Goal: Task Accomplishment & Management: Manage account settings

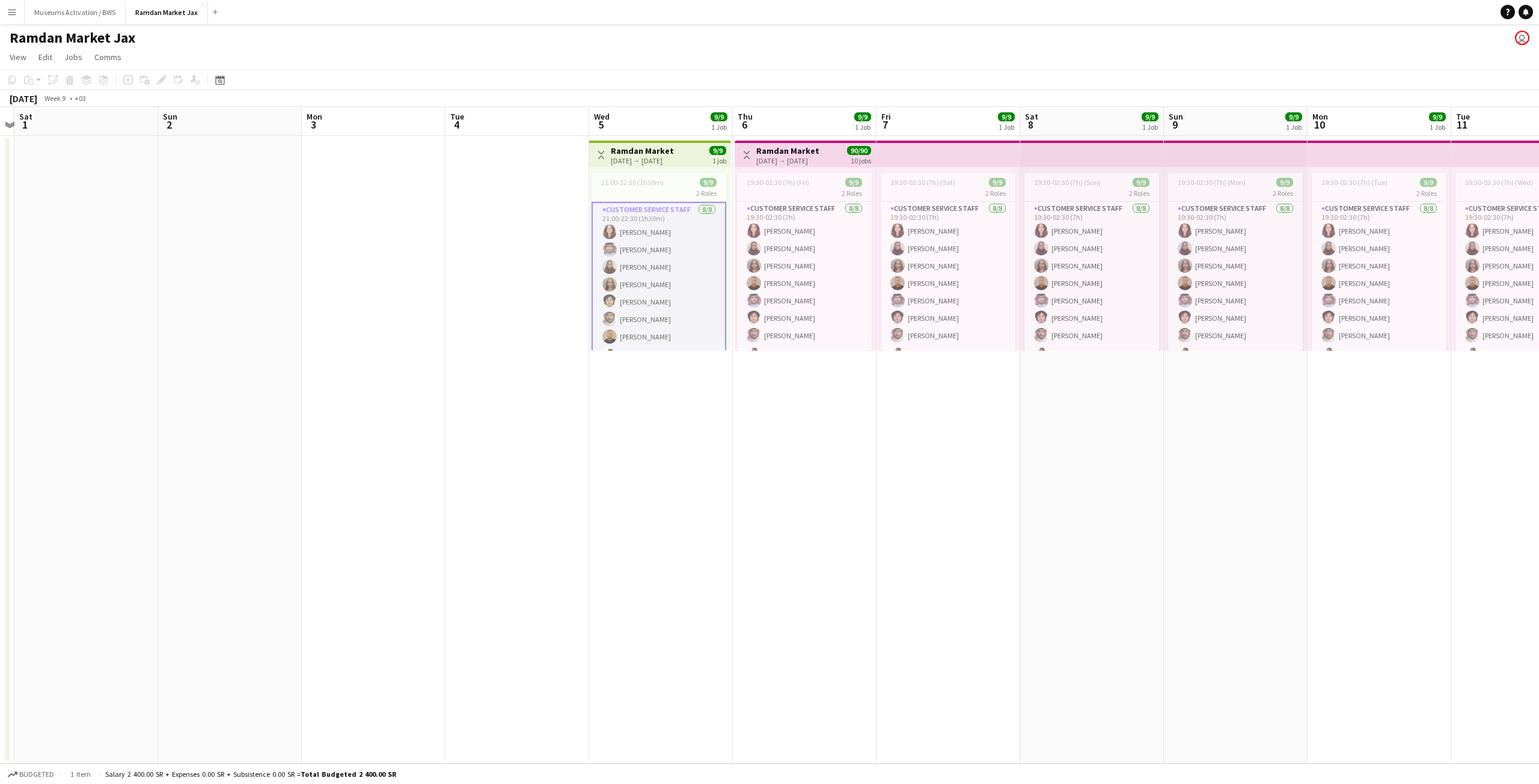
click at [641, 281] on app-card-role "Customer Service Staff 8/8 21:00-22:30 (1h30m) Aya Reda Mohammed Alattas Rozana…" at bounding box center [658, 285] width 135 height 165
click at [627, 245] on app-card-role "Customer Service Staff 8/8 21:00-22:30 (1h30m) Aya Reda Mohammed Alattas Rozana…" at bounding box center [658, 283] width 135 height 163
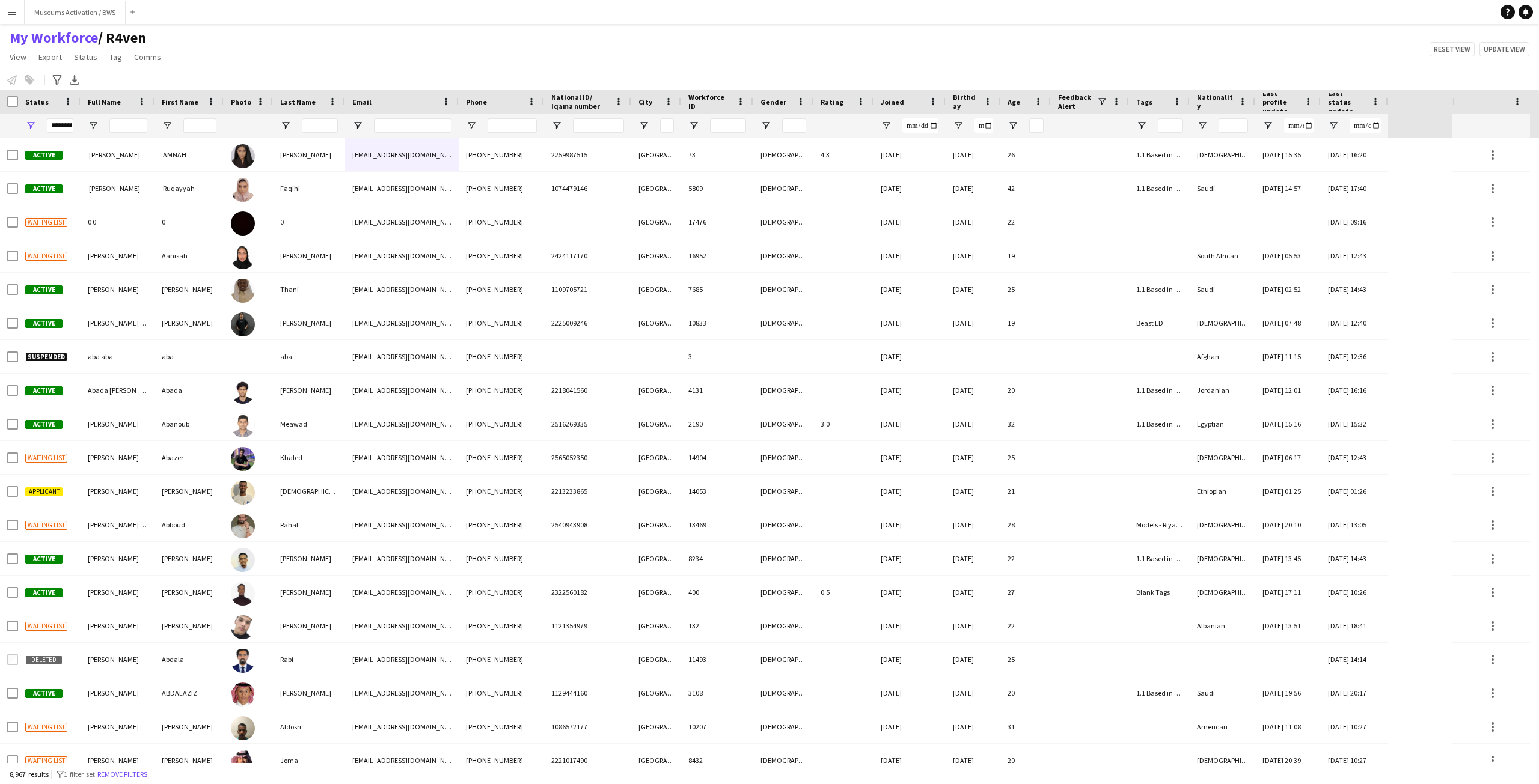
click at [418, 54] on div "My Workforce / R4ven View Views Default view R4ven New view Update view Delete …" at bounding box center [769, 49] width 1539 height 41
click at [879, 129] on div at bounding box center [910, 125] width 72 height 24
click at [889, 129] on span "Open Filter Menu" at bounding box center [886, 125] width 11 height 10
click at [903, 150] on div "Equals" at bounding box center [928, 148] width 74 height 9
click at [893, 171] on input "Filter Value" at bounding box center [932, 168] width 93 height 14
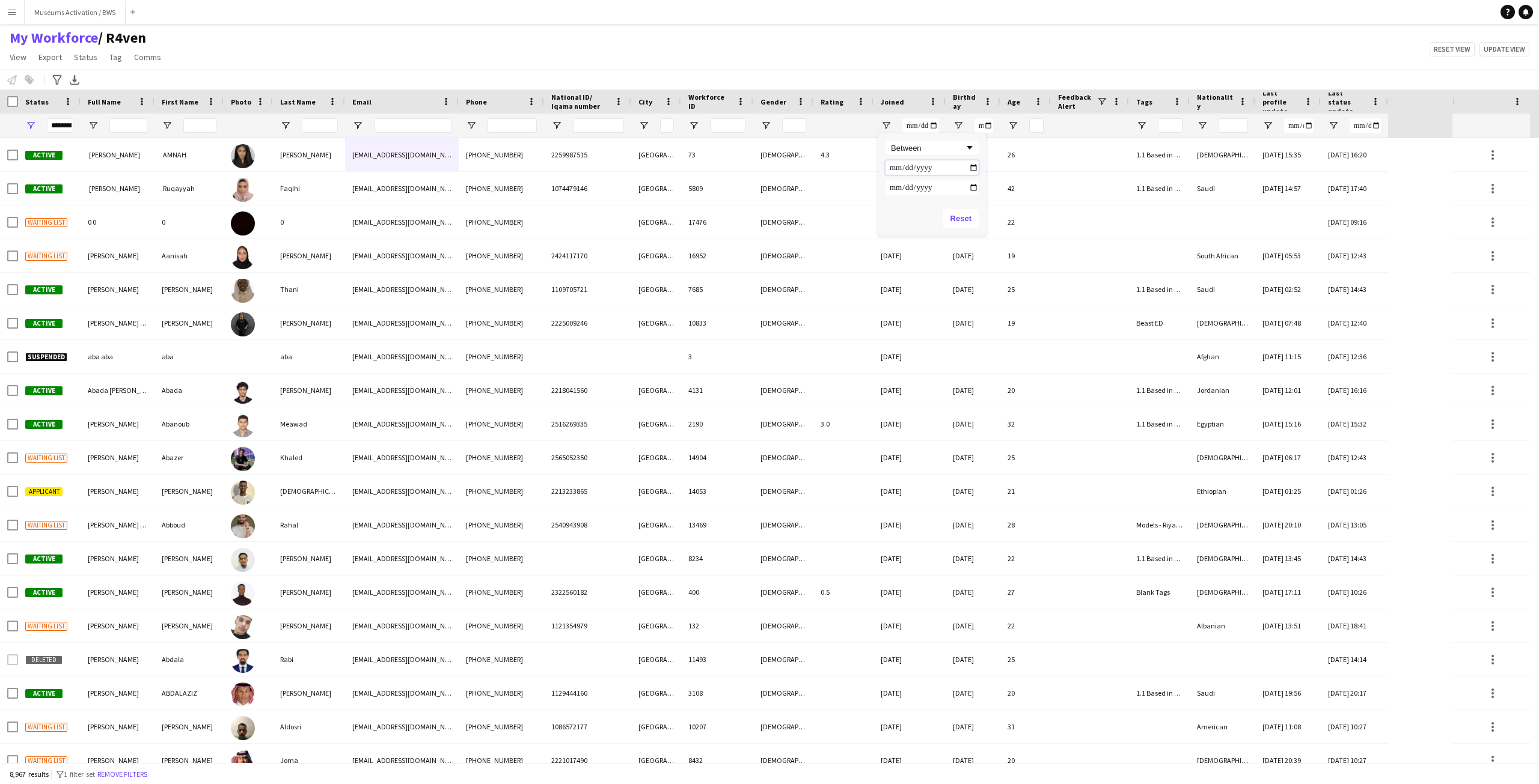
type input "**********"
click at [895, 185] on input "Filter Value" at bounding box center [932, 188] width 93 height 14
type input "**********"
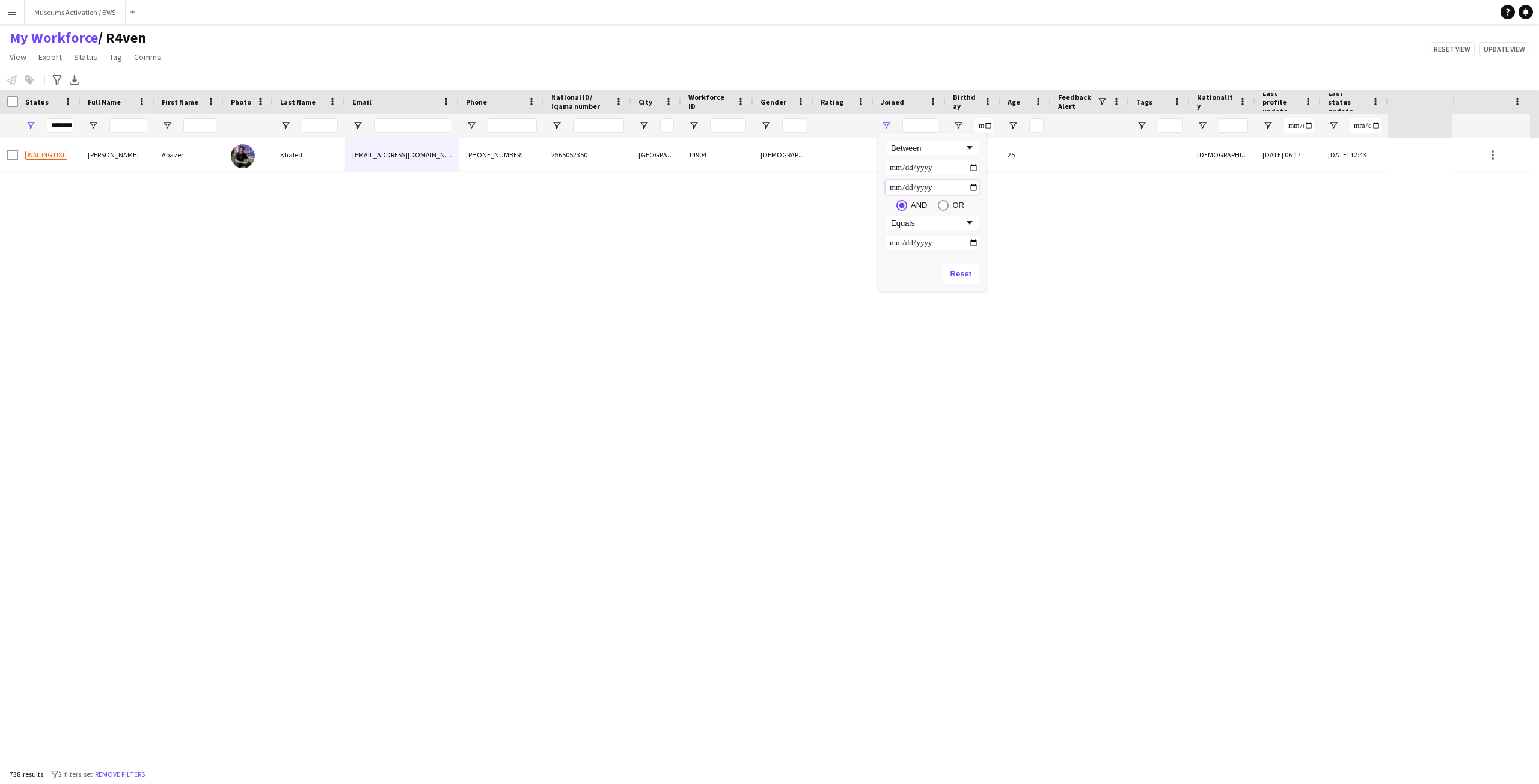
type input "**********"
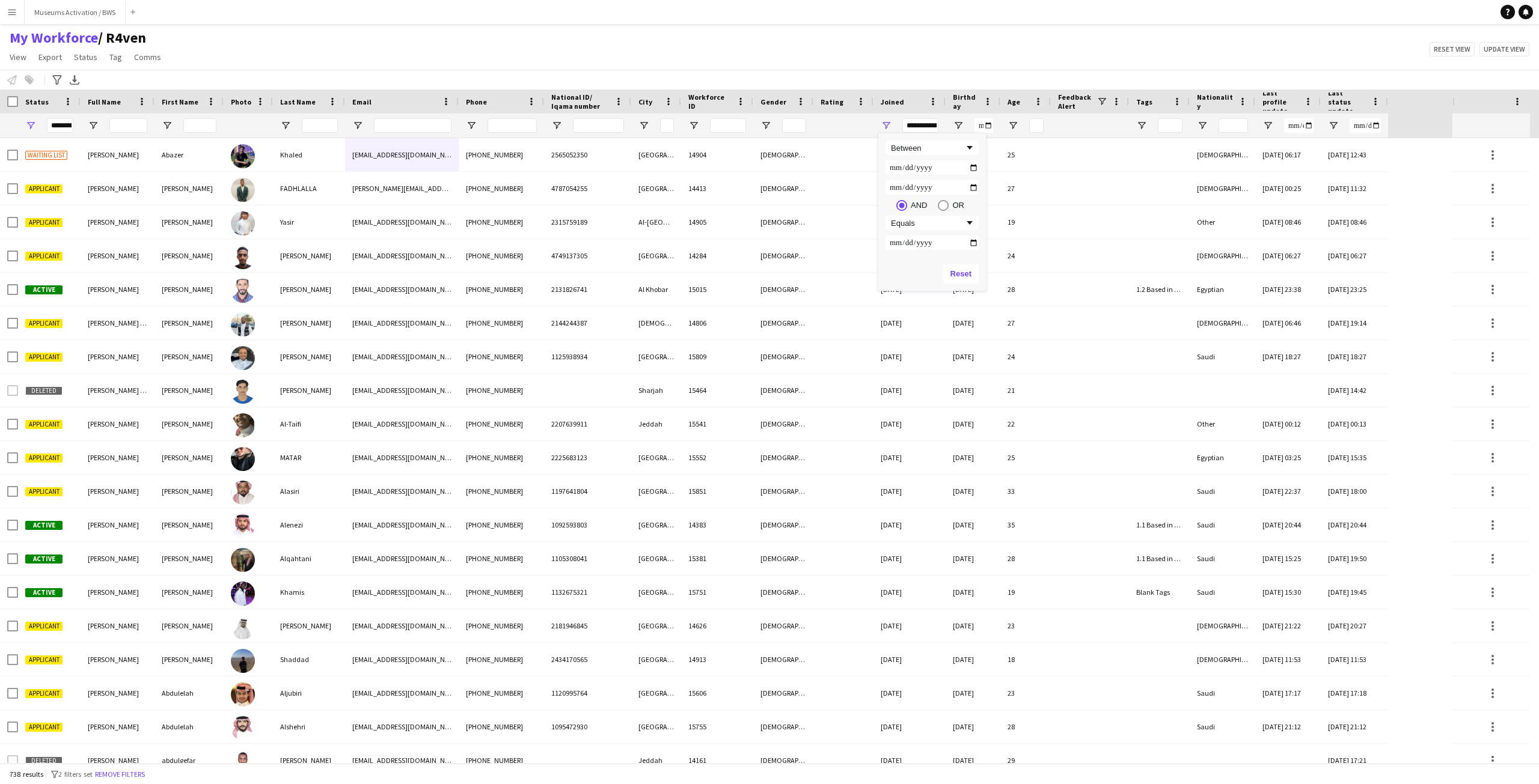
click at [916, 82] on div "Notify workforce Add to tag Select at least one crew to tag him or her. Advance…" at bounding box center [769, 79] width 1539 height 20
click at [30, 131] on span "Open Filter Menu" at bounding box center [30, 125] width 11 height 10
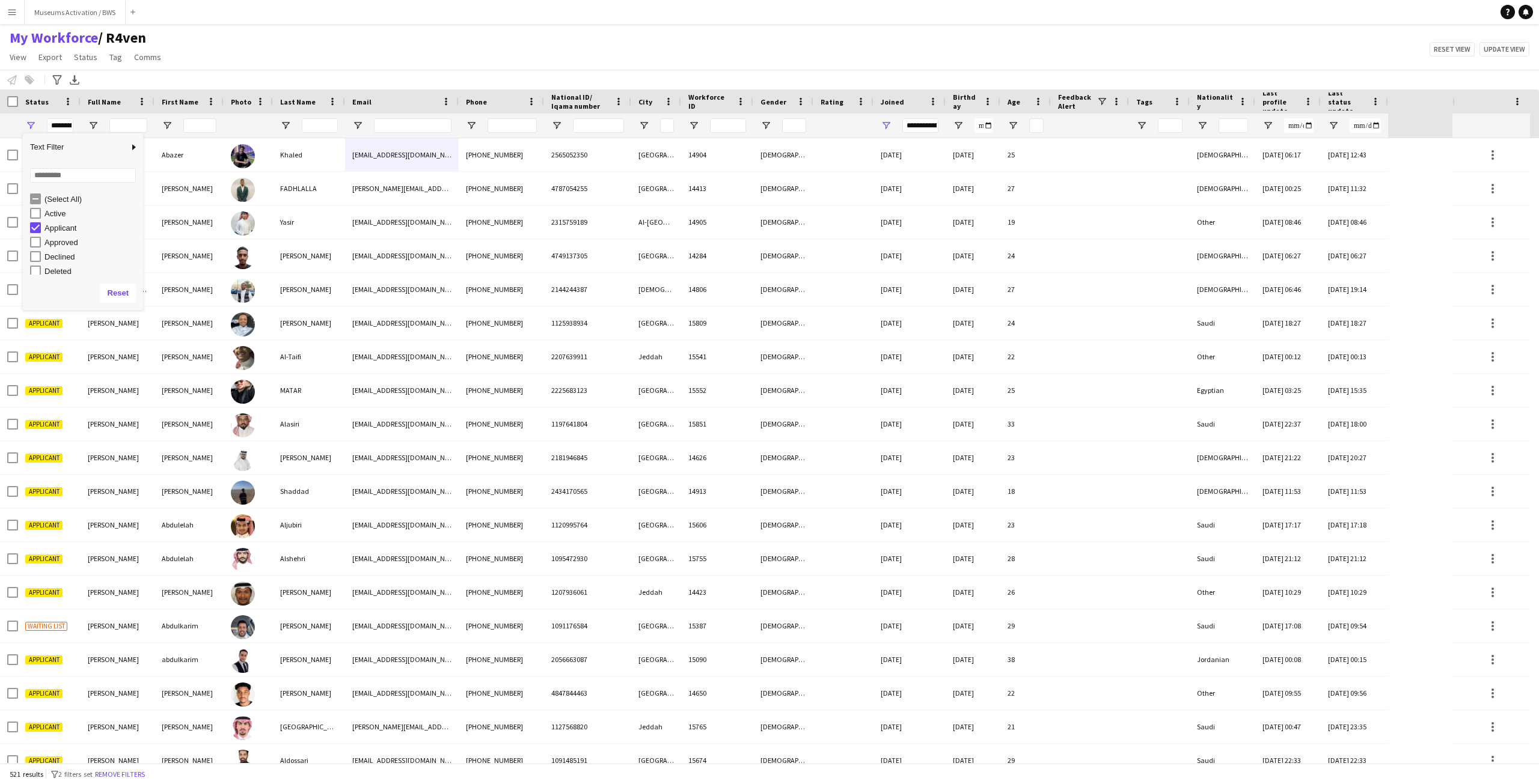
scroll to position [75, 0]
click at [232, 78] on div "Notify workforce Add to tag Select at least one crew to tag him or her. Advance…" at bounding box center [769, 79] width 1539 height 20
click at [890, 127] on span "Open Filter Menu" at bounding box center [886, 125] width 11 height 10
click at [895, 69] on div "My Workforce / R4ven View Views Default view R4ven New view Update view Delete …" at bounding box center [769, 49] width 1539 height 41
click at [649, 128] on div at bounding box center [656, 125] width 50 height 24
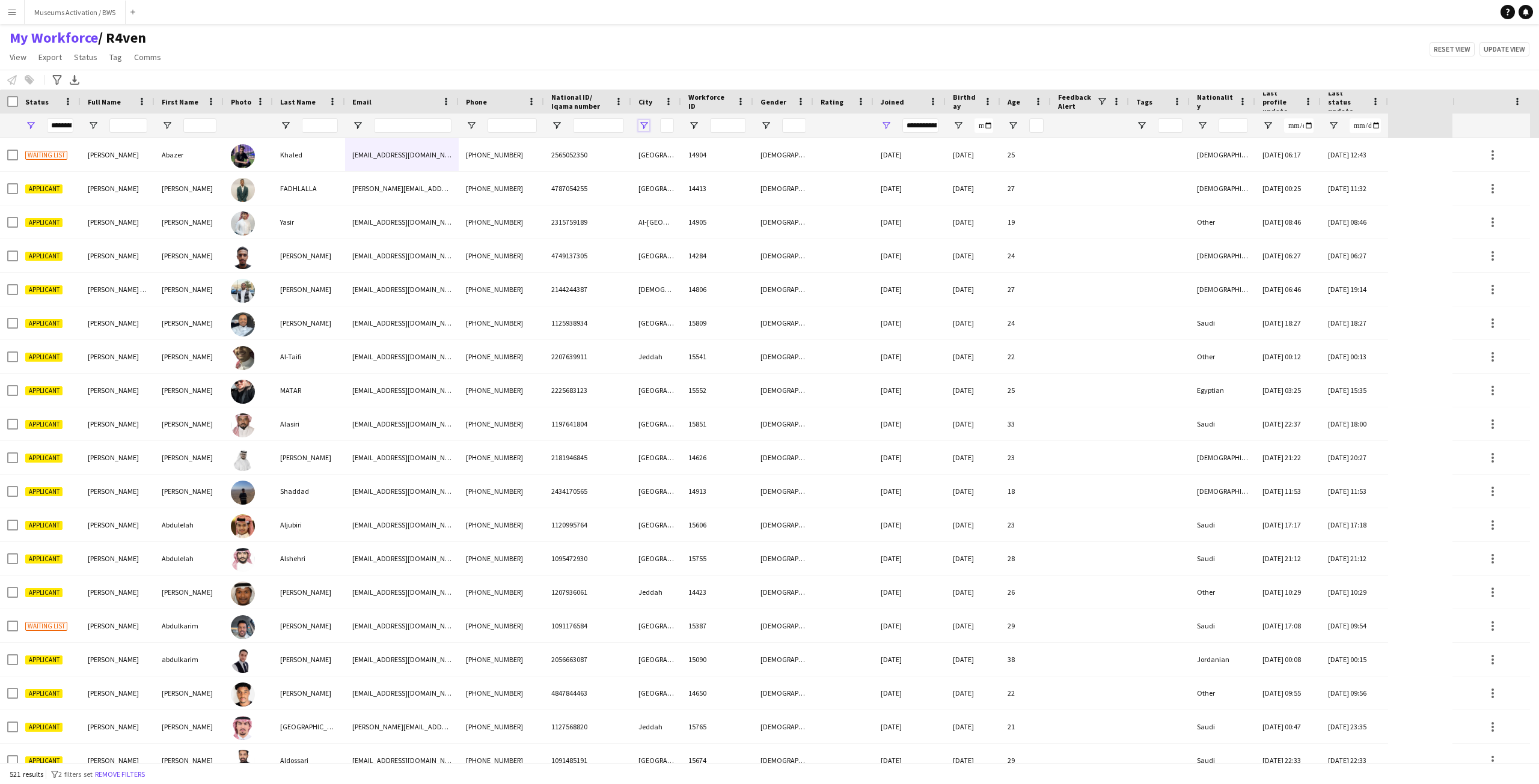
click at [648, 126] on span "Open Filter Menu" at bounding box center [644, 125] width 11 height 10
click at [480, 44] on div "My Workforce / R4ven View Views Default view R4ven New view Update view Delete …" at bounding box center [769, 49] width 1539 height 41
click at [28, 129] on span "Open Filter Menu" at bounding box center [30, 125] width 11 height 10
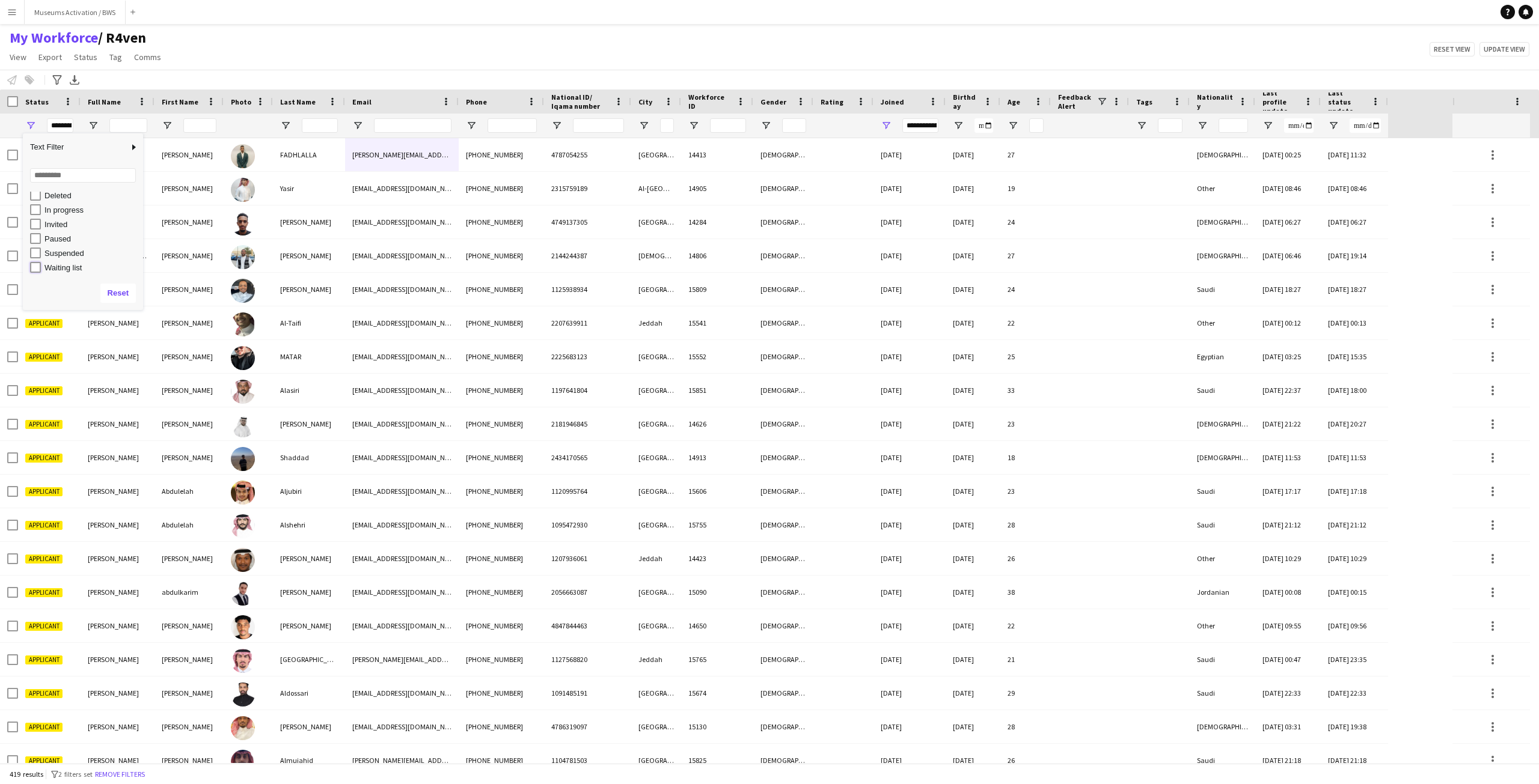
type input "**********"
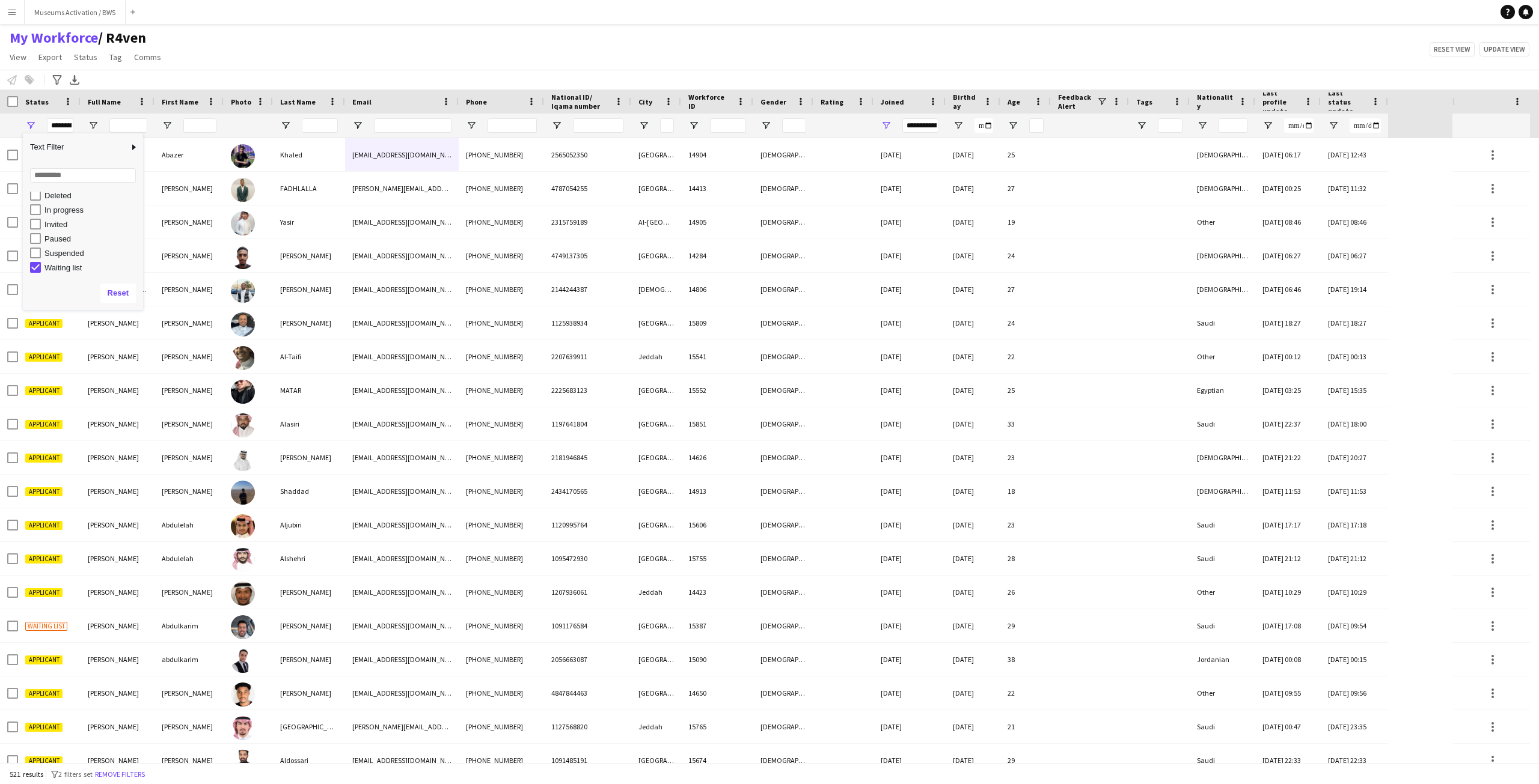
click at [290, 58] on div "My Workforce / R4ven View Views Default view R4ven New view Update view Delete …" at bounding box center [769, 49] width 1539 height 41
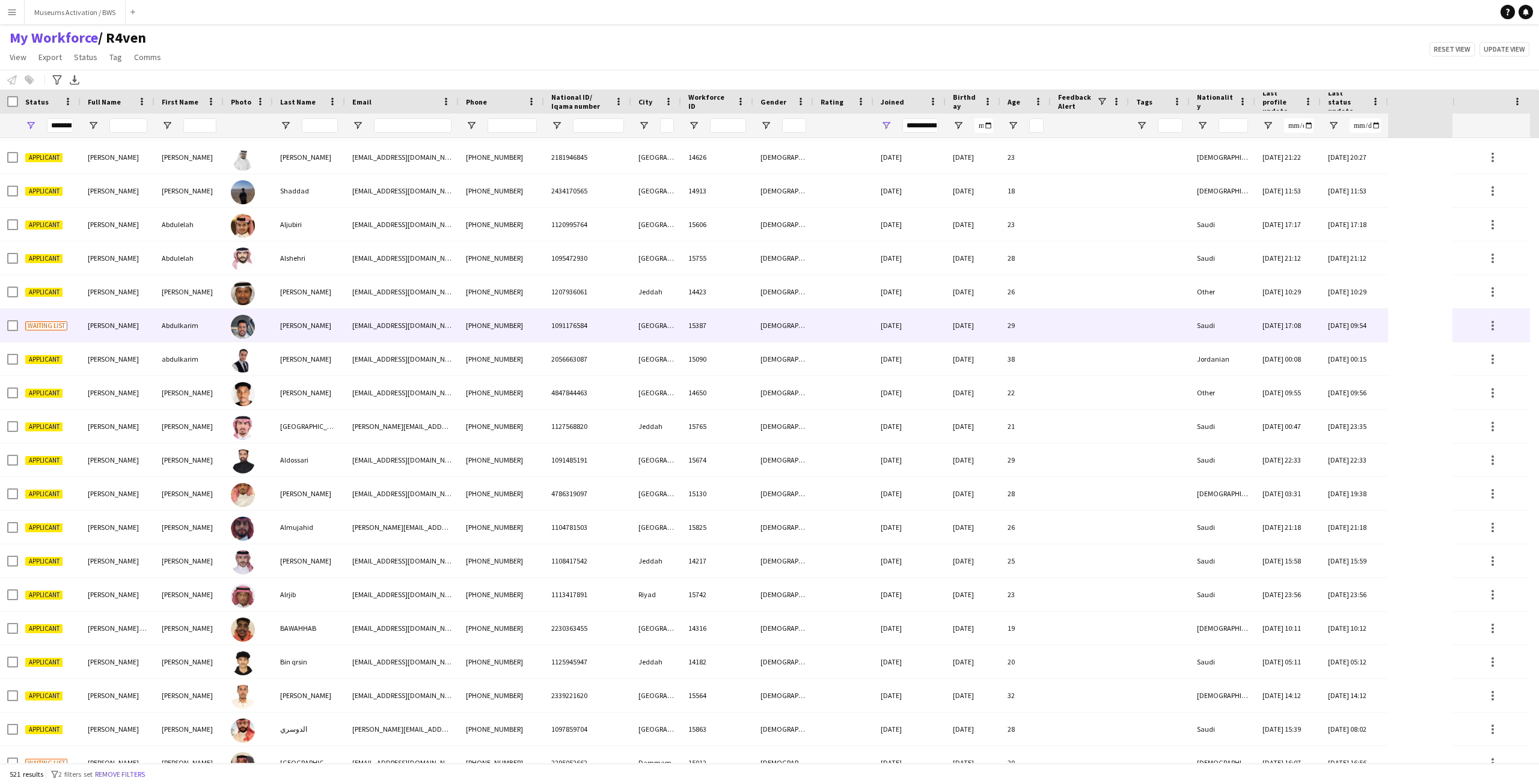
scroll to position [0, 0]
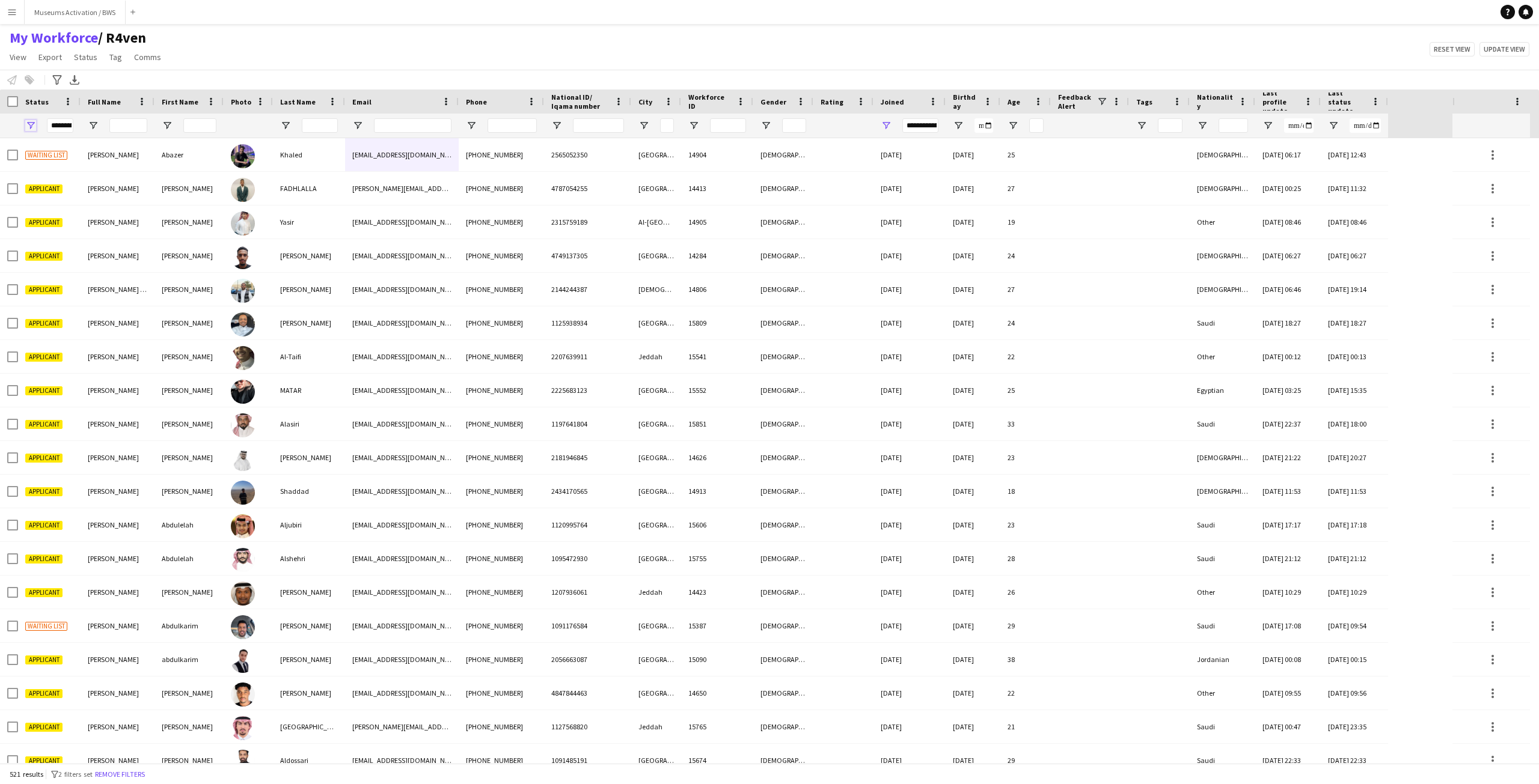
click at [32, 122] on span "Open Filter Menu" at bounding box center [30, 125] width 11 height 10
click at [333, 62] on div "My Workforce / R4ven View Views Default view R4ven New view Update view Delete …" at bounding box center [769, 49] width 1539 height 41
click at [644, 127] on span "Open Filter Menu" at bounding box center [644, 125] width 11 height 10
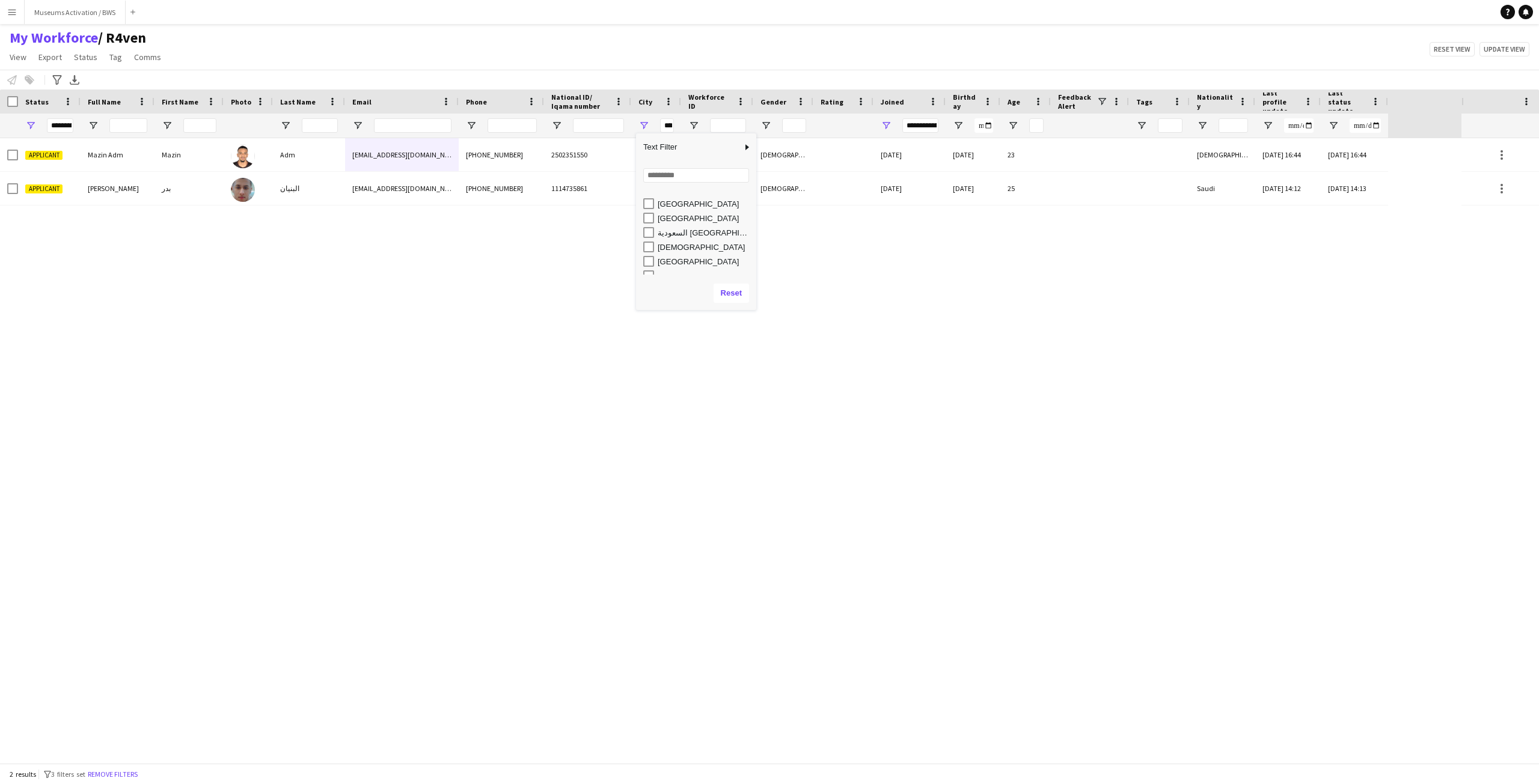
scroll to position [638, 0]
click at [663, 376] on div "Applicant Mazin Adm Mazin Adm mazinyassin05@gmail.com +966592490684 2502351550 …" at bounding box center [730, 451] width 1462 height 625
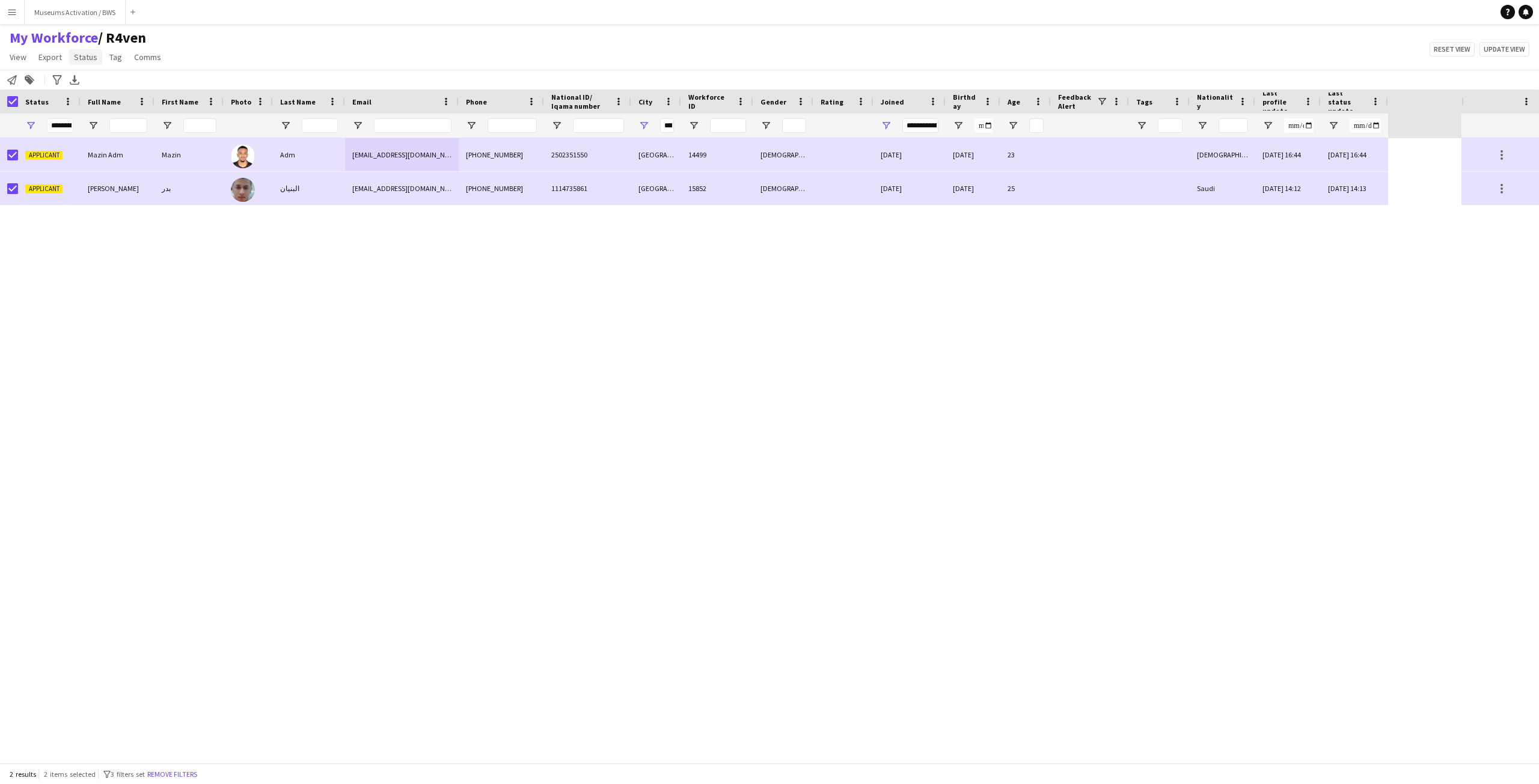
click at [96, 52] on link "Status" at bounding box center [85, 57] width 33 height 16
click at [139, 89] on link "Edit" at bounding box center [111, 83] width 84 height 25
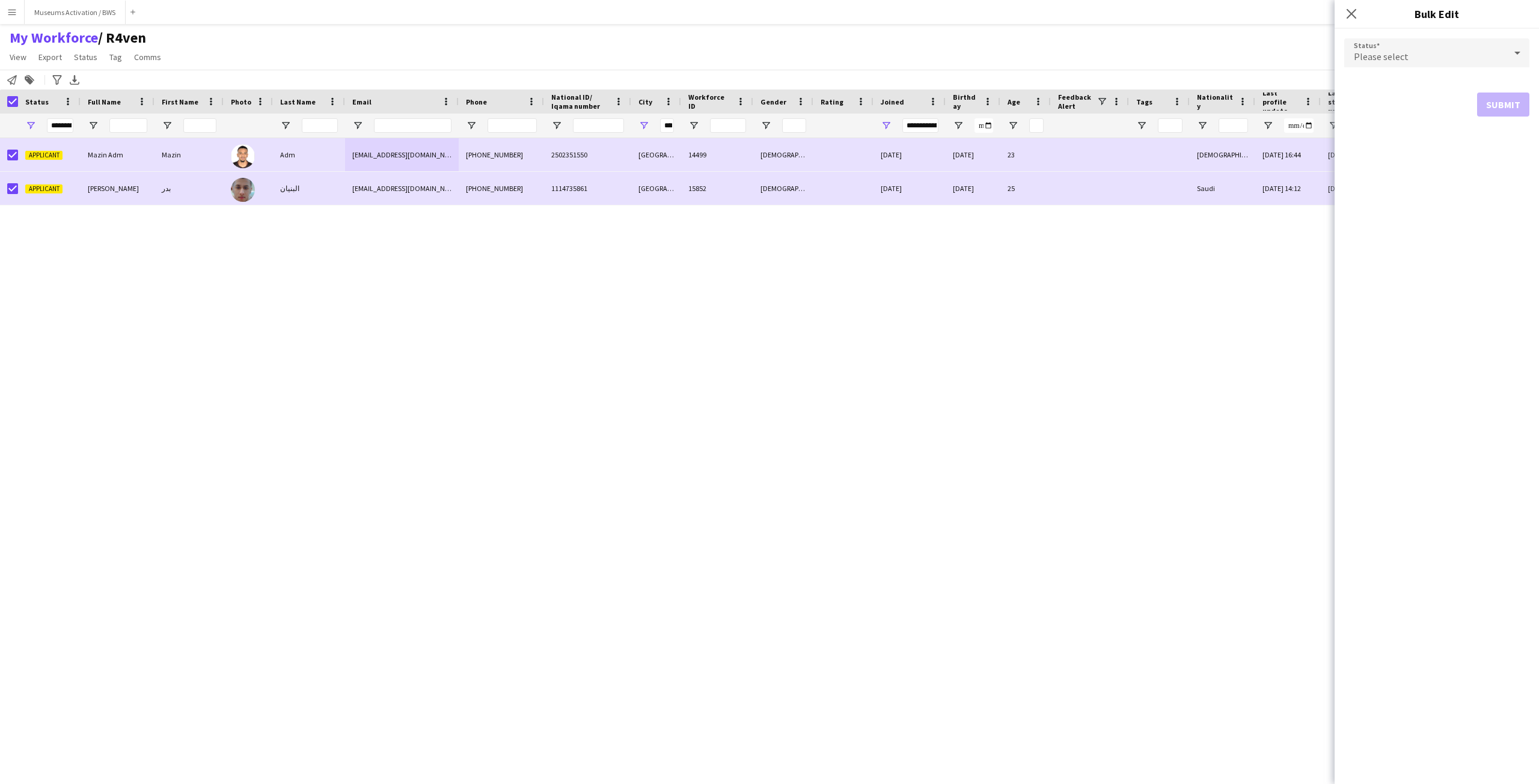
click at [1391, 41] on div "Please select" at bounding box center [1425, 53] width 161 height 29
click at [1392, 112] on span "Declined" at bounding box center [1437, 116] width 166 height 11
click at [1481, 144] on button "Submit" at bounding box center [1504, 145] width 53 height 24
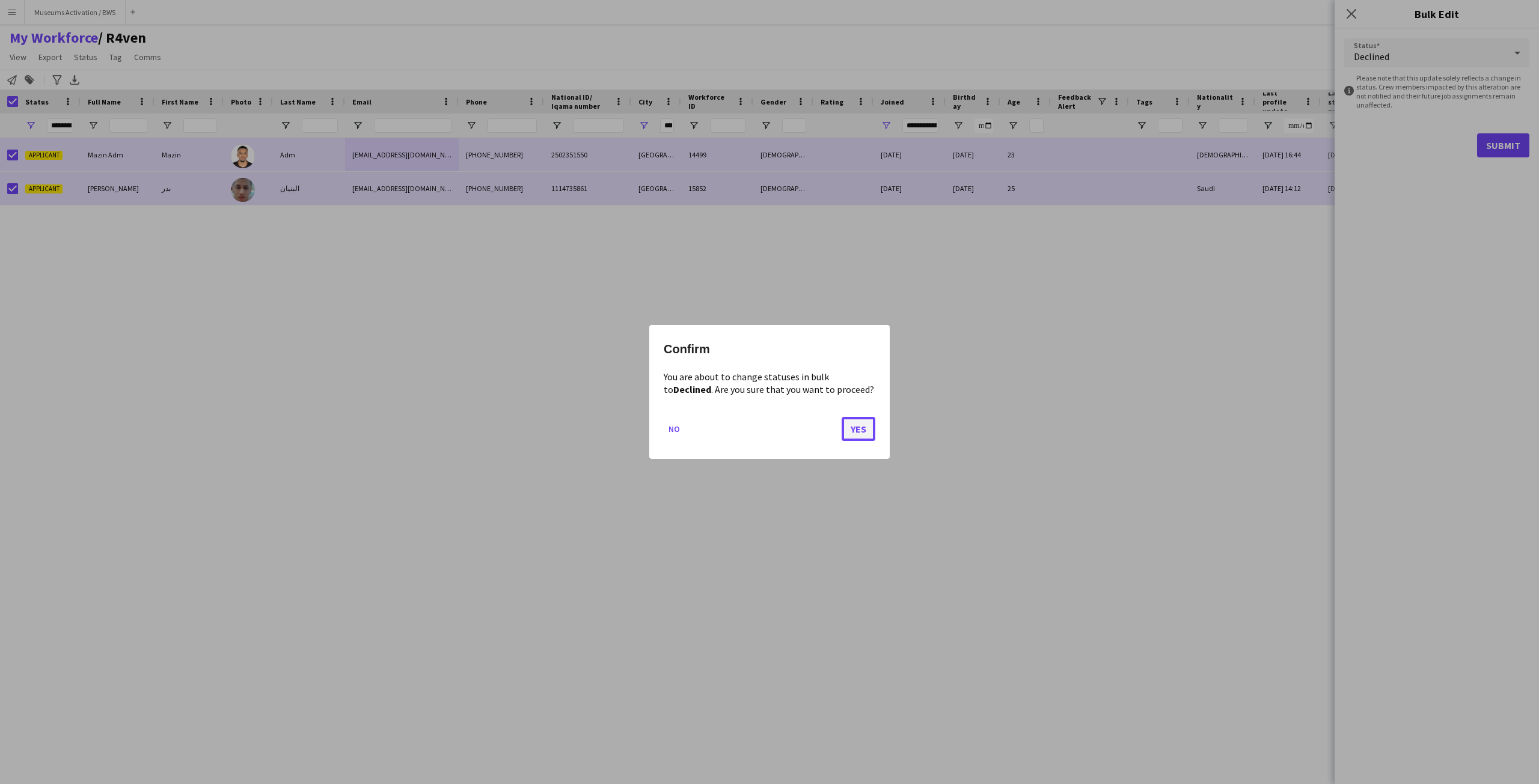
click at [863, 430] on button "Yes" at bounding box center [858, 429] width 33 height 24
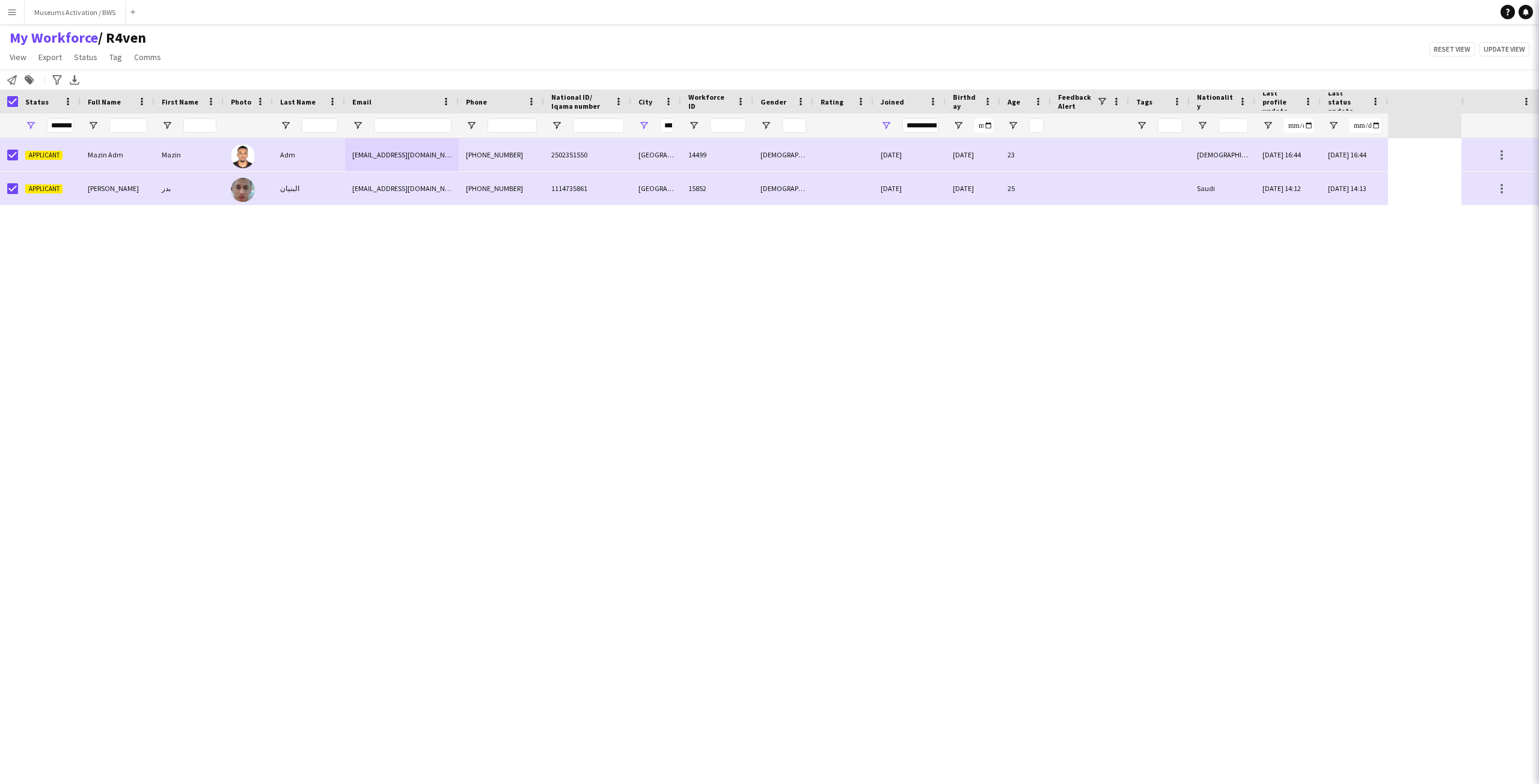
type input "***"
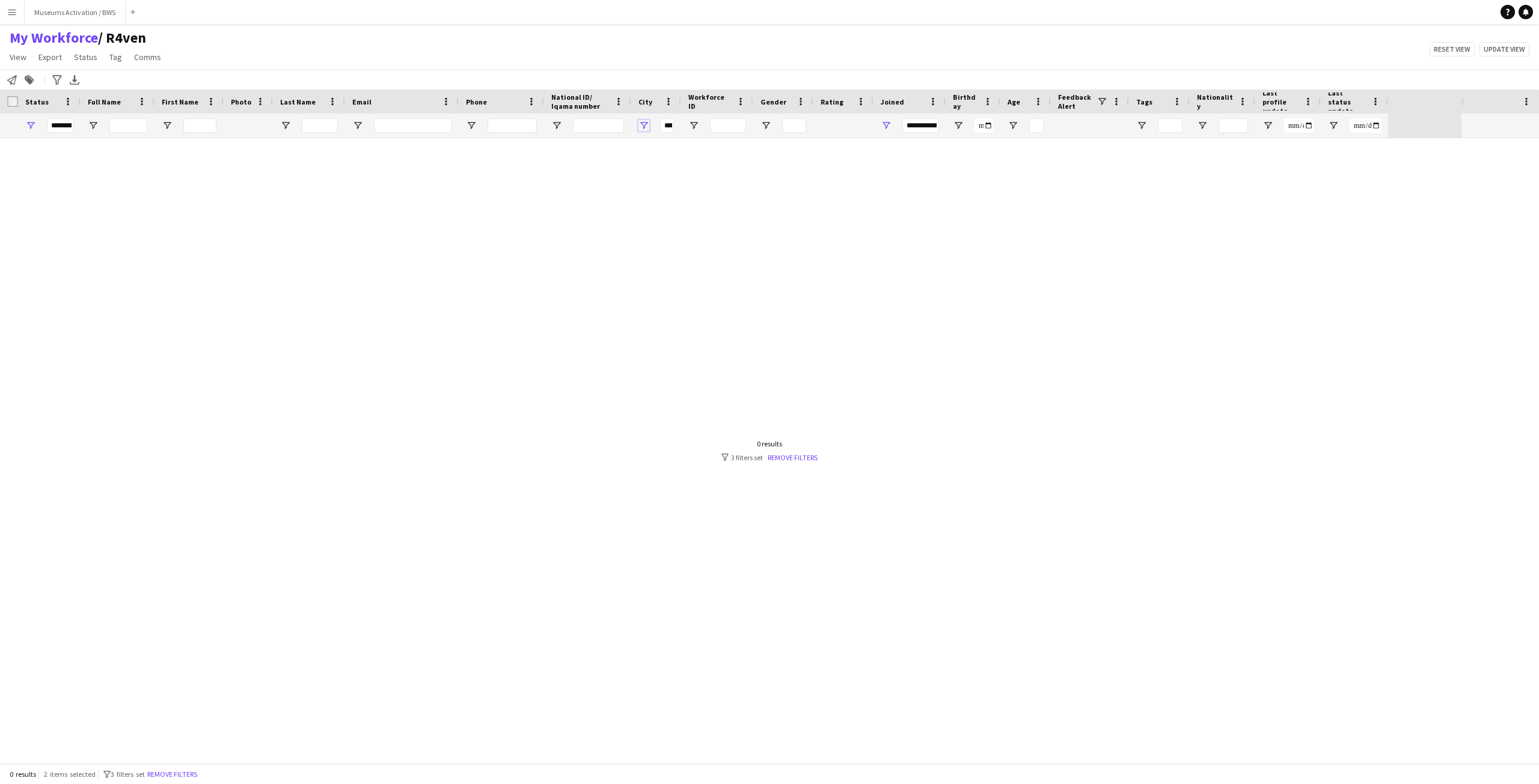
click at [646, 123] on span "Open Filter Menu" at bounding box center [644, 125] width 11 height 10
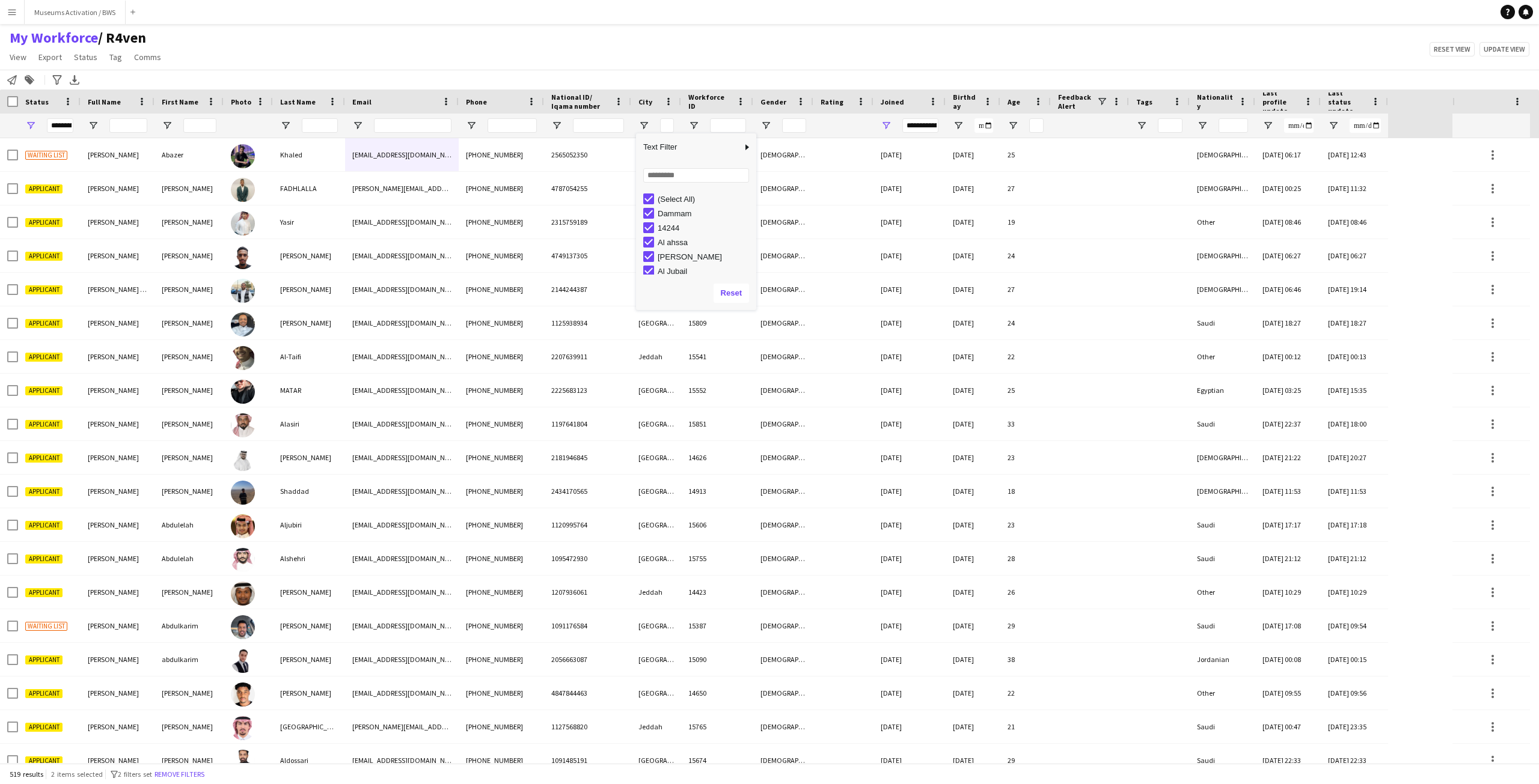
click at [755, 47] on div "My Workforce / R4ven View Views Default view R4ven New view Update view Delete …" at bounding box center [769, 49] width 1539 height 41
click at [904, 47] on div "My Workforce / R4ven View Views Default view R4ven New view Update view Delete …" at bounding box center [769, 49] width 1539 height 41
click at [1203, 131] on span "Open Filter Menu" at bounding box center [1202, 125] width 11 height 10
click at [1195, 62] on div "My Workforce / R4ven View Views Default view R4ven New view Update view Delete …" at bounding box center [769, 49] width 1539 height 41
click at [639, 131] on span "Open Filter Menu" at bounding box center [644, 125] width 11 height 10
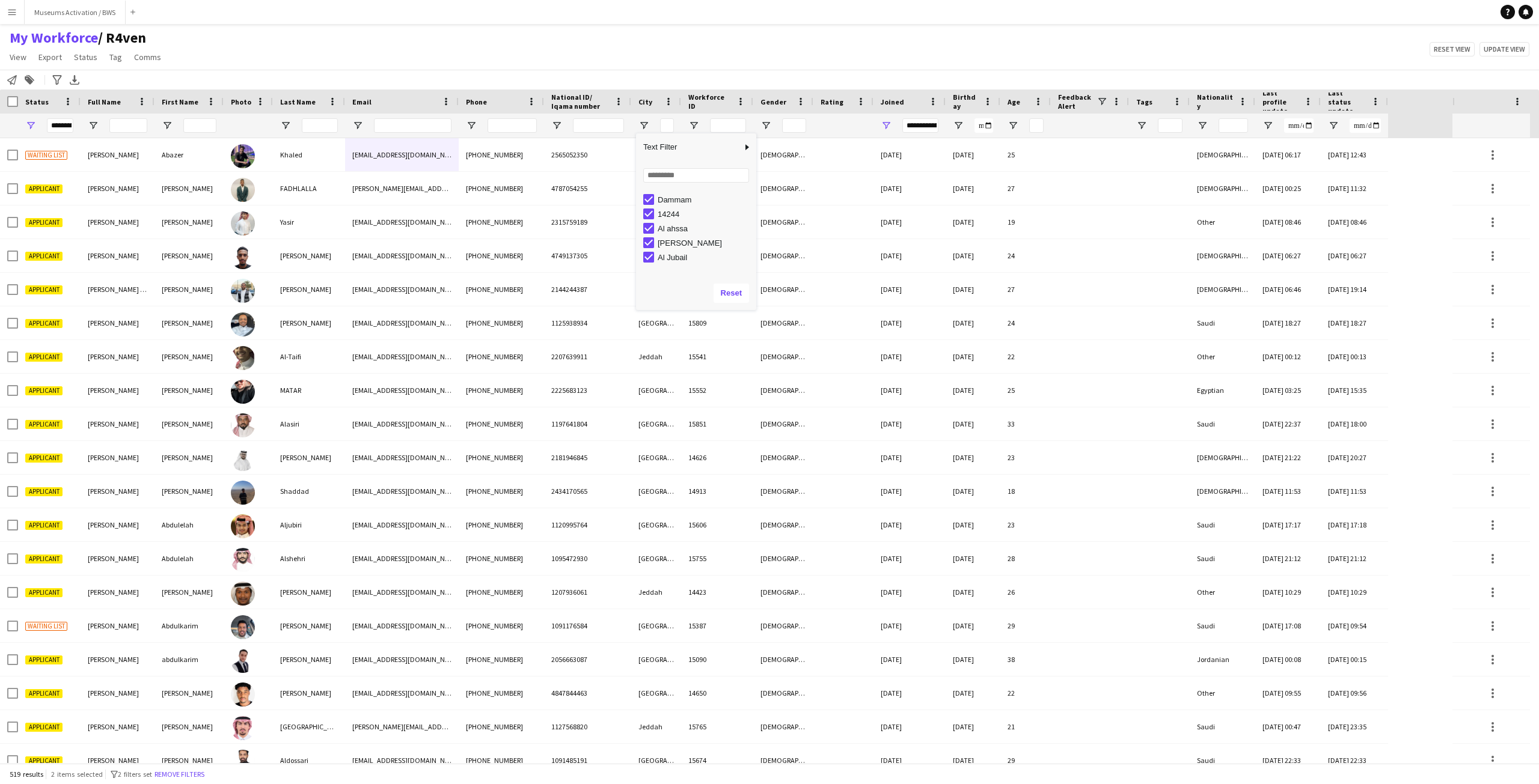
scroll to position [0, 0]
click at [623, 61] on div "My Workforce / R4ven View Views Default view R4ven New view Update view Delete …" at bounding box center [769, 49] width 1539 height 41
click at [559, 123] on span "Open Filter Menu" at bounding box center [557, 125] width 11 height 10
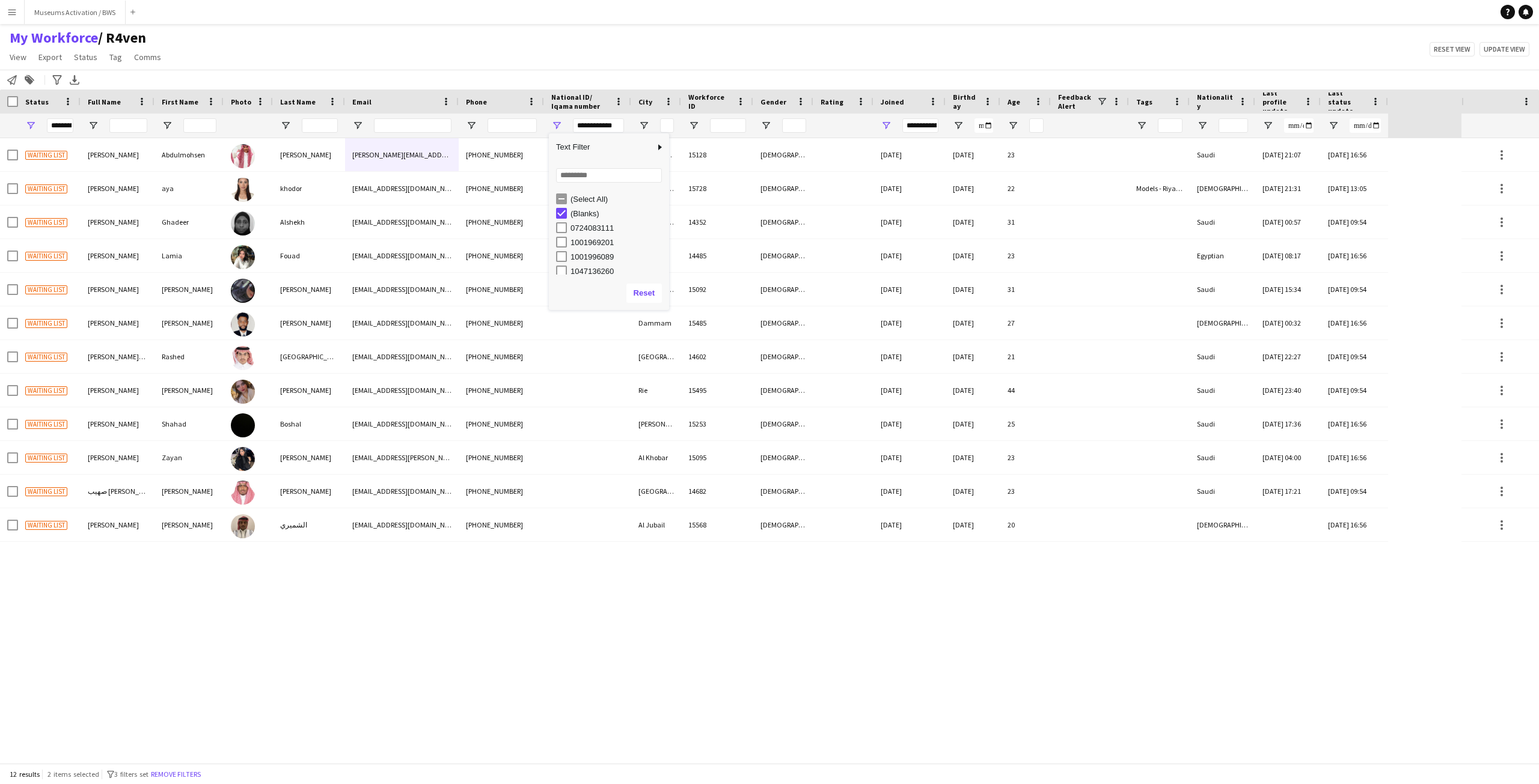
click at [404, 591] on div "Waiting list Abdulmohsen alshayeb Abdulmohsen alshayeb alshayeb.abdul@gmail.com…" at bounding box center [730, 451] width 1462 height 625
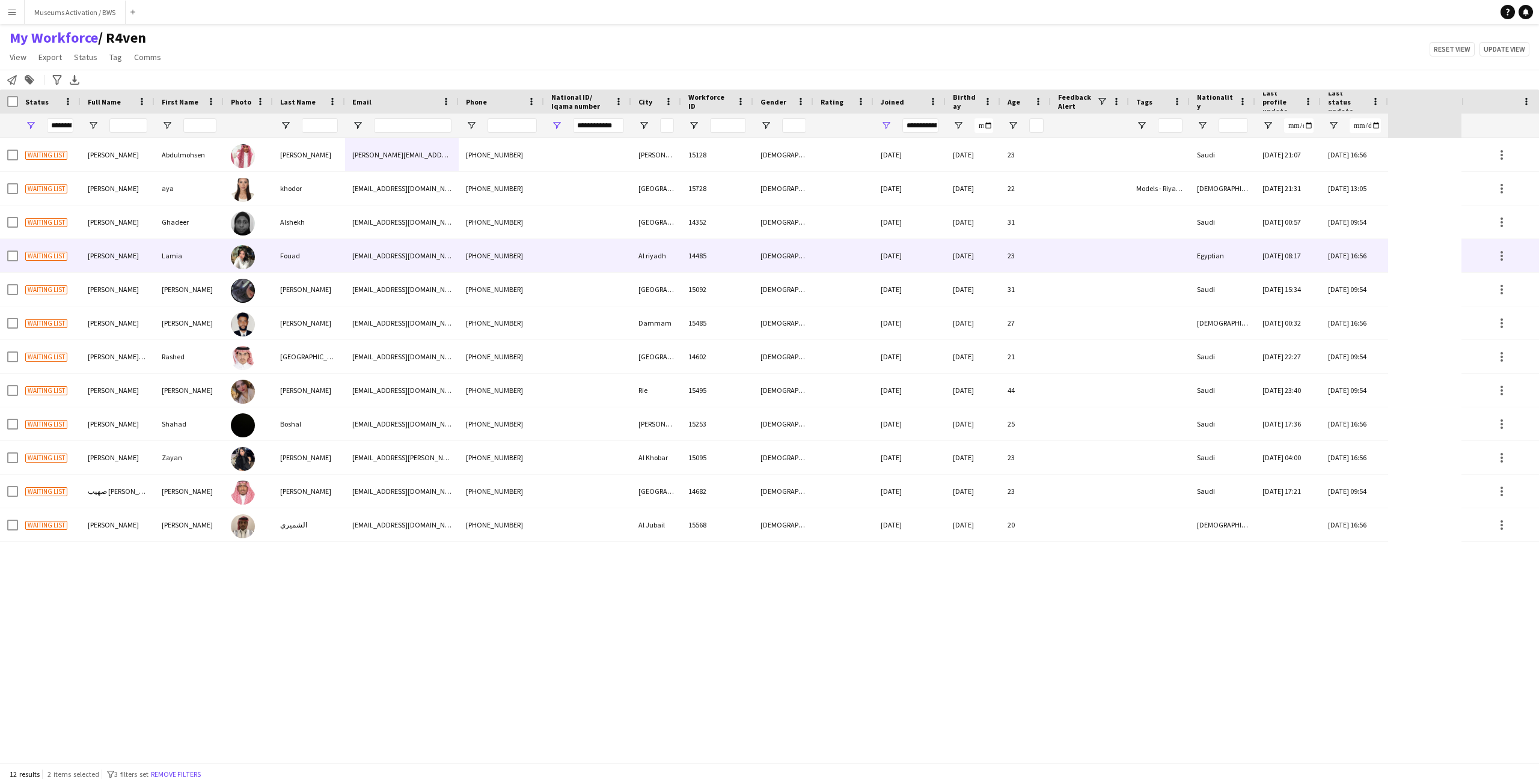
click at [187, 265] on div "Lamia" at bounding box center [188, 256] width 69 height 33
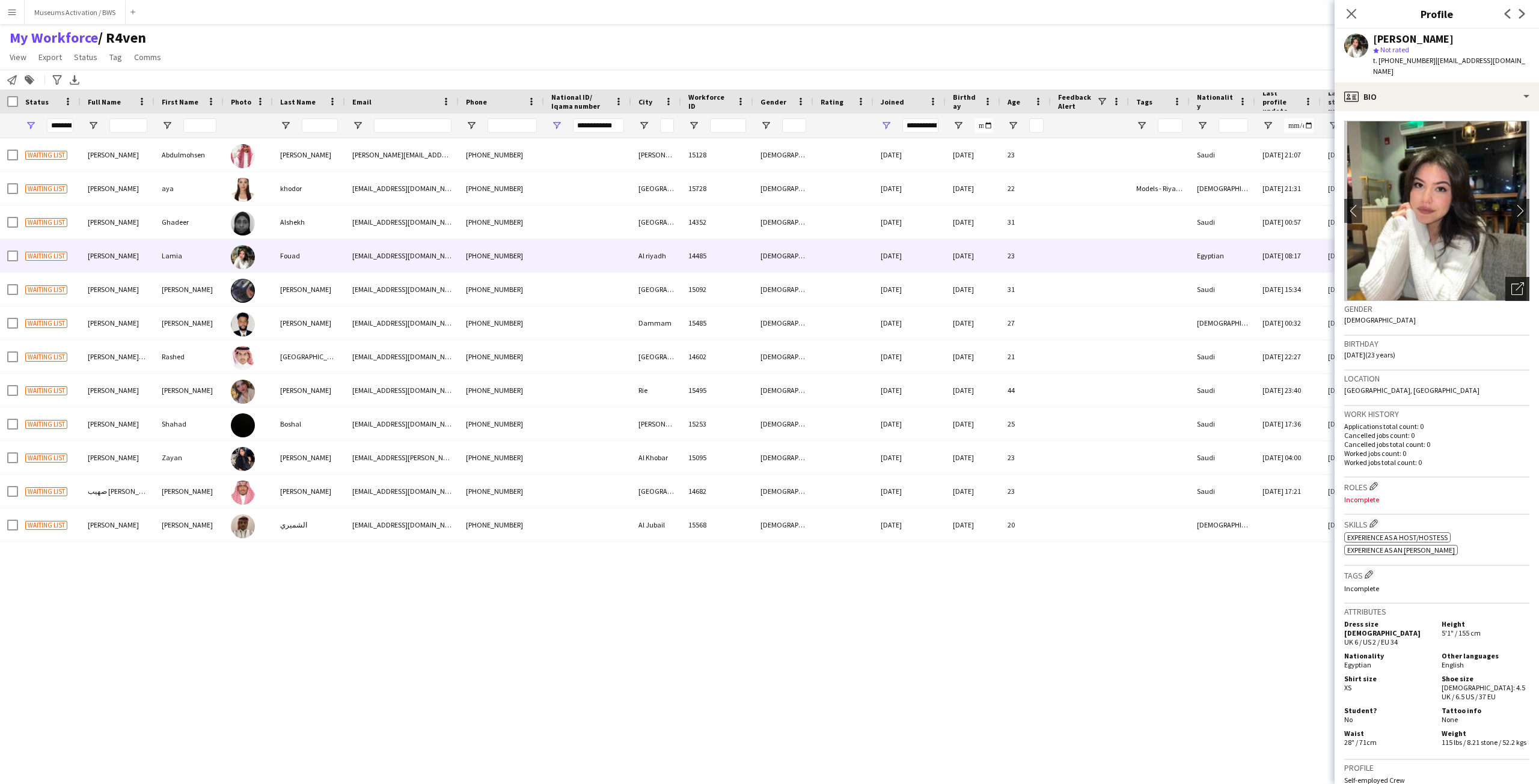
click at [1506, 277] on div "Open photos pop-in" at bounding box center [1517, 289] width 24 height 24
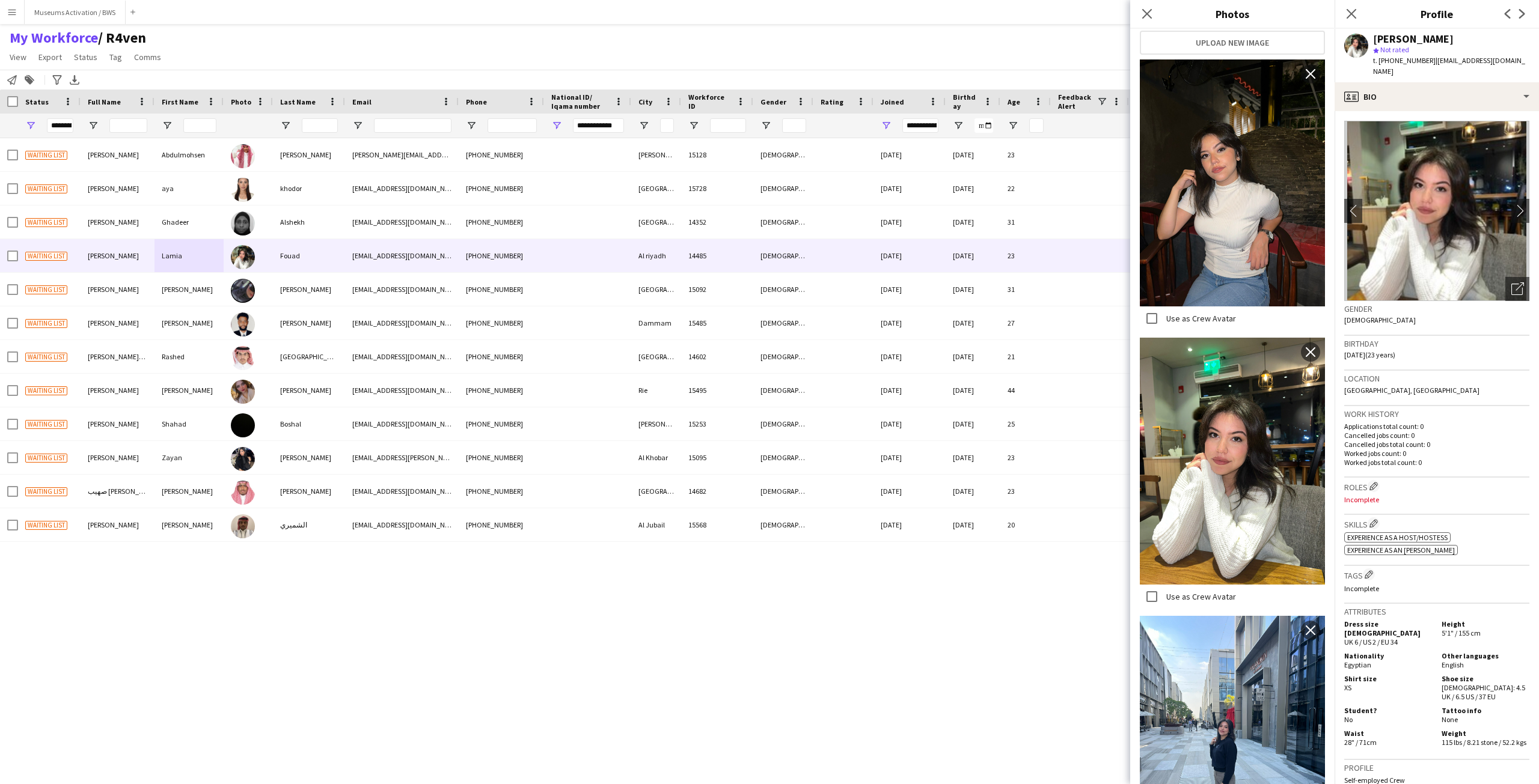
scroll to position [295, 0]
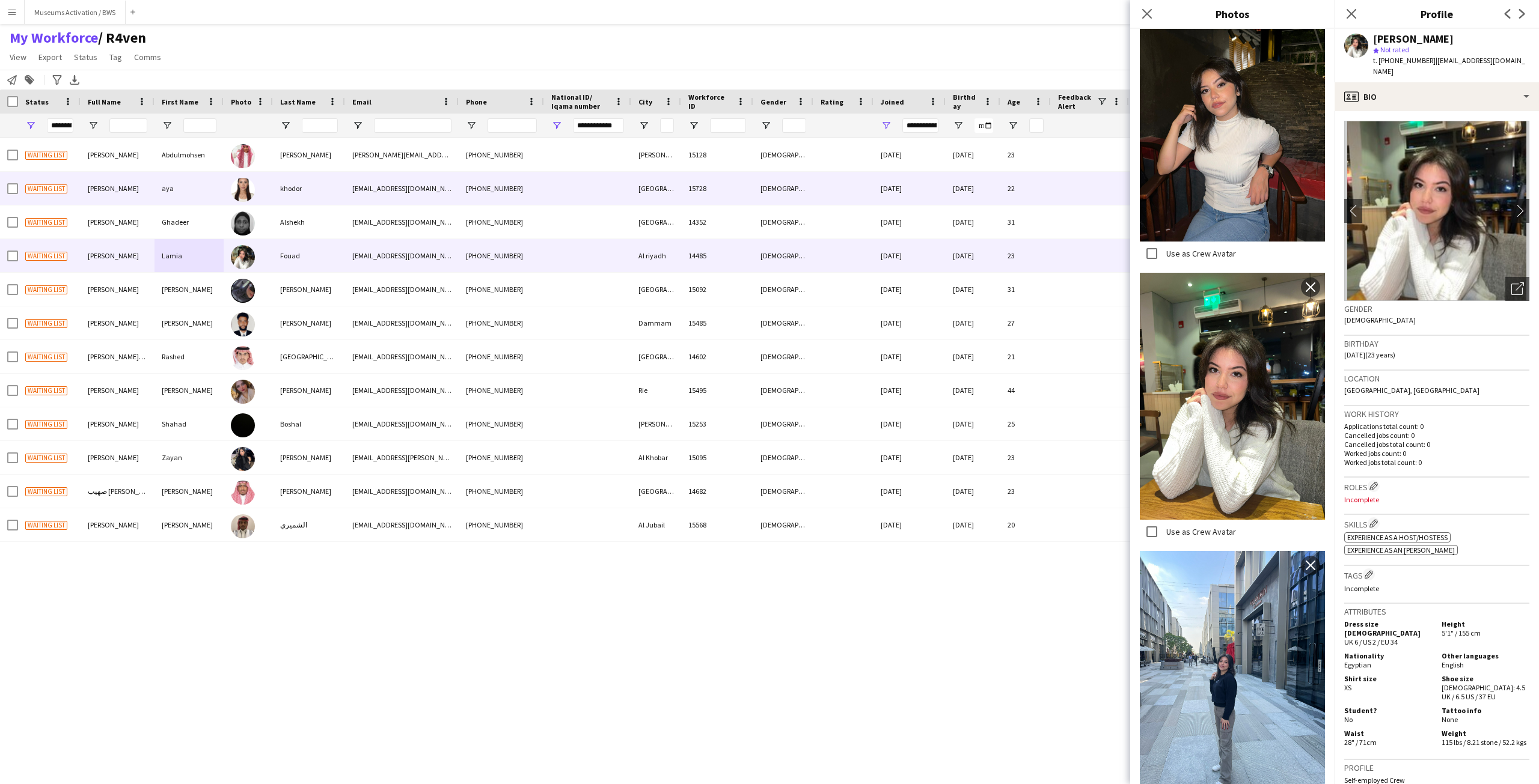
click at [205, 177] on div "aya" at bounding box center [188, 188] width 69 height 33
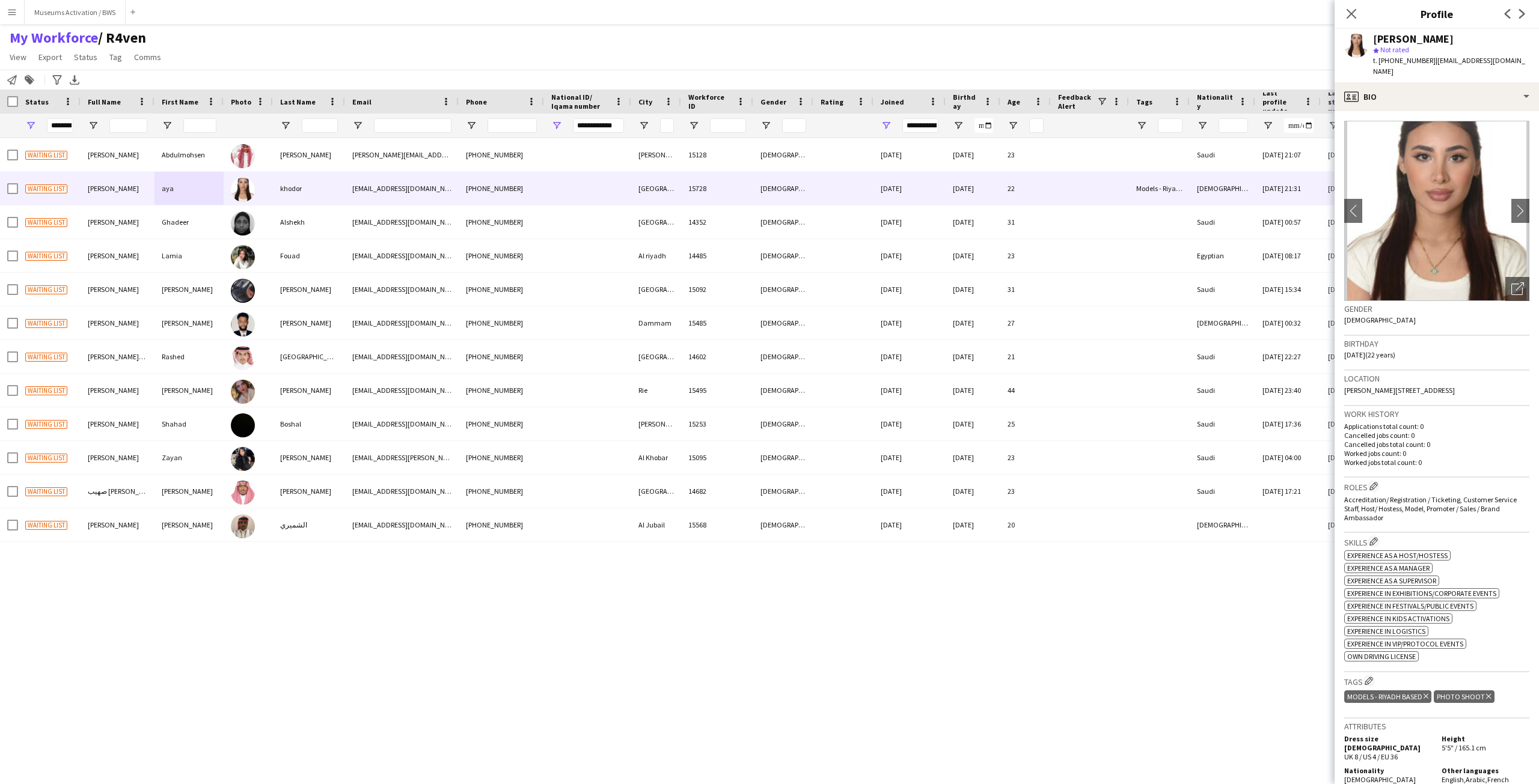
click at [1495, 277] on img at bounding box center [1437, 211] width 185 height 180
click at [1511, 283] on icon "Open photos pop-in" at bounding box center [1517, 289] width 12 height 12
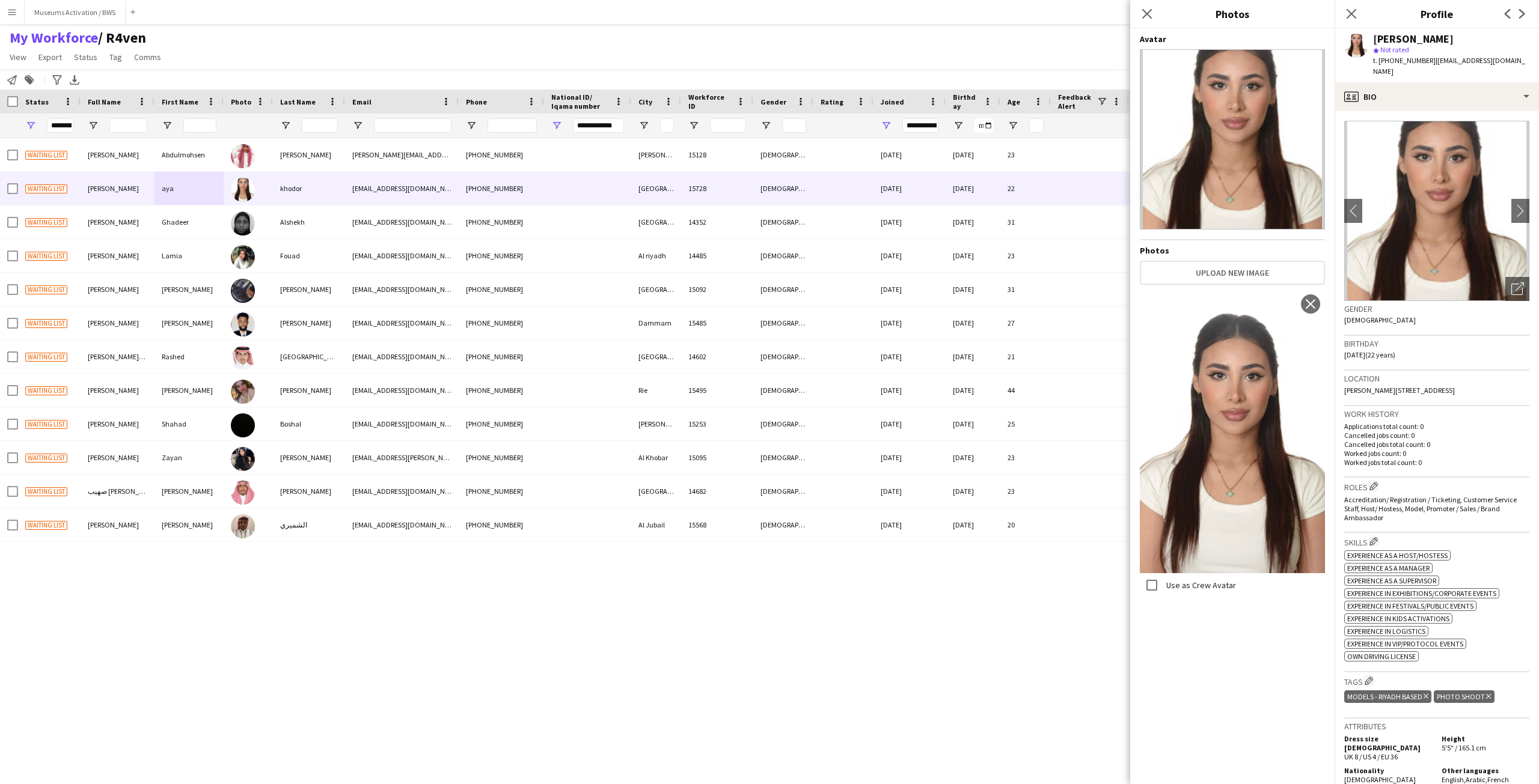
click at [841, 708] on div "Waiting list Abdulmohsen alshayeb Abdulmohsen alshayeb alshayeb.abdul@gmail.com…" at bounding box center [730, 451] width 1462 height 625
click at [1349, 15] on icon "Close pop-in" at bounding box center [1351, 13] width 11 height 11
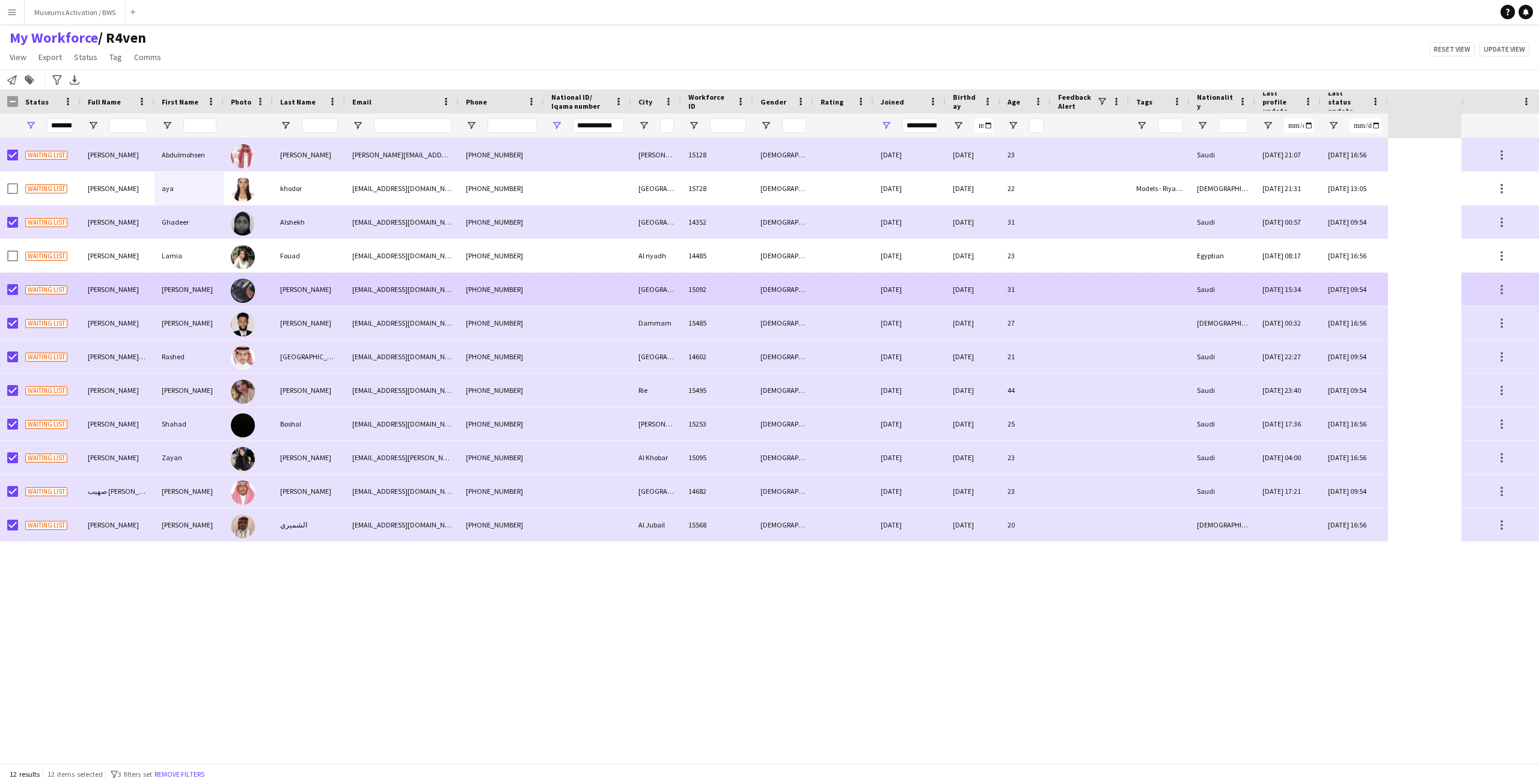
click at [35, 291] on span "Waiting list" at bounding box center [46, 290] width 42 height 9
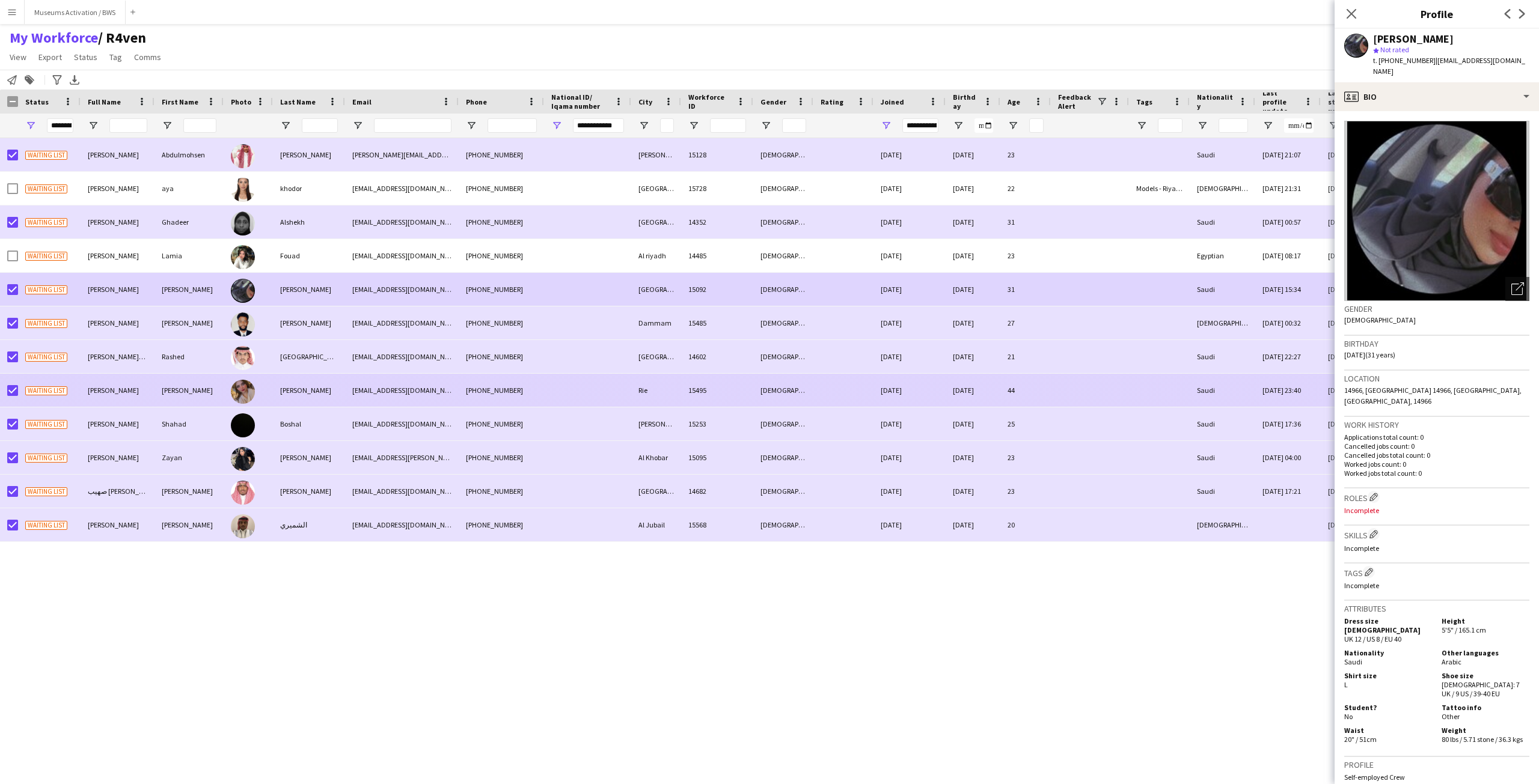
click at [282, 391] on div "[PERSON_NAME]" at bounding box center [309, 390] width 72 height 33
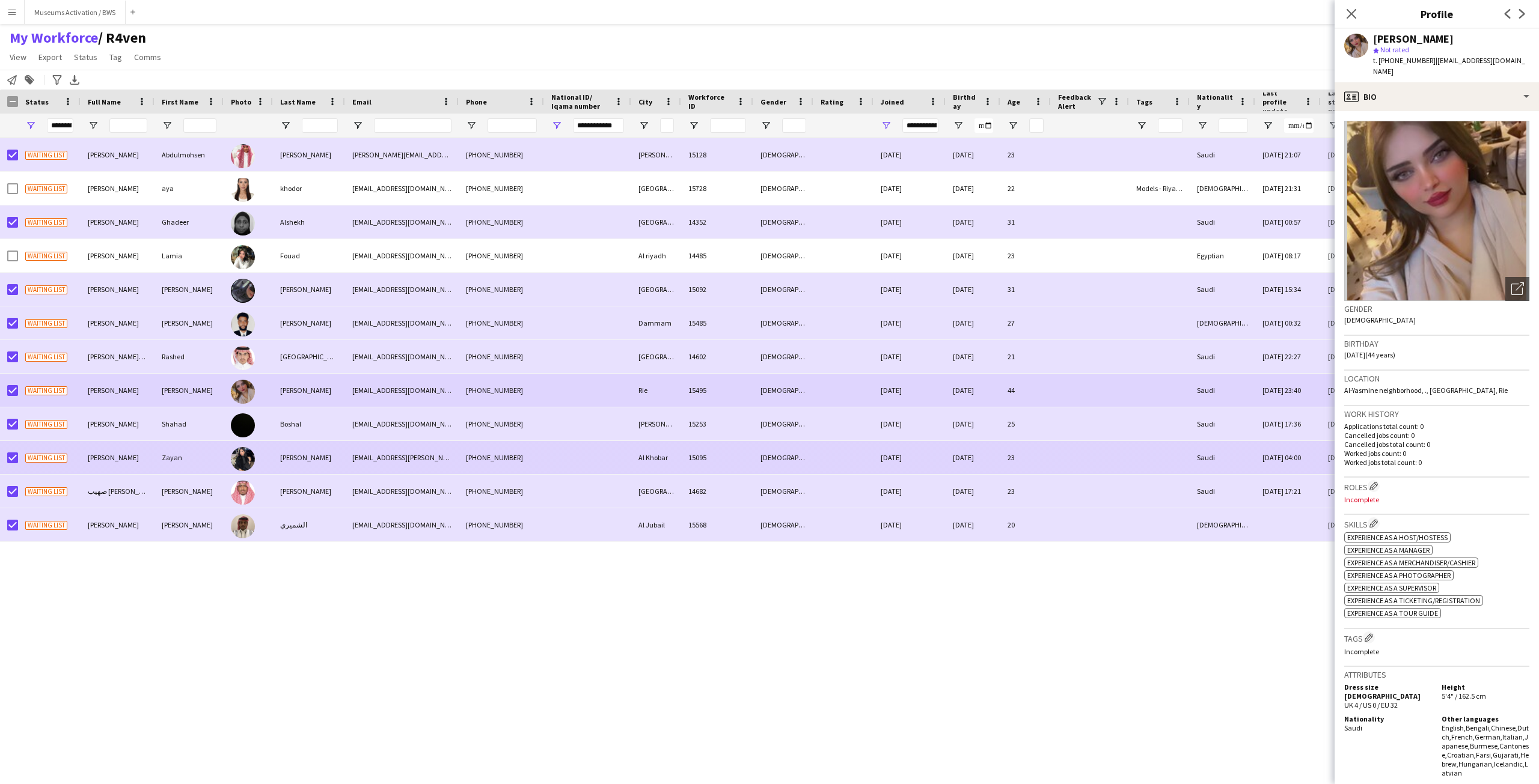
click at [314, 453] on div "Alahmari" at bounding box center [309, 457] width 72 height 33
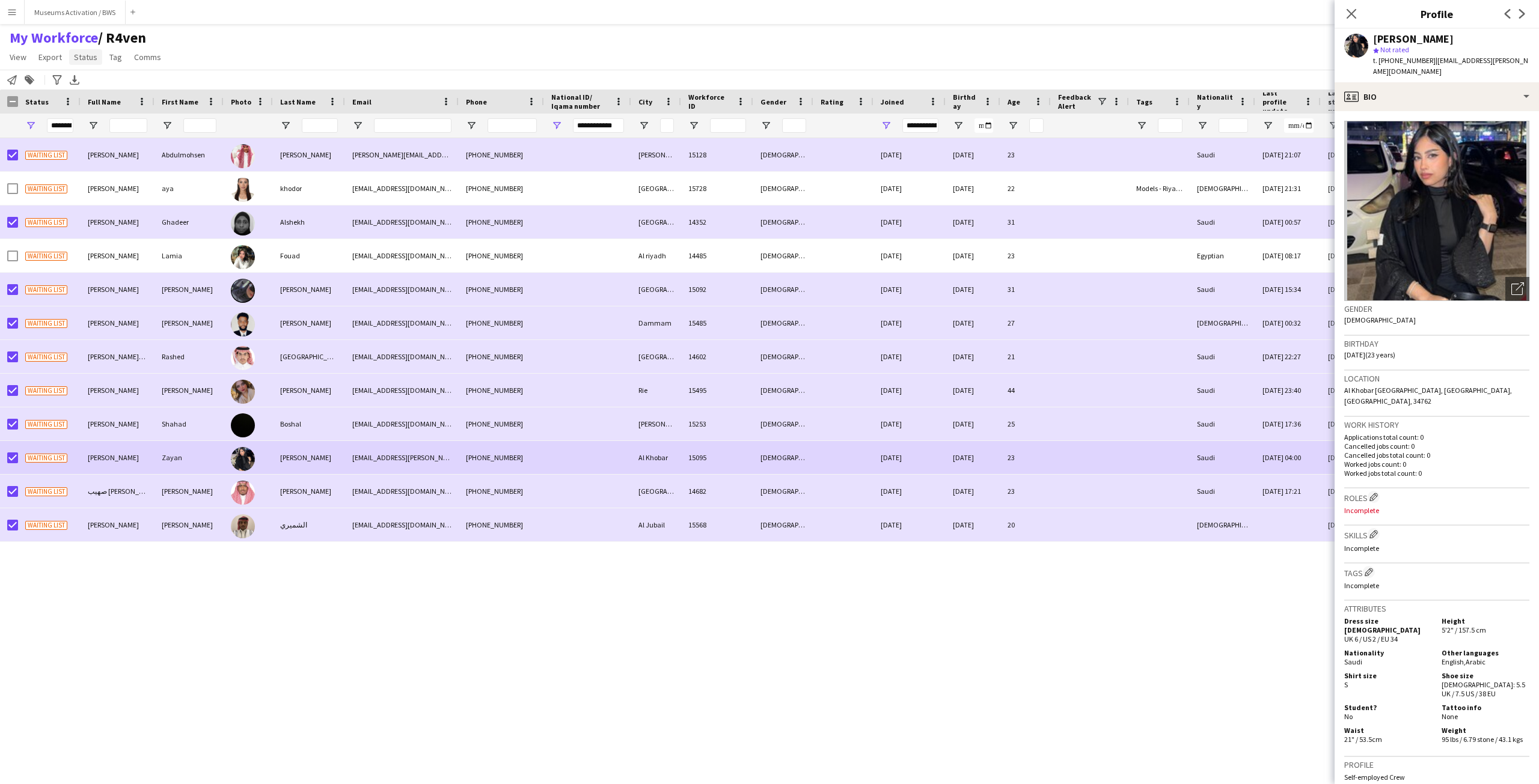
click at [89, 58] on span "Status" at bounding box center [86, 57] width 24 height 10
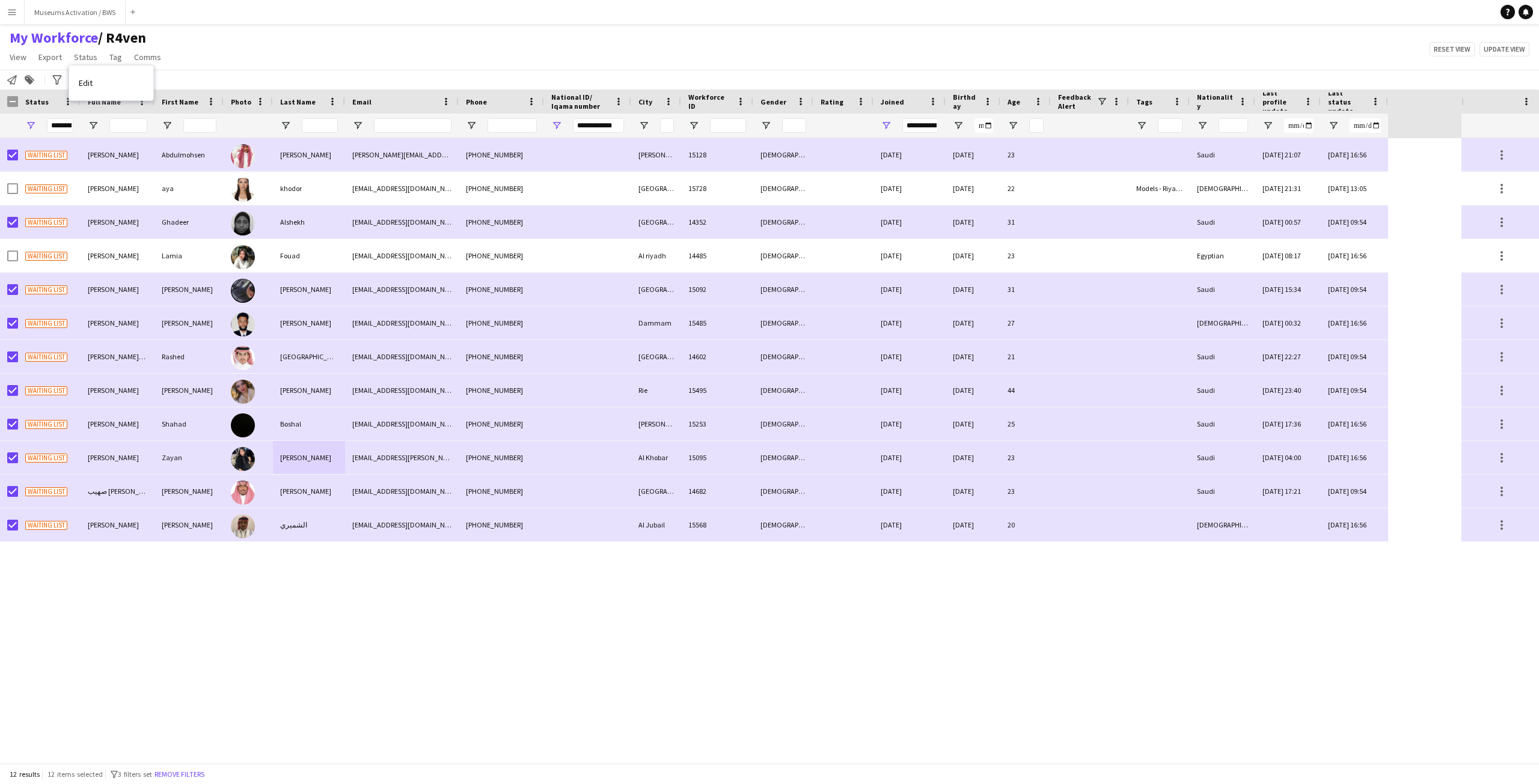
click at [104, 81] on link "Edit" at bounding box center [111, 83] width 84 height 25
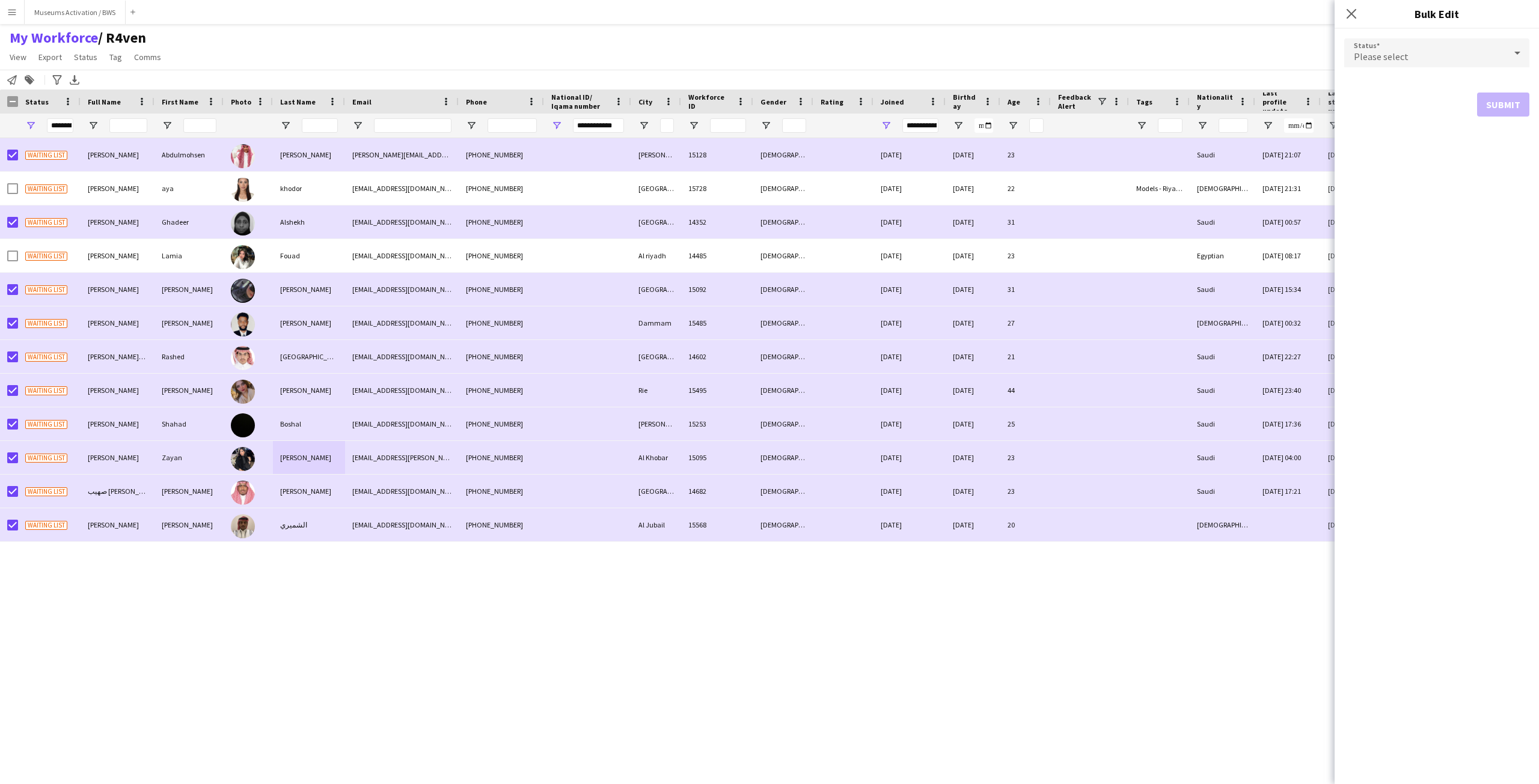
click at [1400, 56] on span "Please select" at bounding box center [1381, 56] width 54 height 12
click at [1404, 114] on span "Declined" at bounding box center [1437, 116] width 166 height 11
click at [1506, 142] on button "Submit" at bounding box center [1504, 145] width 53 height 24
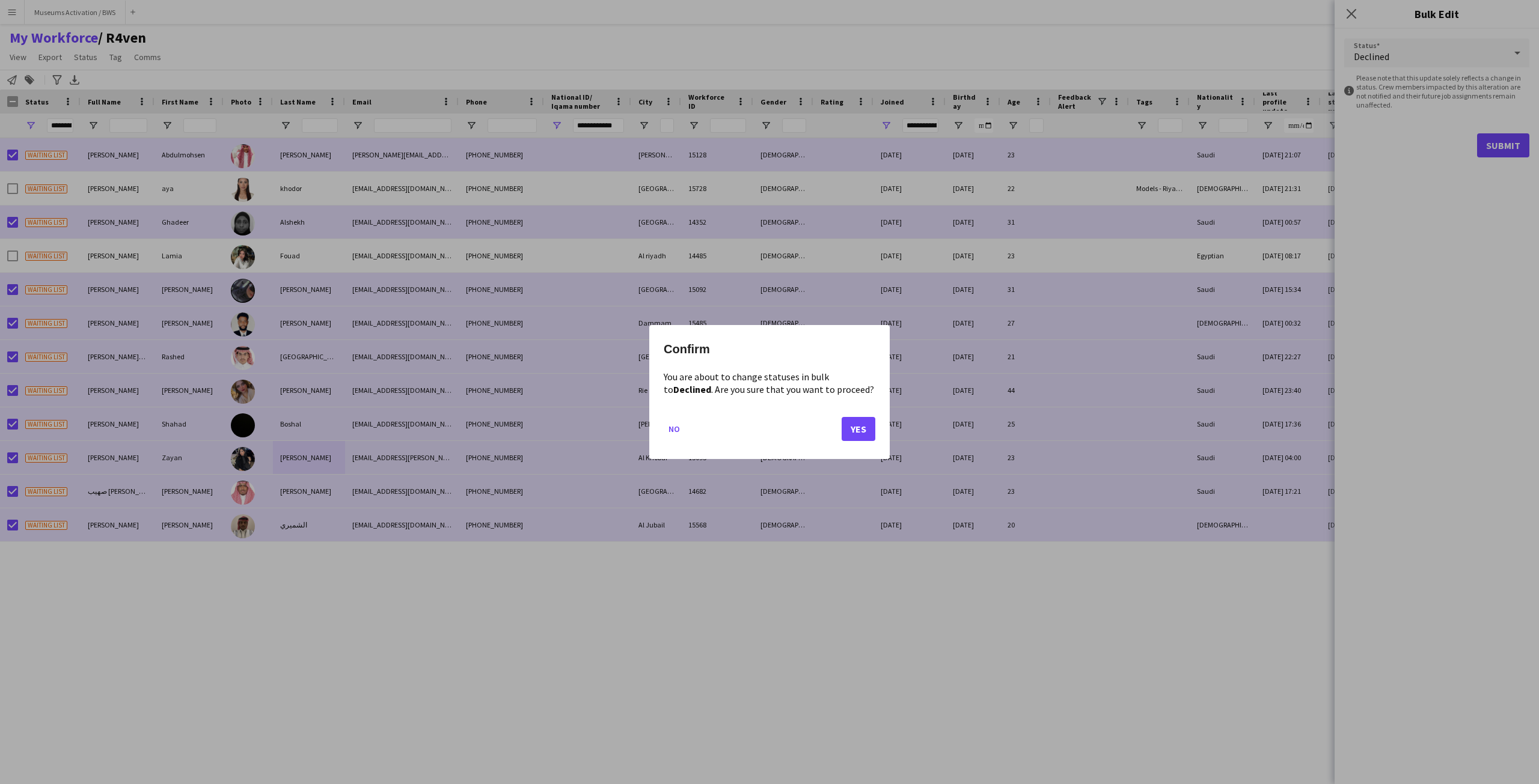
click at [876, 429] on div "Confirm You are about to change statuses in bulk to Declined . Are you sure tha…" at bounding box center [769, 392] width 240 height 134
click at [837, 432] on mat-dialog-actions "No Yes" at bounding box center [769, 434] width 211 height 51
click at [851, 432] on button "Yes" at bounding box center [858, 429] width 33 height 24
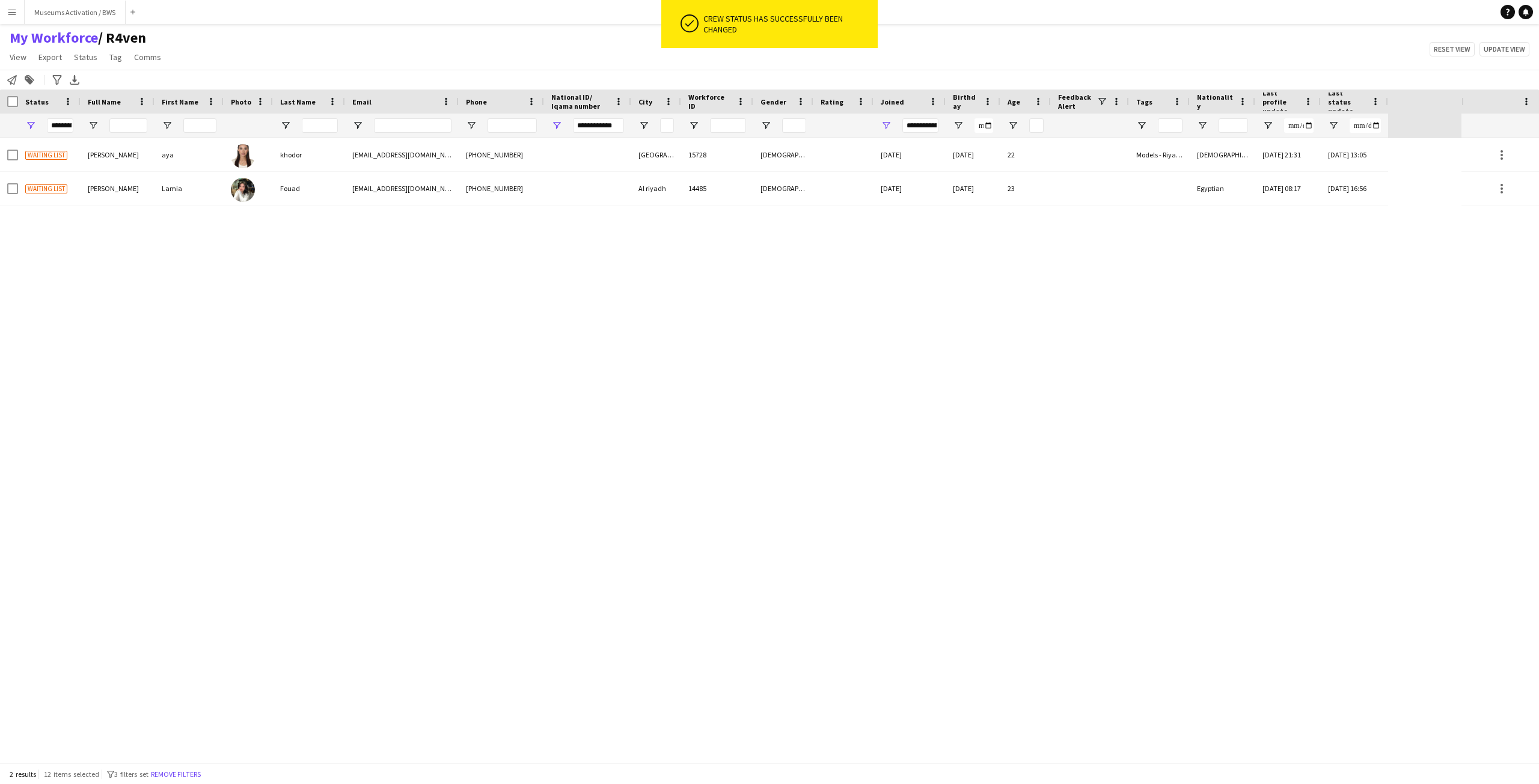
click at [548, 121] on div "**********" at bounding box center [587, 125] width 87 height 24
click at [556, 125] on span "Open Filter Menu" at bounding box center [557, 125] width 11 height 10
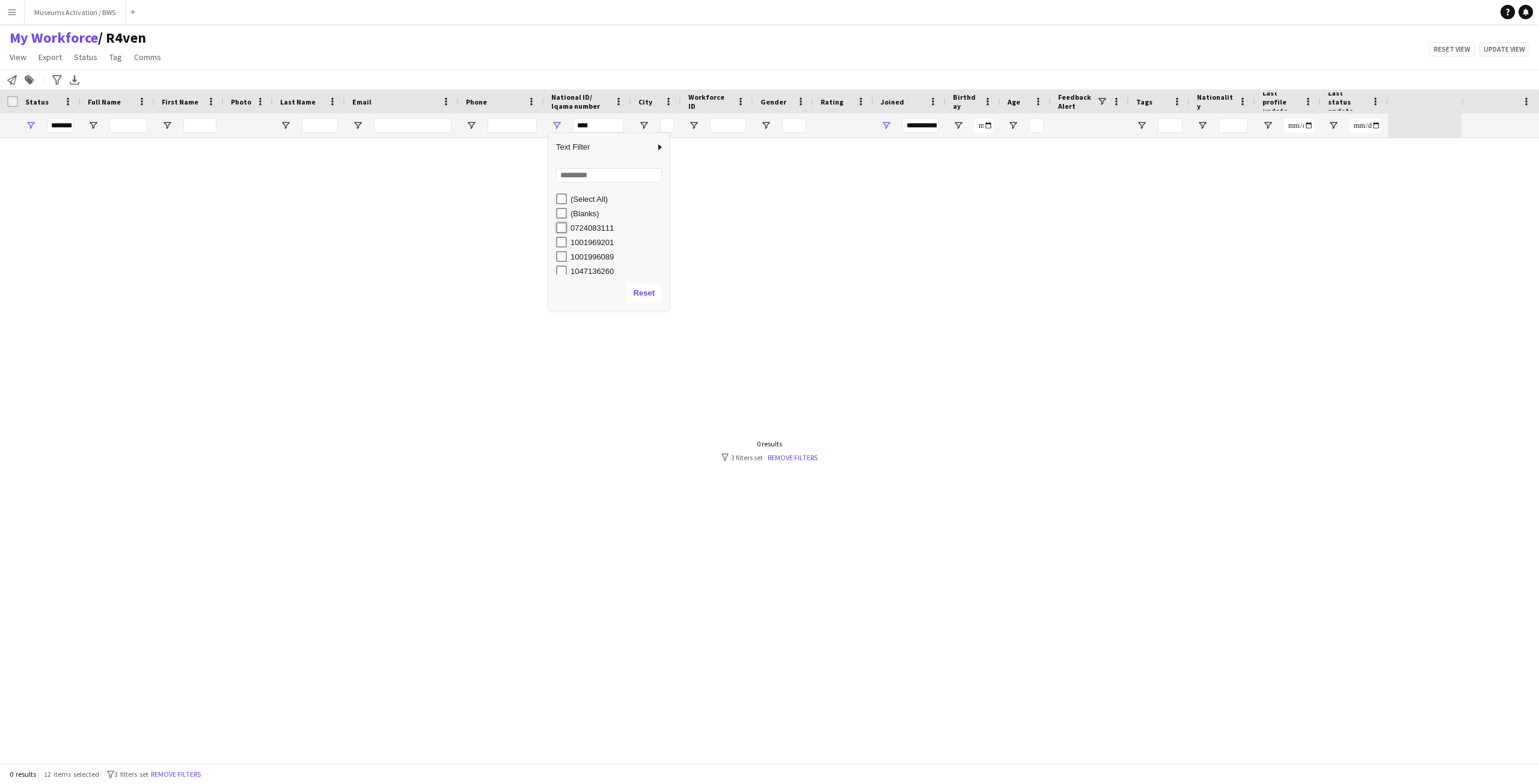
type input "**********"
click at [478, 218] on div "Applicant Homidi AlQahtani Homidi AlQahtani mh8mh71@gmail.com +966535763657 072…" at bounding box center [730, 451] width 1462 height 625
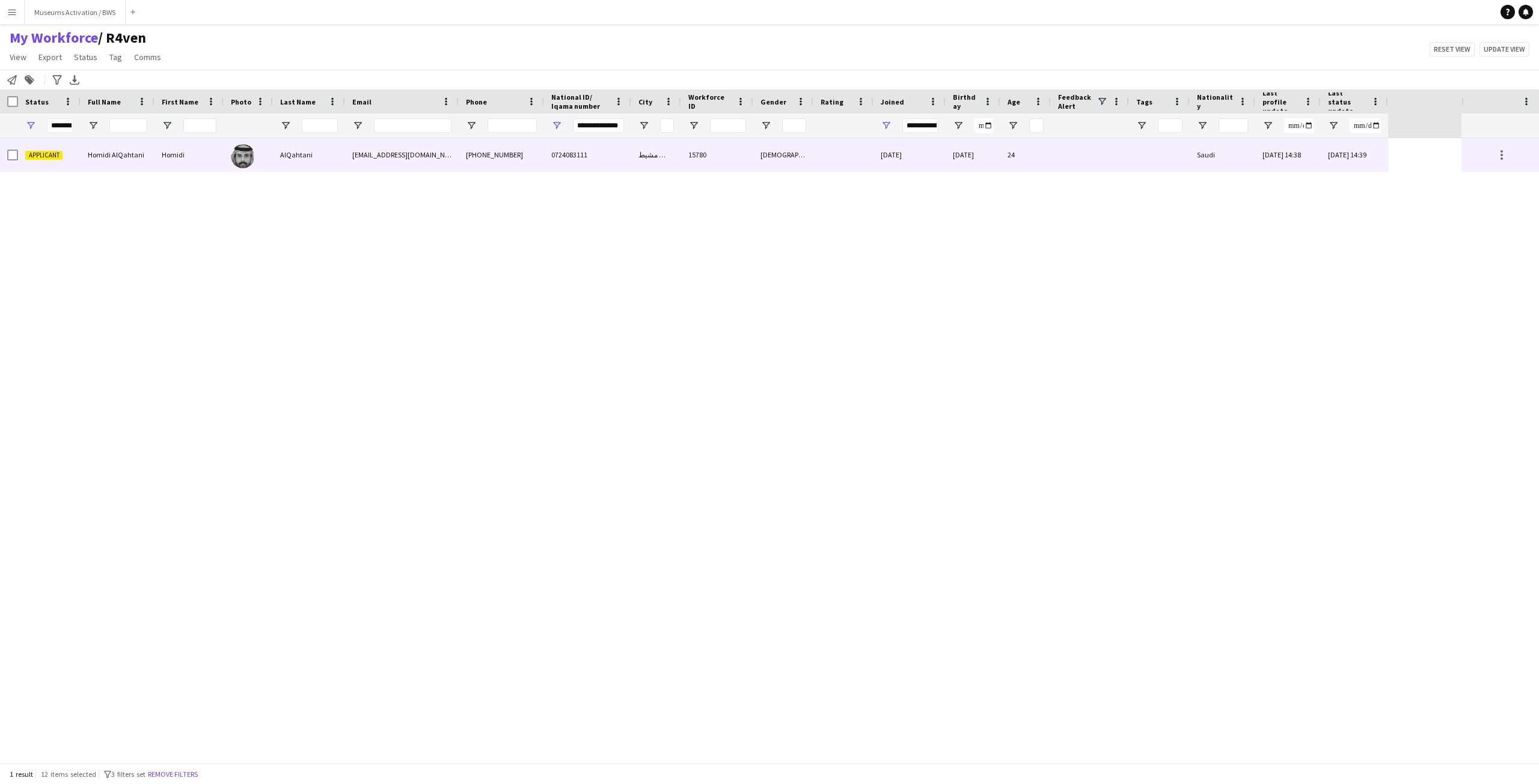
click at [480, 168] on div "+966535763657" at bounding box center [501, 155] width 85 height 33
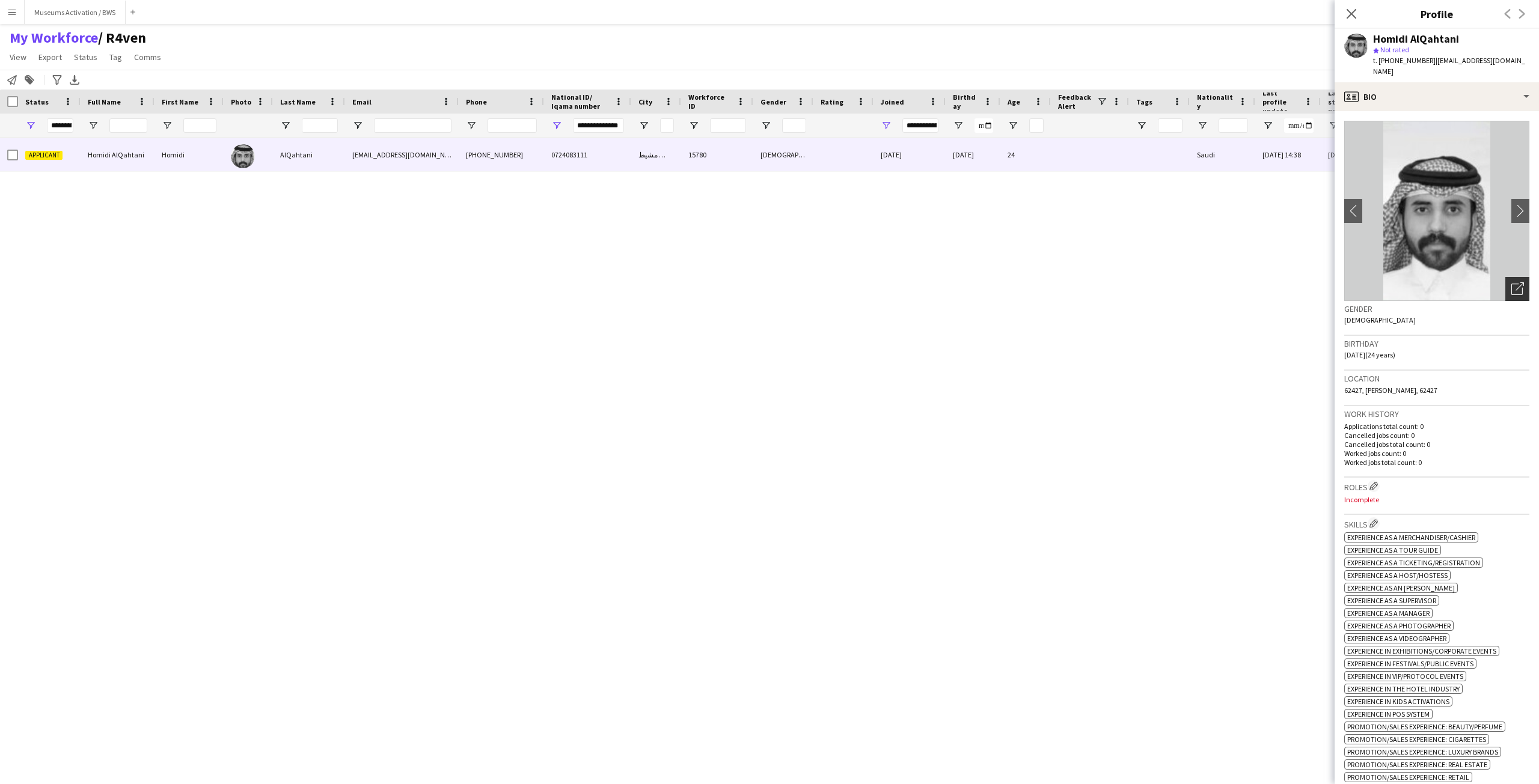
click at [1515, 283] on icon at bounding box center [1519, 287] width 9 height 9
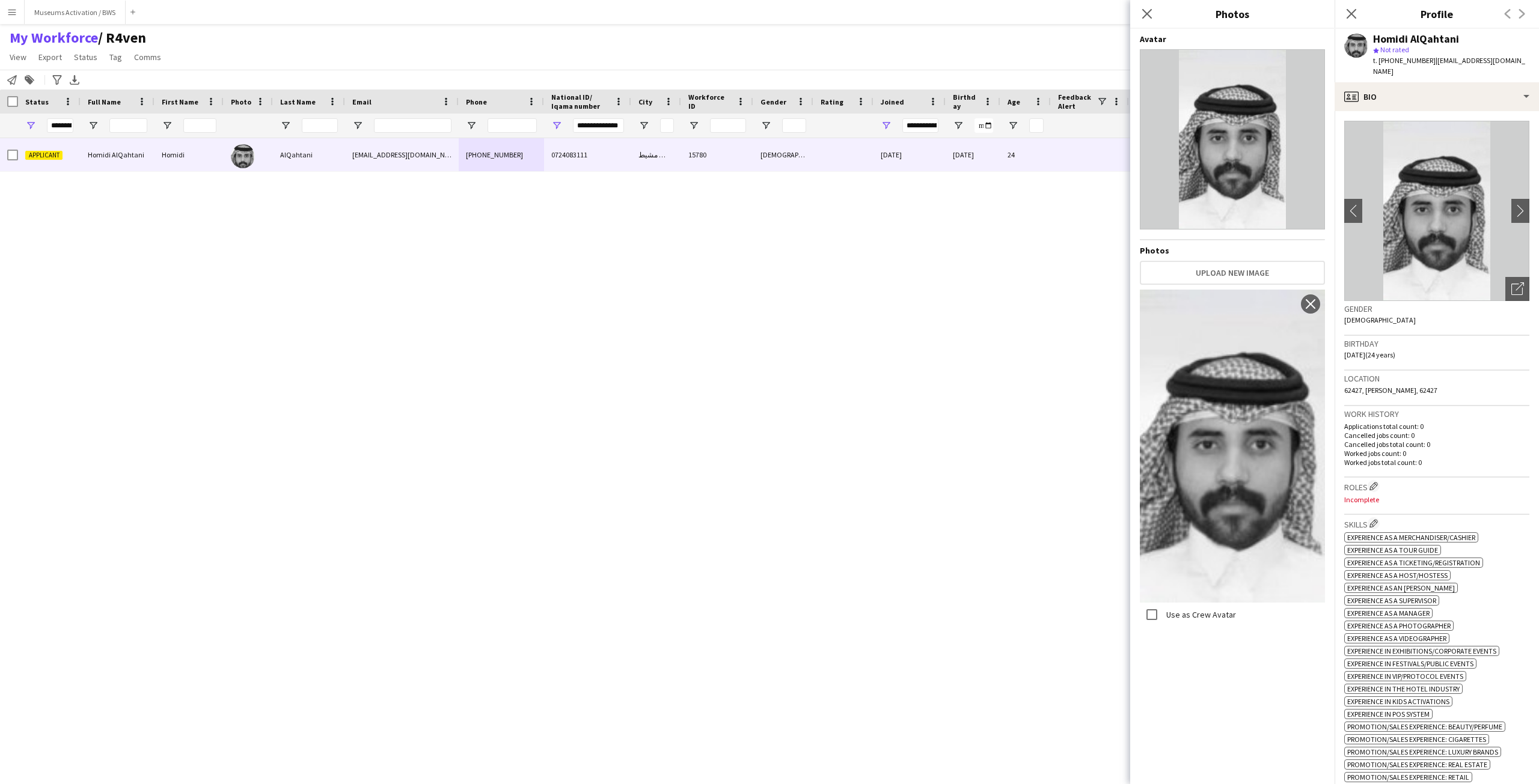
click at [1395, 350] on span "06-03-2001 (24 years)" at bounding box center [1370, 355] width 51 height 9
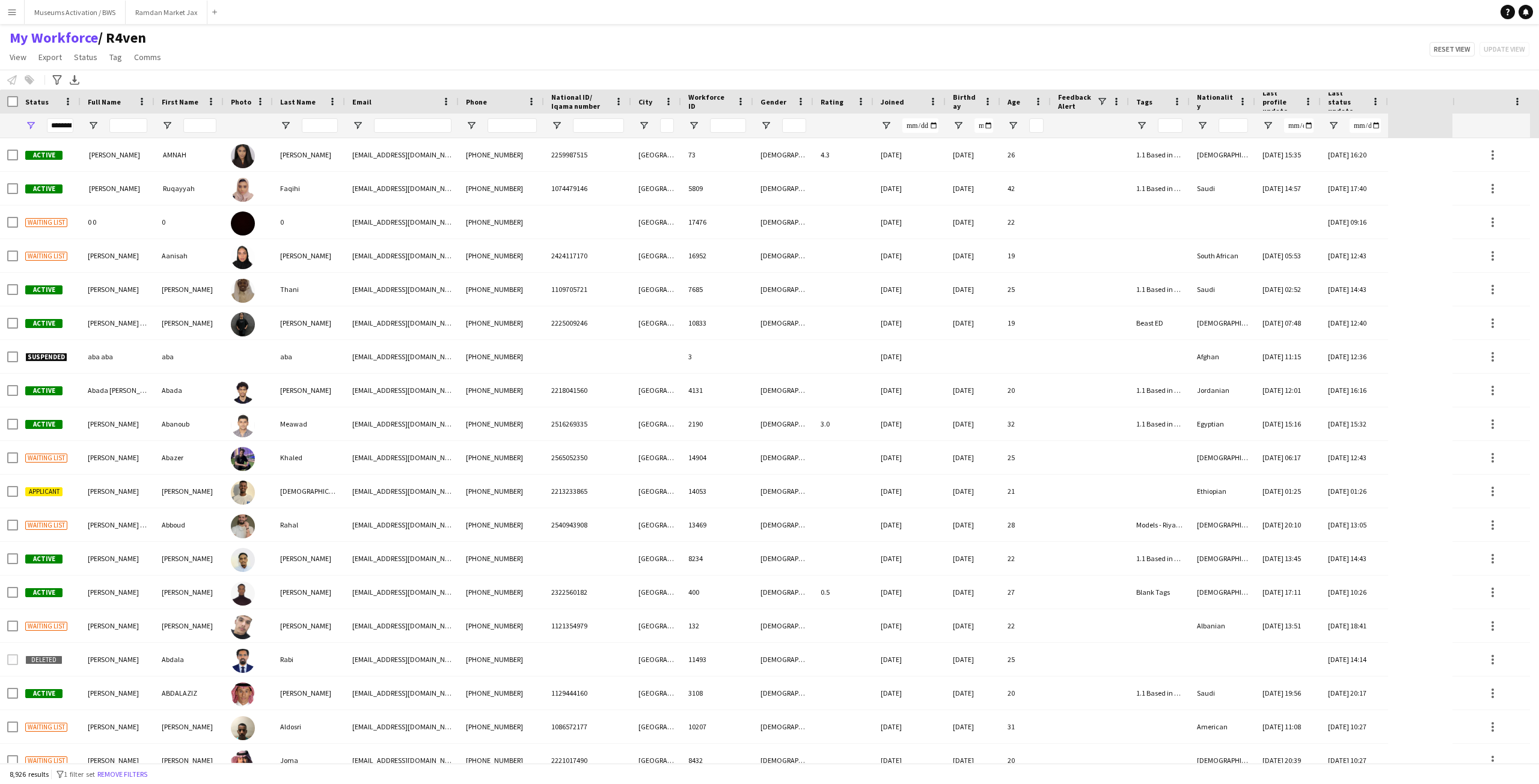
click at [879, 124] on div at bounding box center [910, 125] width 72 height 24
click at [883, 128] on span "Open Filter Menu" at bounding box center [886, 125] width 11 height 10
click at [902, 150] on div "Equals" at bounding box center [928, 148] width 74 height 9
click at [885, 169] on input "Filter Value" at bounding box center [932, 168] width 93 height 14
type input "**********"
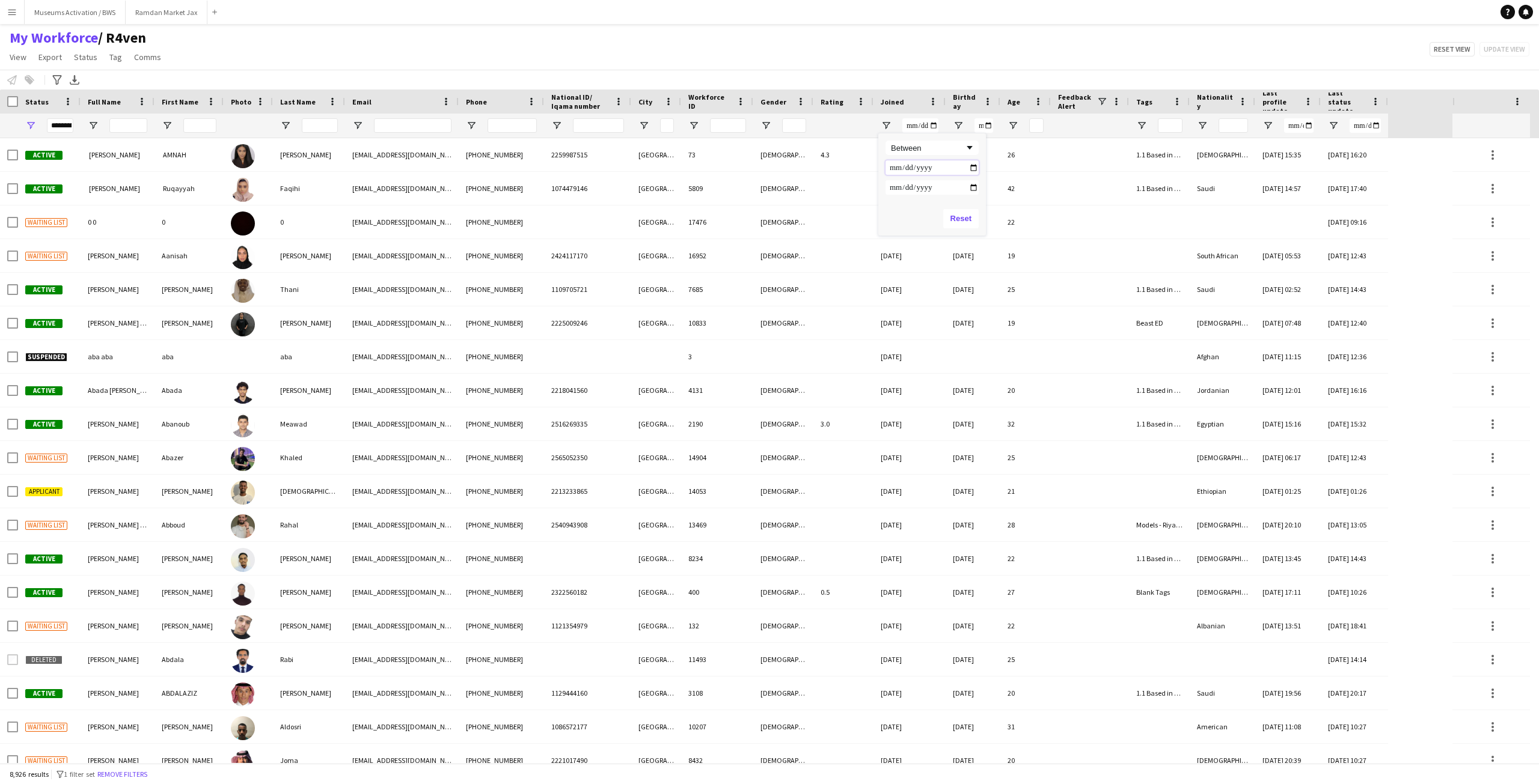
type input "**********"
click at [893, 182] on input "Filter Value" at bounding box center [932, 188] width 93 height 14
type input "**********"
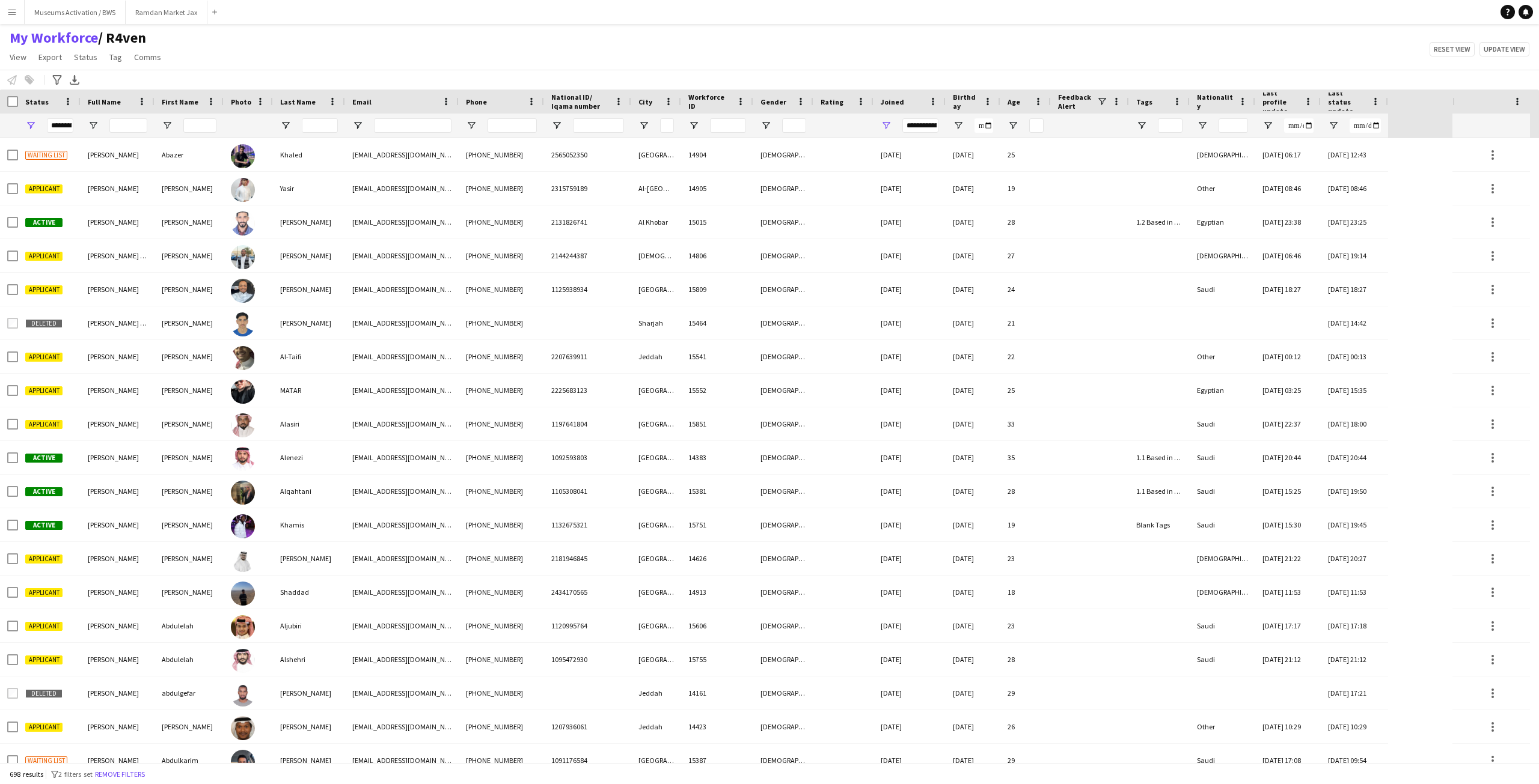
click at [872, 64] on div "My Workforce / R4ven View Views Default view R4ven New view Update view Delete …" at bounding box center [769, 49] width 1539 height 41
click at [23, 133] on div "**********" at bounding box center [49, 125] width 62 height 24
click at [29, 126] on span "Open Filter Menu" at bounding box center [30, 125] width 11 height 10
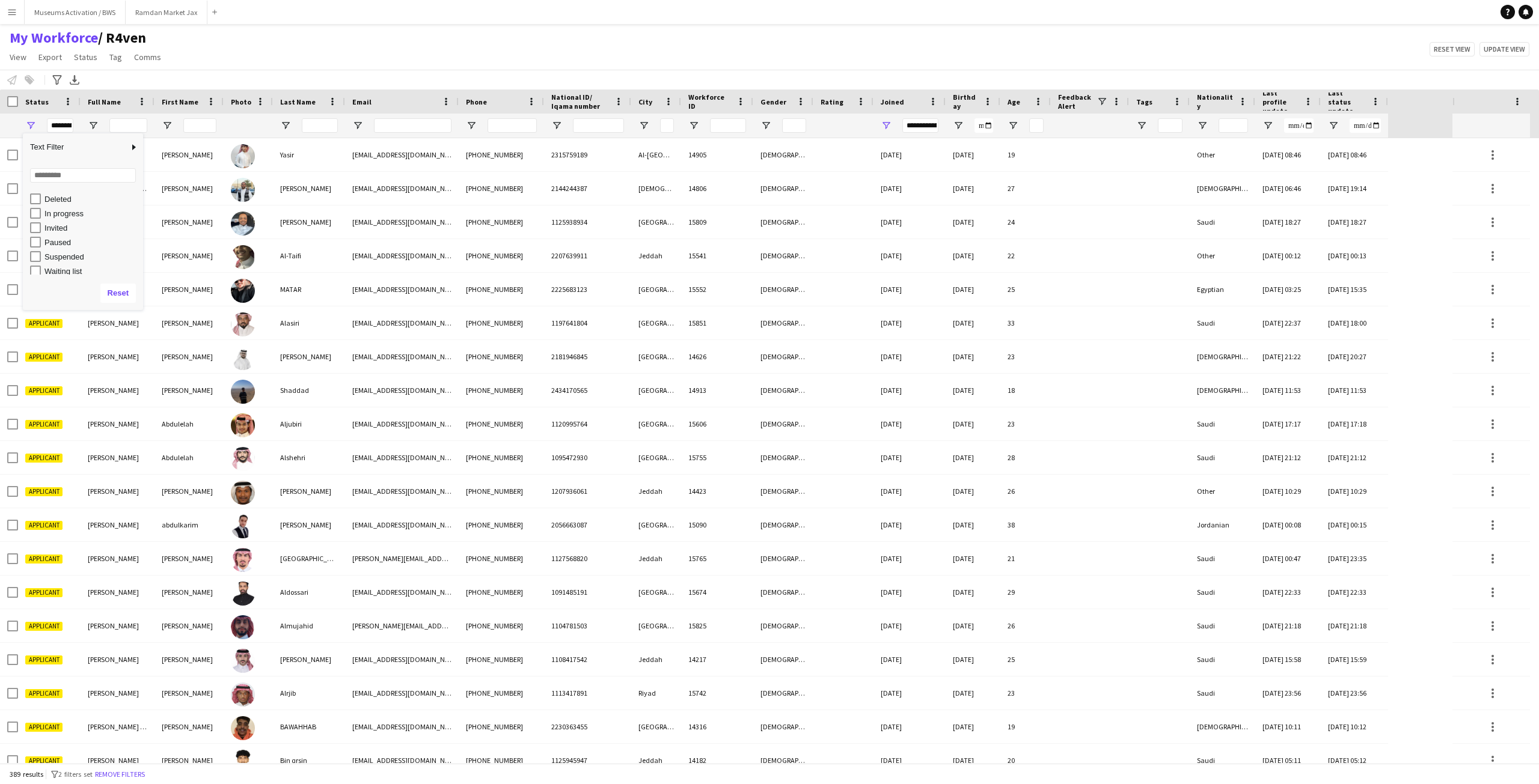
scroll to position [75, 0]
type input "**********"
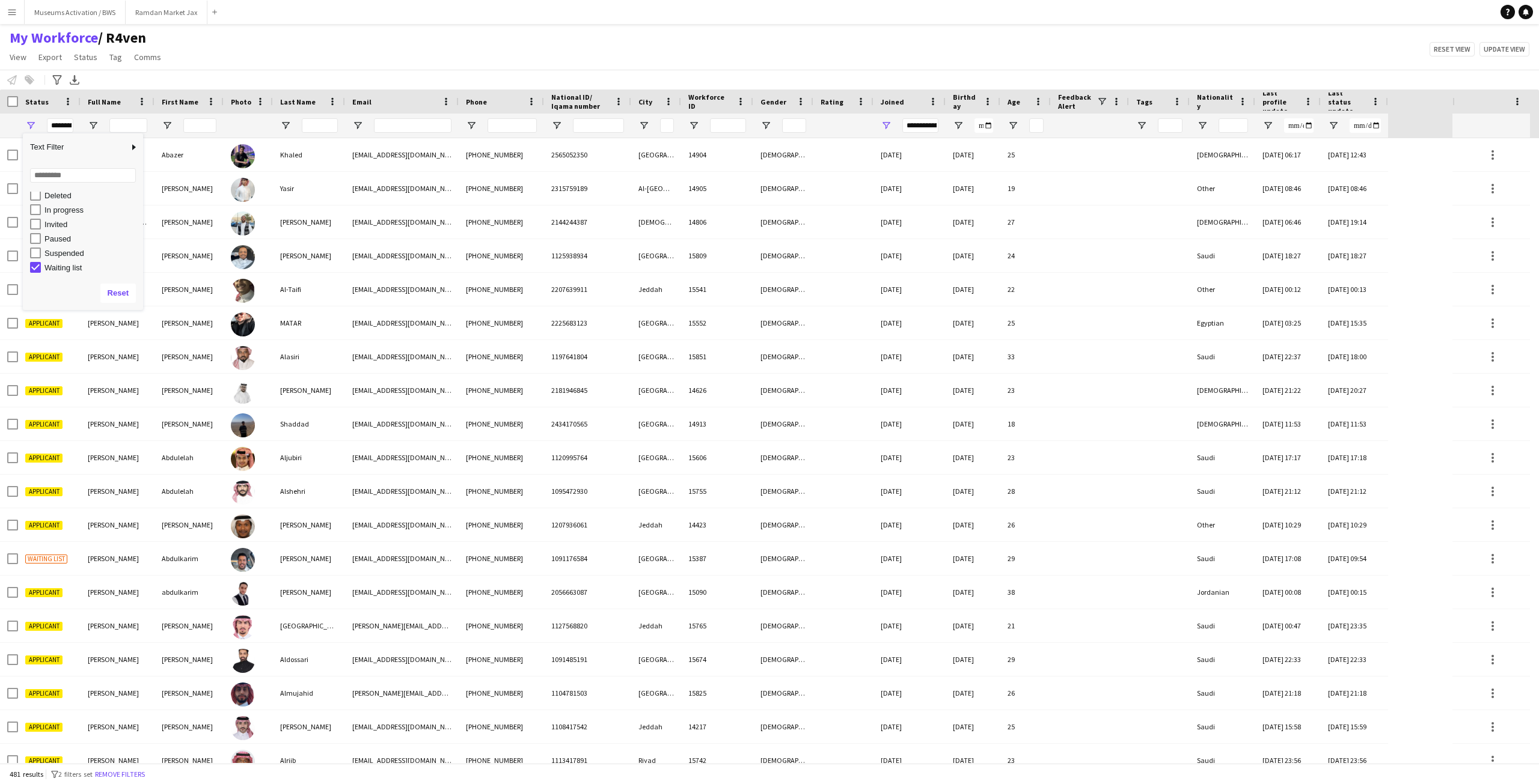
click at [267, 53] on div "My Workforce / R4ven View Views Default view R4ven New view Update view Delete …" at bounding box center [769, 49] width 1539 height 41
click at [562, 125] on span "Open Filter Menu" at bounding box center [557, 125] width 11 height 10
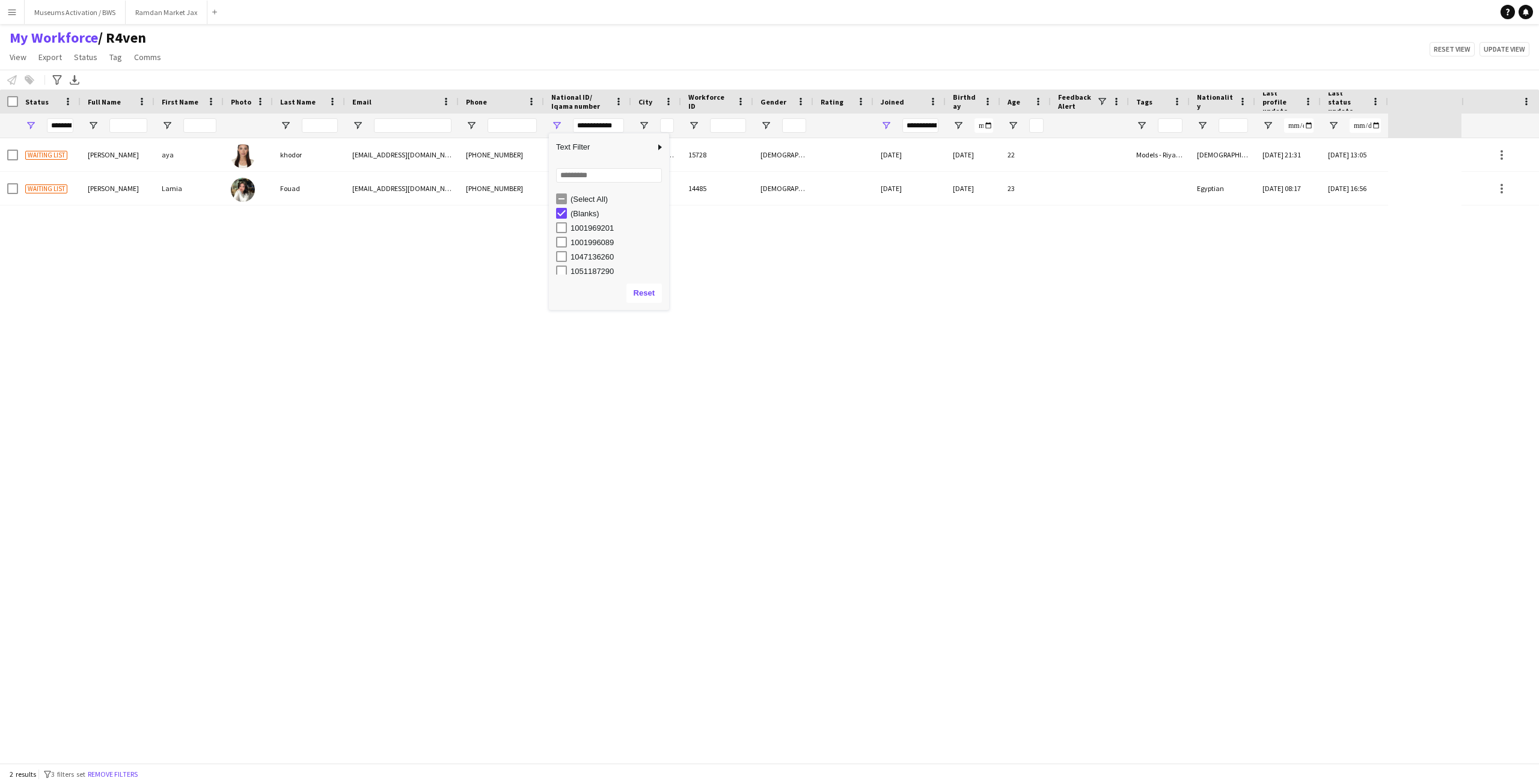
click at [448, 233] on div "Waiting list [PERSON_NAME] khodor [EMAIL_ADDRESS][DOMAIN_NAME] [PHONE_NUMBER] […" at bounding box center [730, 451] width 1462 height 625
click at [552, 125] on span "Open Filter Menu" at bounding box center [557, 125] width 11 height 10
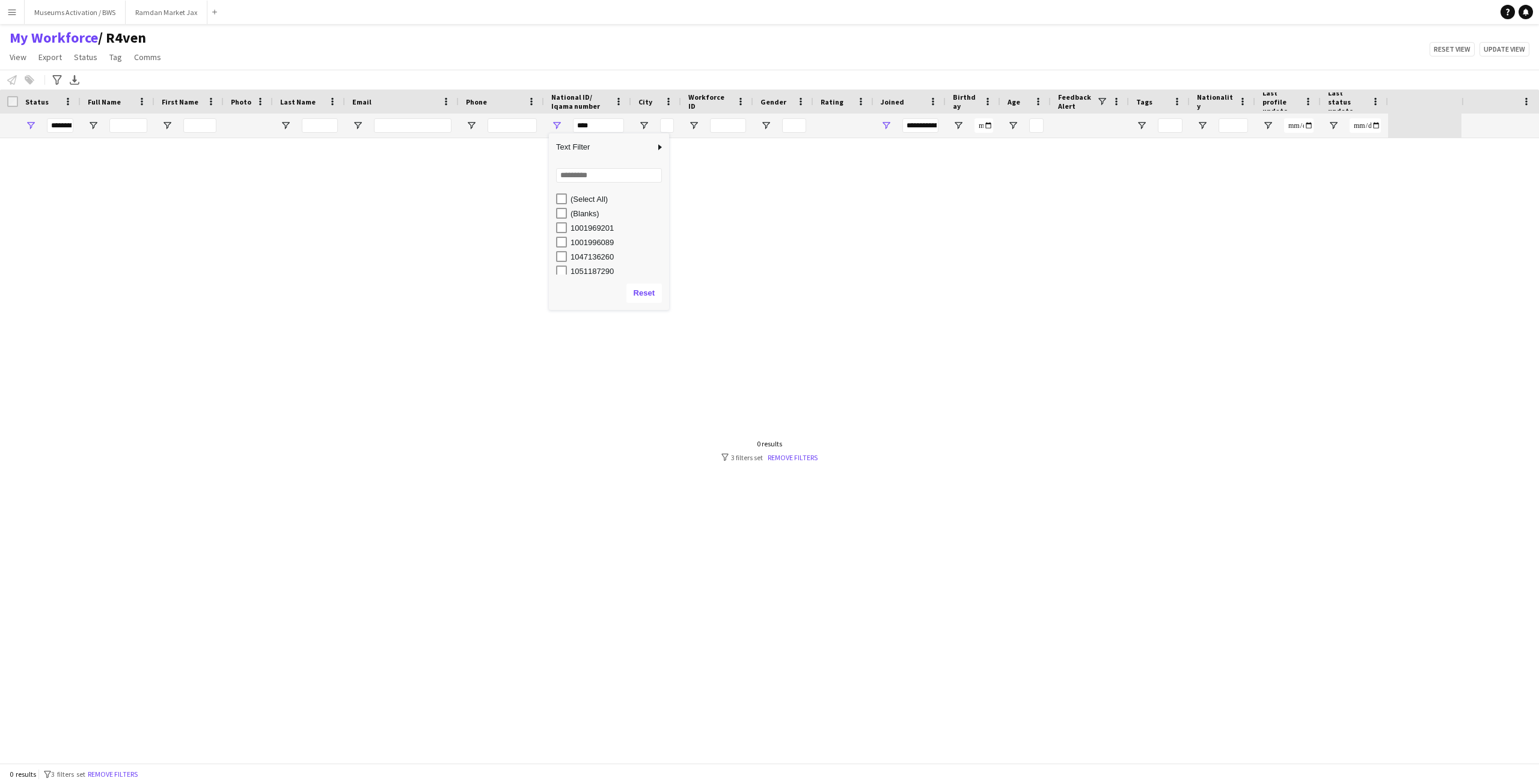
scroll to position [6841, 0]
type input "**********"
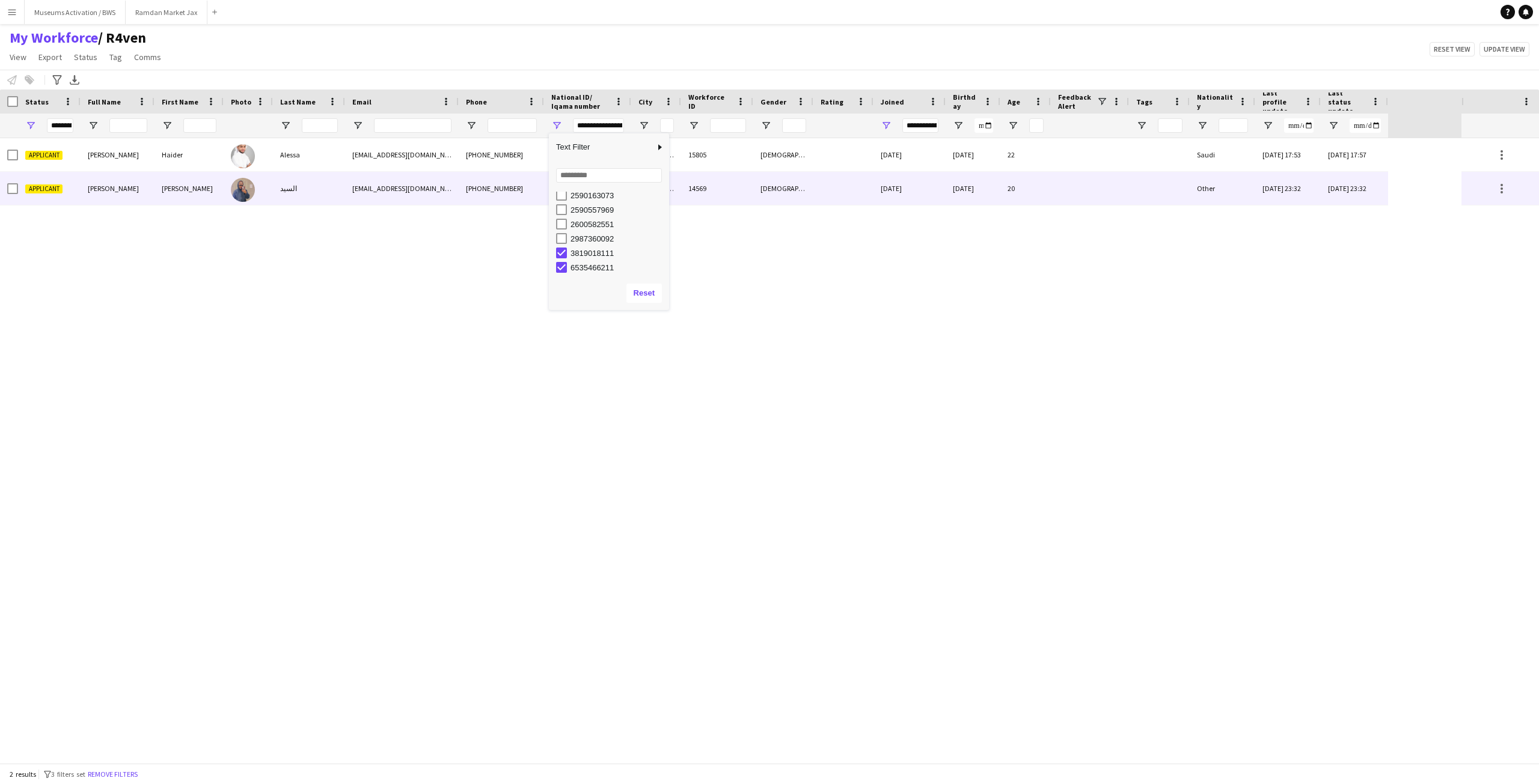
click at [301, 184] on div "السيد" at bounding box center [309, 188] width 72 height 33
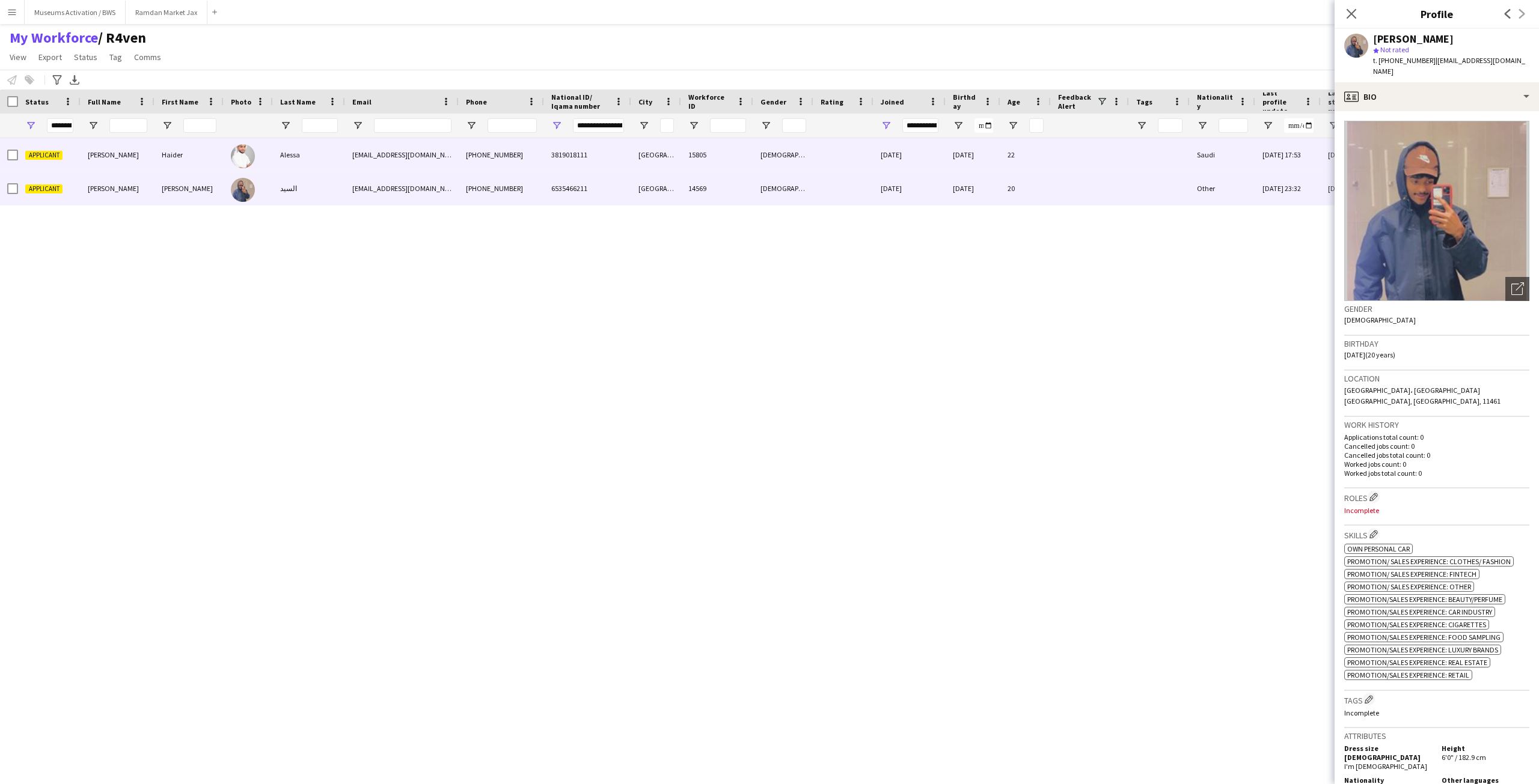
click at [304, 161] on div "Alessa" at bounding box center [309, 155] width 72 height 33
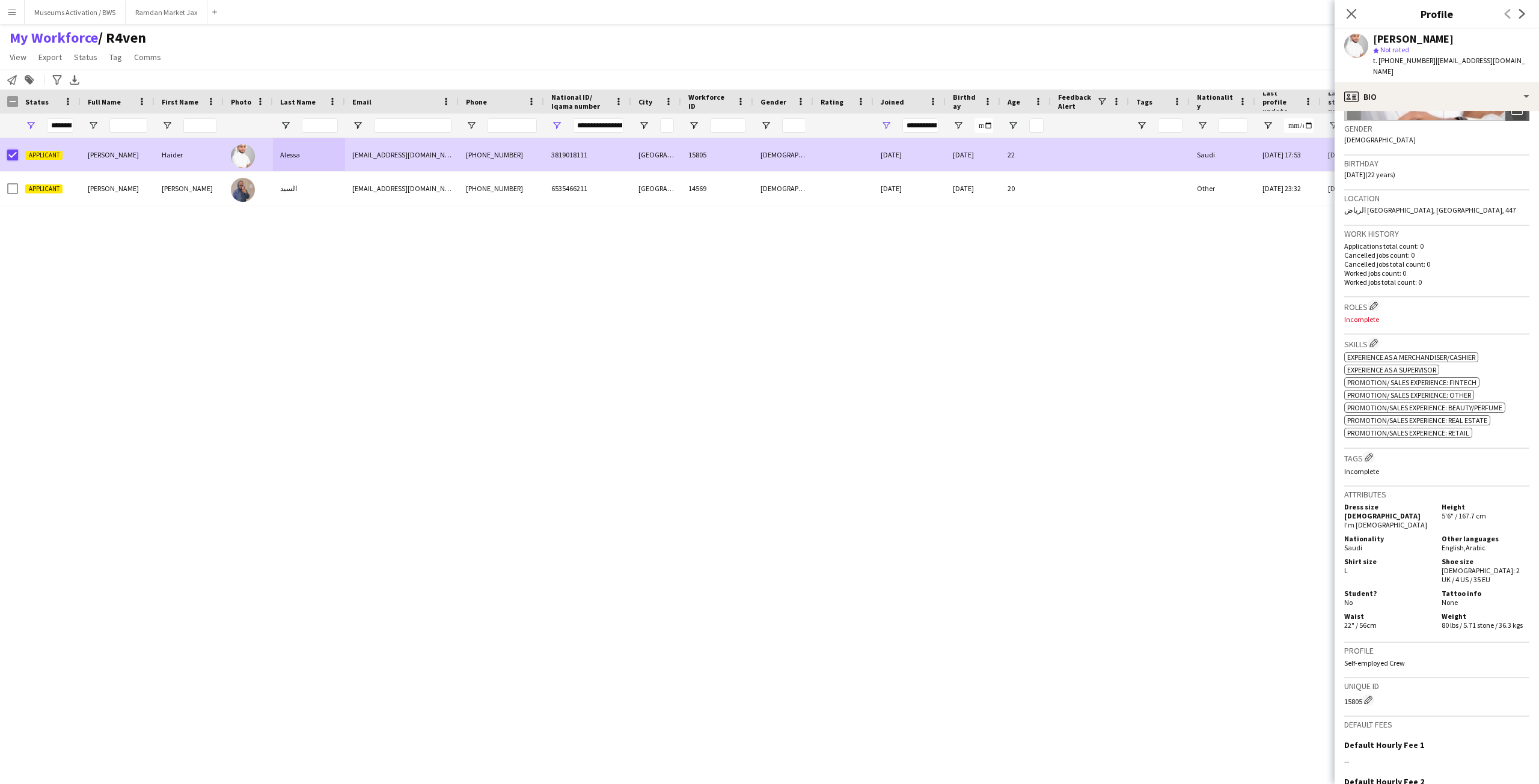
scroll to position [0, 0]
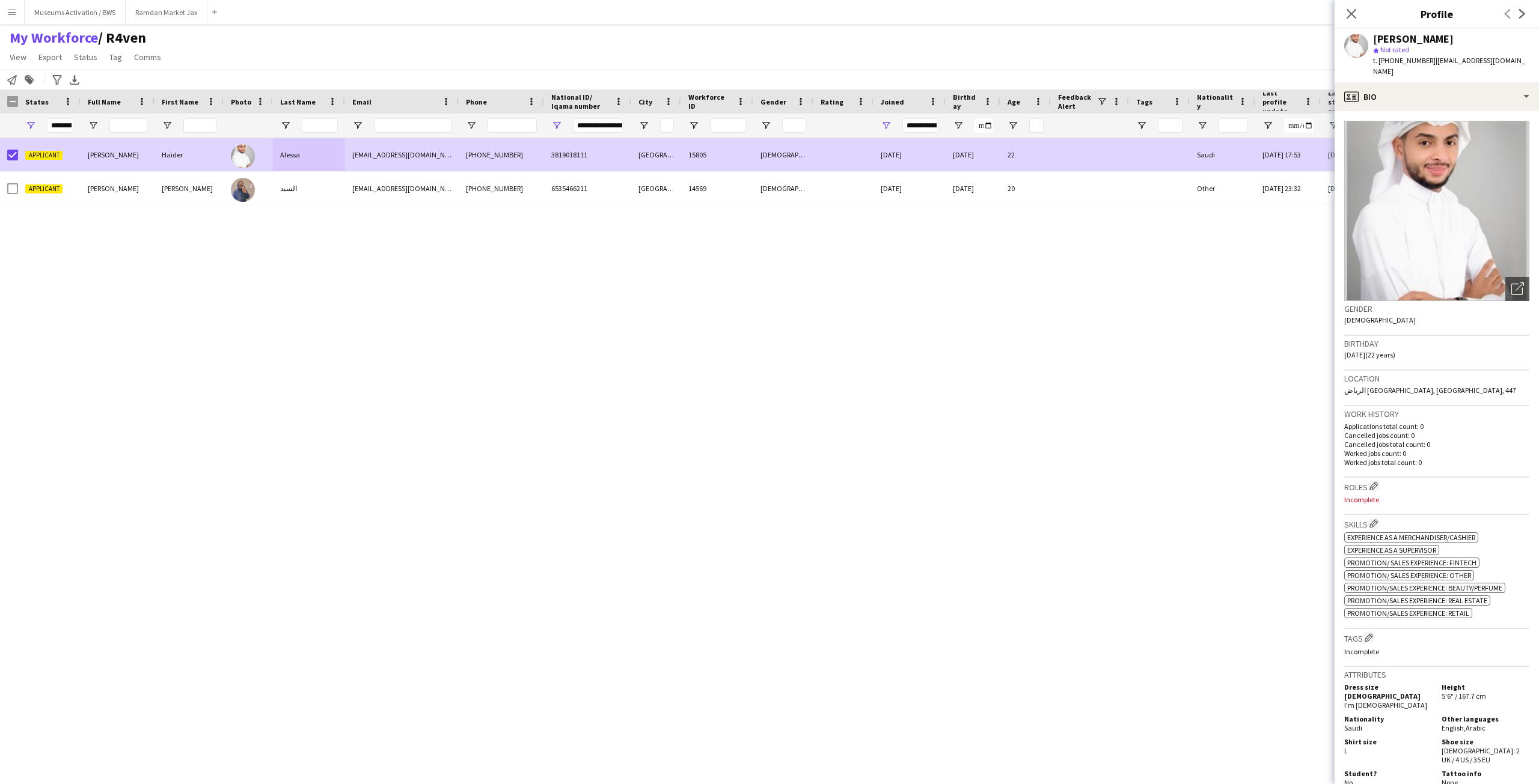
click at [1403, 111] on app-crew-profile-bio "Open photos pop-in Gender [DEMOGRAPHIC_DATA] Birthday [DEMOGRAPHIC_DATA] (22 ye…" at bounding box center [1437, 447] width 204 height 673
click at [1402, 100] on div "profile Bio" at bounding box center [1437, 97] width 204 height 29
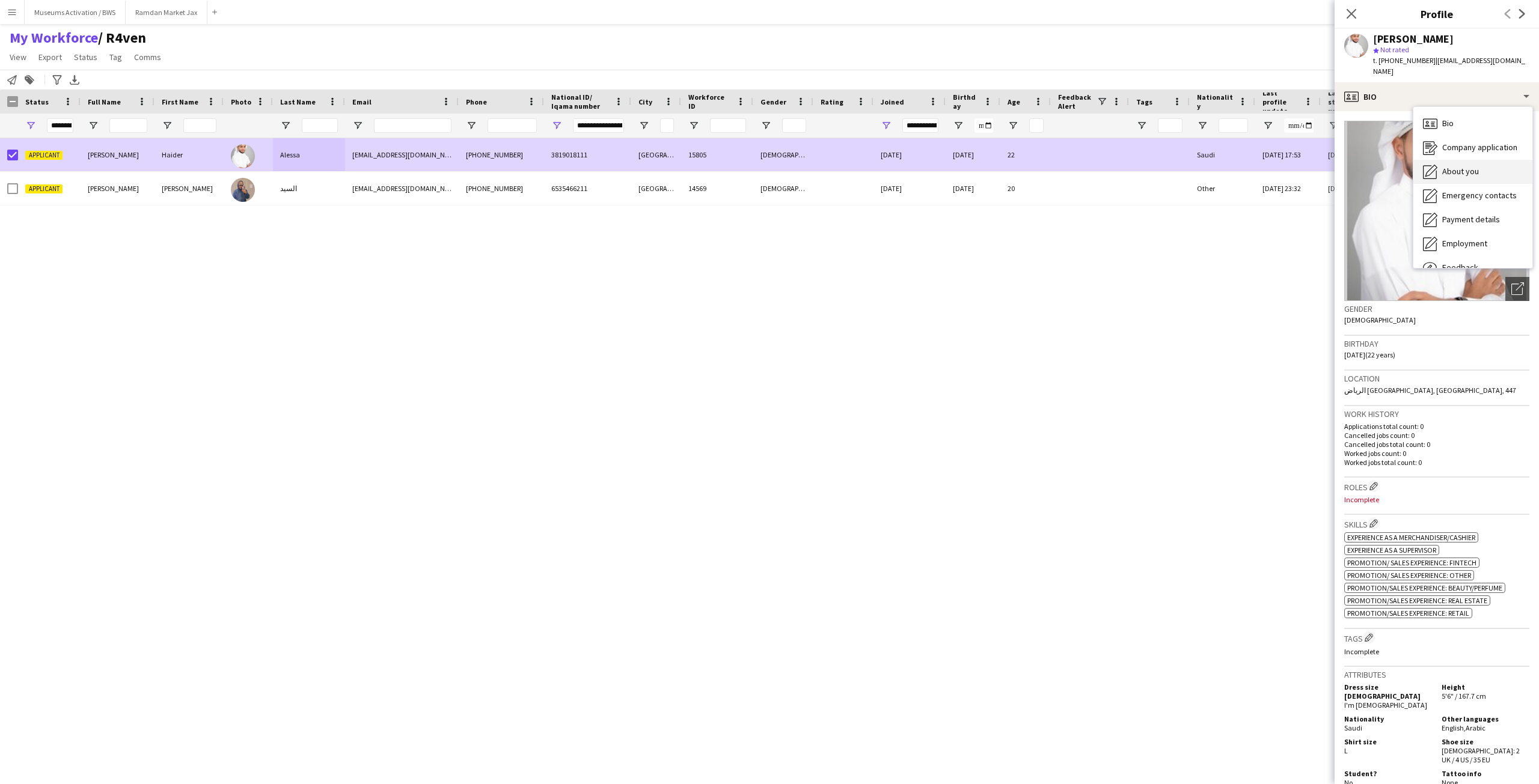
click at [1446, 167] on div "About you About you" at bounding box center [1473, 172] width 119 height 24
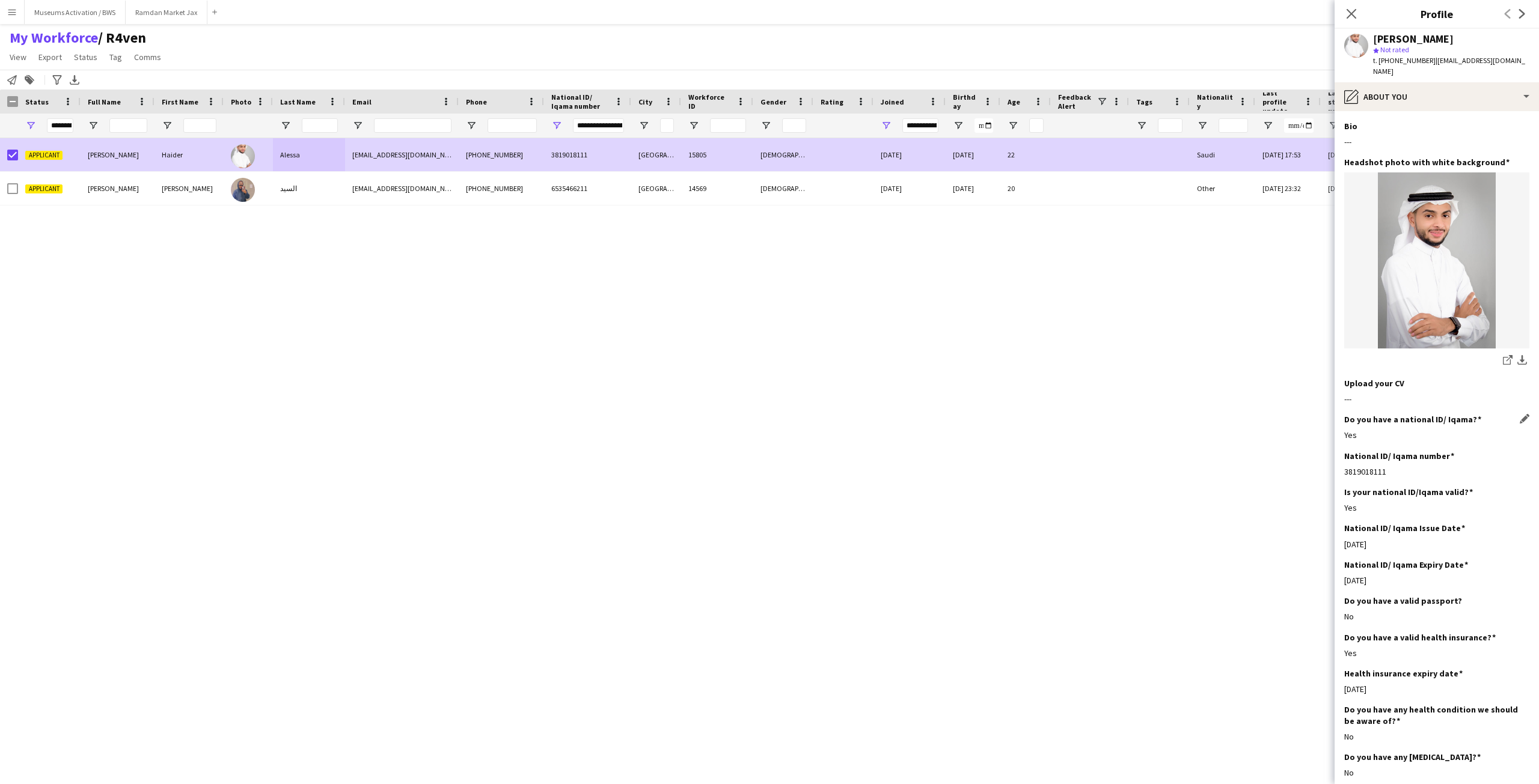
scroll to position [180, 0]
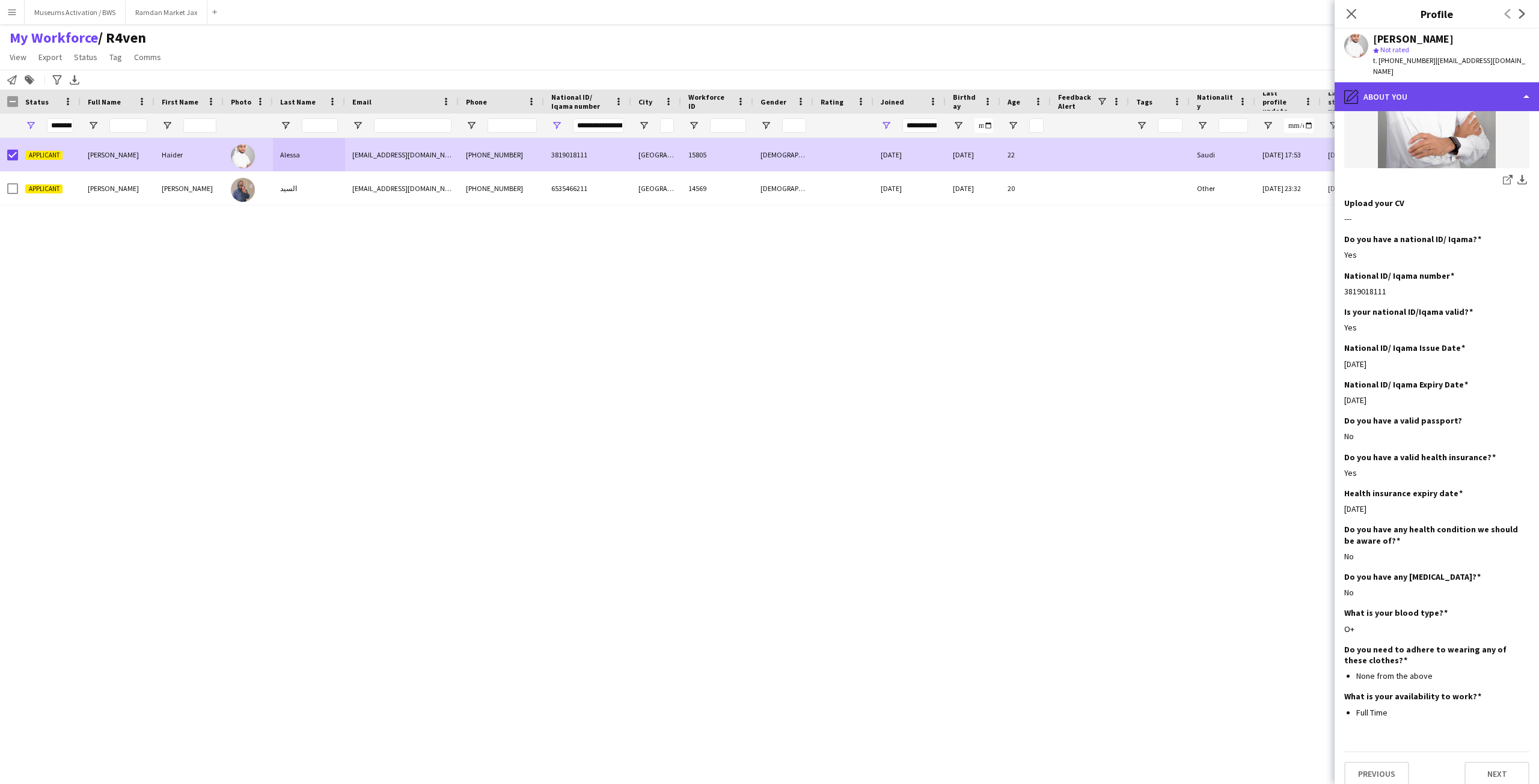
click at [1415, 90] on div "pencil4 About you" at bounding box center [1437, 97] width 204 height 29
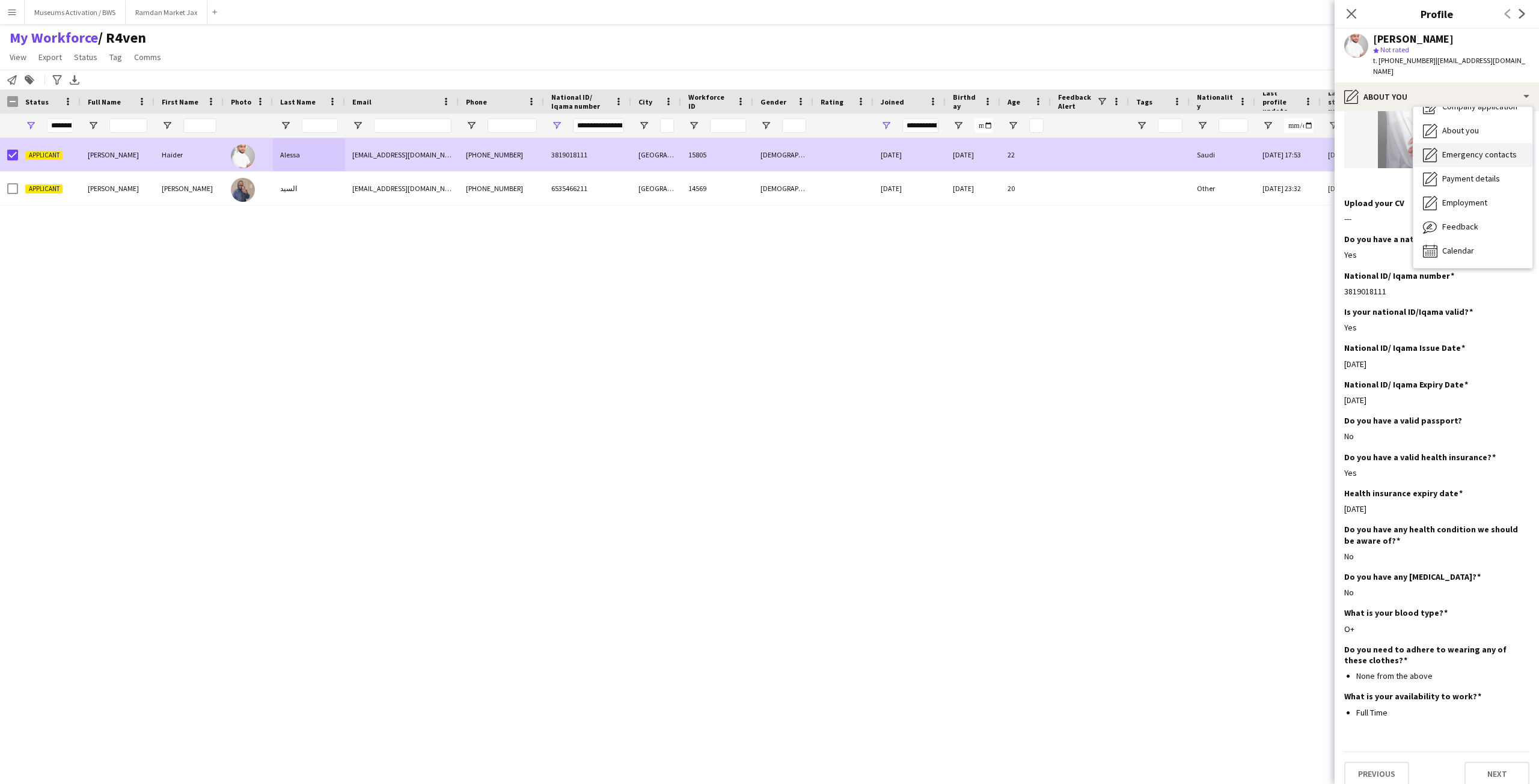
click at [1453, 151] on div "Emergency contacts Emergency contacts" at bounding box center [1473, 155] width 119 height 24
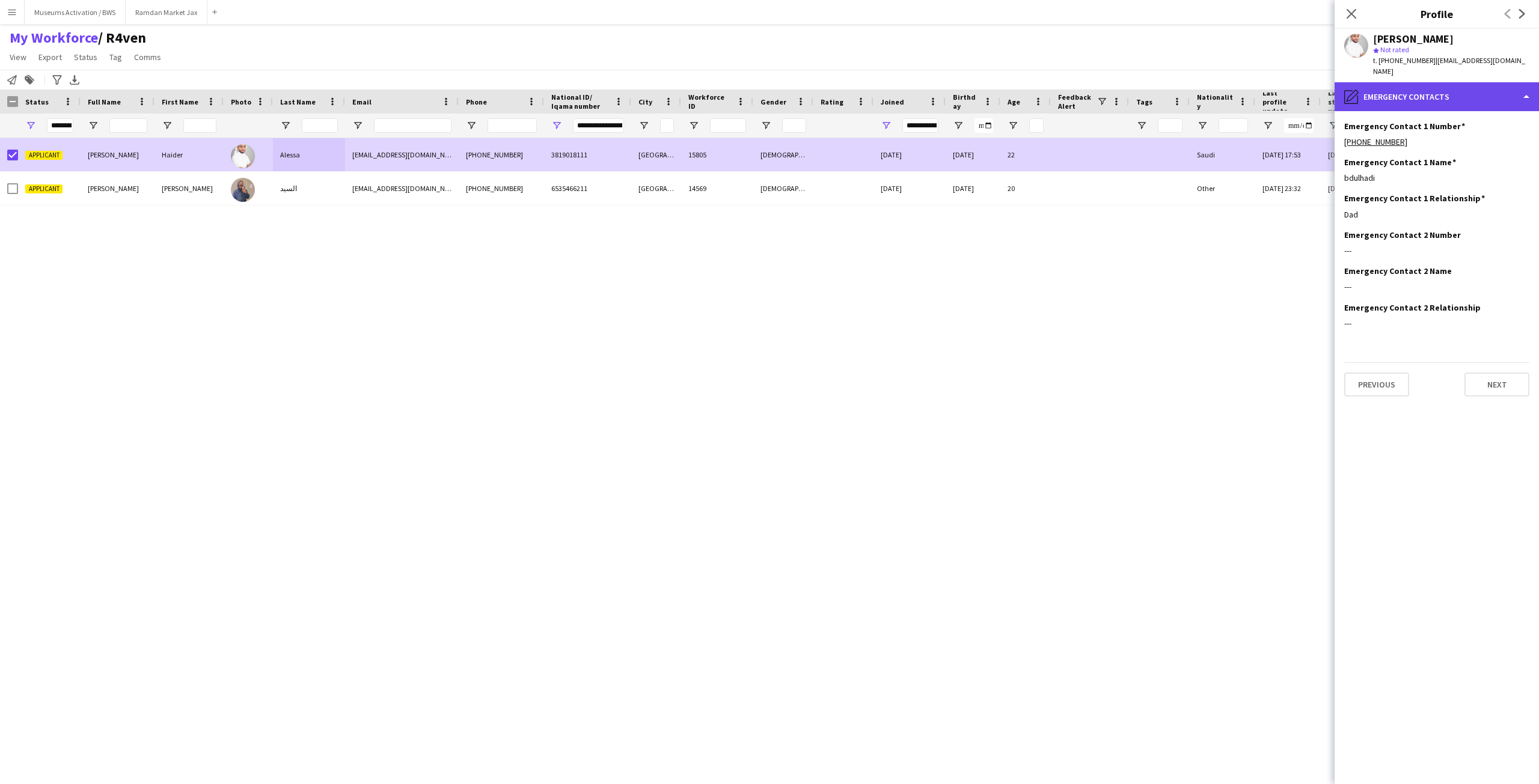
click at [1429, 96] on div "pencil4 Emergency contacts" at bounding box center [1437, 97] width 204 height 29
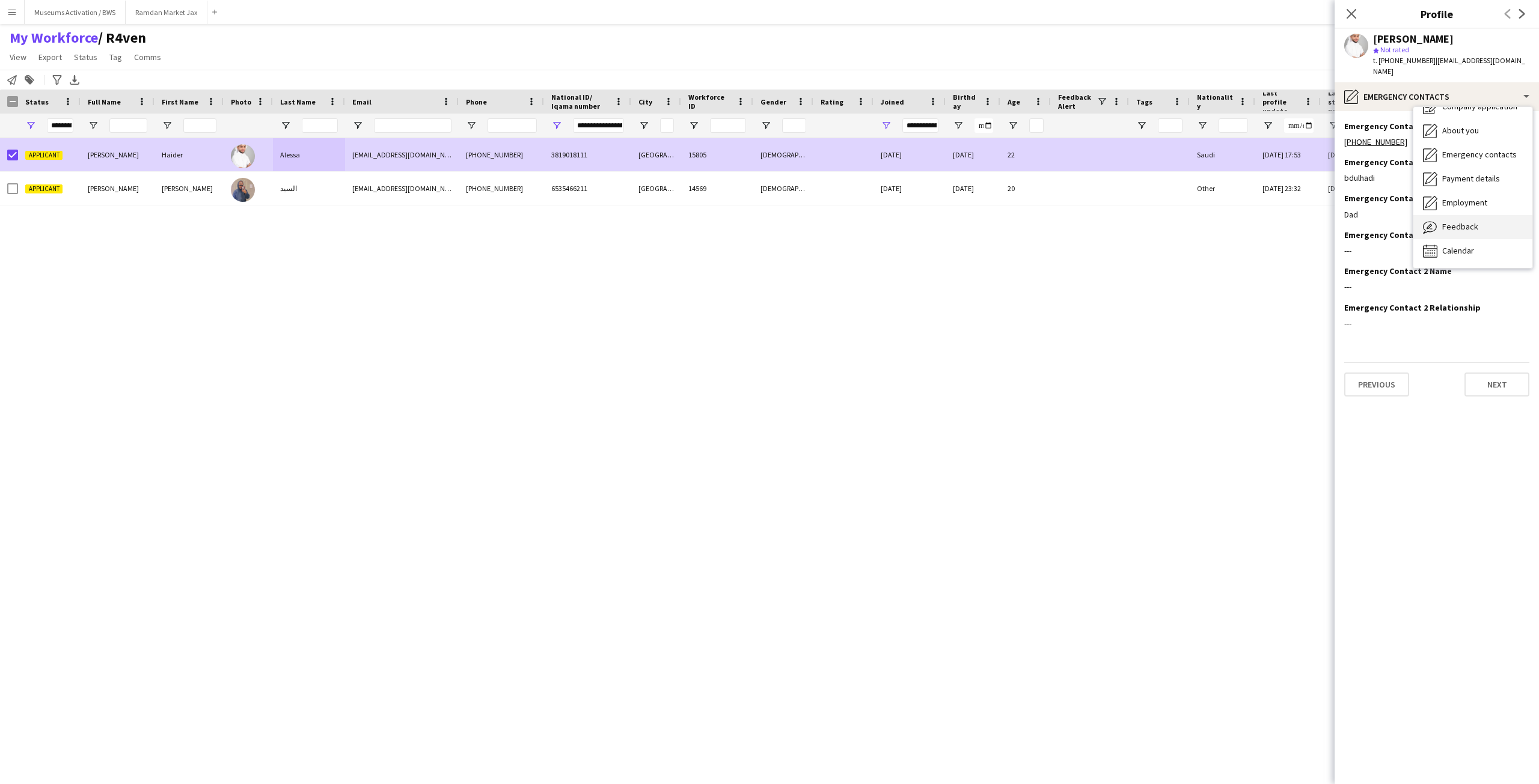
click at [1443, 215] on div "Feedback Feedback" at bounding box center [1473, 227] width 119 height 24
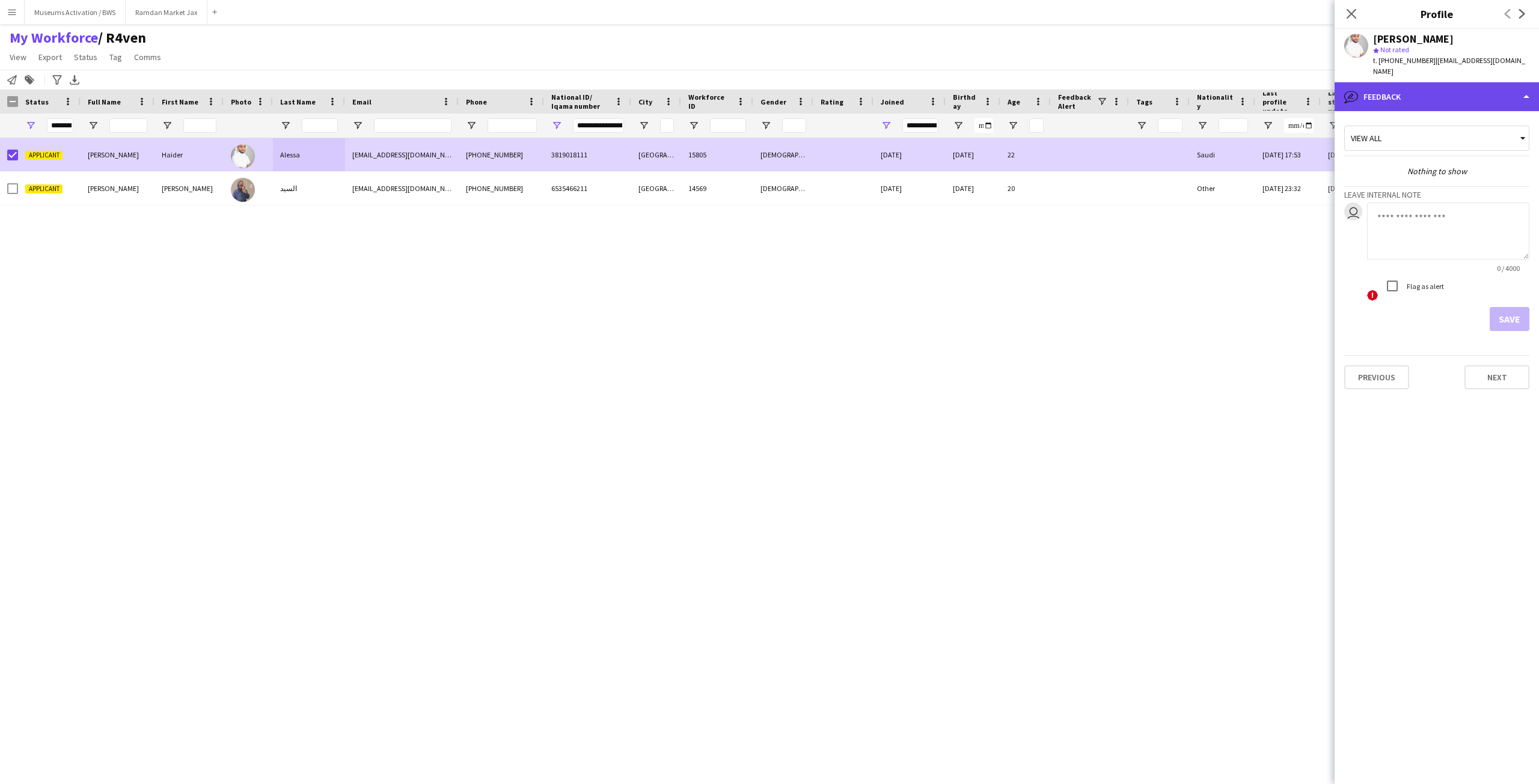
click at [1441, 83] on div "bubble-pencil Feedback" at bounding box center [1437, 97] width 204 height 29
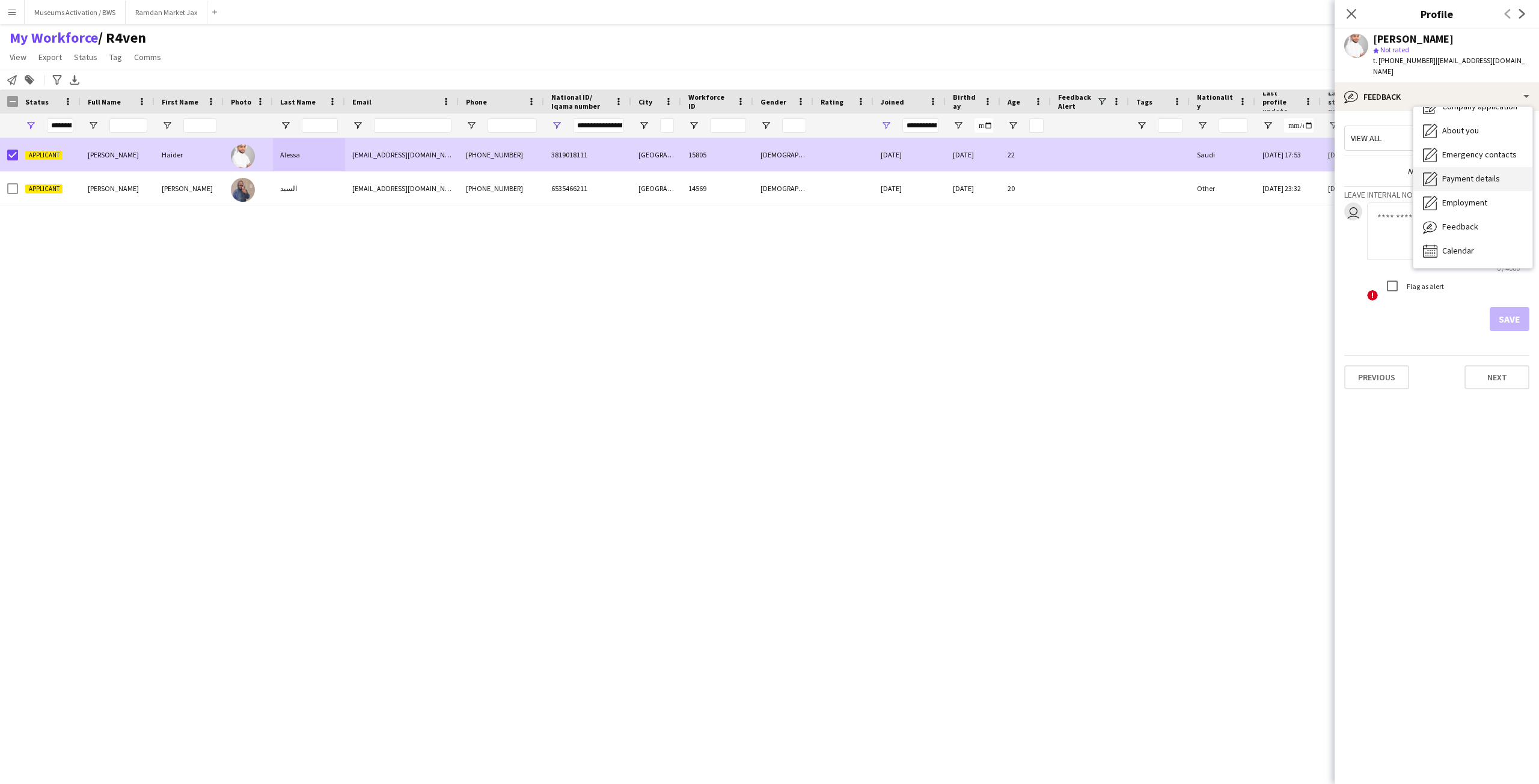
click at [1458, 173] on span "Payment details" at bounding box center [1471, 178] width 58 height 10
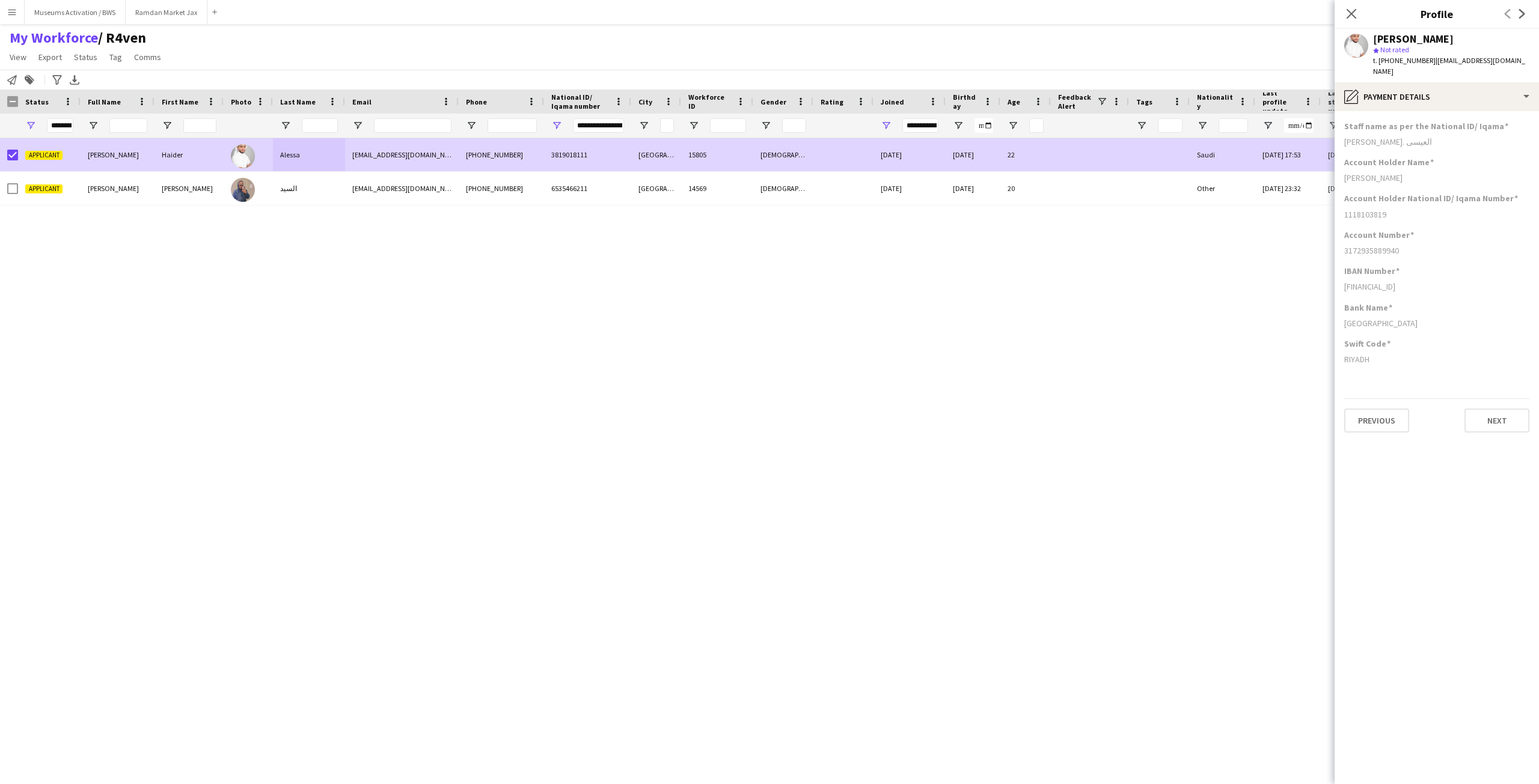
drag, startPoint x: 1382, startPoint y: 355, endPoint x: 1400, endPoint y: 108, distance: 247.7
click at [1400, 111] on app-section-data-types "Staff name as per the National ID/ [PERSON_NAME]. العيسى Account Holder Name [P…" at bounding box center [1437, 447] width 204 height 673
drag, startPoint x: 1400, startPoint y: 108, endPoint x: 1391, endPoint y: 320, distance: 212.2
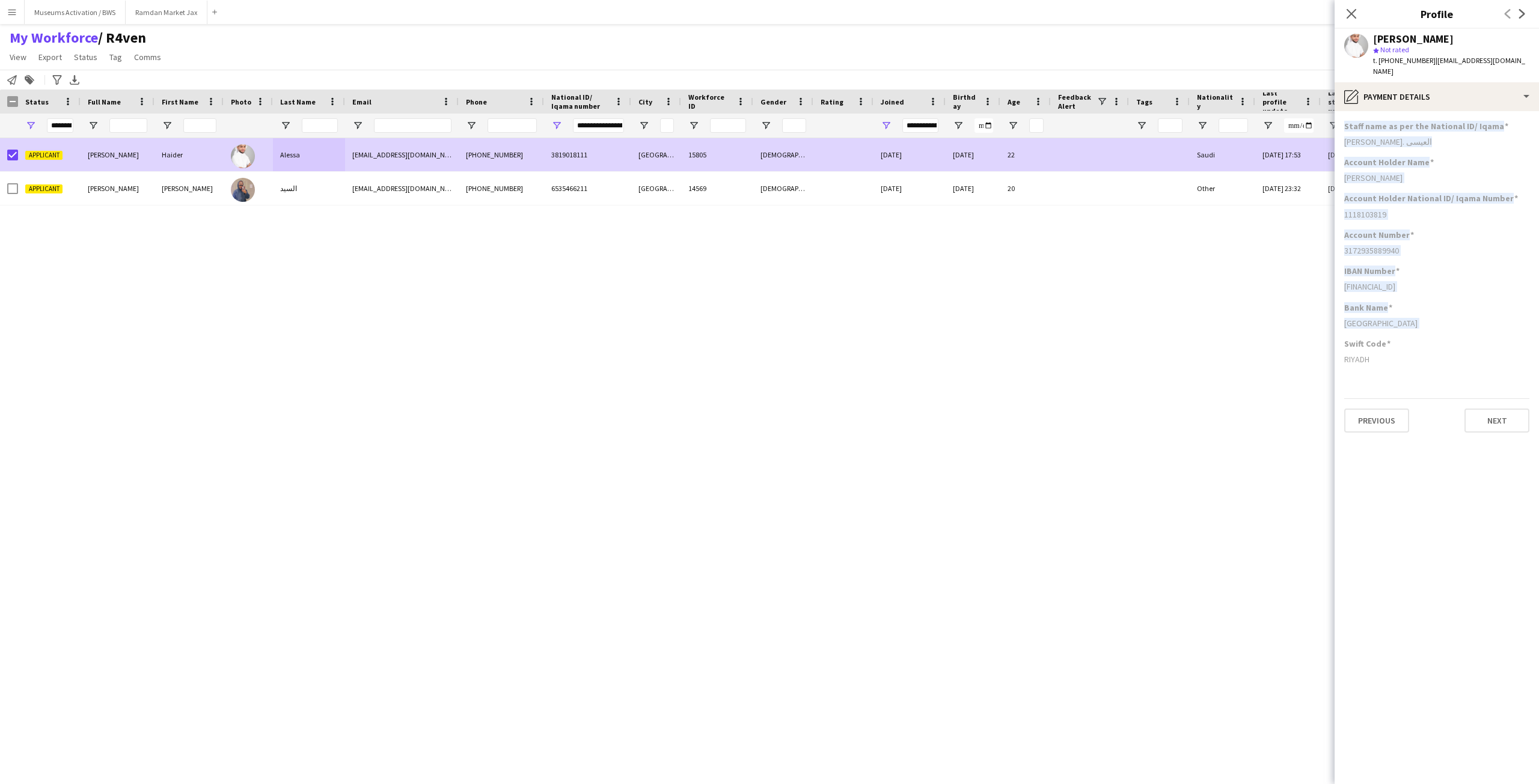
click at [1391, 320] on app-section-data-types "Staff name as per the National ID/ [PERSON_NAME]. العيسى Account Holder Name [P…" at bounding box center [1437, 447] width 204 height 673
click at [1391, 320] on div "Bank Name [GEOGRAPHIC_DATA]" at bounding box center [1437, 320] width 185 height 36
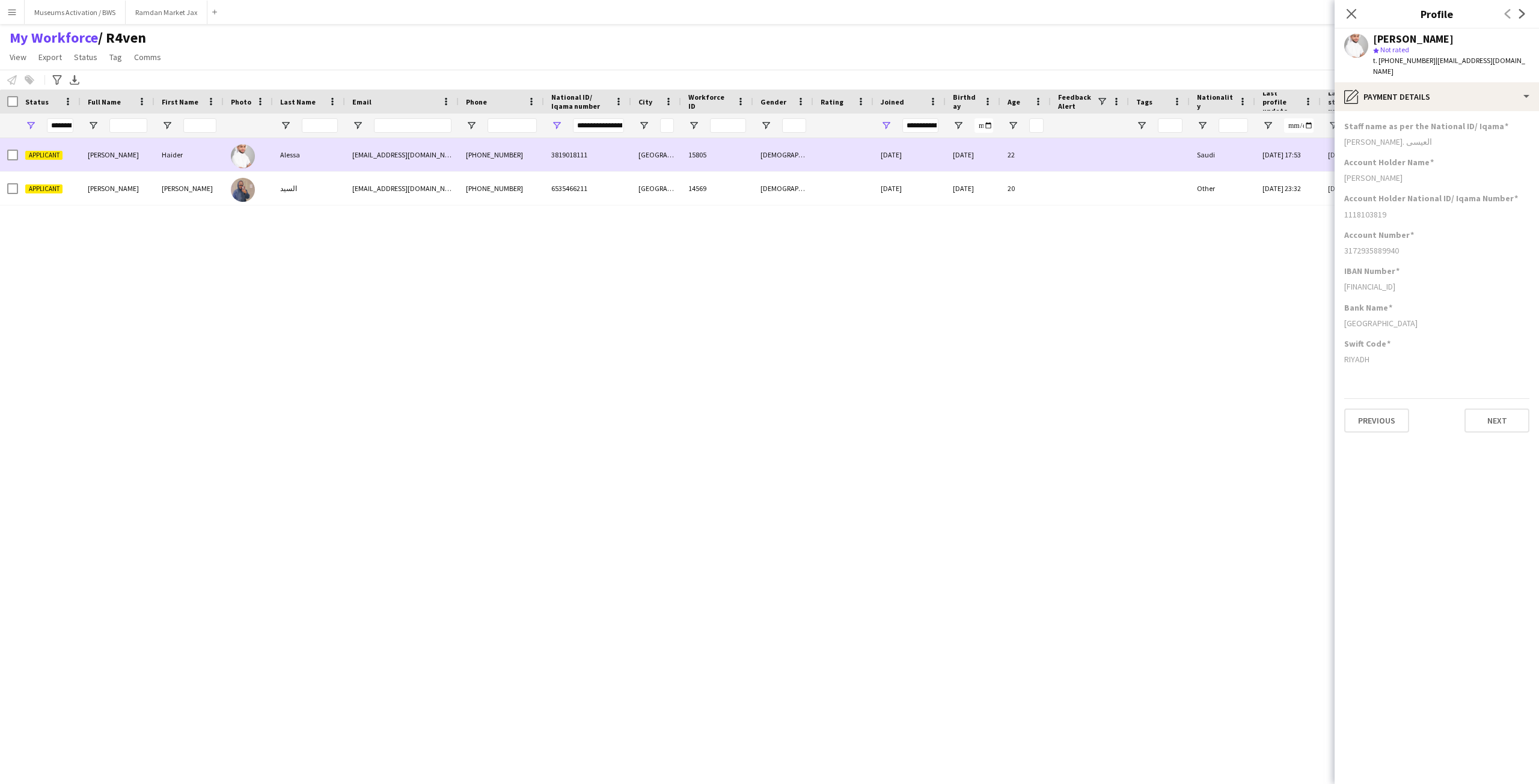
click at [272, 163] on div at bounding box center [248, 155] width 49 height 33
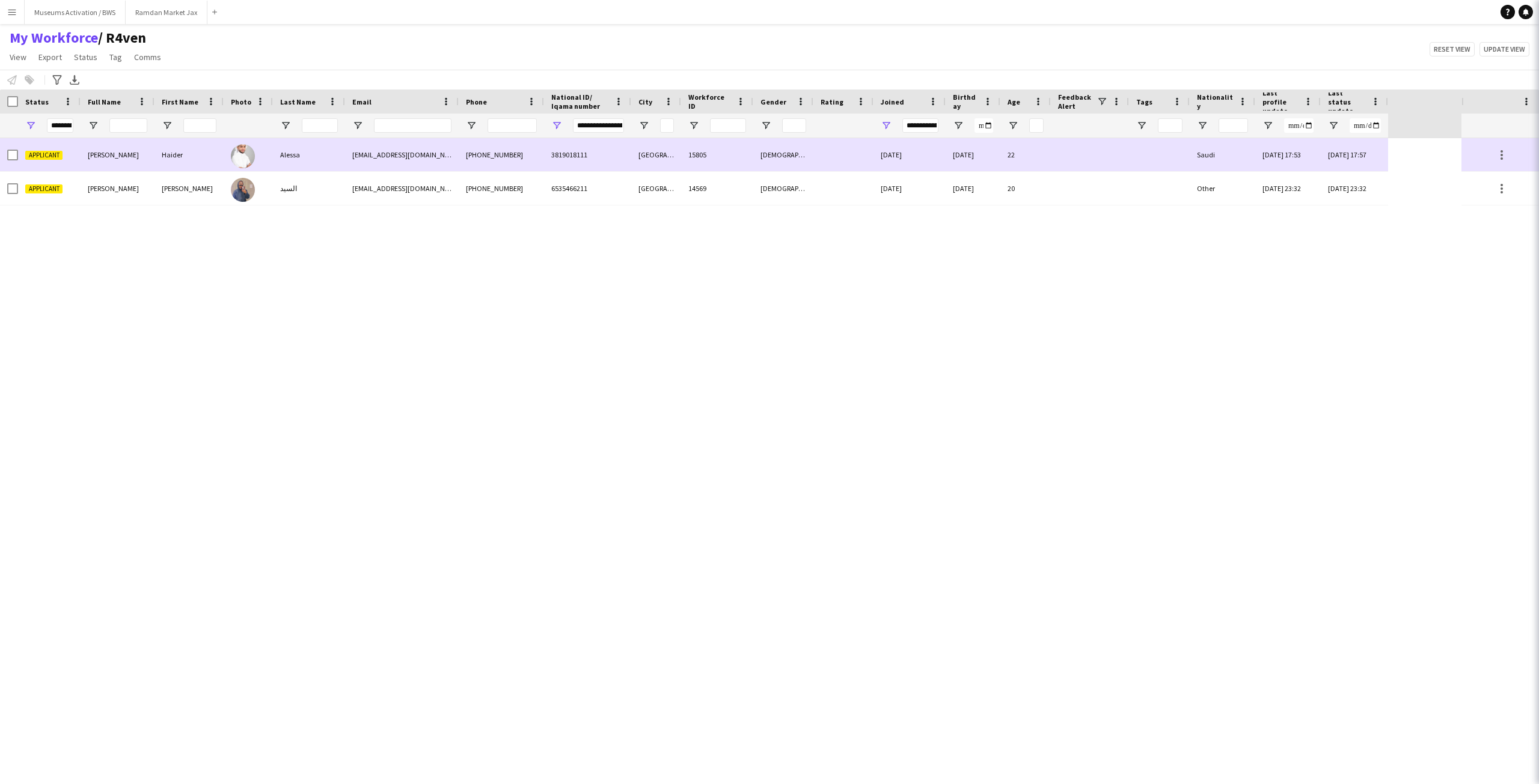
click at [261, 189] on div at bounding box center [248, 188] width 49 height 33
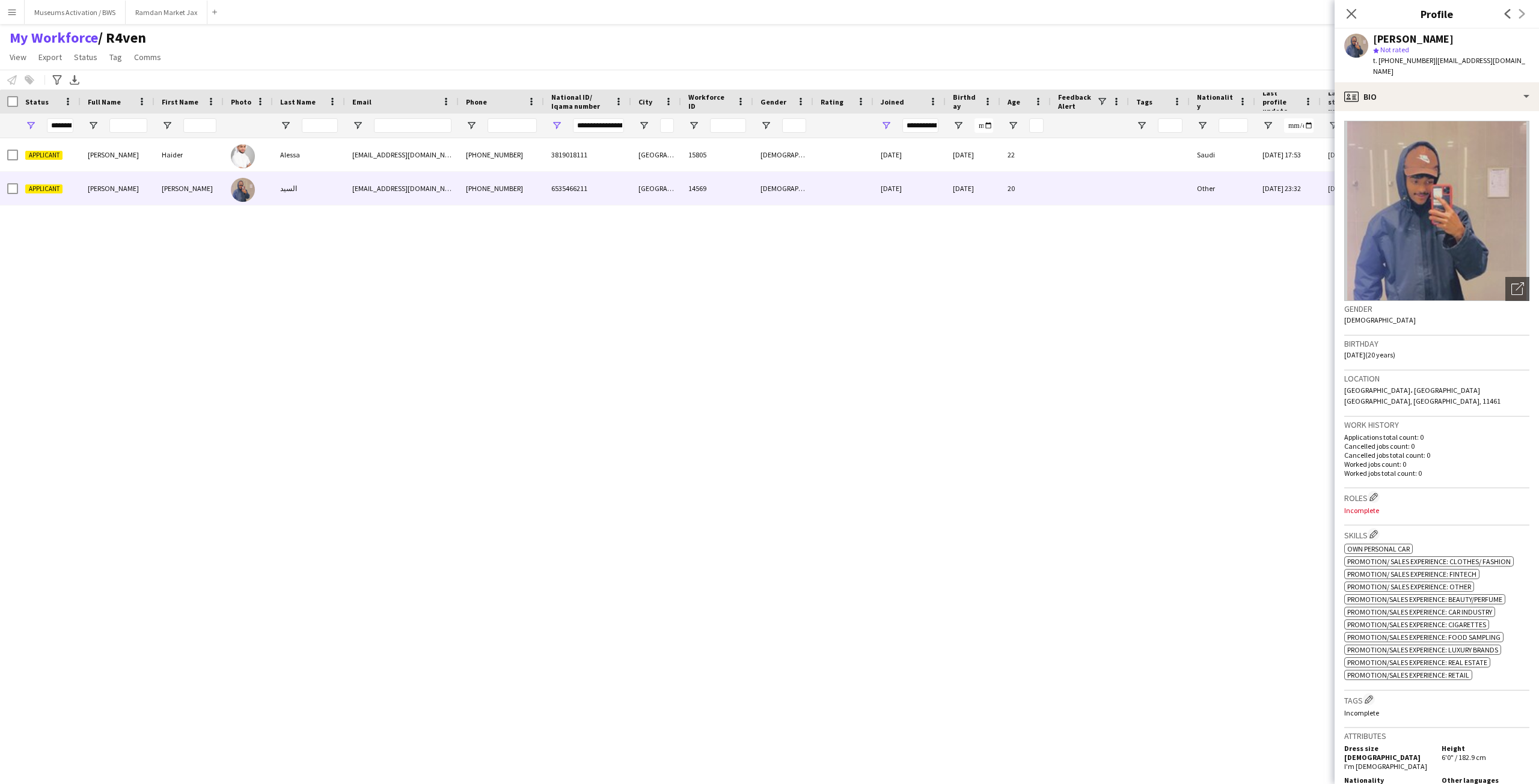
click at [1343, 12] on div "Close pop-in" at bounding box center [1351, 14] width 33 height 28
click at [1347, 12] on icon "Close pop-in" at bounding box center [1351, 13] width 11 height 11
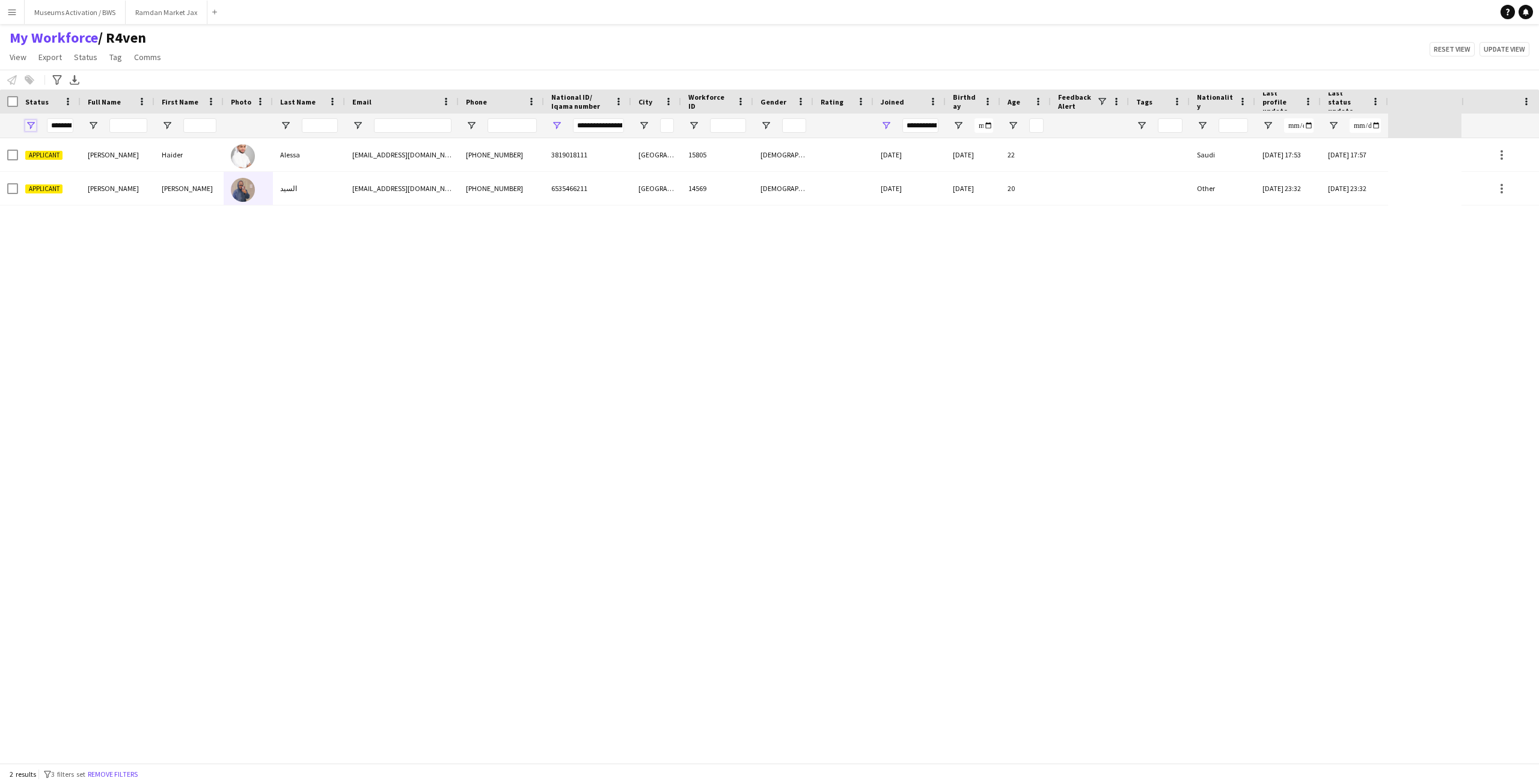
click at [26, 126] on span "Open Filter Menu" at bounding box center [30, 125] width 11 height 10
click at [379, 42] on div "My Workforce / R4ven View Views Default view R4ven New view Update view Delete …" at bounding box center [769, 49] width 1539 height 41
click at [559, 123] on span "Open Filter Menu" at bounding box center [557, 125] width 11 height 10
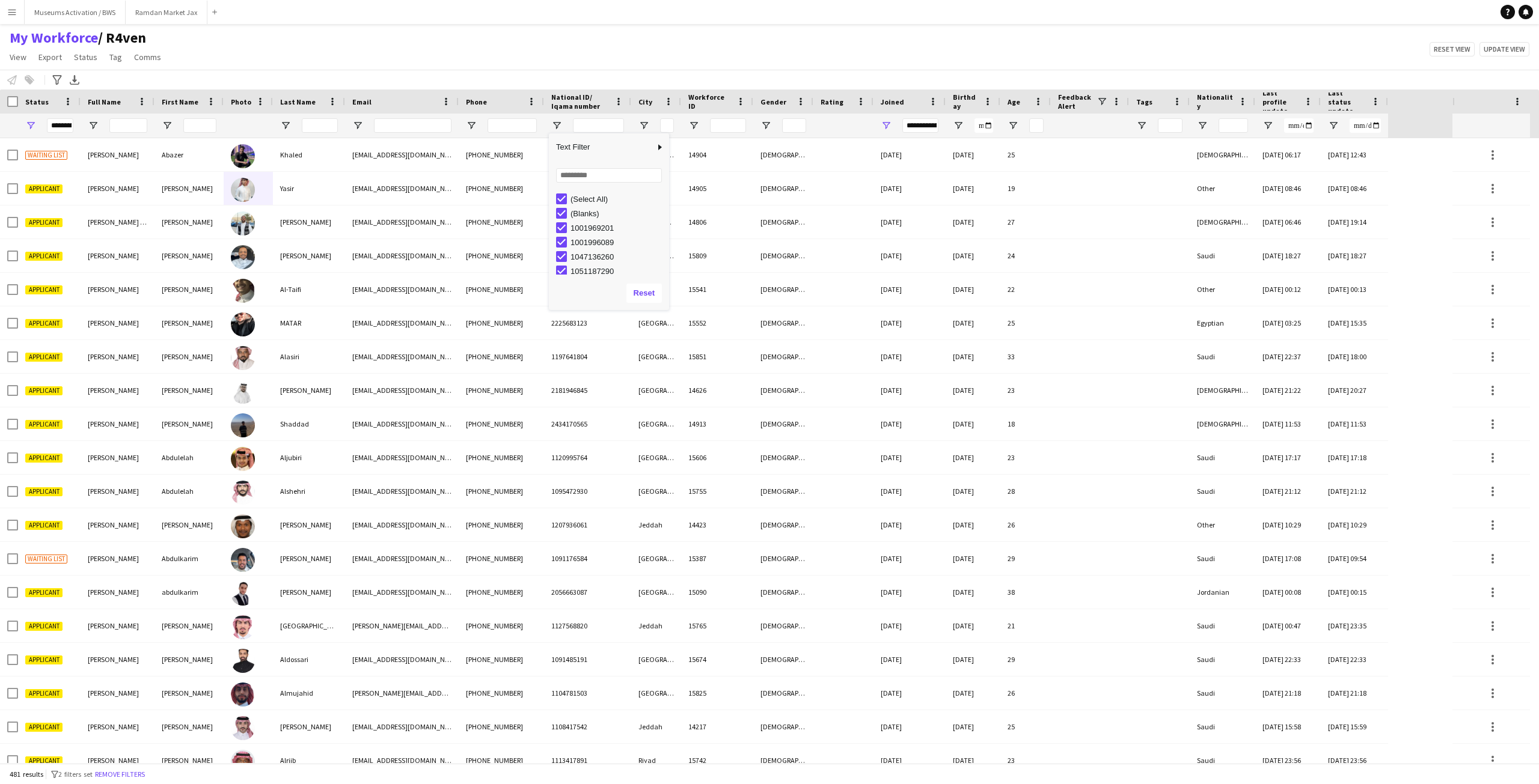
click at [591, 77] on div "Notify workforce Add to tag Select at least one crew to tag him or her. Advance…" at bounding box center [769, 79] width 1539 height 20
click at [1021, 79] on div "Notify workforce Add to tag Select at least one crew to tag him or her. Advance…" at bounding box center [769, 79] width 1539 height 20
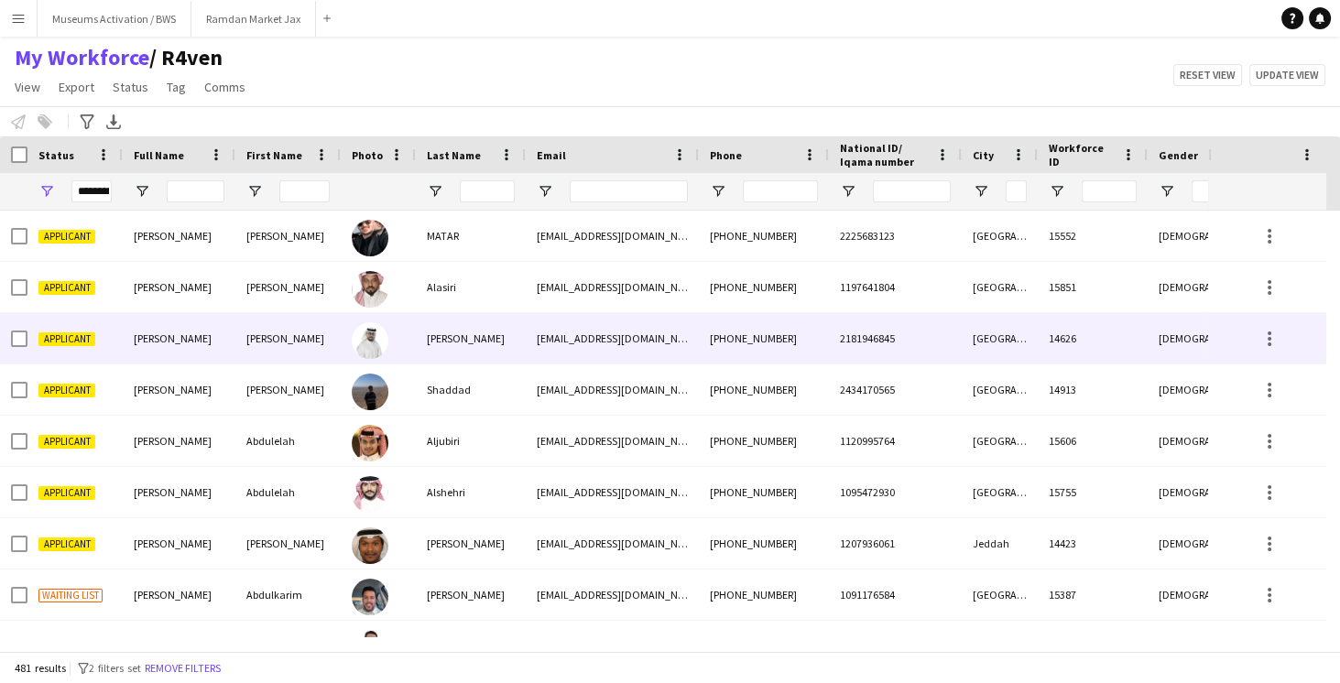
scroll to position [261, 0]
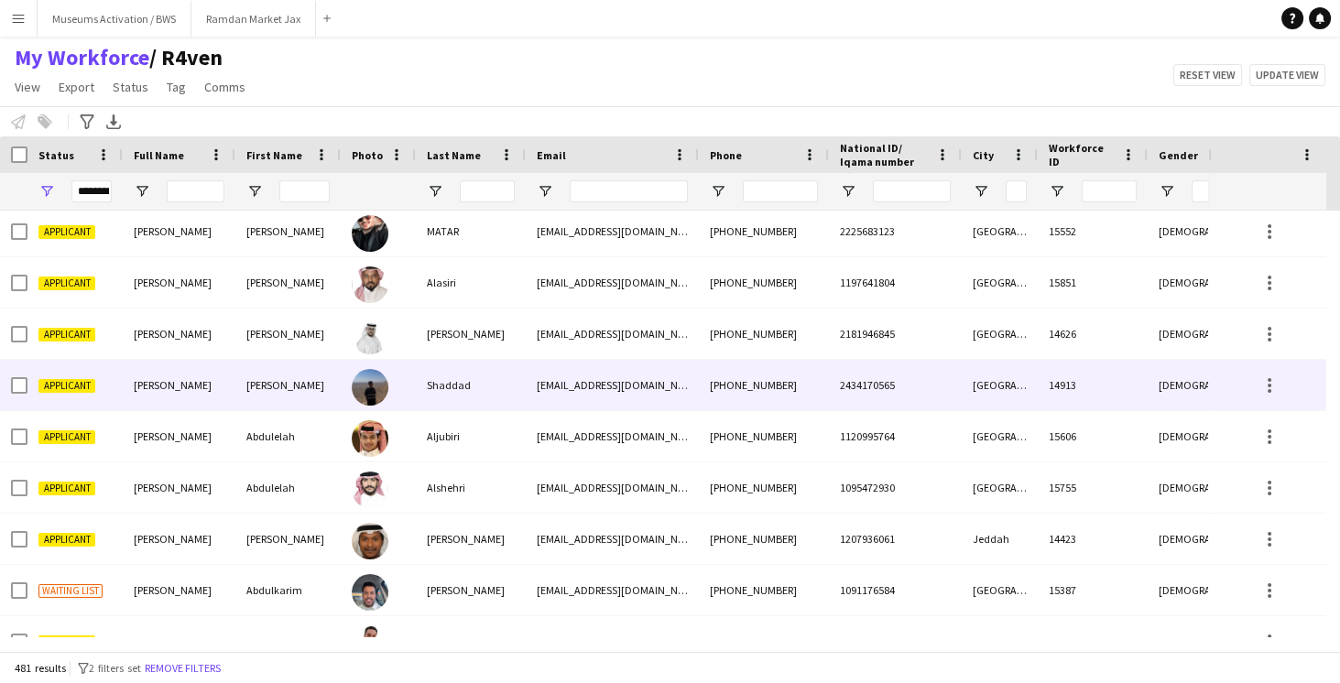
click at [339, 395] on div "[PERSON_NAME]" at bounding box center [287, 385] width 105 height 50
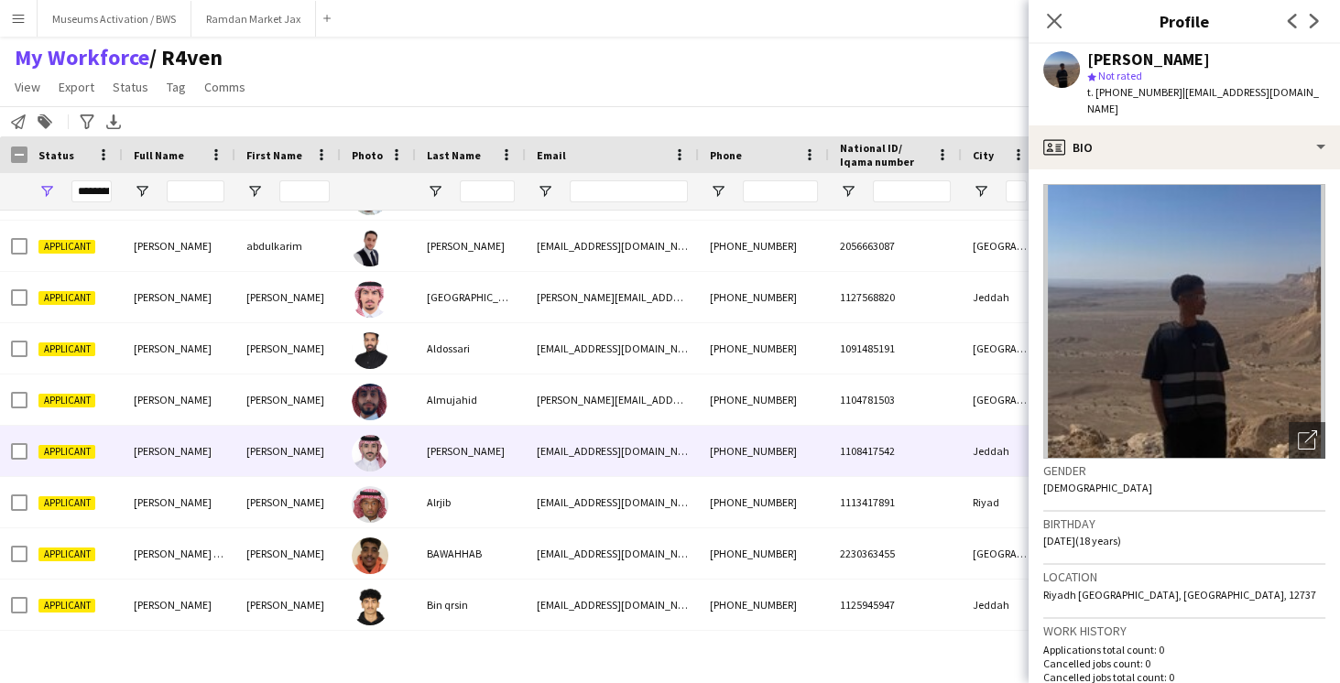
scroll to position [0, 0]
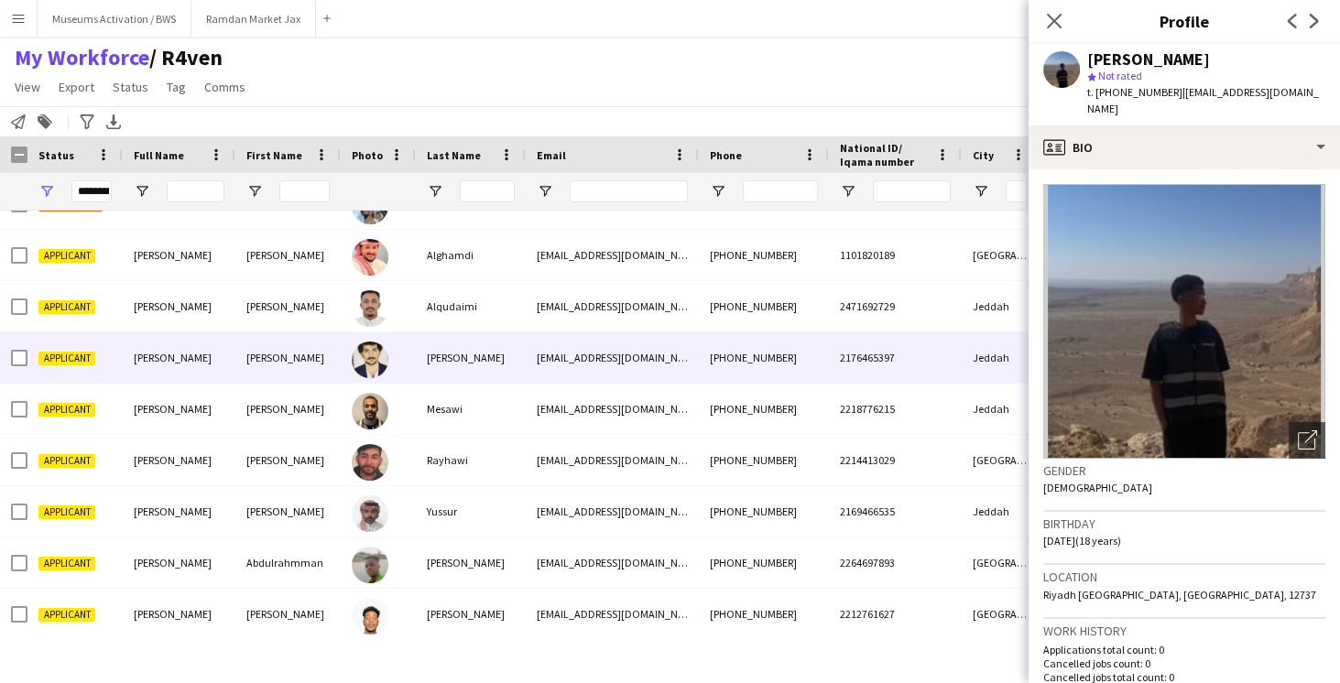
click at [349, 357] on div at bounding box center [378, 358] width 75 height 50
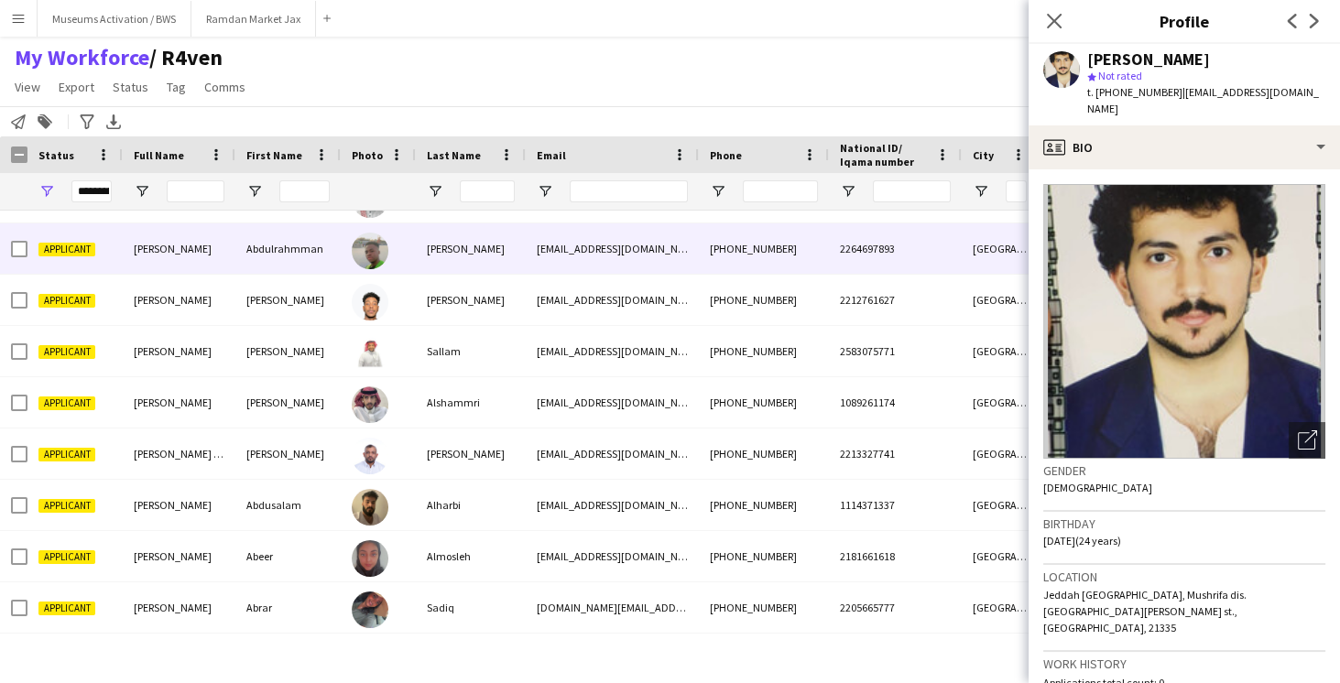
click at [311, 267] on div "Abdulrahmman" at bounding box center [287, 249] width 105 height 50
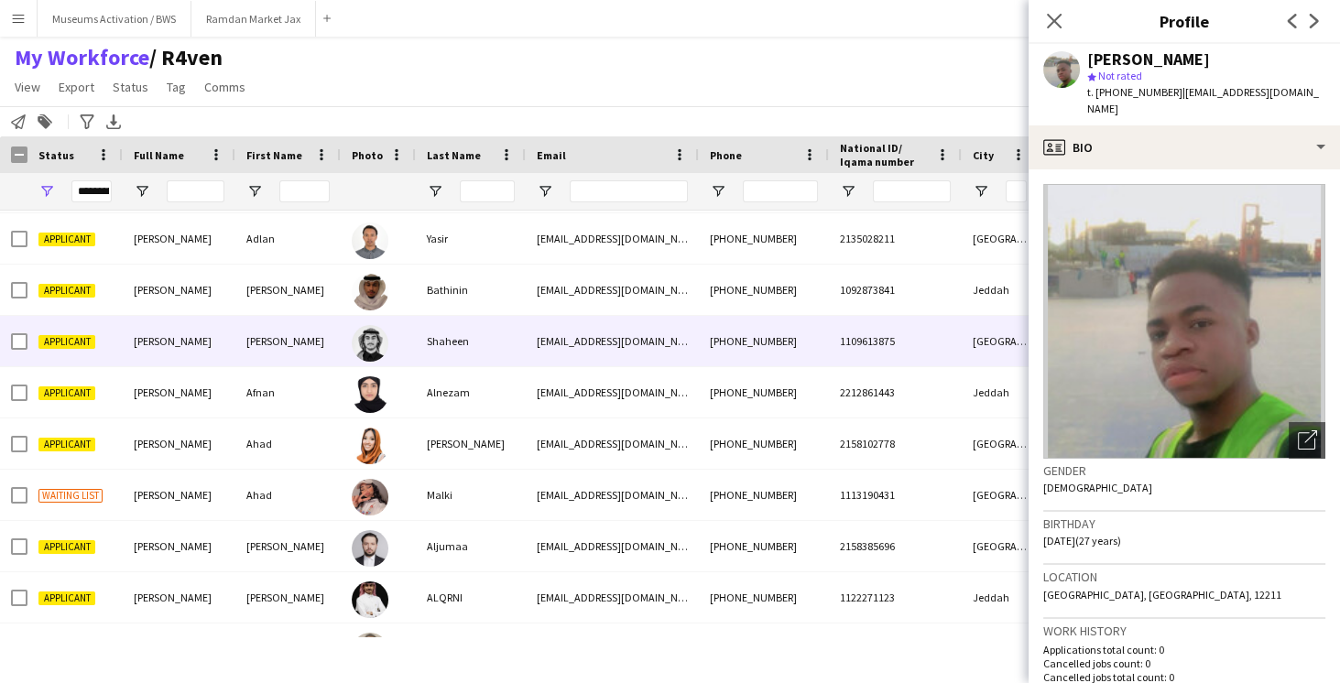
click at [246, 335] on div "[PERSON_NAME]" at bounding box center [287, 341] width 105 height 50
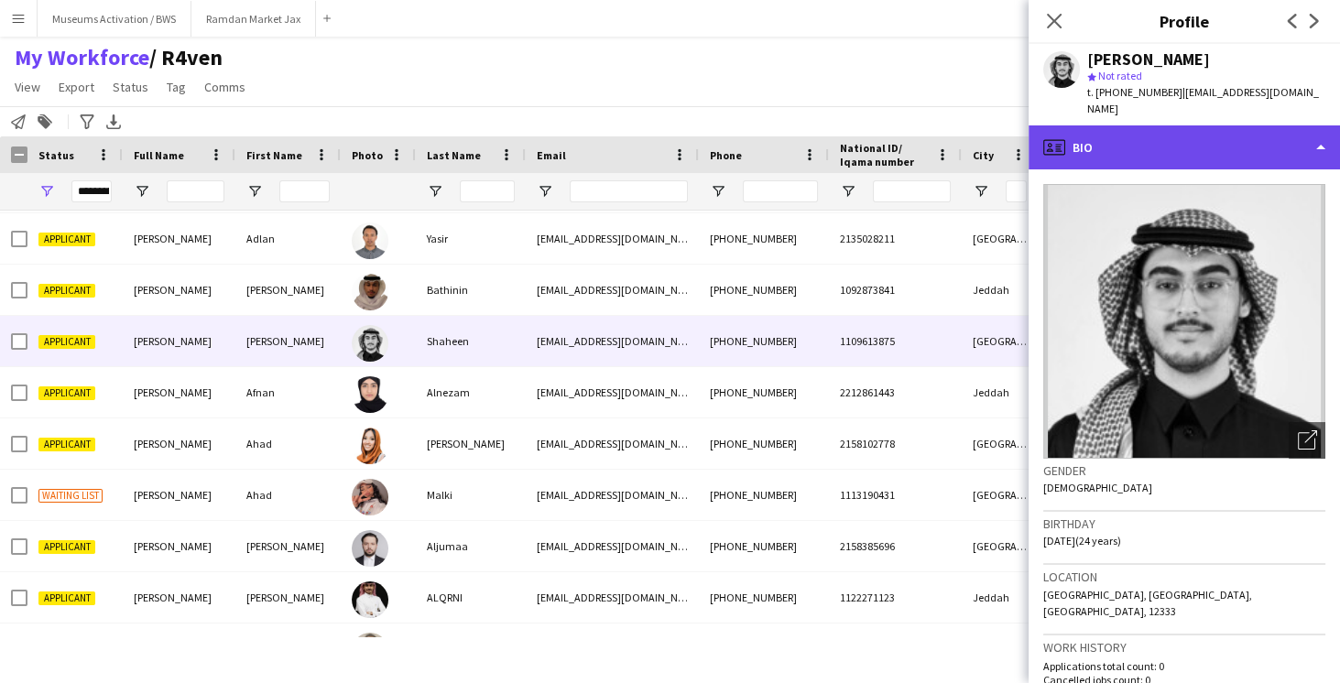
click at [1173, 126] on div "profile Bio" at bounding box center [1184, 148] width 311 height 44
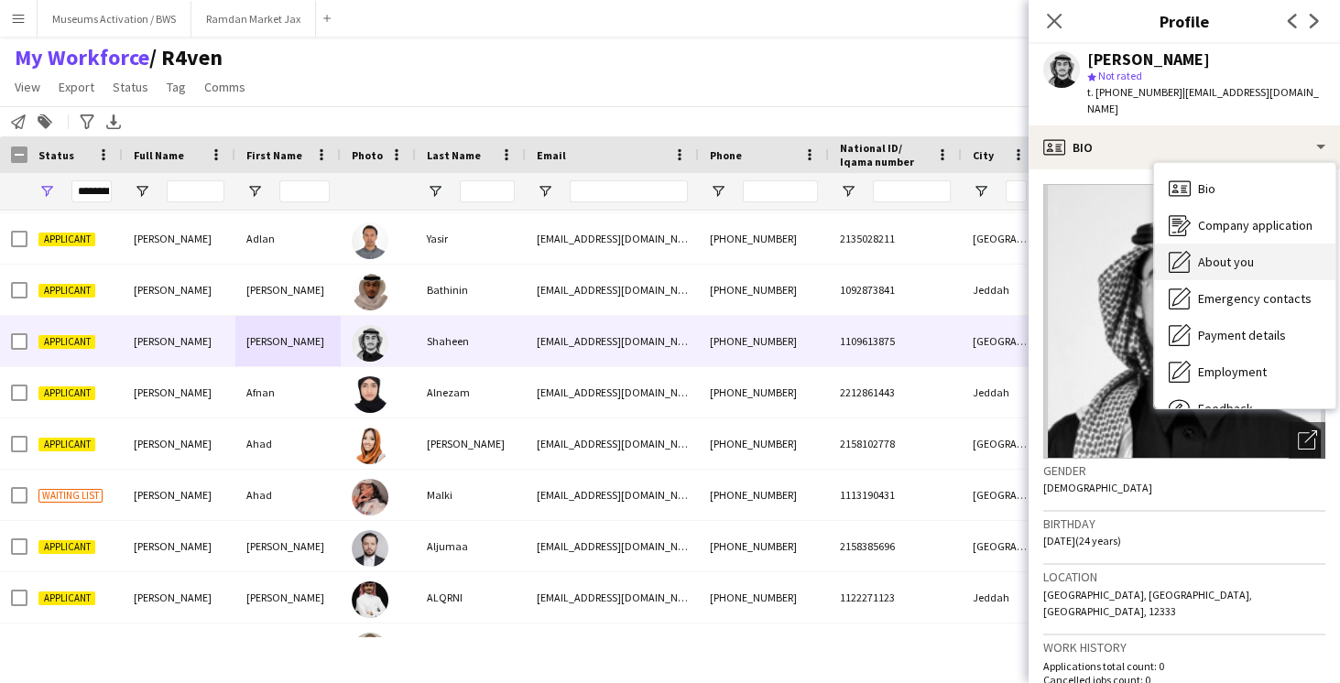
click at [1213, 254] on span "About you" at bounding box center [1226, 262] width 56 height 16
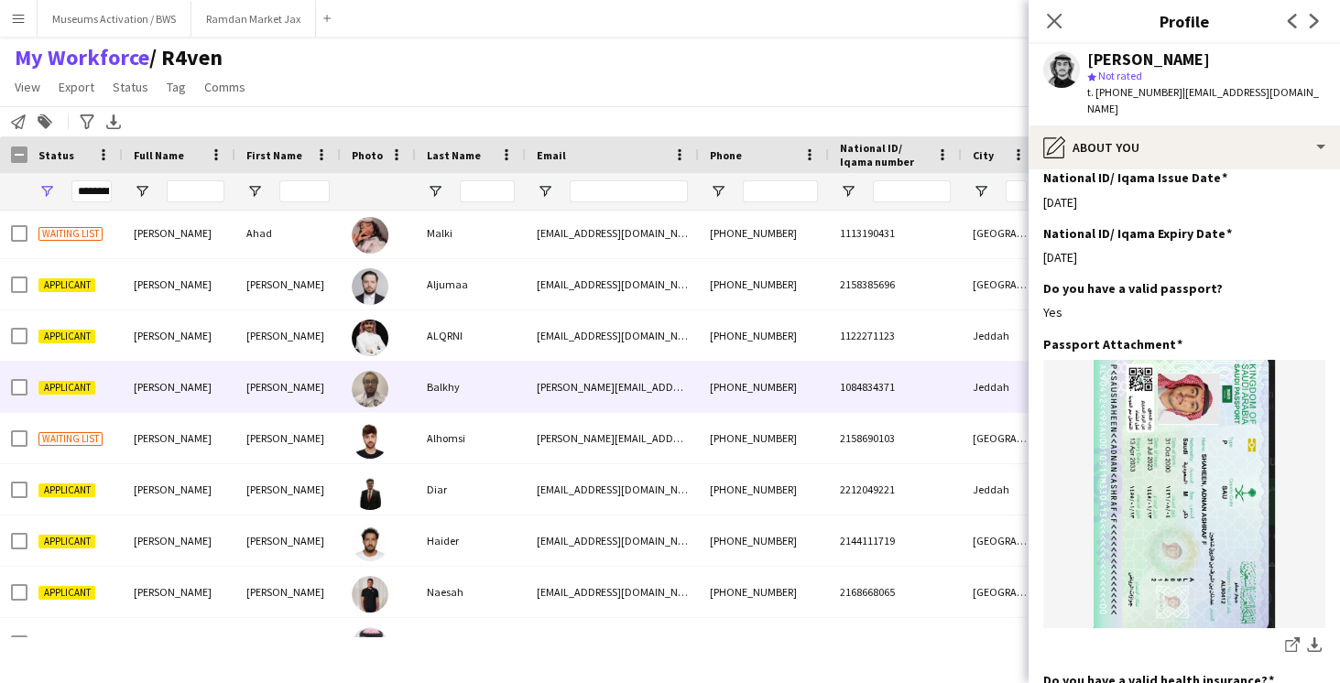
click at [334, 387] on div "[PERSON_NAME]" at bounding box center [287, 387] width 105 height 50
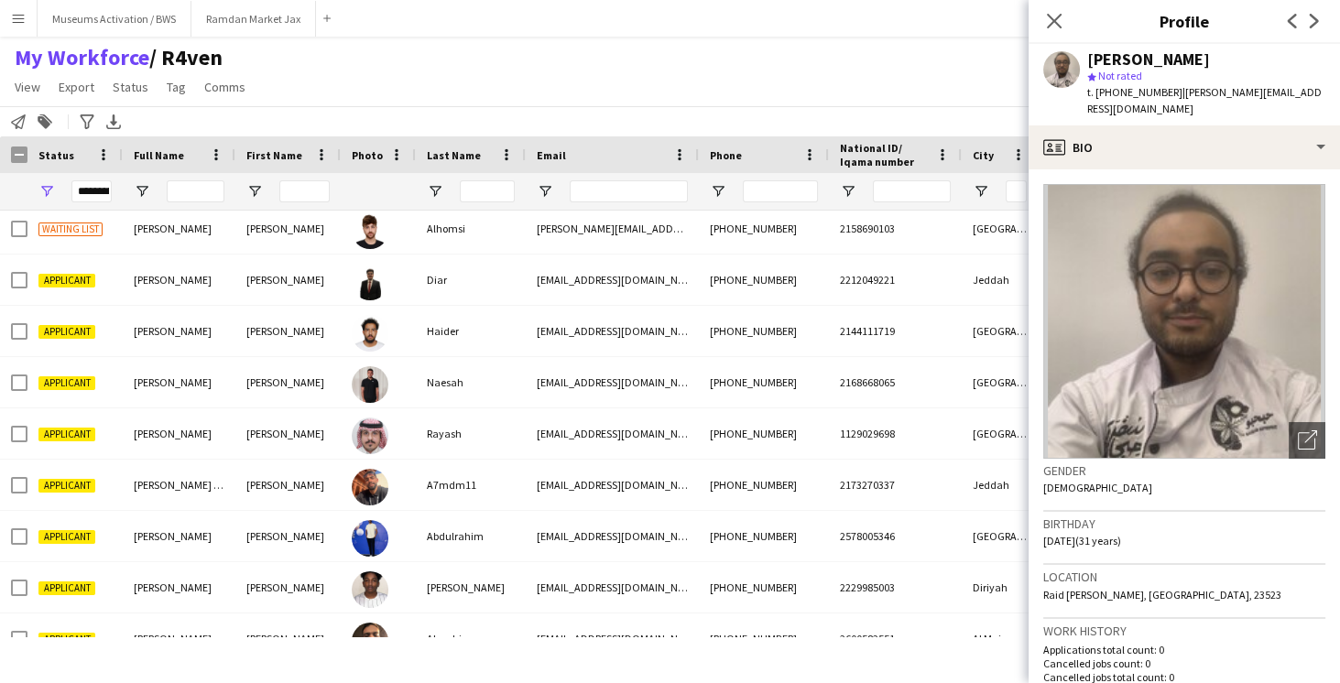
click at [385, 200] on div at bounding box center [378, 191] width 53 height 37
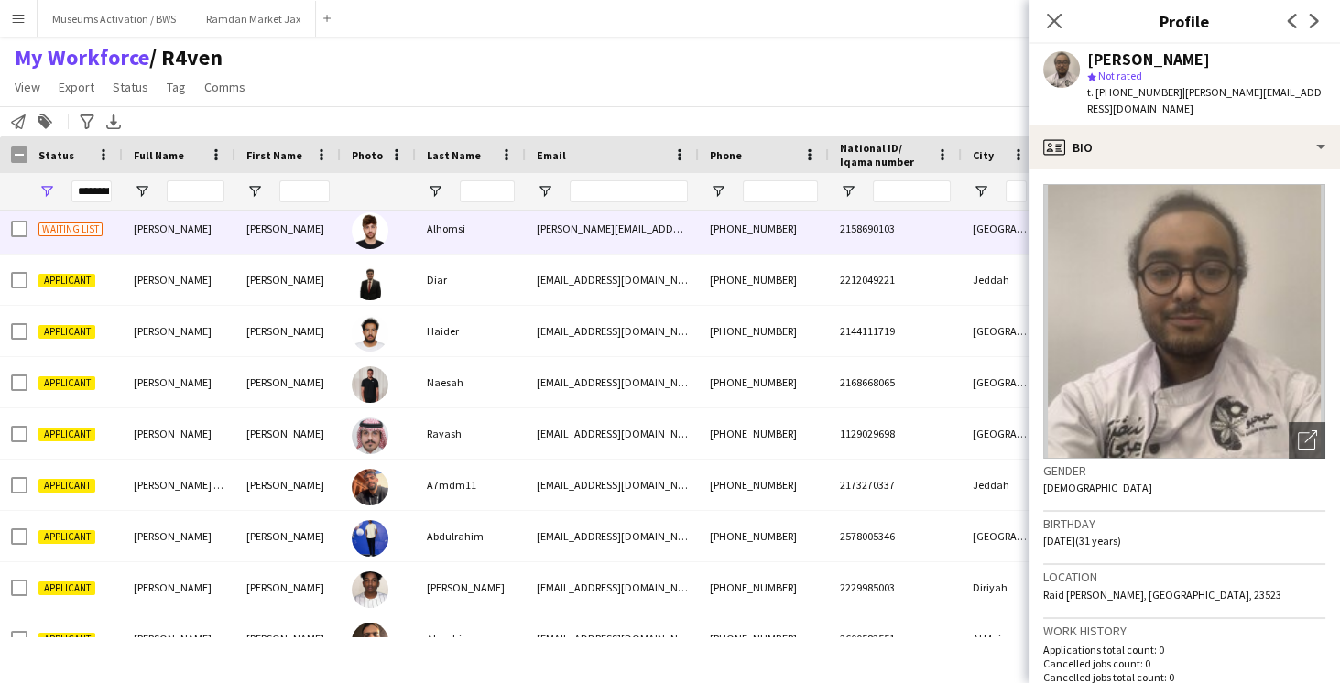
click at [381, 218] on img at bounding box center [370, 231] width 37 height 37
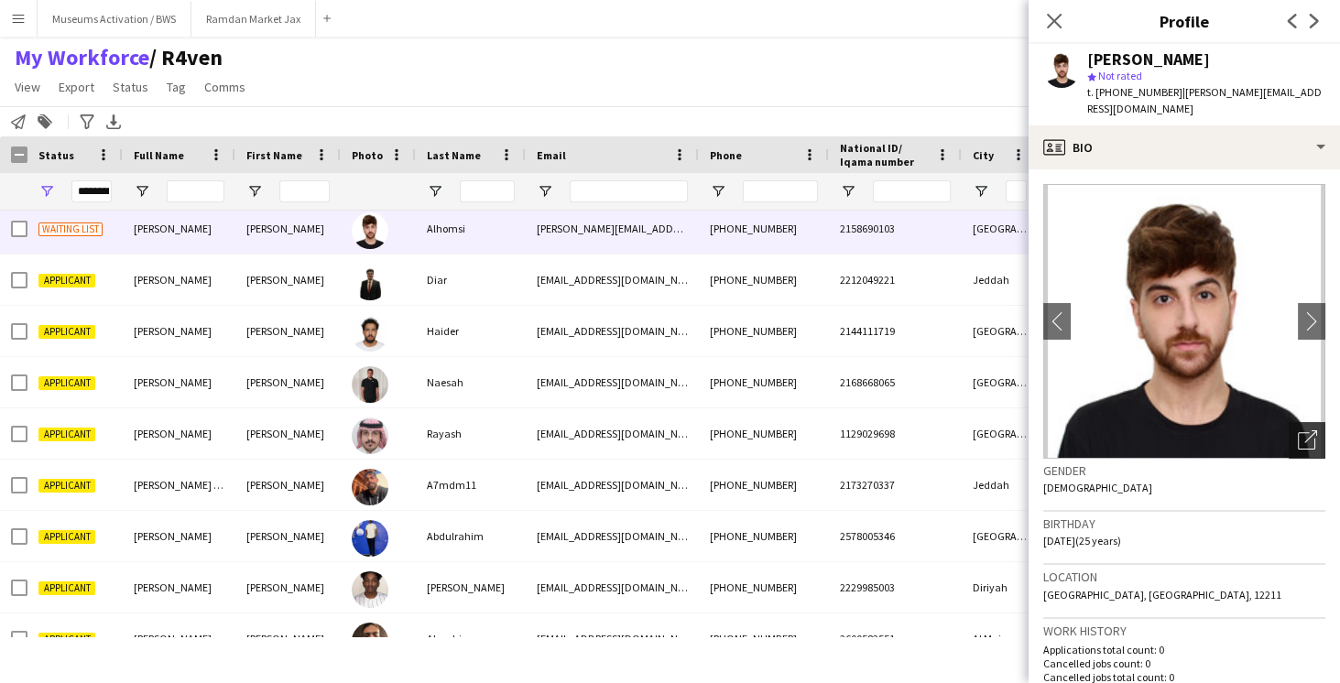
click at [1289, 431] on div "Open photos pop-in" at bounding box center [1307, 440] width 37 height 37
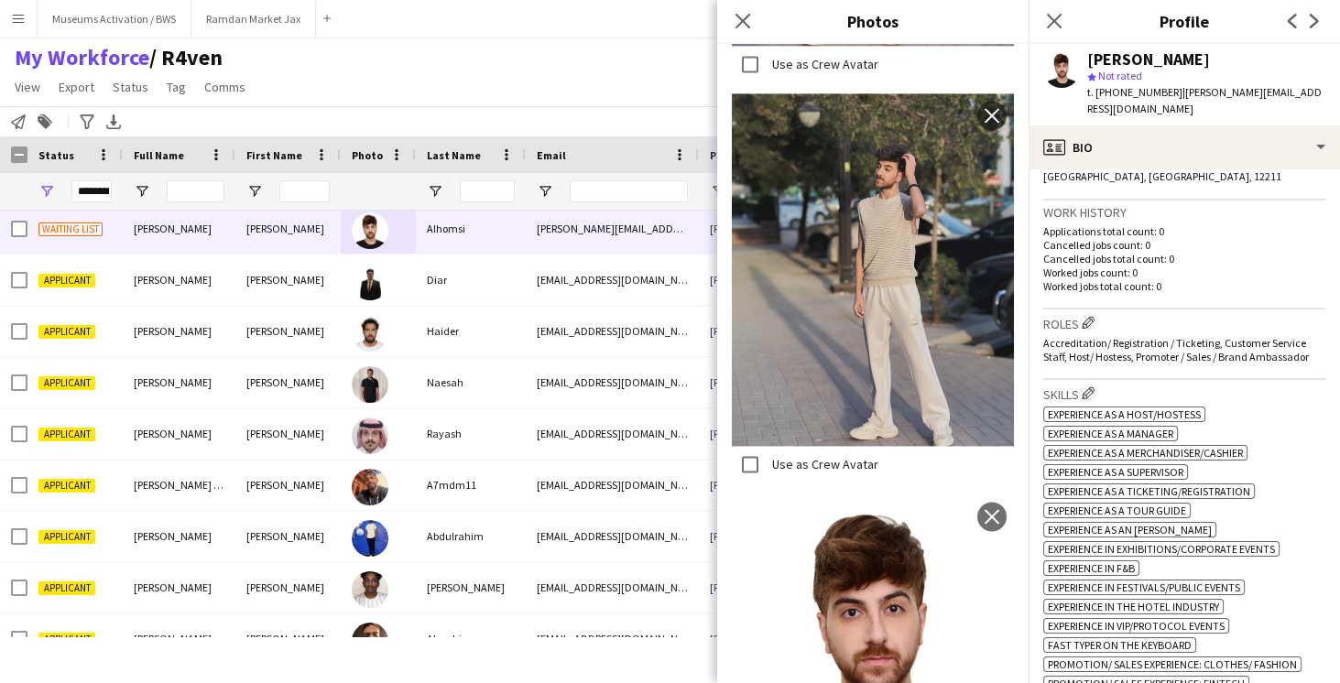
click at [1192, 343] on span "Accreditation/ Registration / Ticketing, Customer Service Staff, Host/ Hostess,…" at bounding box center [1176, 349] width 266 height 27
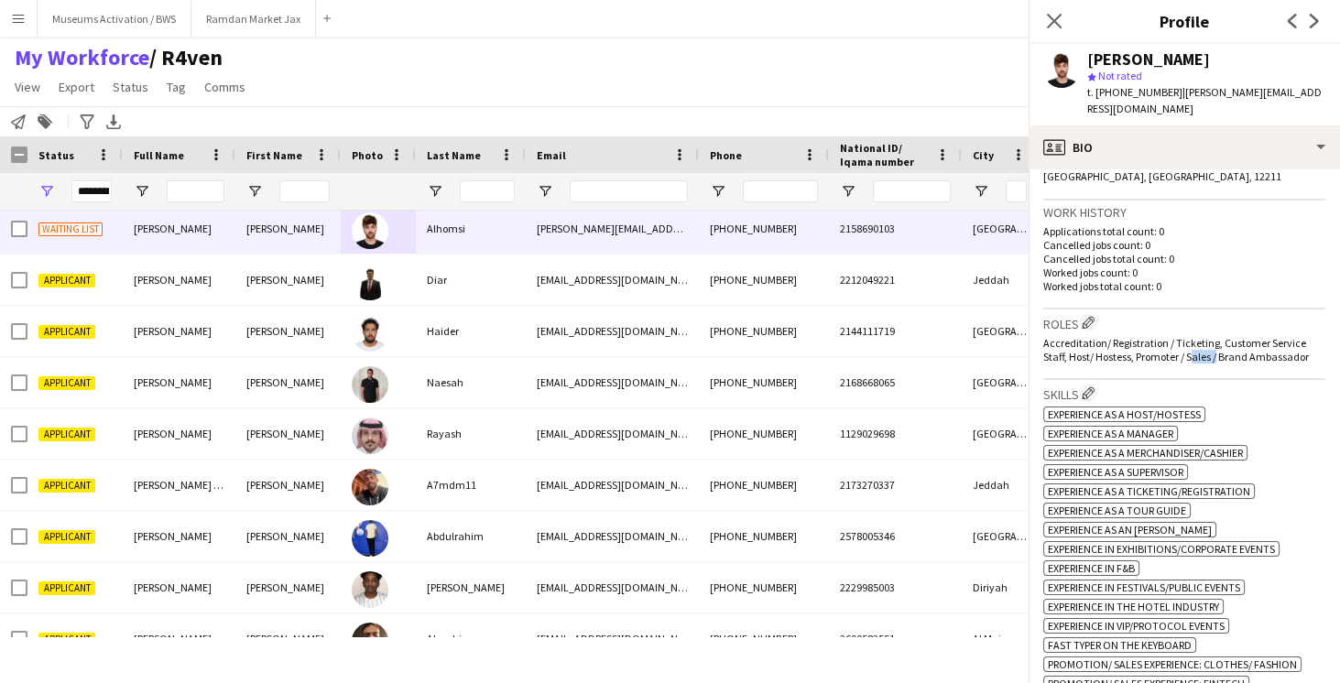
click at [1192, 343] on span "Accreditation/ Registration / Ticketing, Customer Service Staff, Host/ Hostess,…" at bounding box center [1176, 349] width 266 height 27
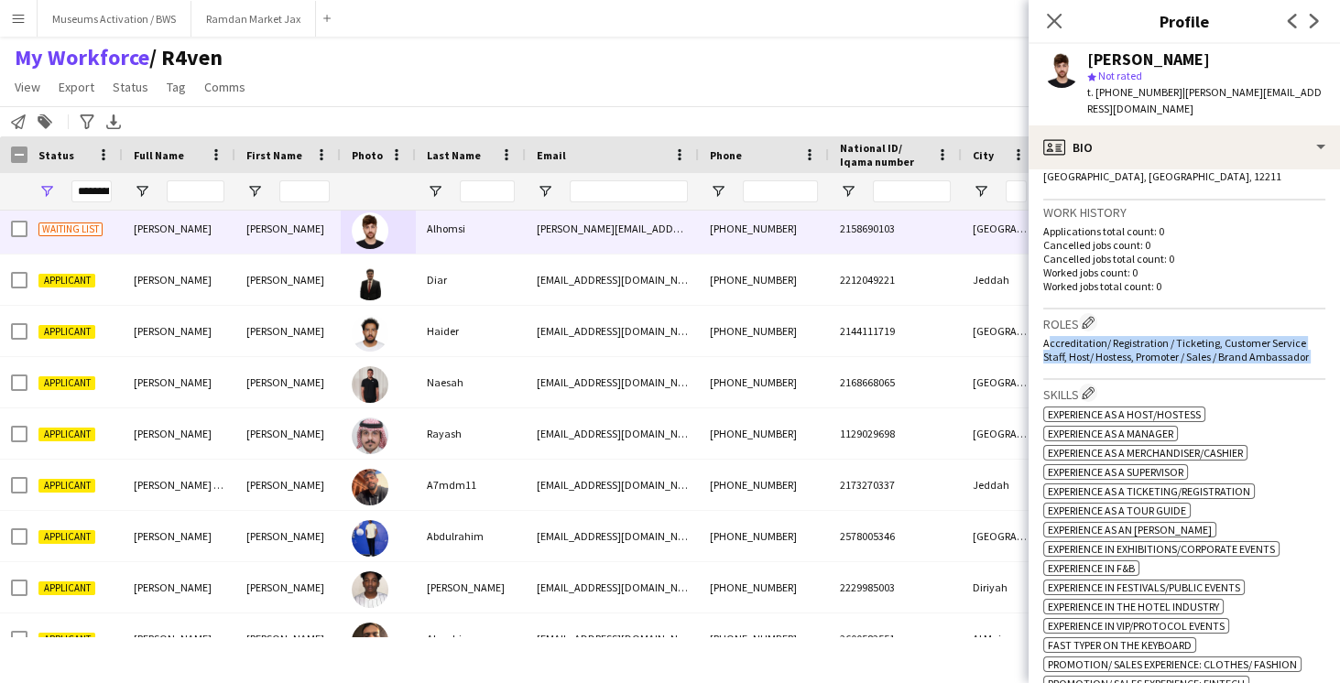
click at [1192, 343] on span "Accreditation/ Registration / Ticketing, Customer Service Staff, Host/ Hostess,…" at bounding box center [1176, 349] width 266 height 27
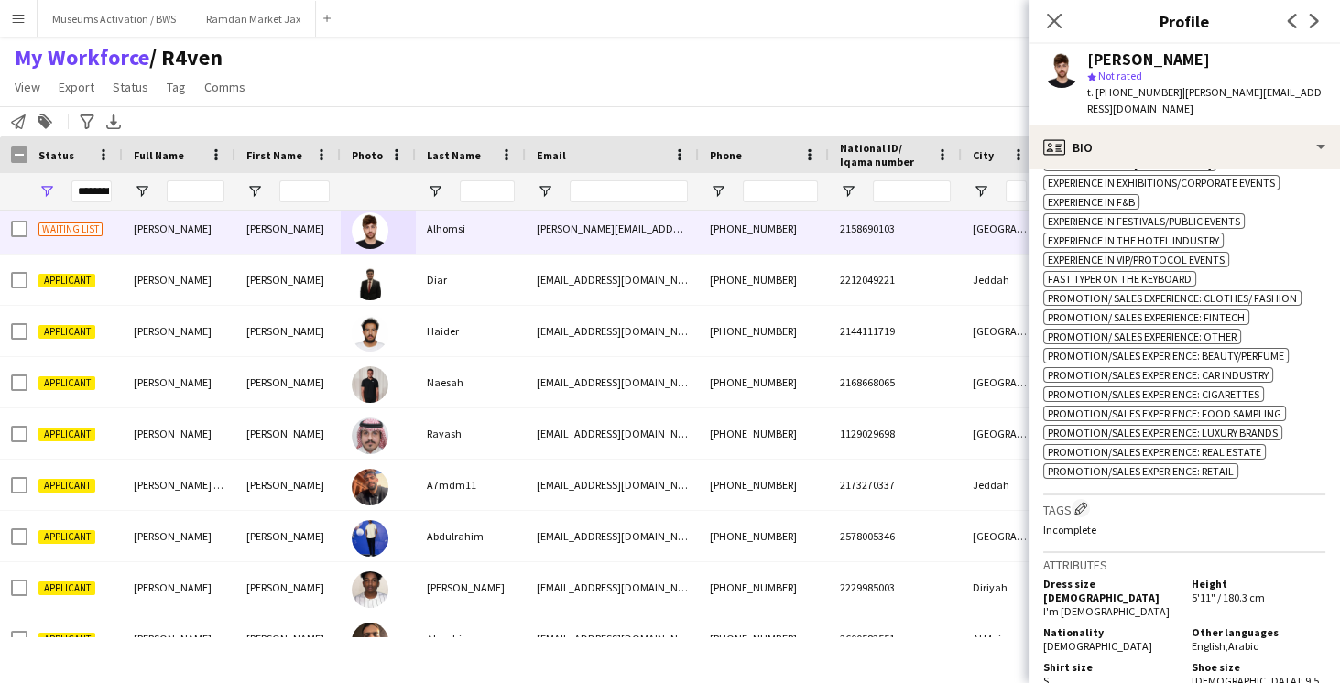
click at [1147, 513] on div "Tags Edit crew company tags Incomplete" at bounding box center [1184, 524] width 282 height 57
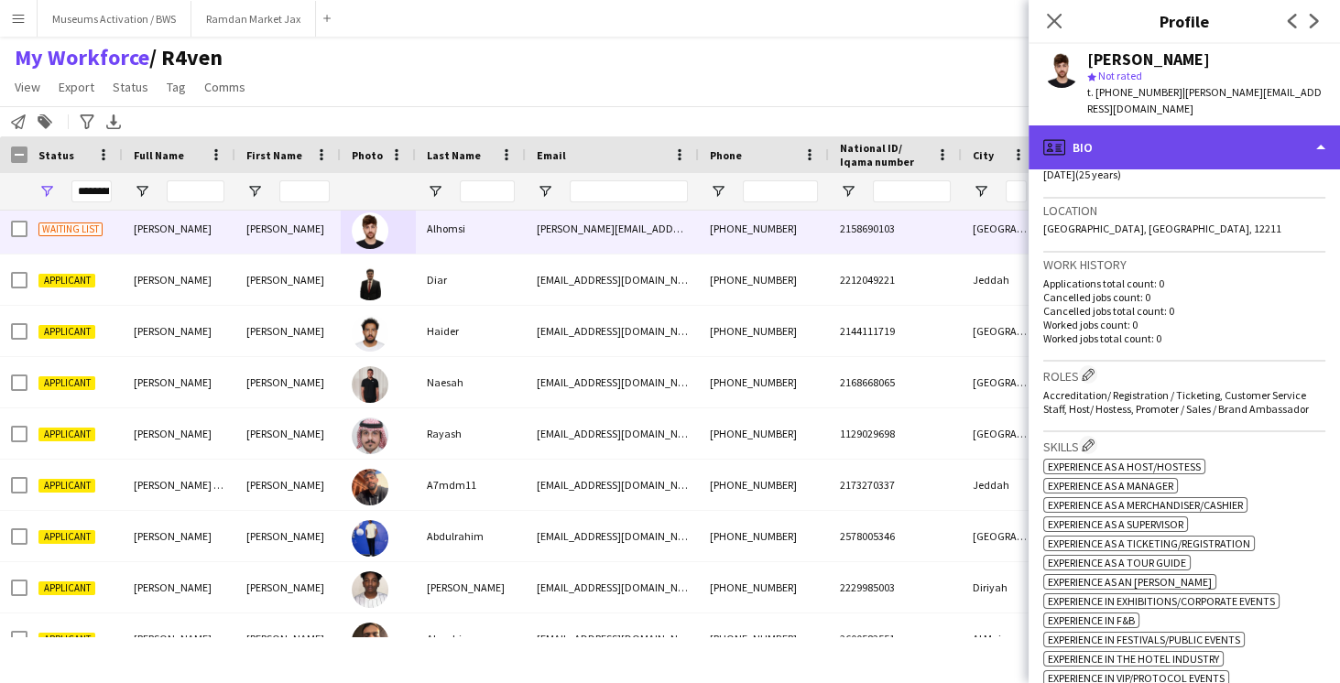
click at [1236, 130] on div "profile Bio" at bounding box center [1184, 148] width 311 height 44
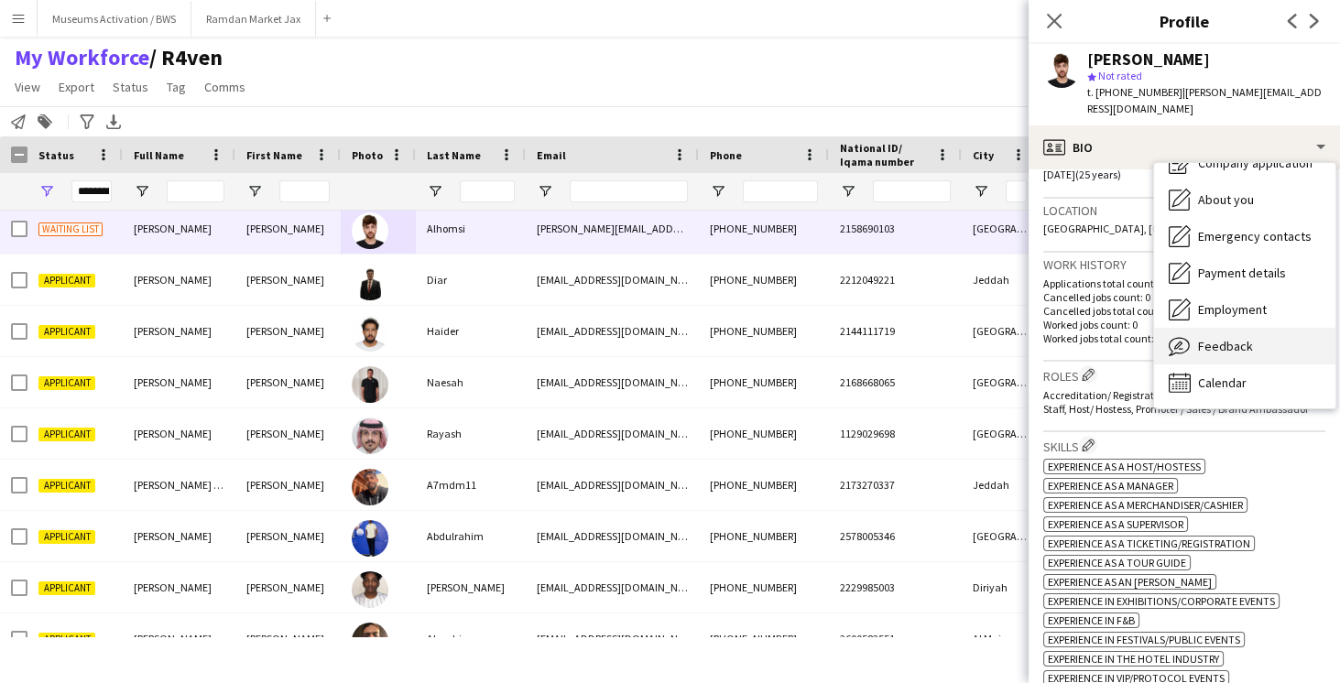
click at [1214, 338] on span "Feedback" at bounding box center [1225, 346] width 55 height 16
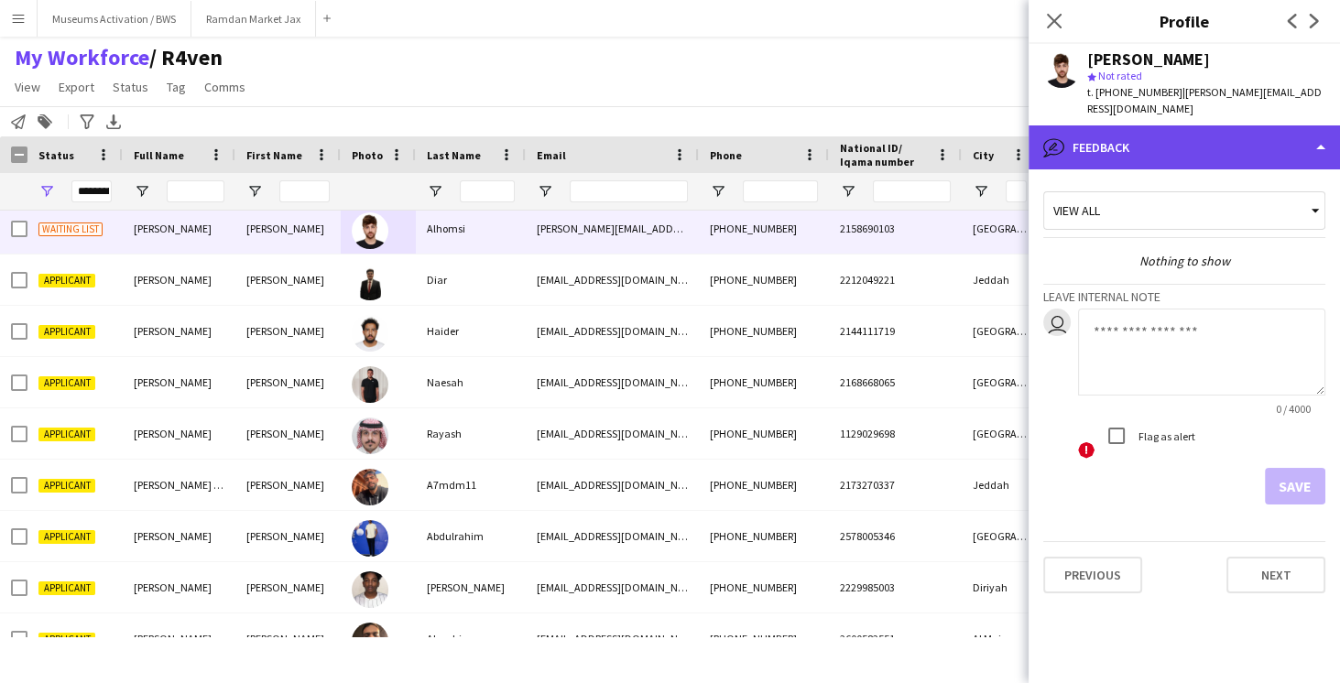
click at [1205, 126] on div "bubble-pencil Feedback" at bounding box center [1184, 148] width 311 height 44
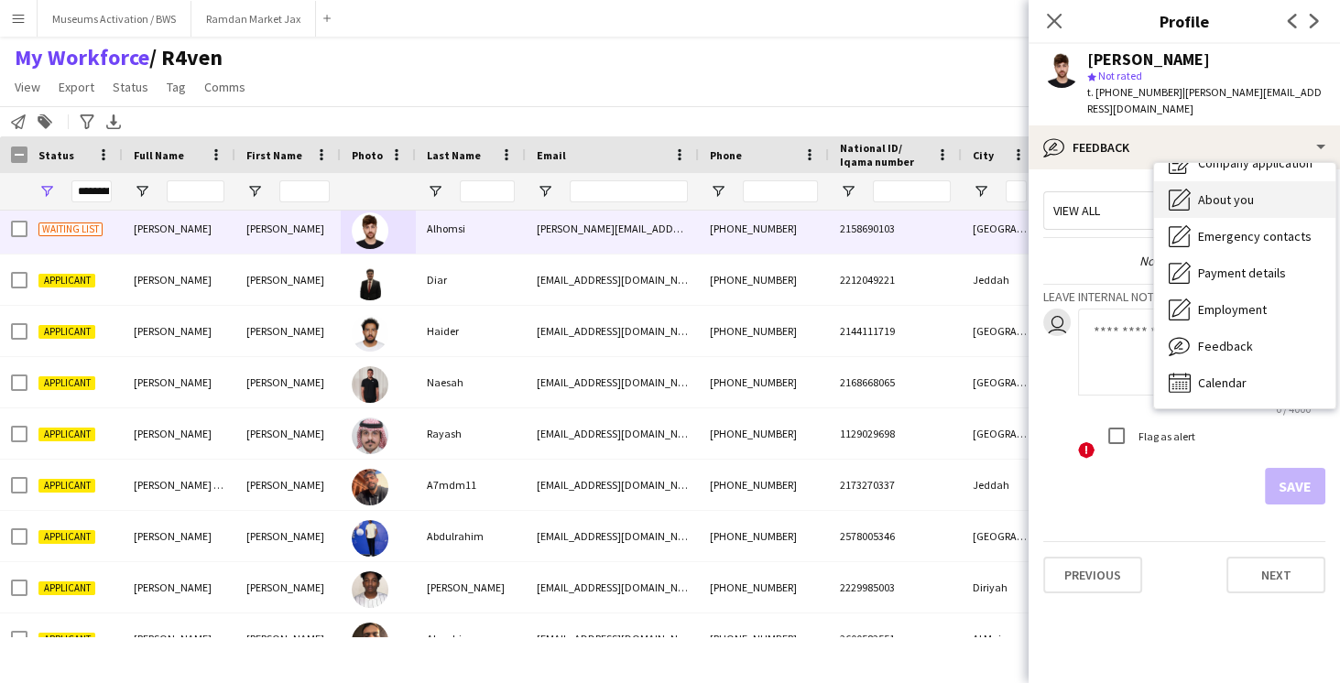
click at [1221, 191] on span "About you" at bounding box center [1226, 199] width 56 height 16
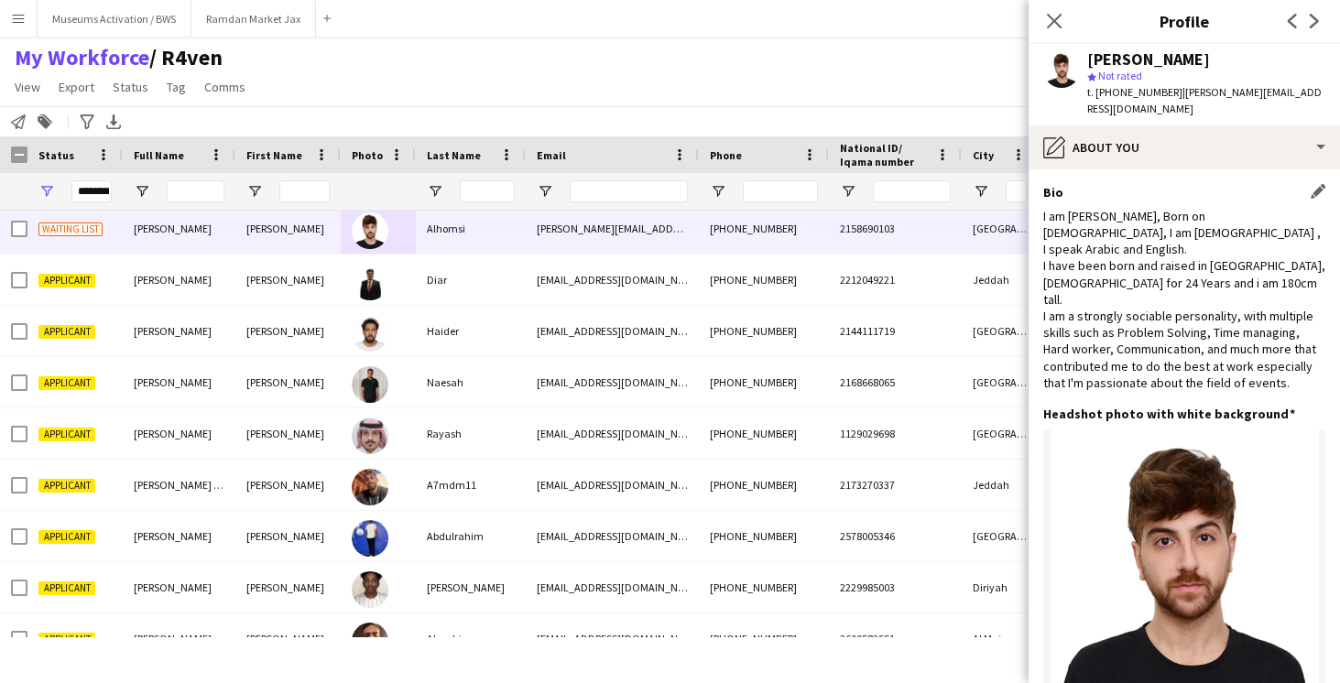
click at [1147, 219] on div "I am [PERSON_NAME], Born on [DEMOGRAPHIC_DATA], I am [DEMOGRAPHIC_DATA] , I spe…" at bounding box center [1184, 299] width 282 height 183
click at [1122, 279] on div "I am [PERSON_NAME], Born on [DEMOGRAPHIC_DATA], I am [DEMOGRAPHIC_DATA] , I spe…" at bounding box center [1184, 299] width 282 height 183
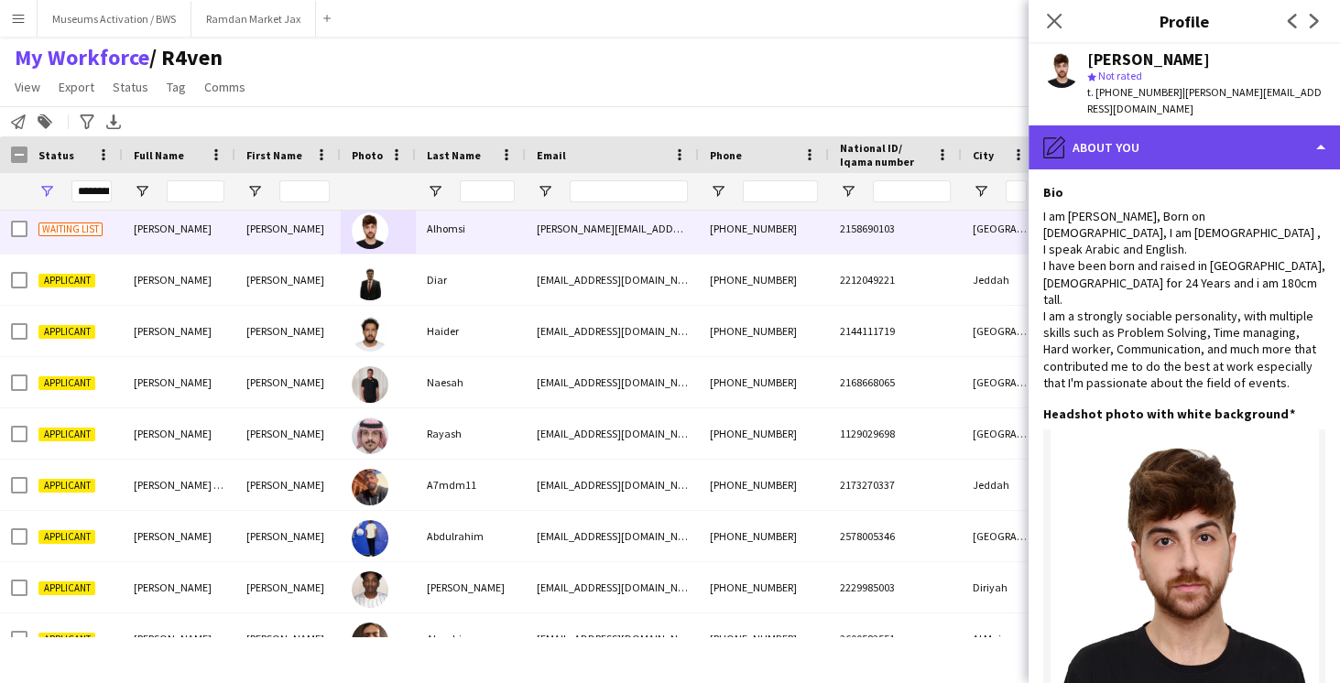
click at [1081, 128] on div "pencil4 About you" at bounding box center [1184, 148] width 311 height 44
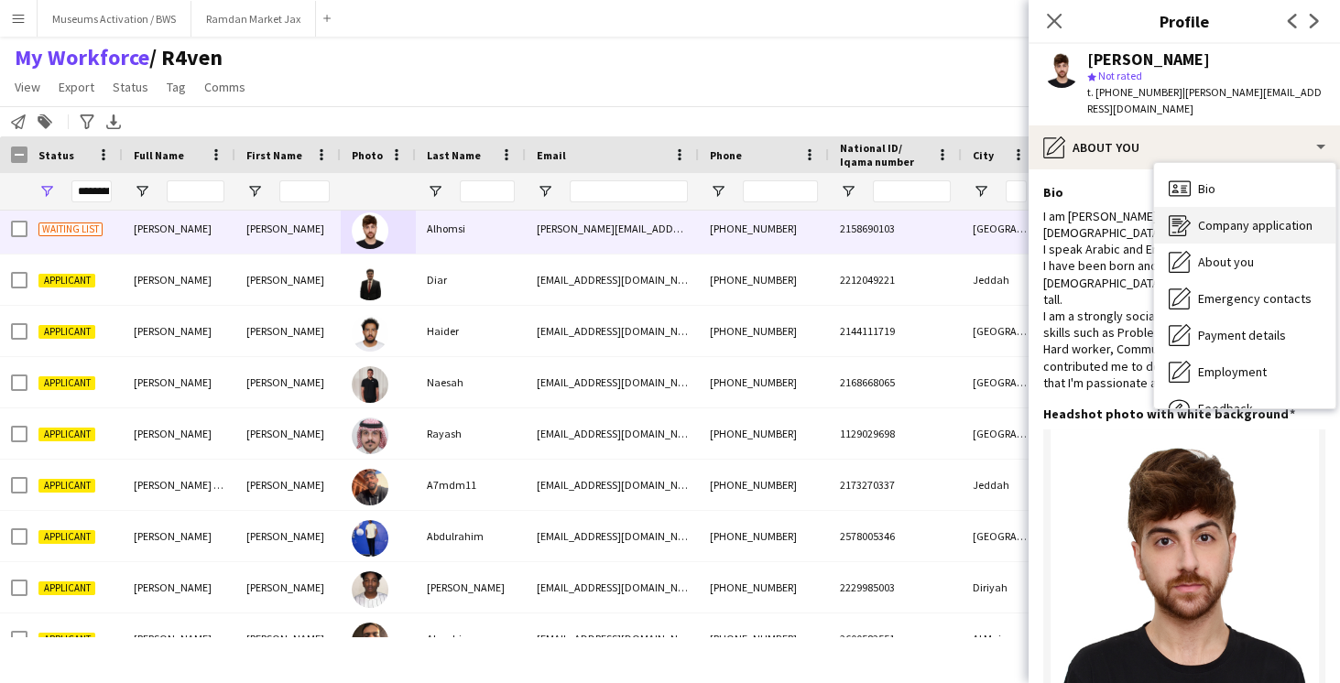
click at [1188, 178] on icon "Bio" at bounding box center [1180, 189] width 22 height 22
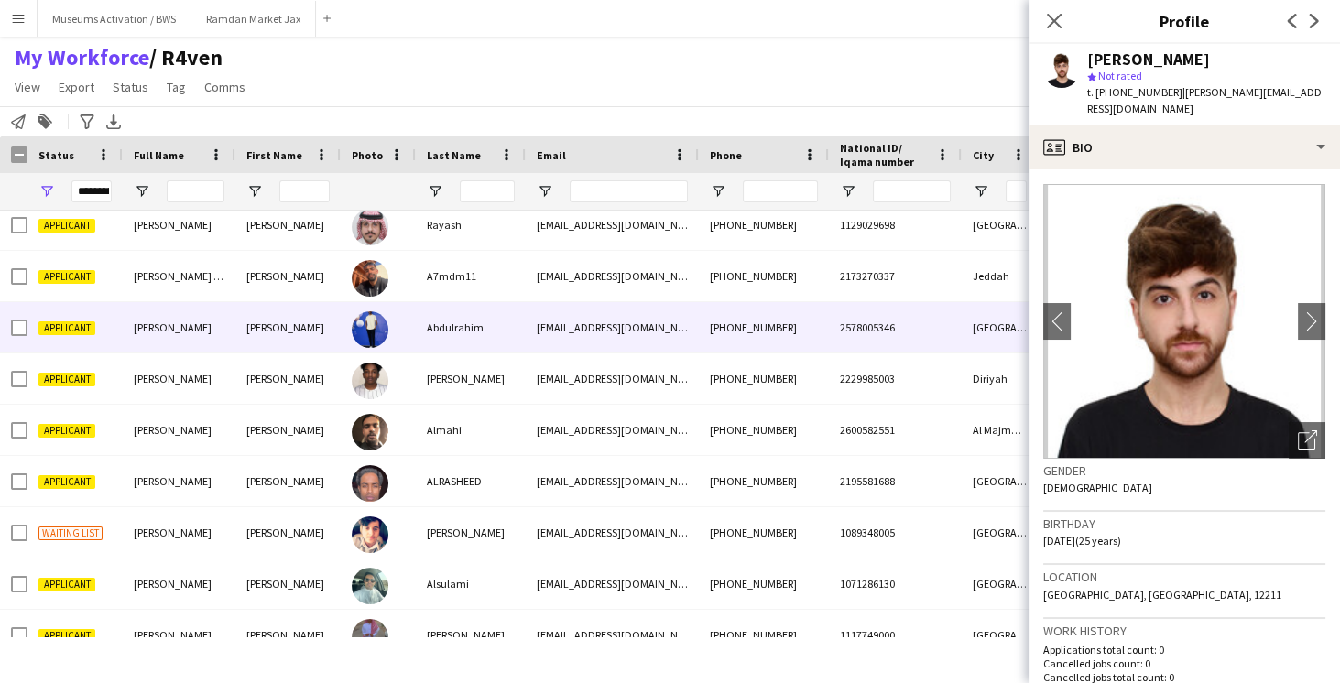
click at [269, 323] on div "[PERSON_NAME]" at bounding box center [287, 327] width 105 height 50
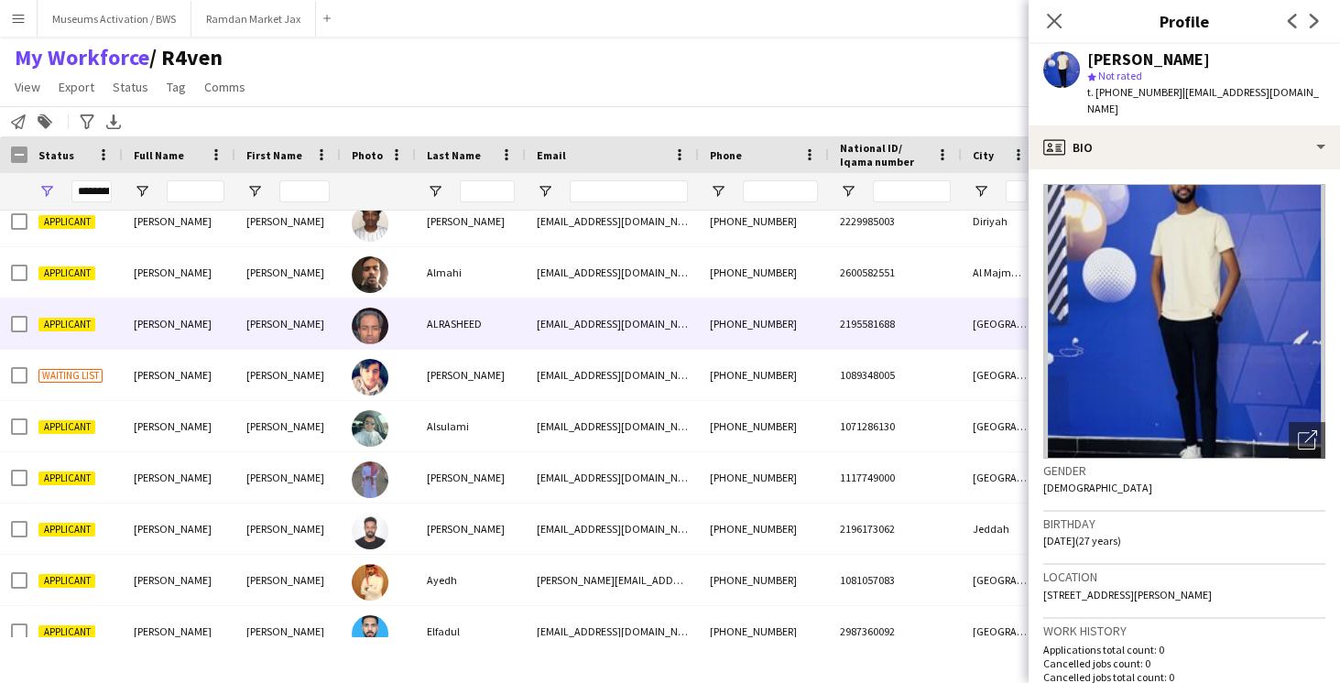
click at [231, 326] on div "[PERSON_NAME]" at bounding box center [179, 324] width 113 height 50
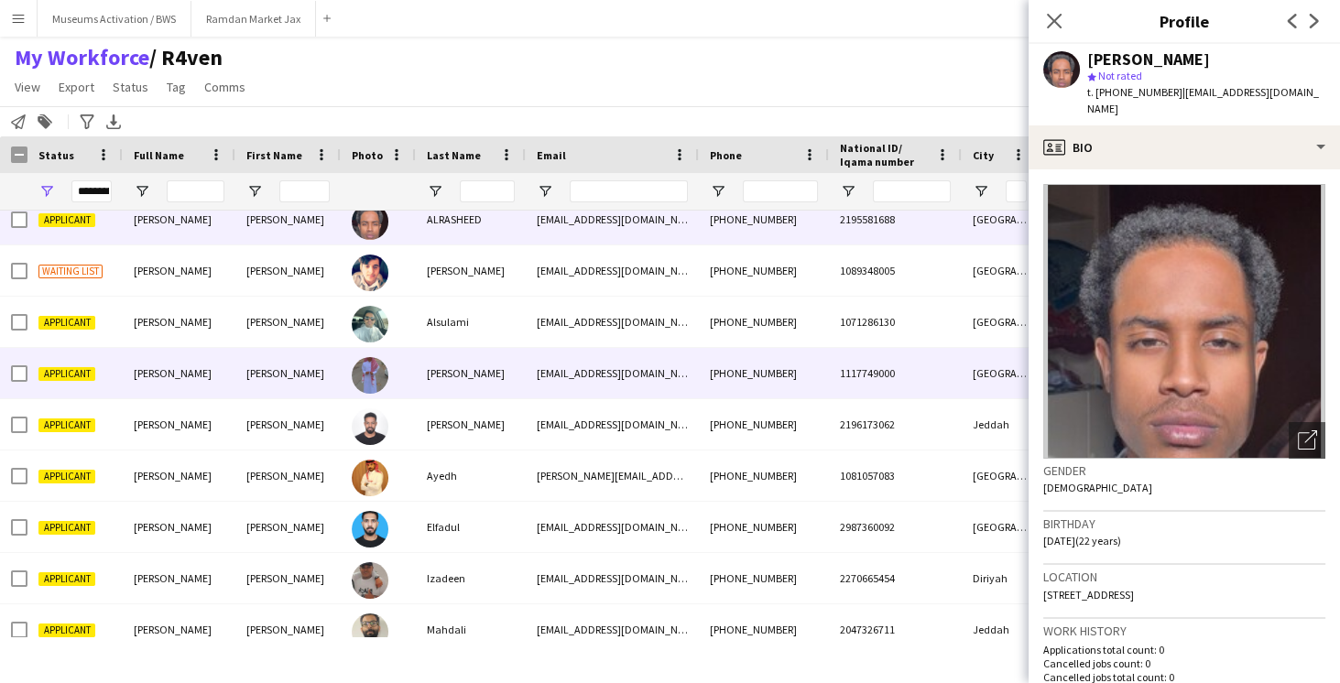
click at [279, 372] on div "[PERSON_NAME]" at bounding box center [287, 373] width 105 height 50
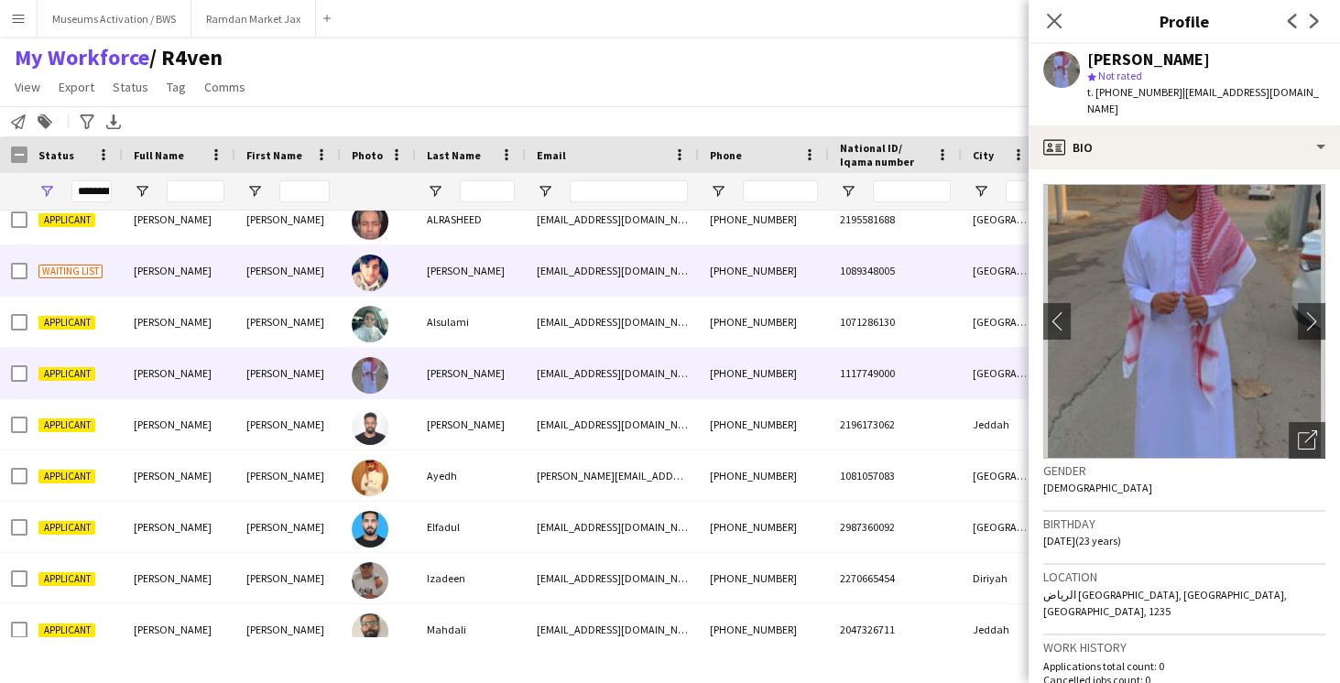
click at [277, 275] on div "[PERSON_NAME]" at bounding box center [287, 271] width 105 height 50
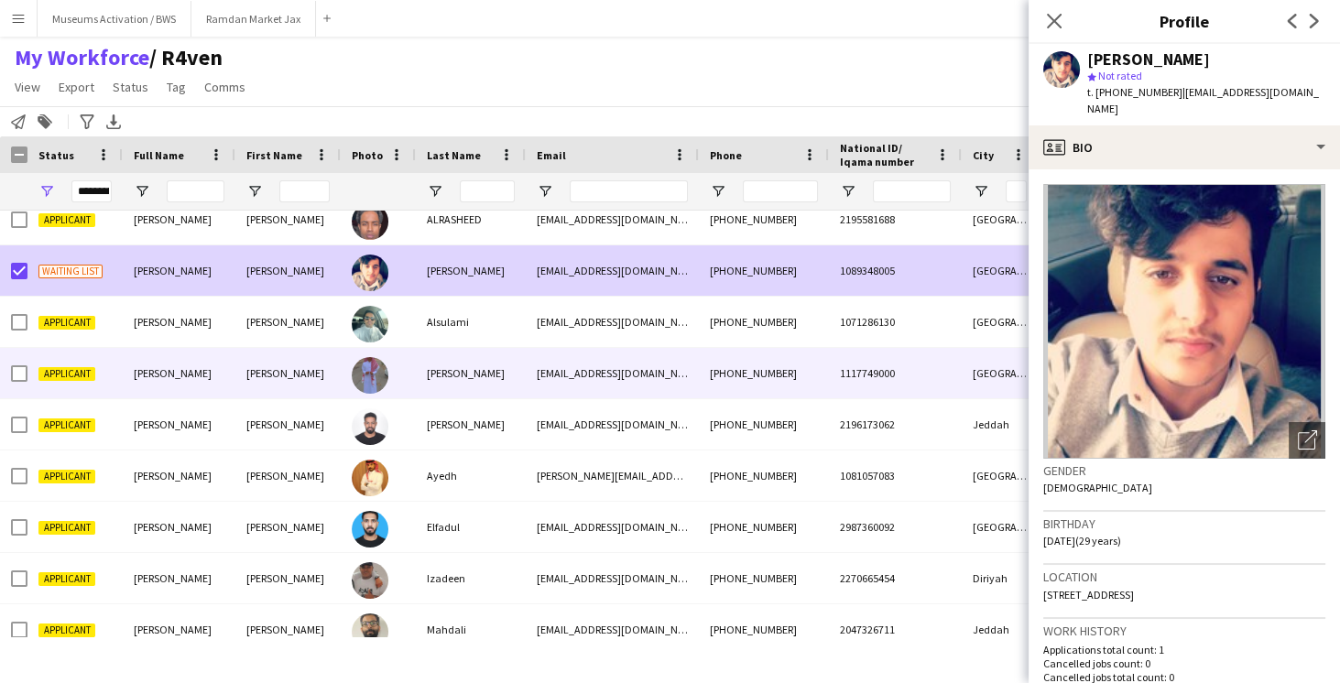
click at [65, 373] on span "Applicant" at bounding box center [66, 374] width 57 height 14
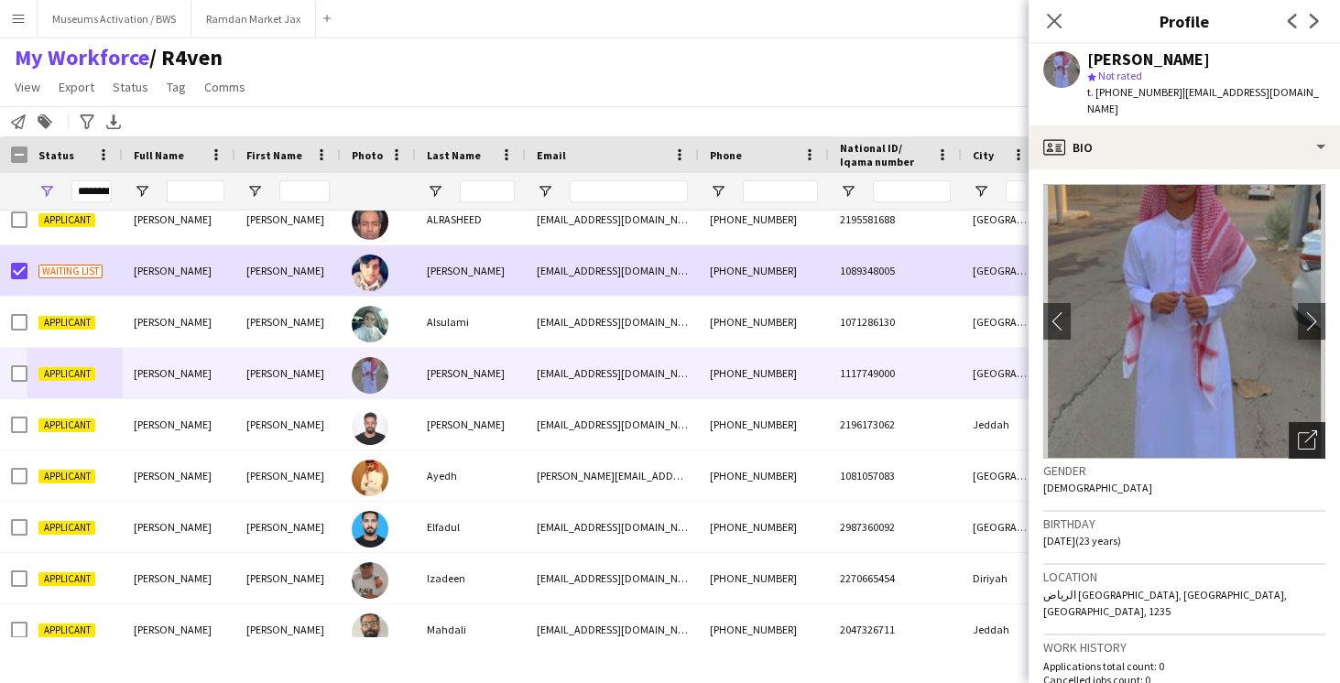
click at [1298, 432] on icon at bounding box center [1306, 440] width 17 height 17
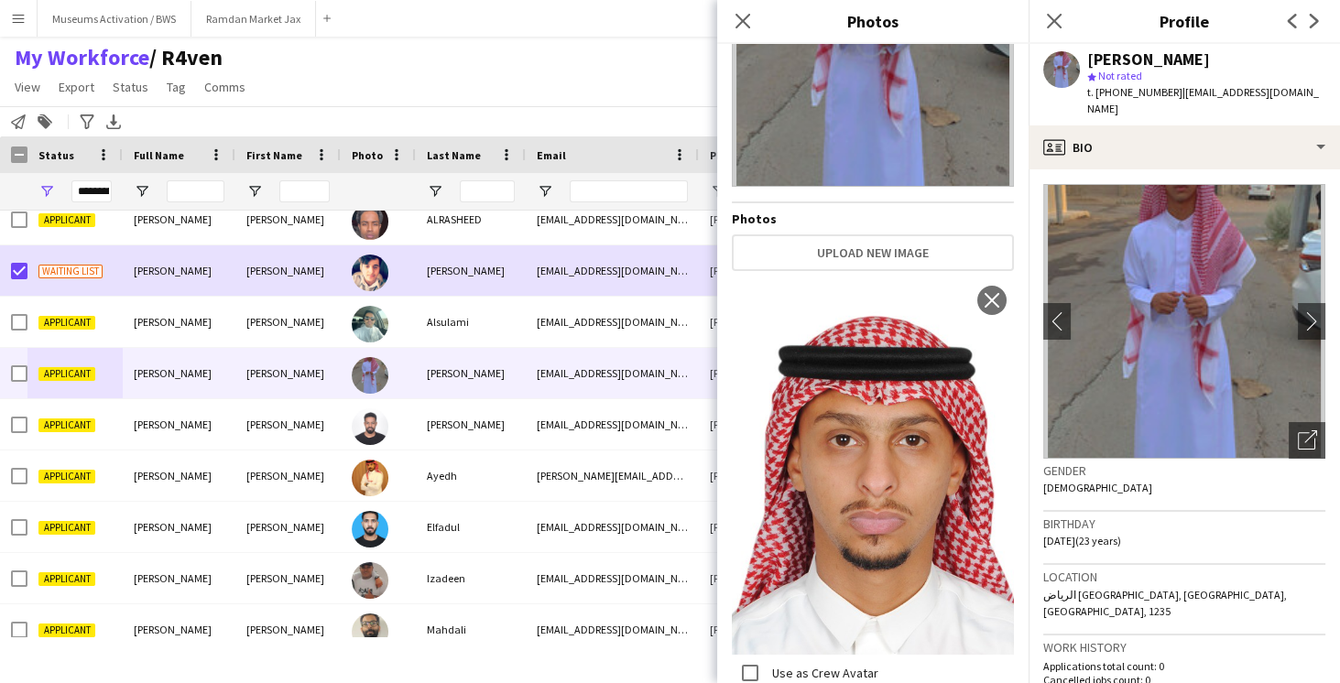
click at [782, 681] on label "Use as Crew Avatar" at bounding box center [873, 486] width 282 height 417
click at [784, 668] on label "Use as Crew Avatar" at bounding box center [824, 673] width 110 height 16
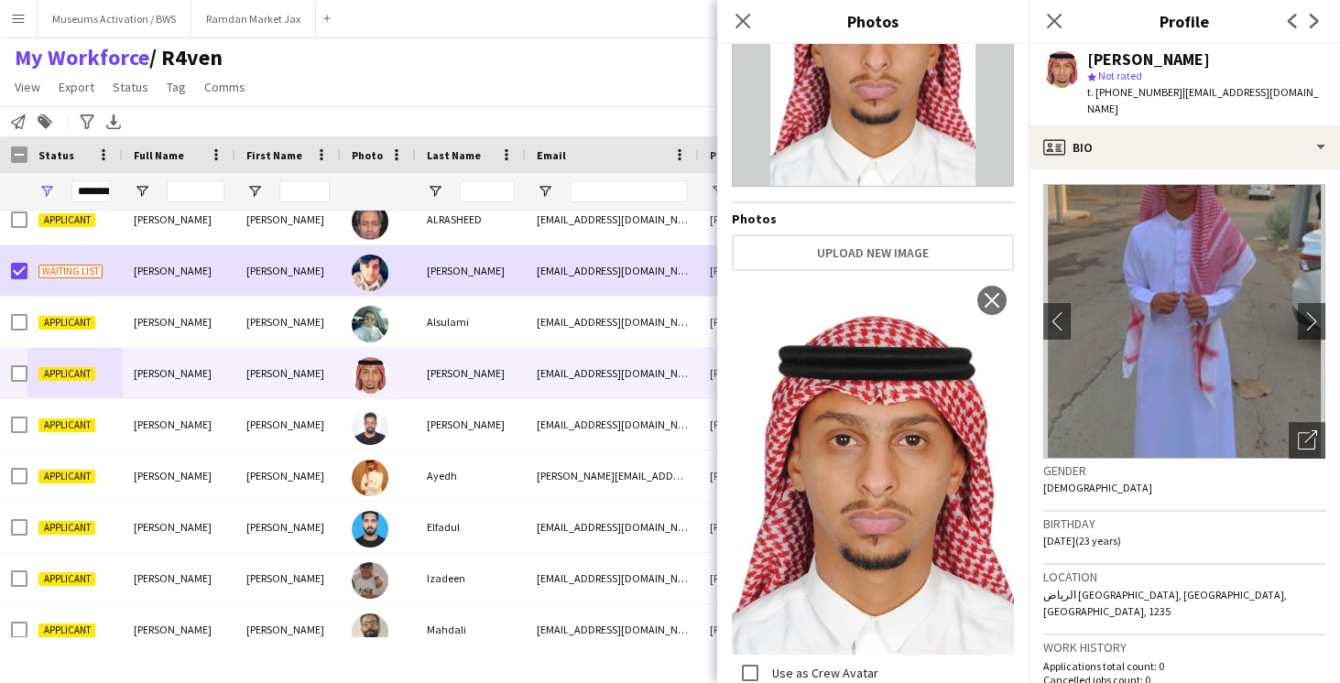
click at [1079, 587] on div "Location [GEOGRAPHIC_DATA] [GEOGRAPHIC_DATA], [GEOGRAPHIC_DATA], [GEOGRAPHIC_DA…" at bounding box center [1184, 600] width 282 height 71
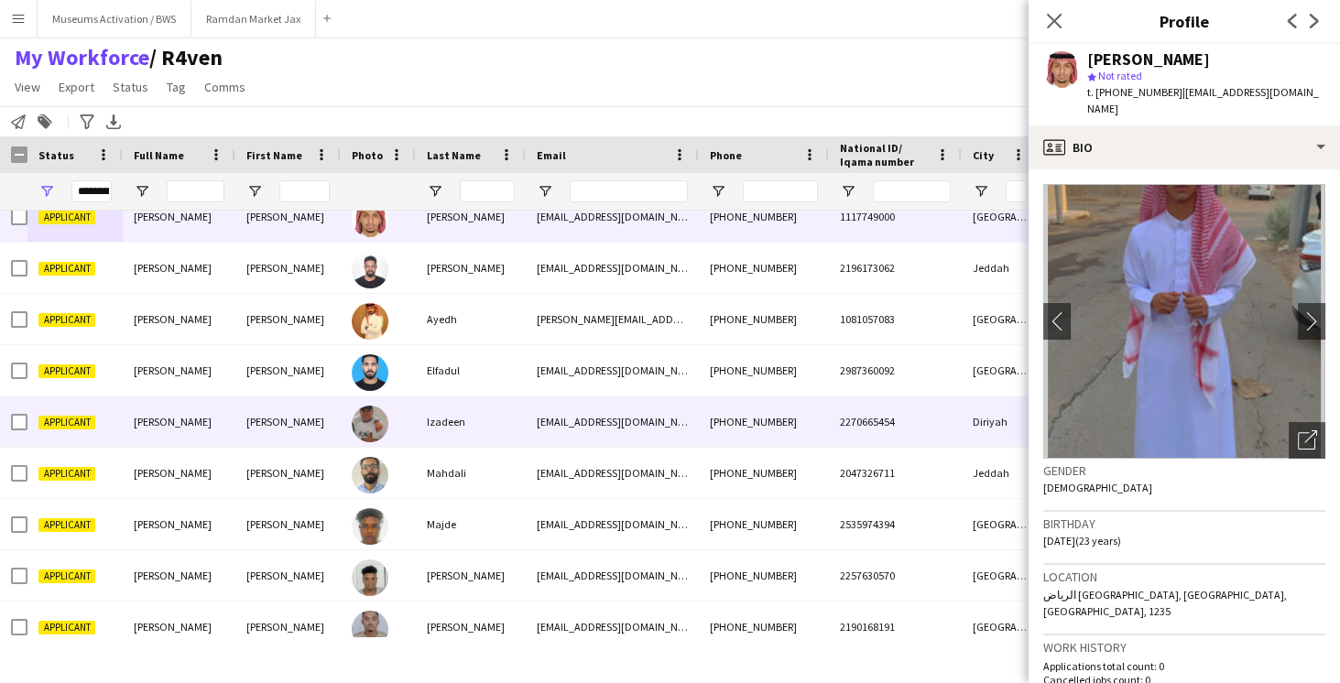
click at [354, 406] on div at bounding box center [370, 423] width 37 height 51
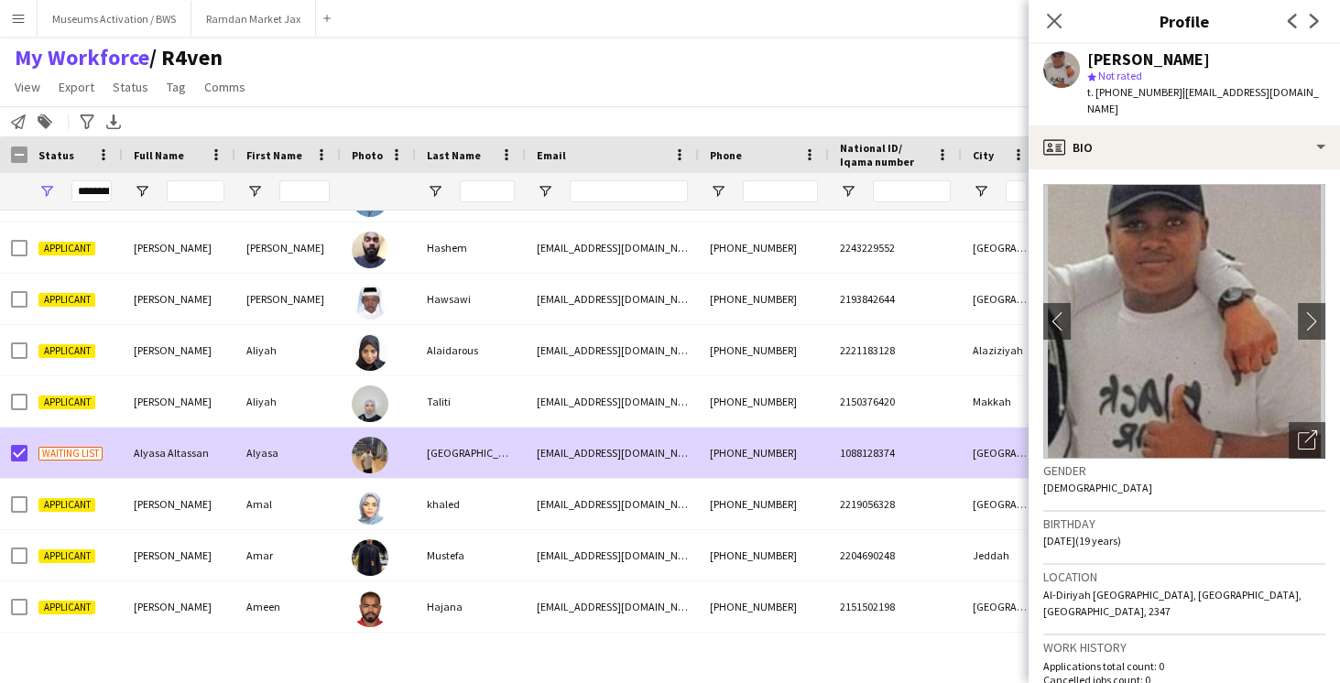
click at [112, 453] on div "Waiting list" at bounding box center [74, 453] width 95 height 50
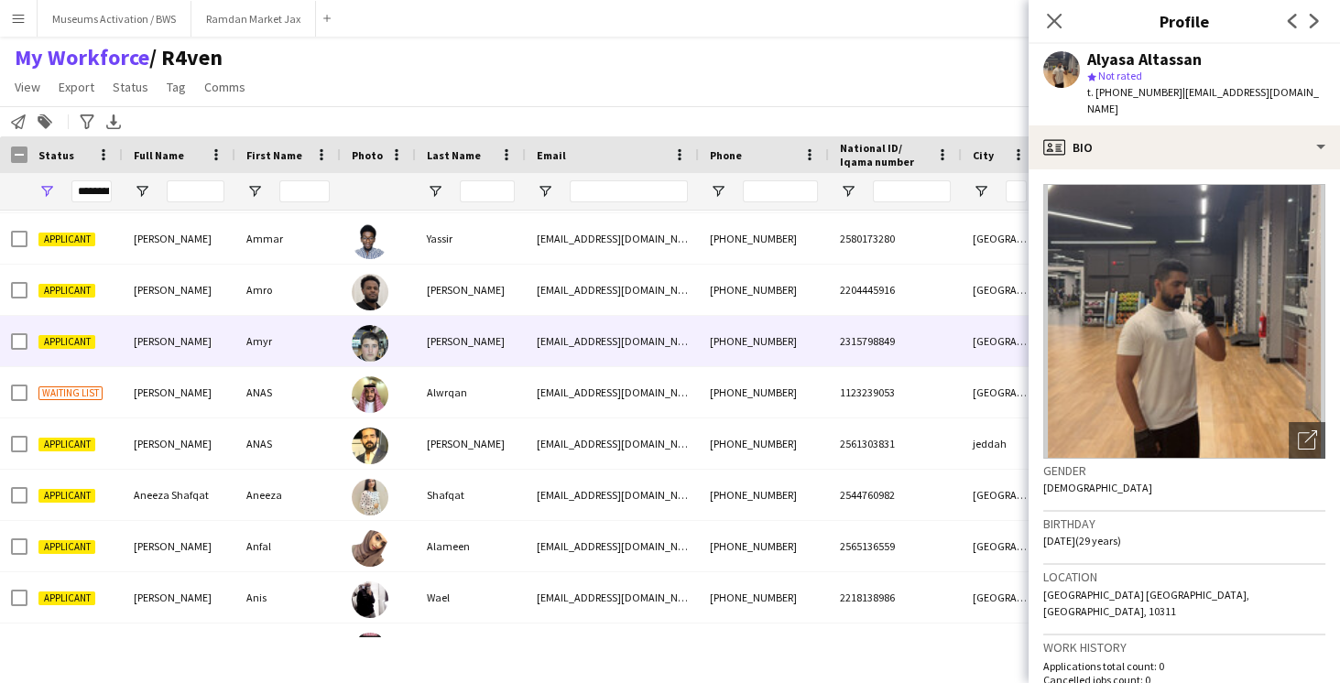
click at [421, 337] on div "[PERSON_NAME]" at bounding box center [471, 341] width 110 height 50
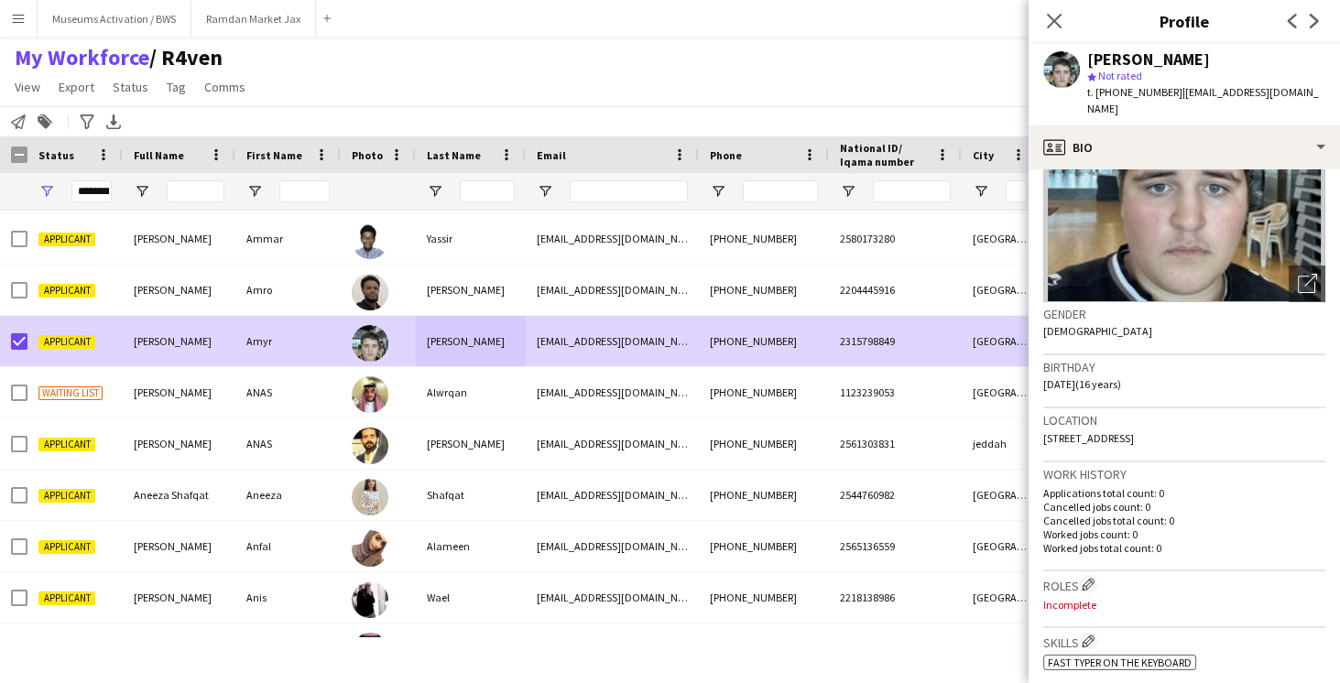
click at [621, 78] on div "My Workforce / R4ven View Views Default view R4ven New view Update view Delete …" at bounding box center [670, 75] width 1340 height 62
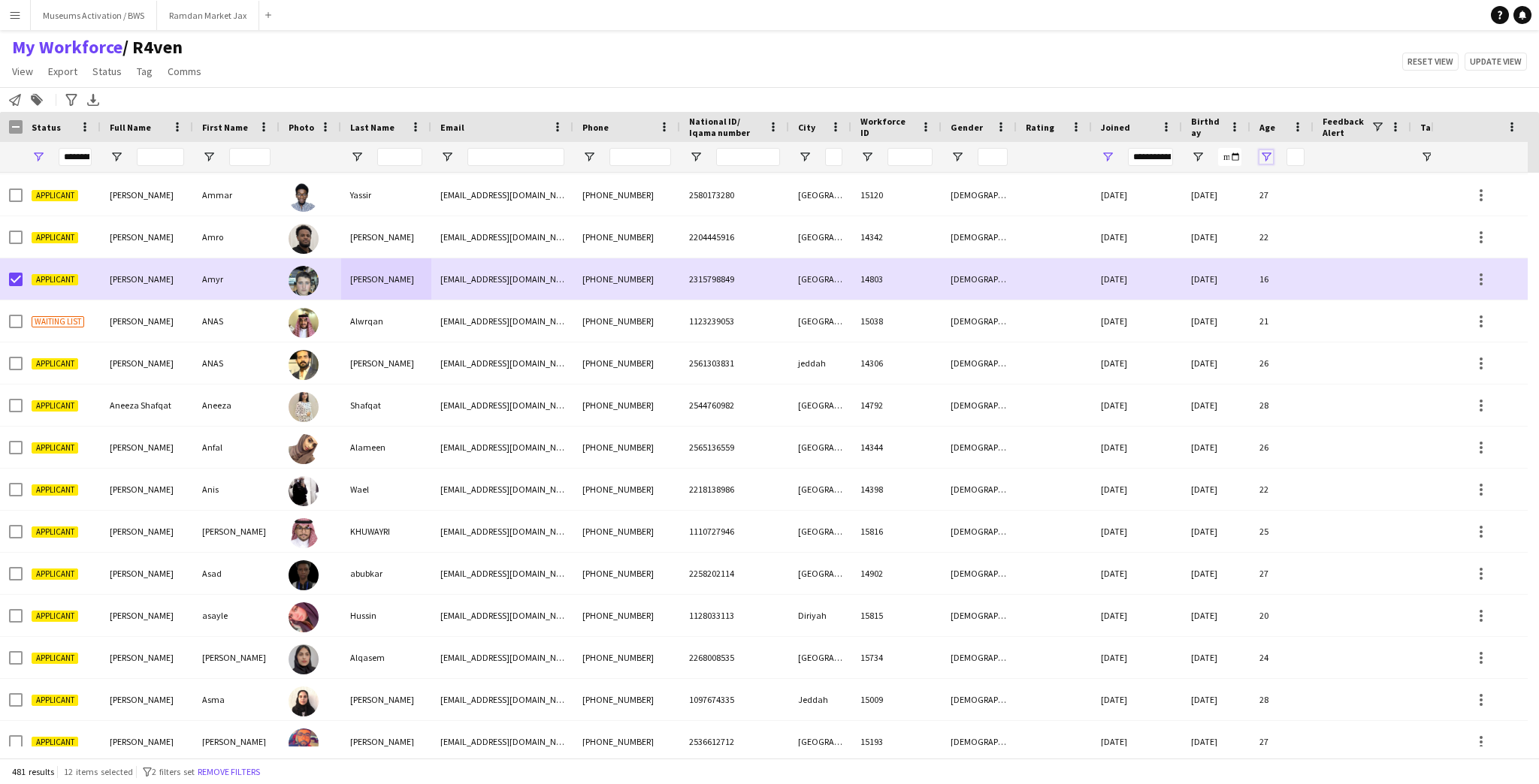
click at [1267, 160] on span "Open Filter Menu" at bounding box center [1266, 157] width 13 height 13
click at [1293, 189] on div "Greater than" at bounding box center [1318, 185] width 92 height 11
click at [1292, 208] on input "Filter Value" at bounding box center [1324, 210] width 116 height 18
type input "*"
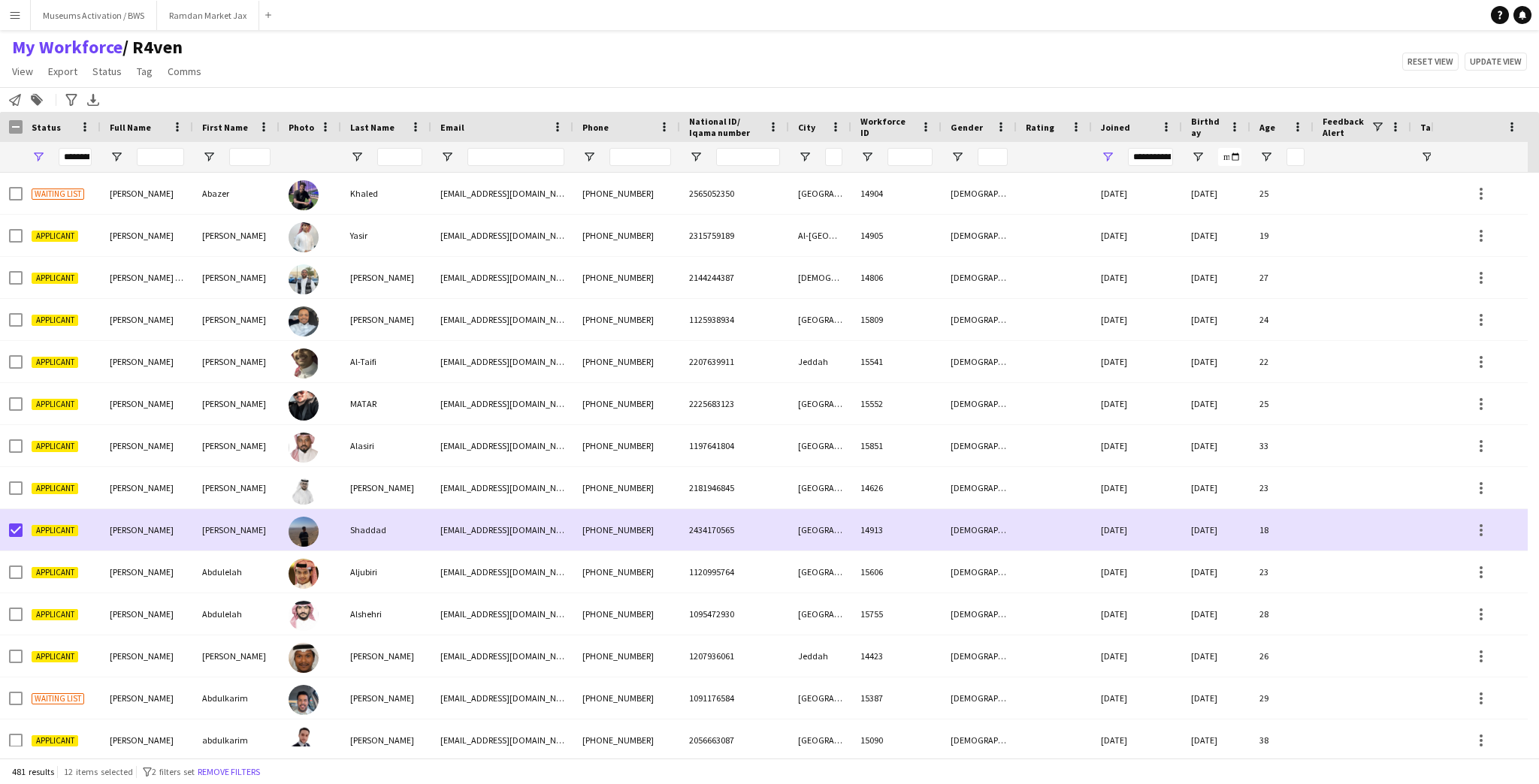
click at [1155, 84] on div "My Workforce / R4ven View Views Default view R4ven New view Update view Delete …" at bounding box center [770, 62] width 1539 height 51
click at [112, 73] on span "Status" at bounding box center [107, 71] width 30 height 13
click at [117, 95] on link "Edit" at bounding box center [139, 103] width 105 height 31
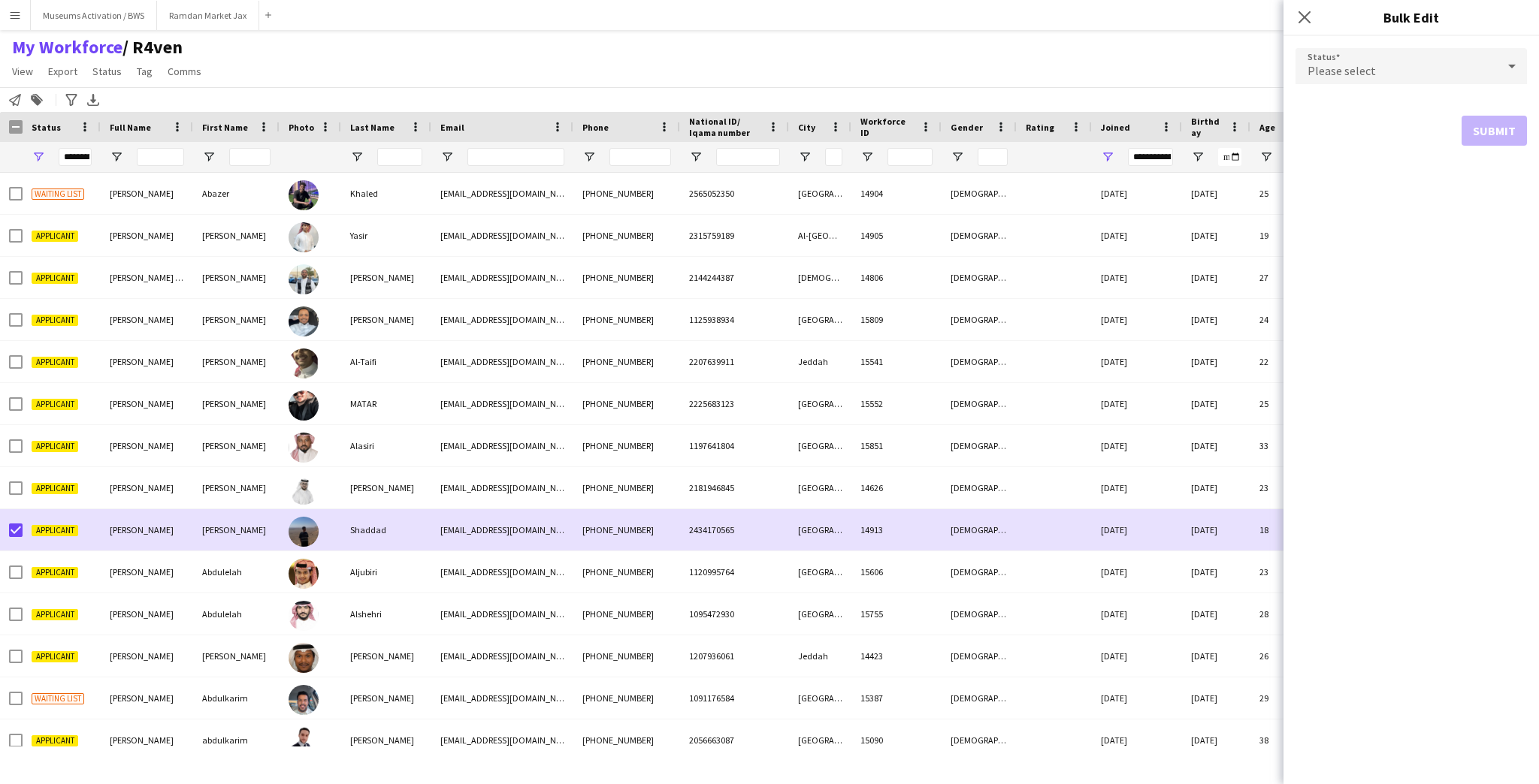
click at [1394, 75] on div "Please select" at bounding box center [1396, 66] width 202 height 36
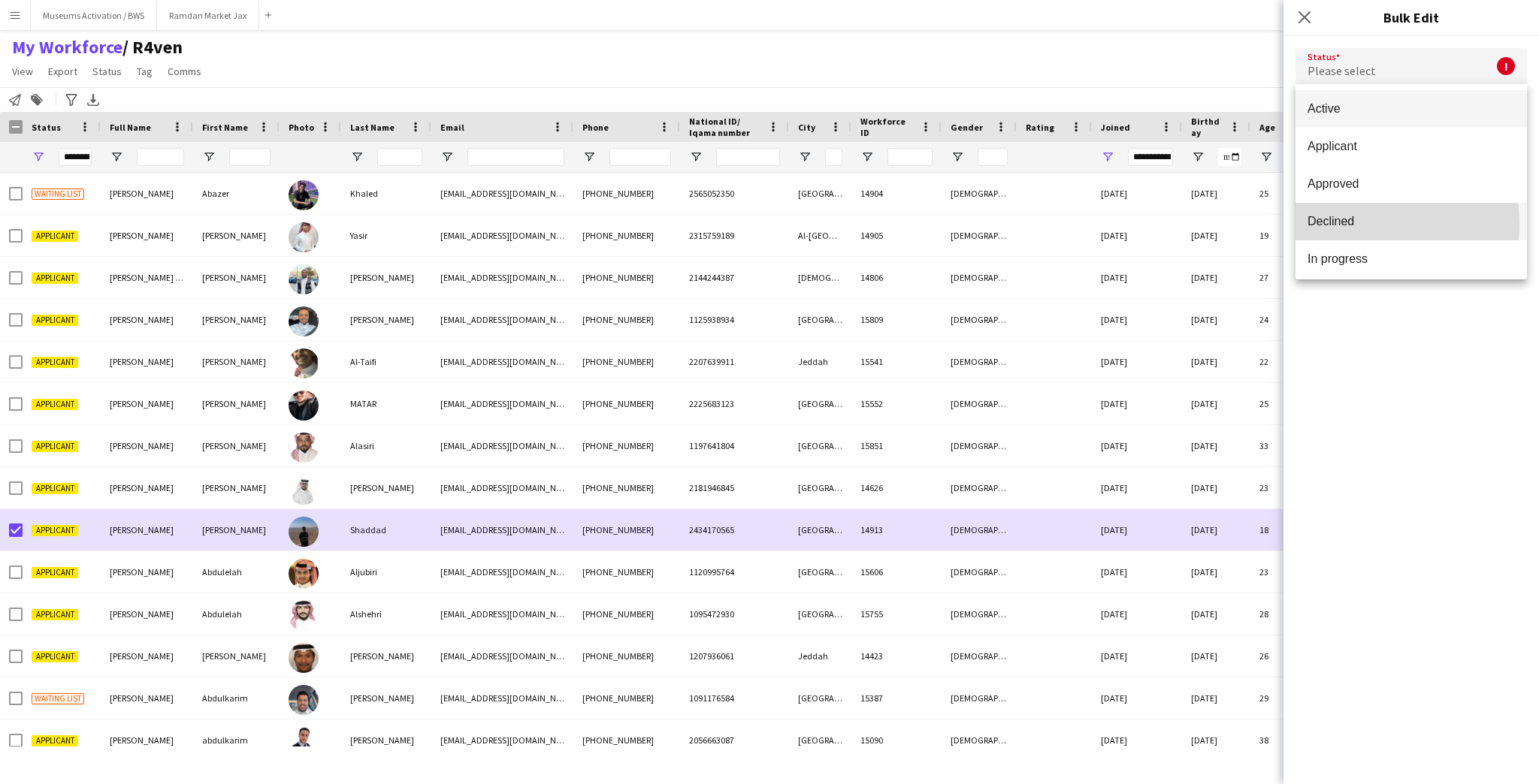
click at [1359, 224] on span "Declined" at bounding box center [1411, 221] width 208 height 14
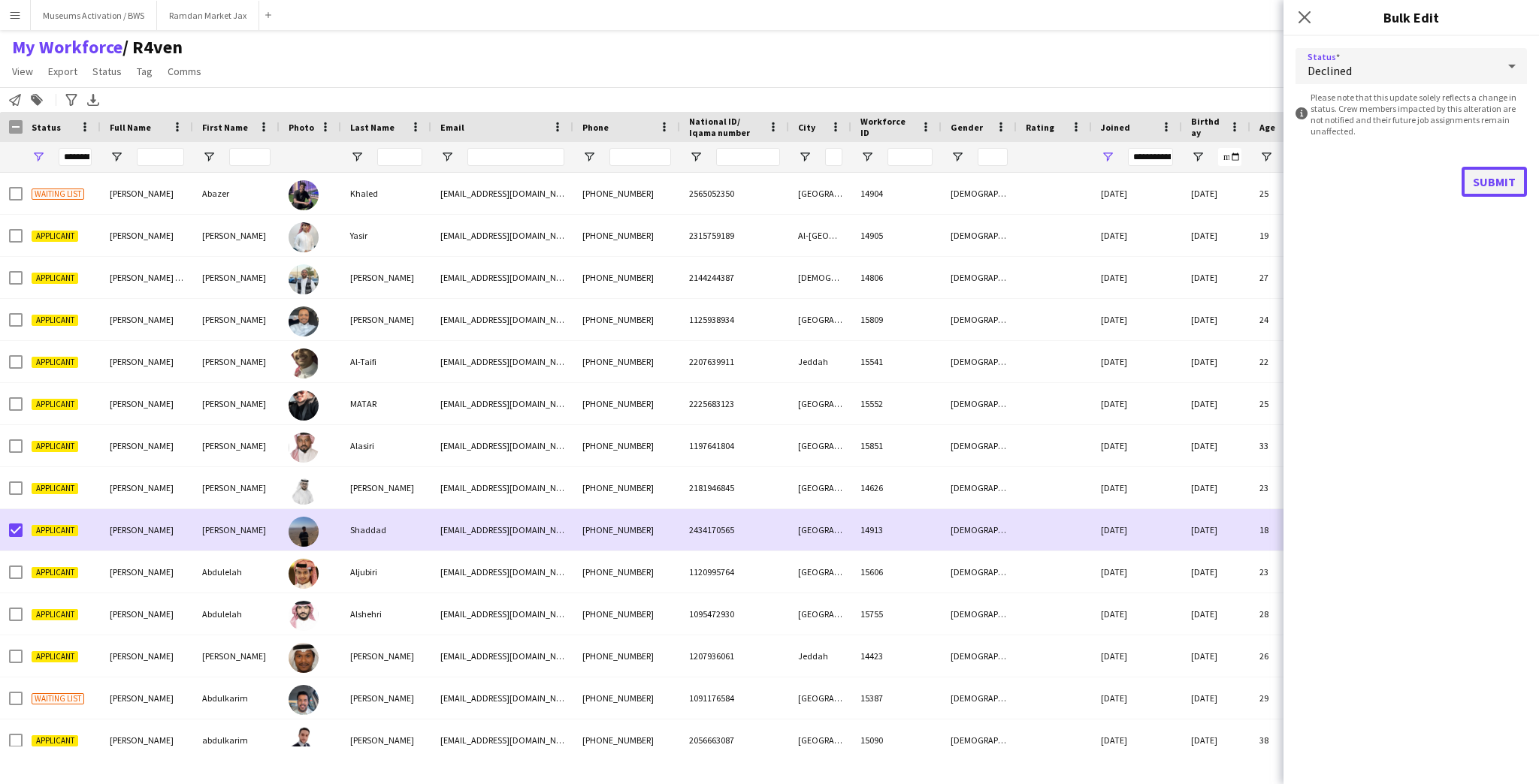
click at [1473, 186] on button "Submit" at bounding box center [1495, 181] width 66 height 30
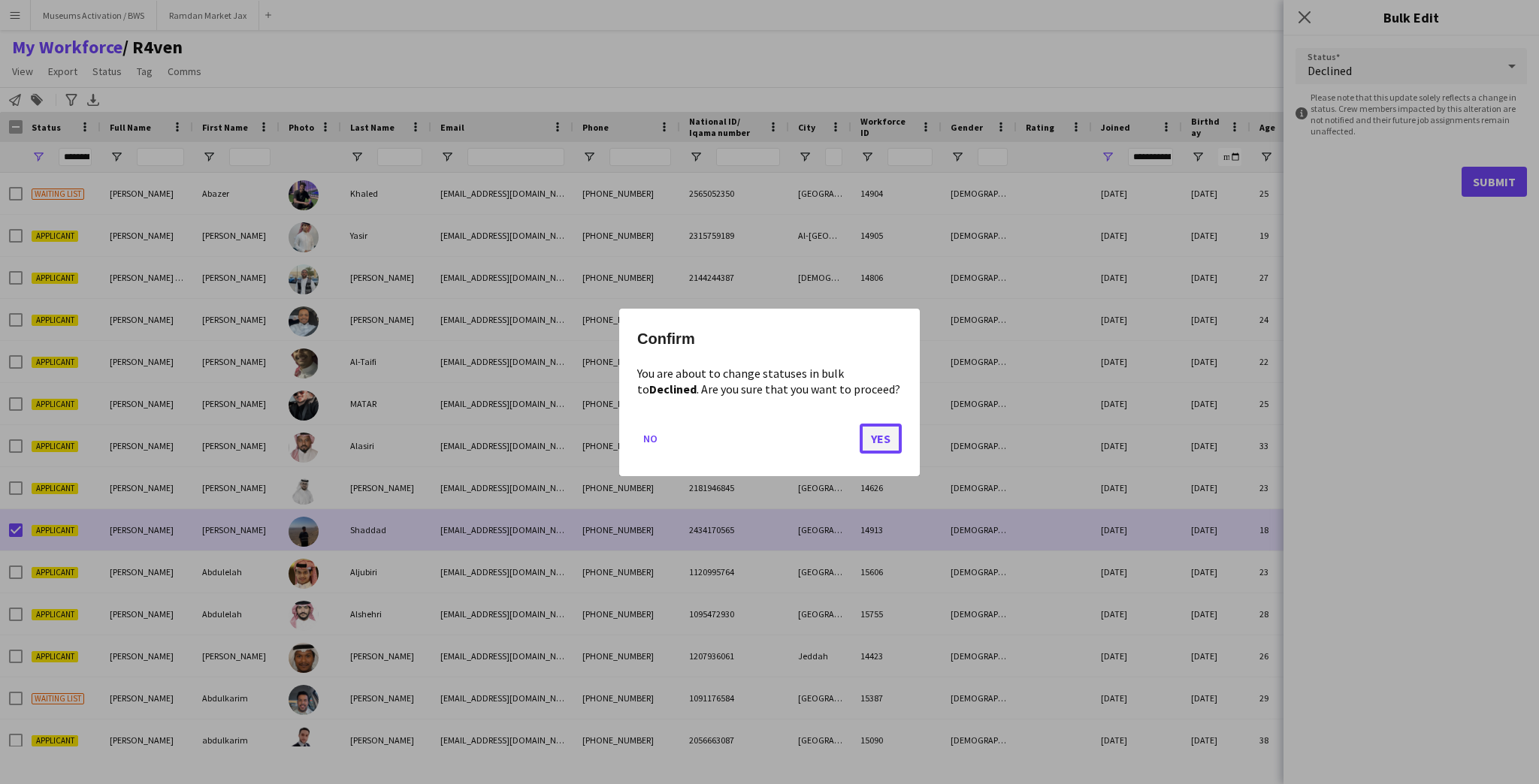
click at [890, 429] on button "Yes" at bounding box center [880, 438] width 42 height 30
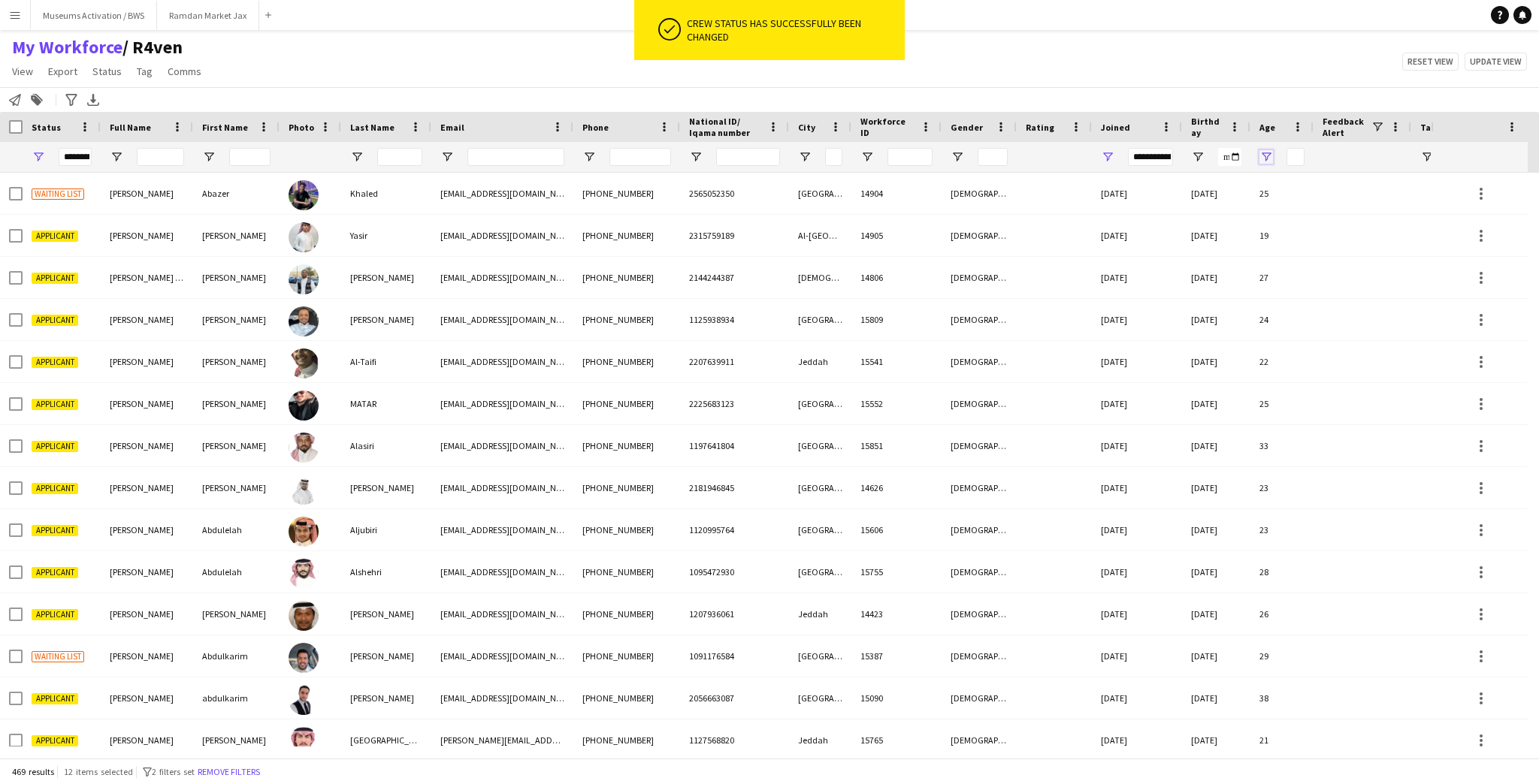
click at [1265, 155] on span "Open Filter Menu" at bounding box center [1266, 157] width 13 height 13
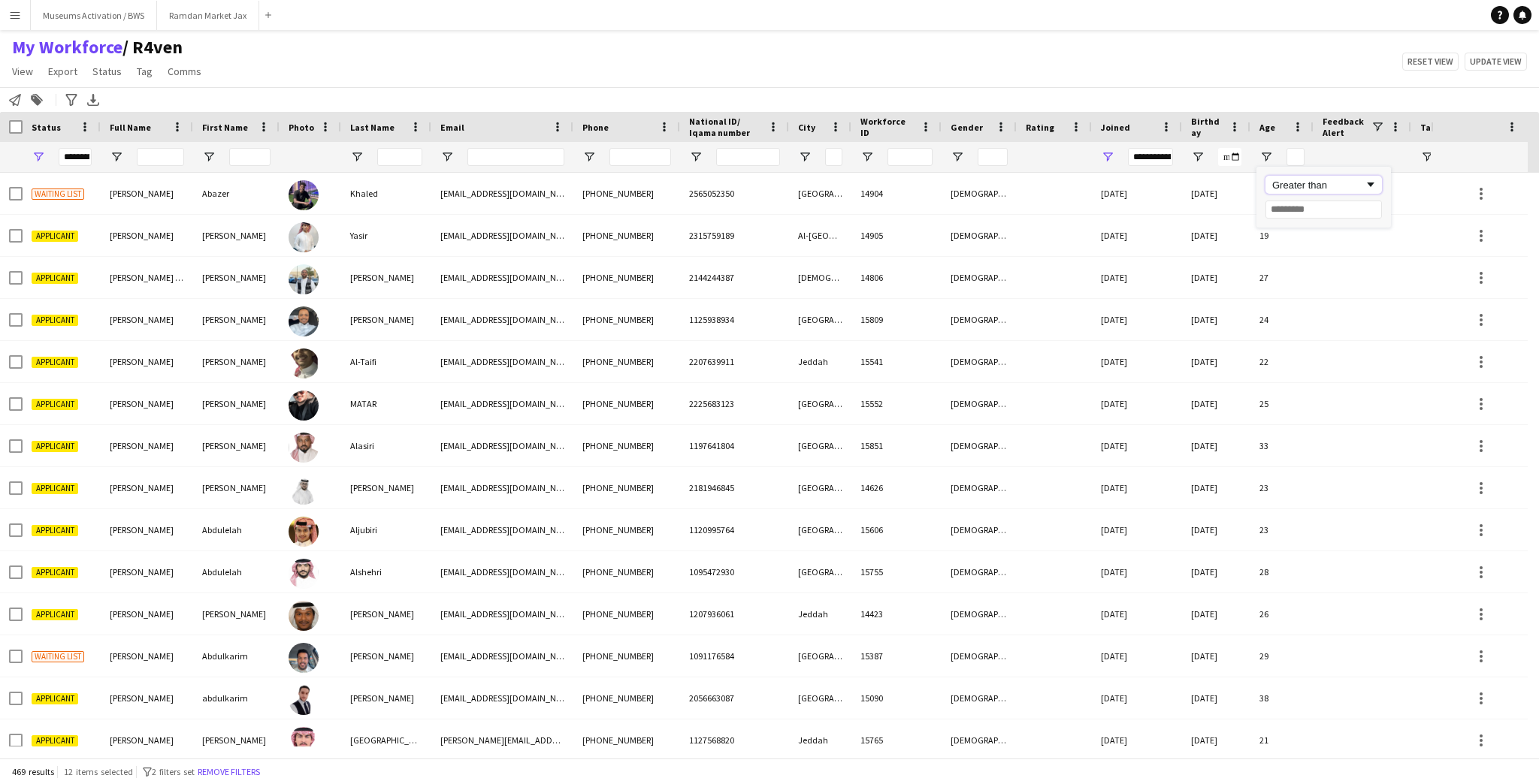
click at [1303, 185] on div "Greater than" at bounding box center [1318, 185] width 92 height 11
click at [1297, 210] on input "Filter Value" at bounding box center [1324, 210] width 116 height 18
type input "**"
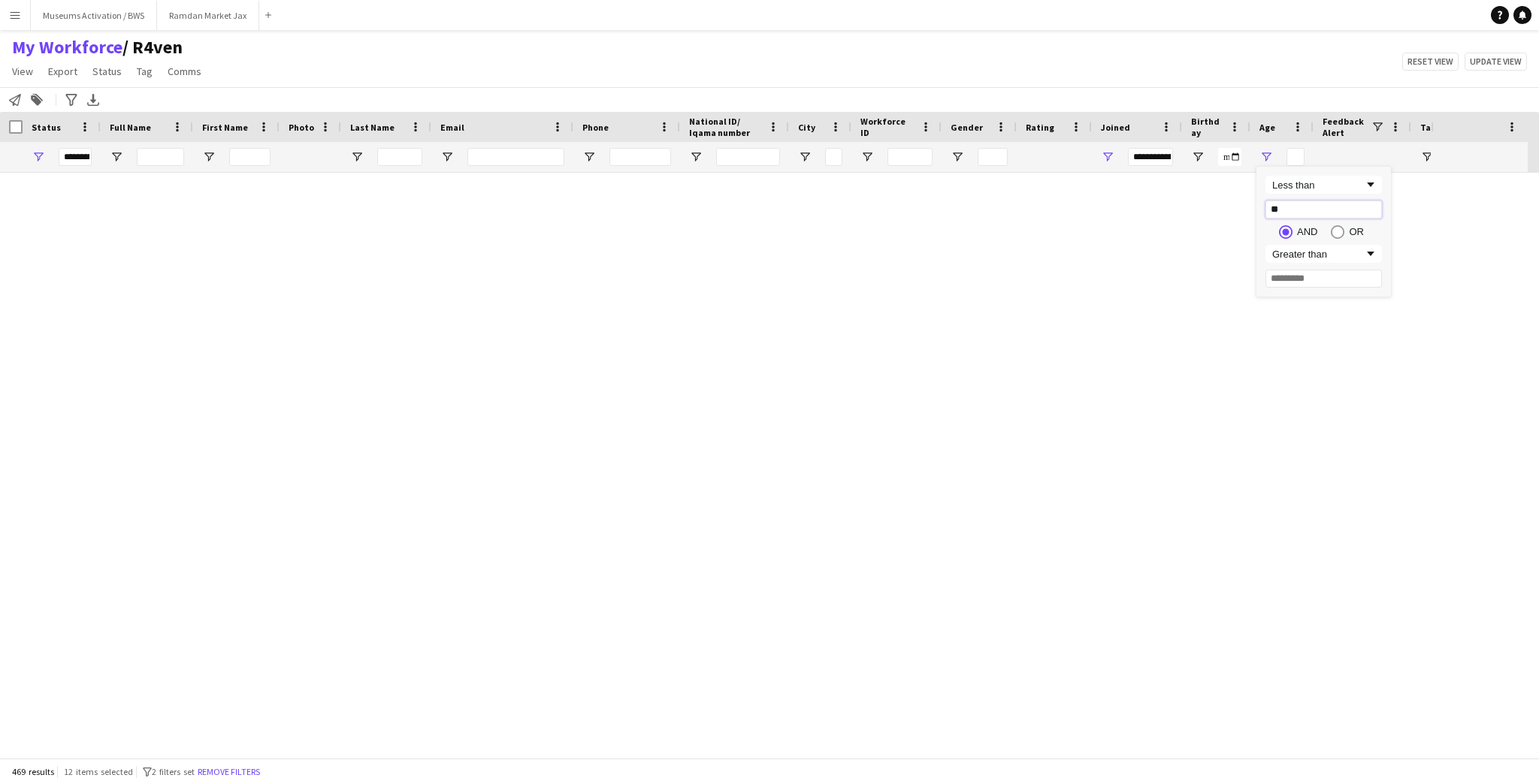
type input "**"
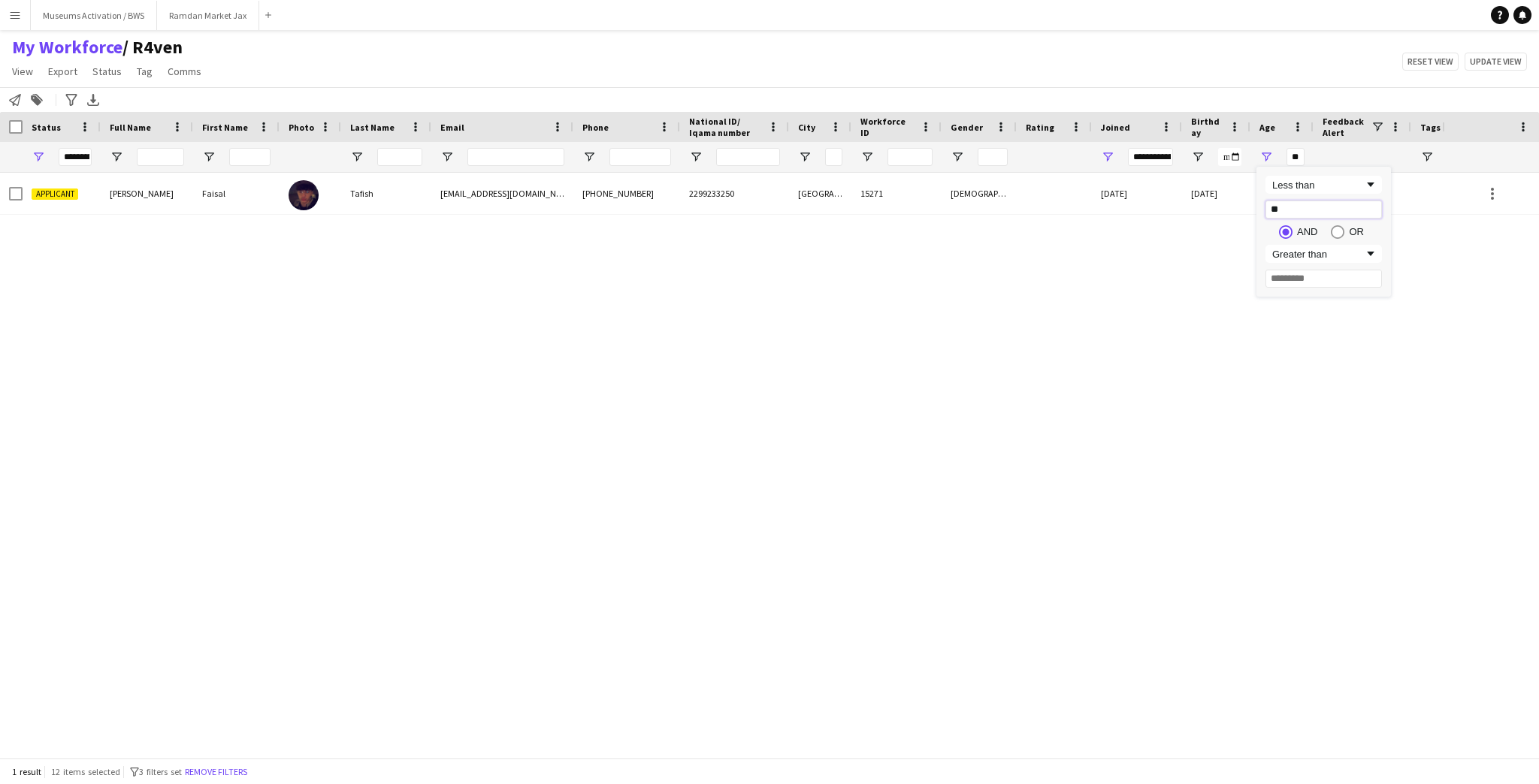
type input "**"
click at [1288, 253] on div "Greater than" at bounding box center [1318, 254] width 92 height 11
click at [1349, 62] on div "My Workforce / R4ven View Views Default view R4ven New view Update view Delete …" at bounding box center [770, 62] width 1539 height 51
click at [1265, 155] on span "Open Filter Menu" at bounding box center [1266, 157] width 13 height 13
click at [1288, 283] on input "Filter Value" at bounding box center [1324, 279] width 116 height 18
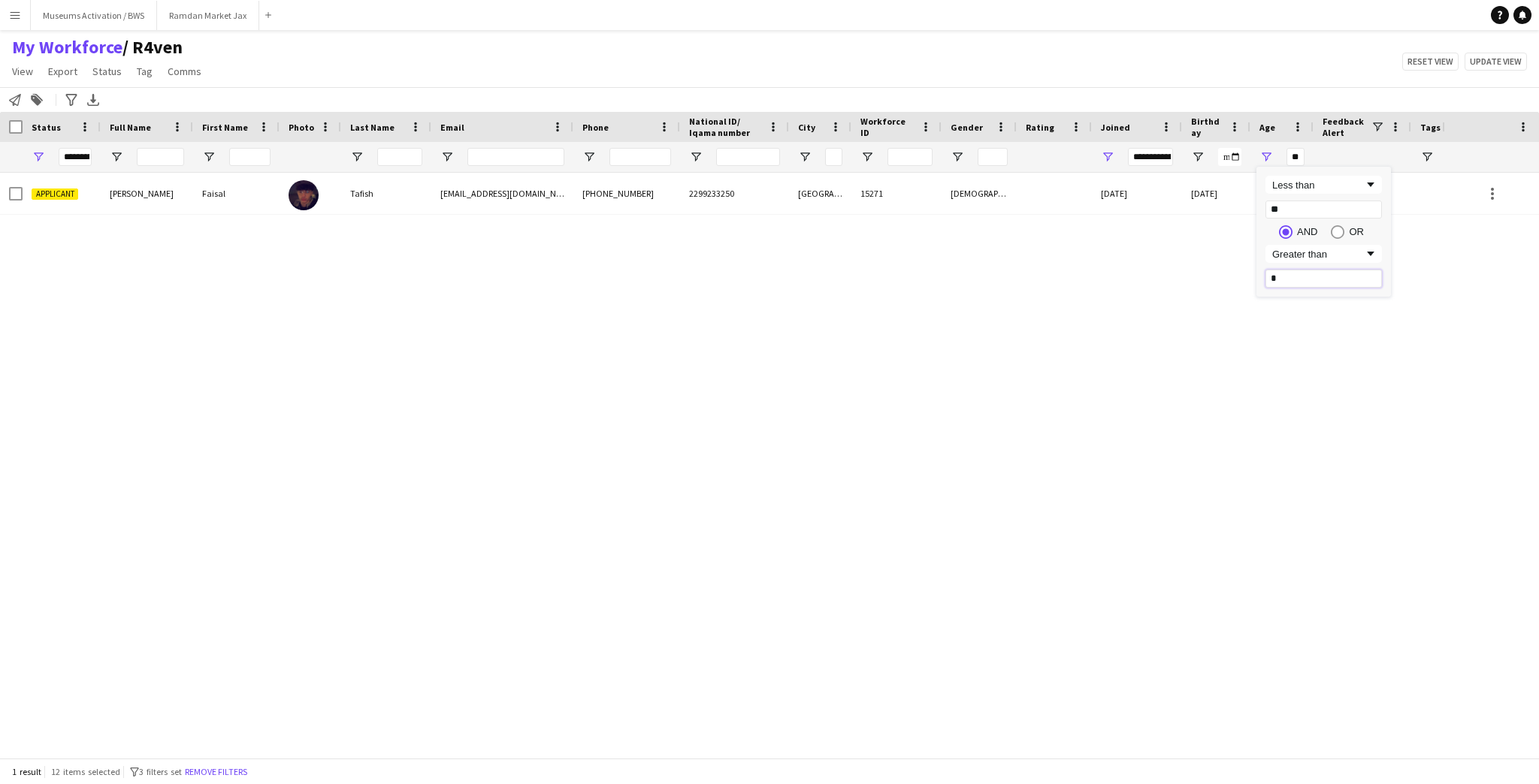
type input "**"
type input "*********"
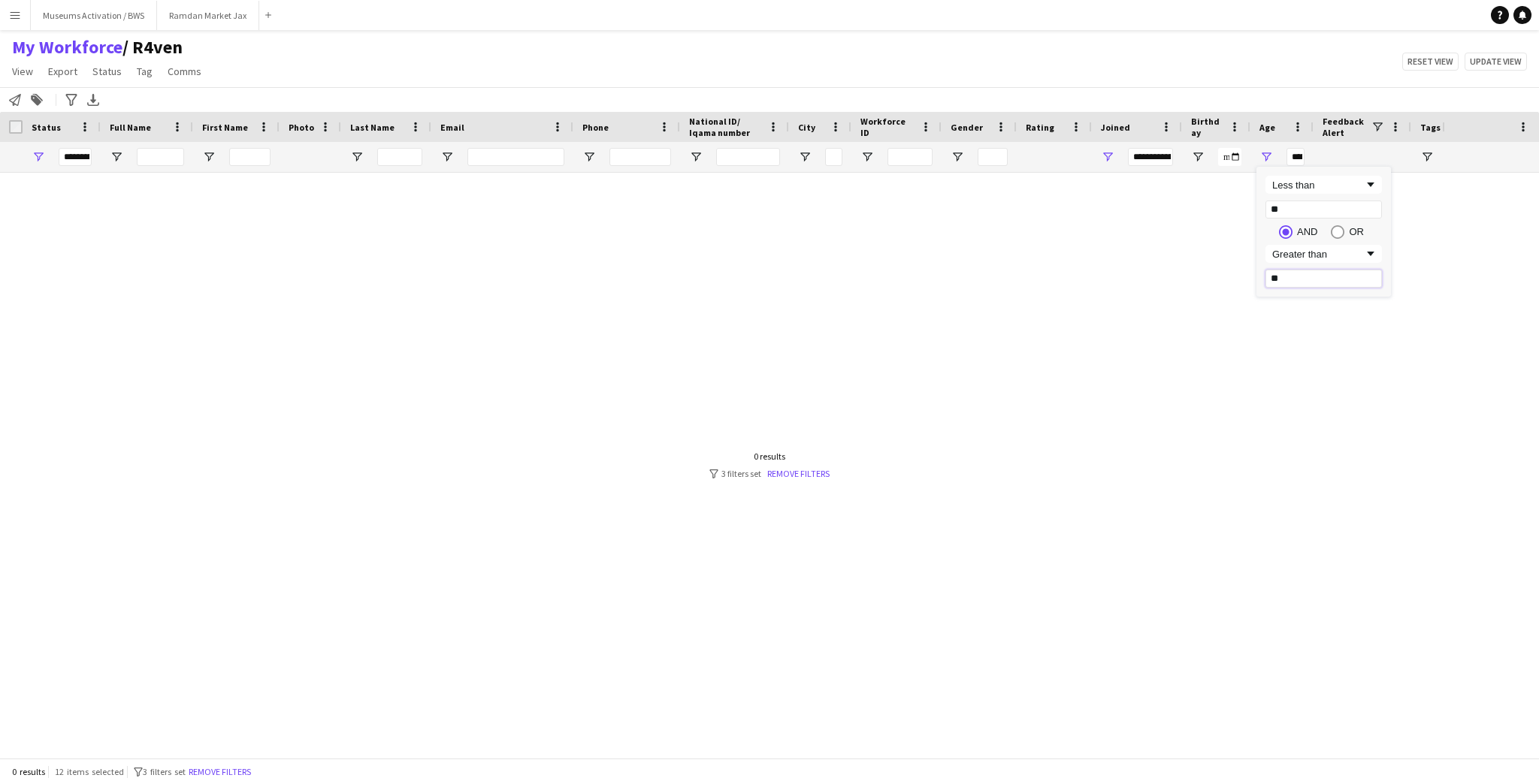
click at [1286, 285] on input "**" at bounding box center [1324, 279] width 116 height 18
type input "**"
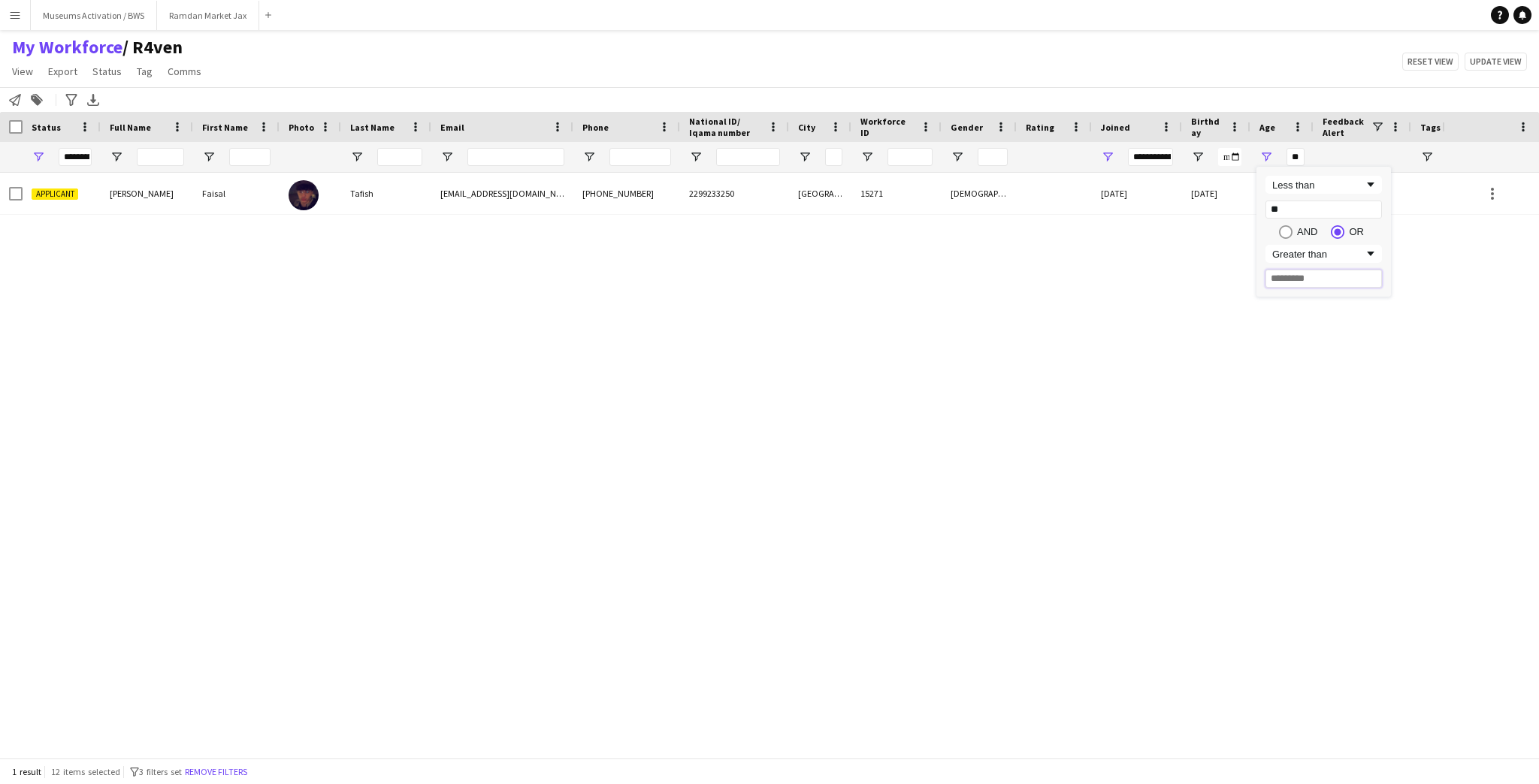
click at [1303, 280] on input "Filter Value" at bounding box center [1324, 279] width 116 height 18
type input "**"
type input "********"
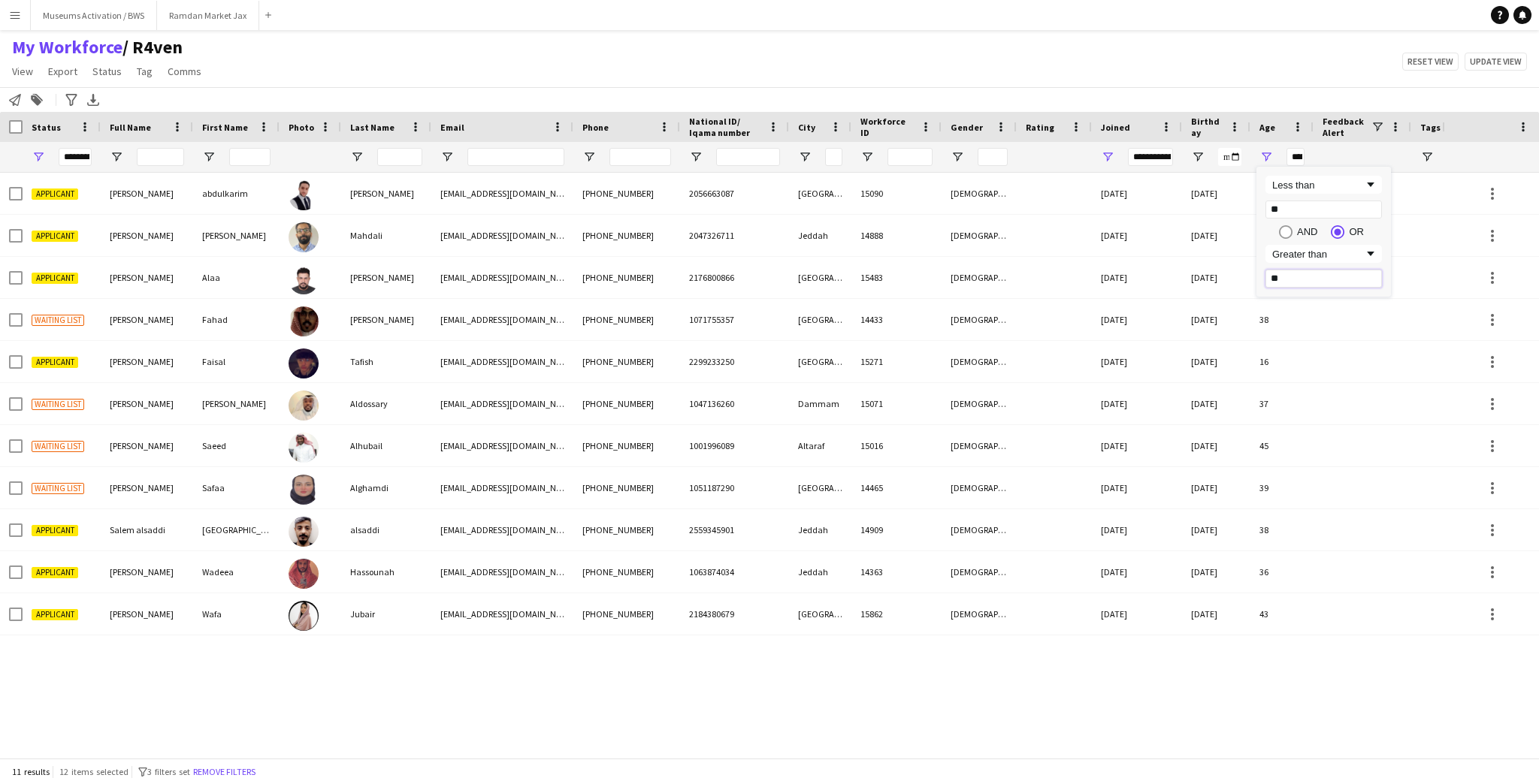
click at [1304, 282] on input "**" at bounding box center [1324, 279] width 116 height 18
type input "**"
type input "********"
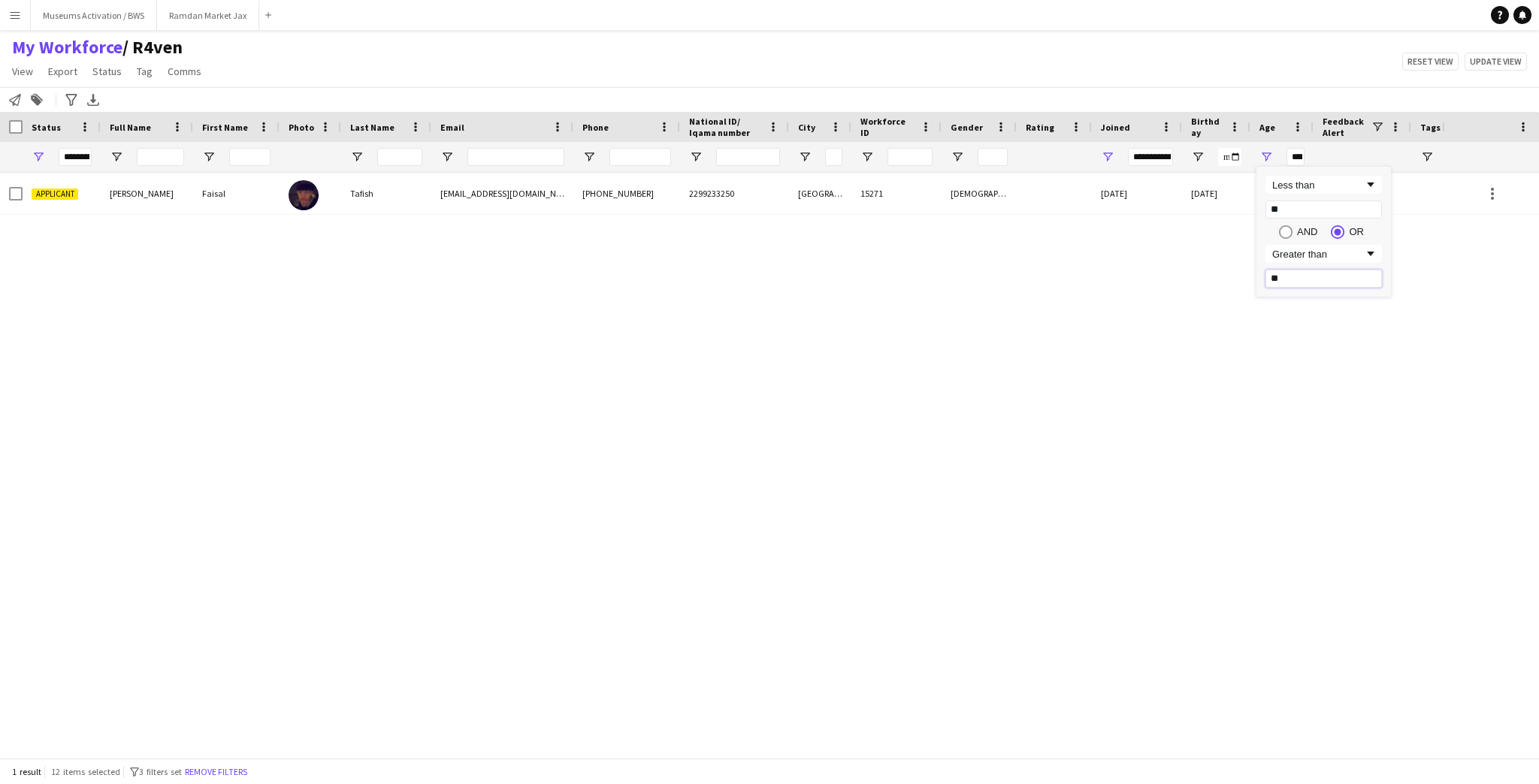
click at [1285, 280] on input "**" at bounding box center [1324, 279] width 116 height 18
type input "**"
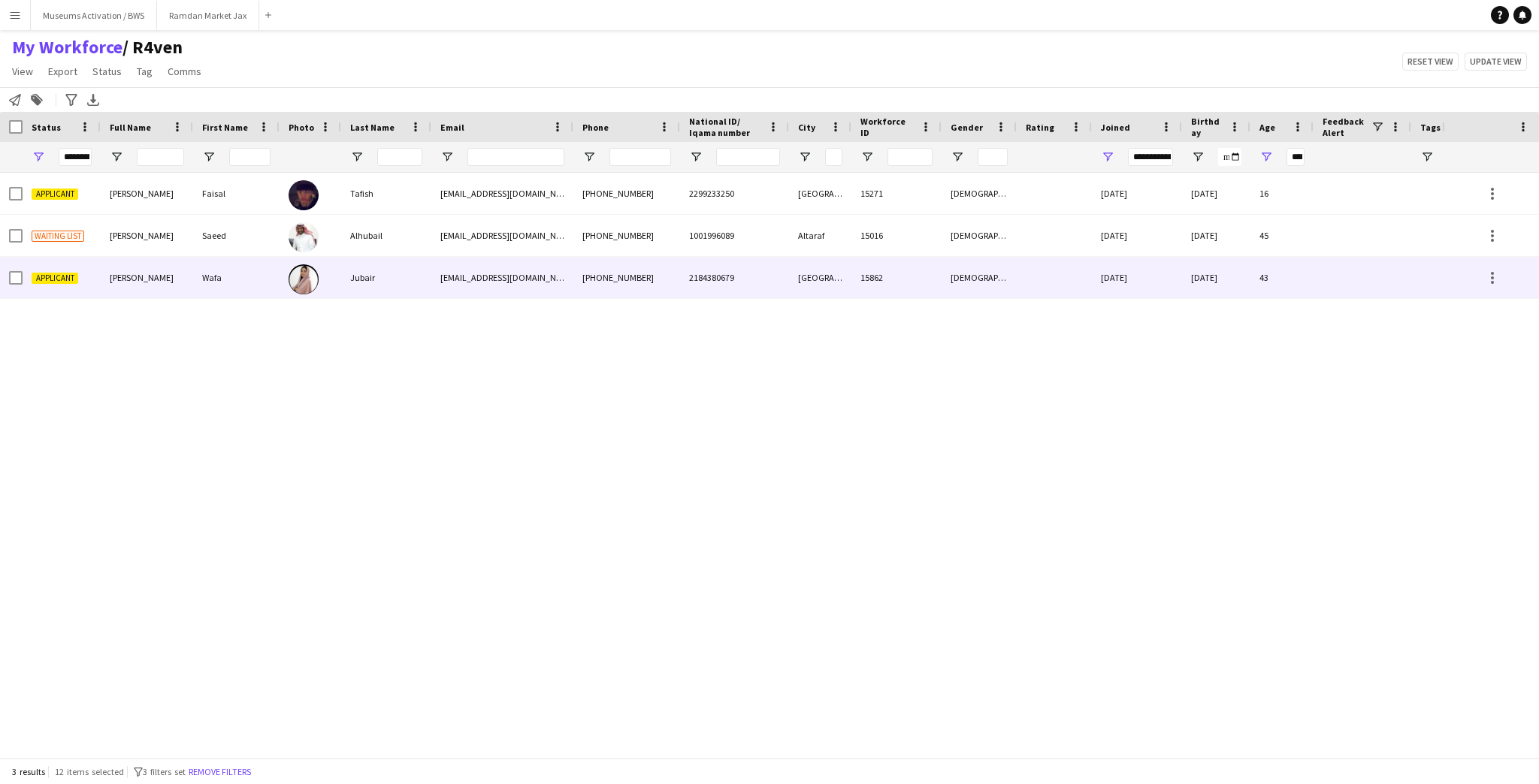
click at [336, 281] on div at bounding box center [310, 277] width 62 height 41
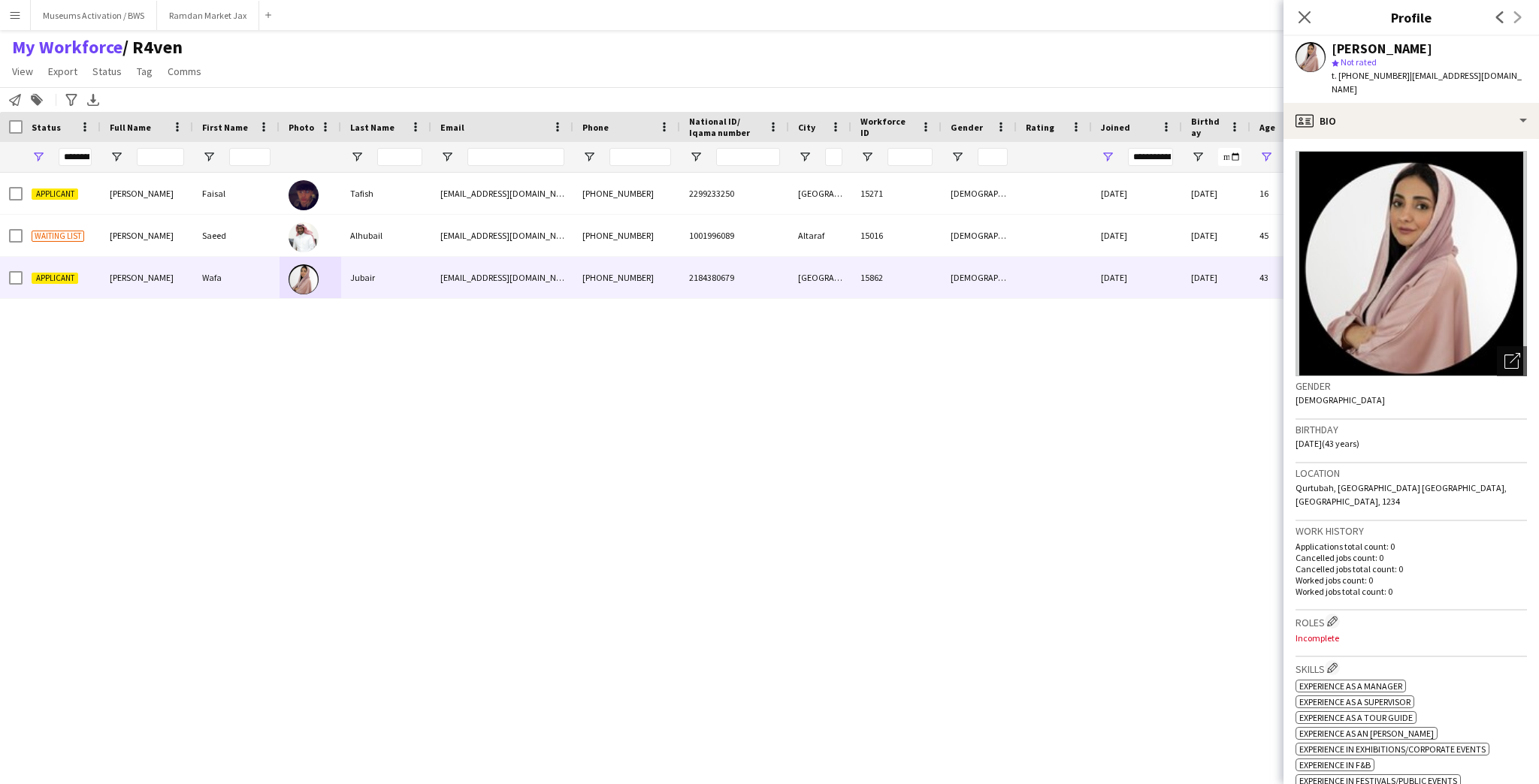
click at [1199, 67] on div "My Workforce / R4ven View Views Default view R4ven New view Update view Delete …" at bounding box center [770, 62] width 1539 height 51
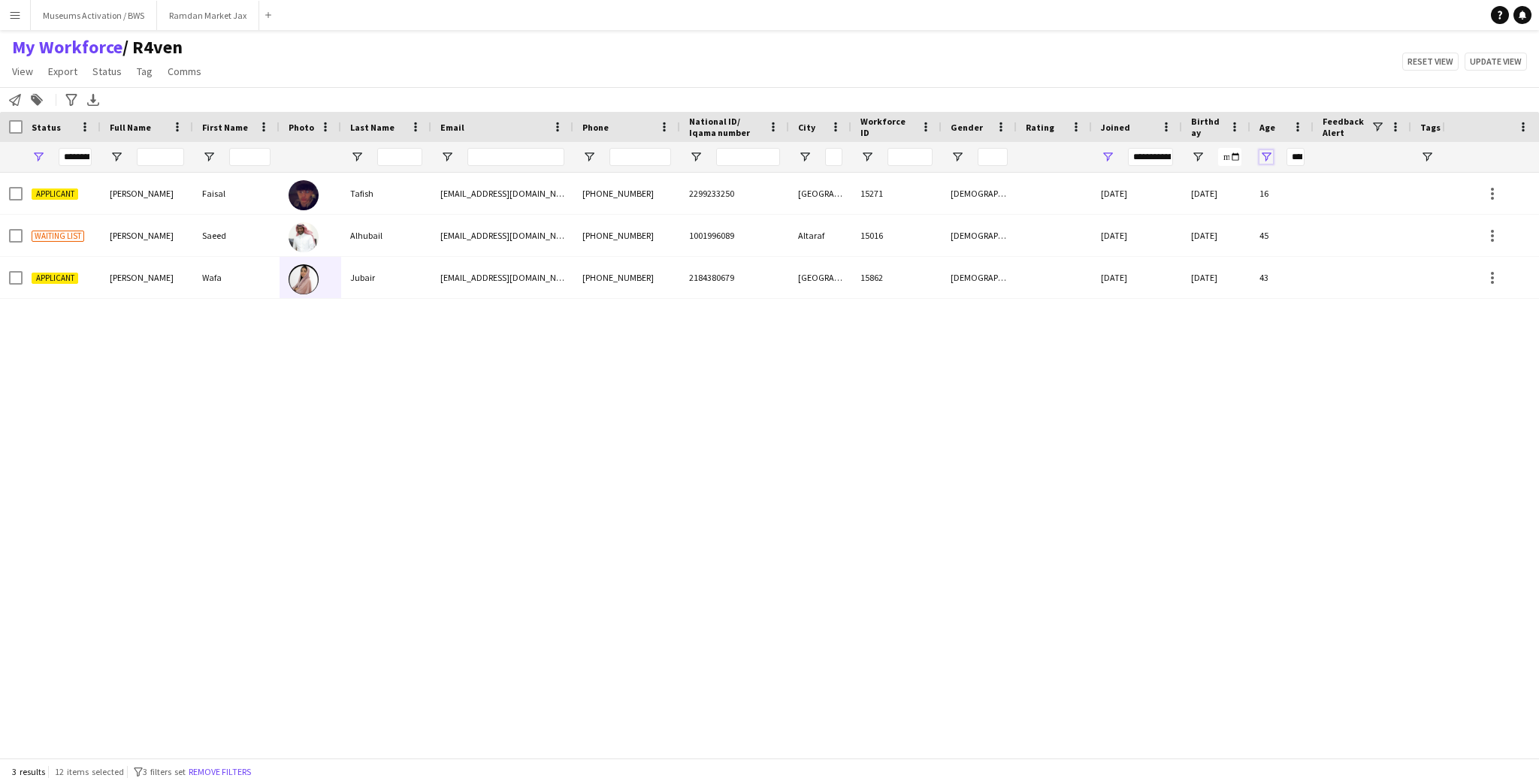
click at [1265, 155] on span "Open Filter Menu" at bounding box center [1266, 157] width 13 height 13
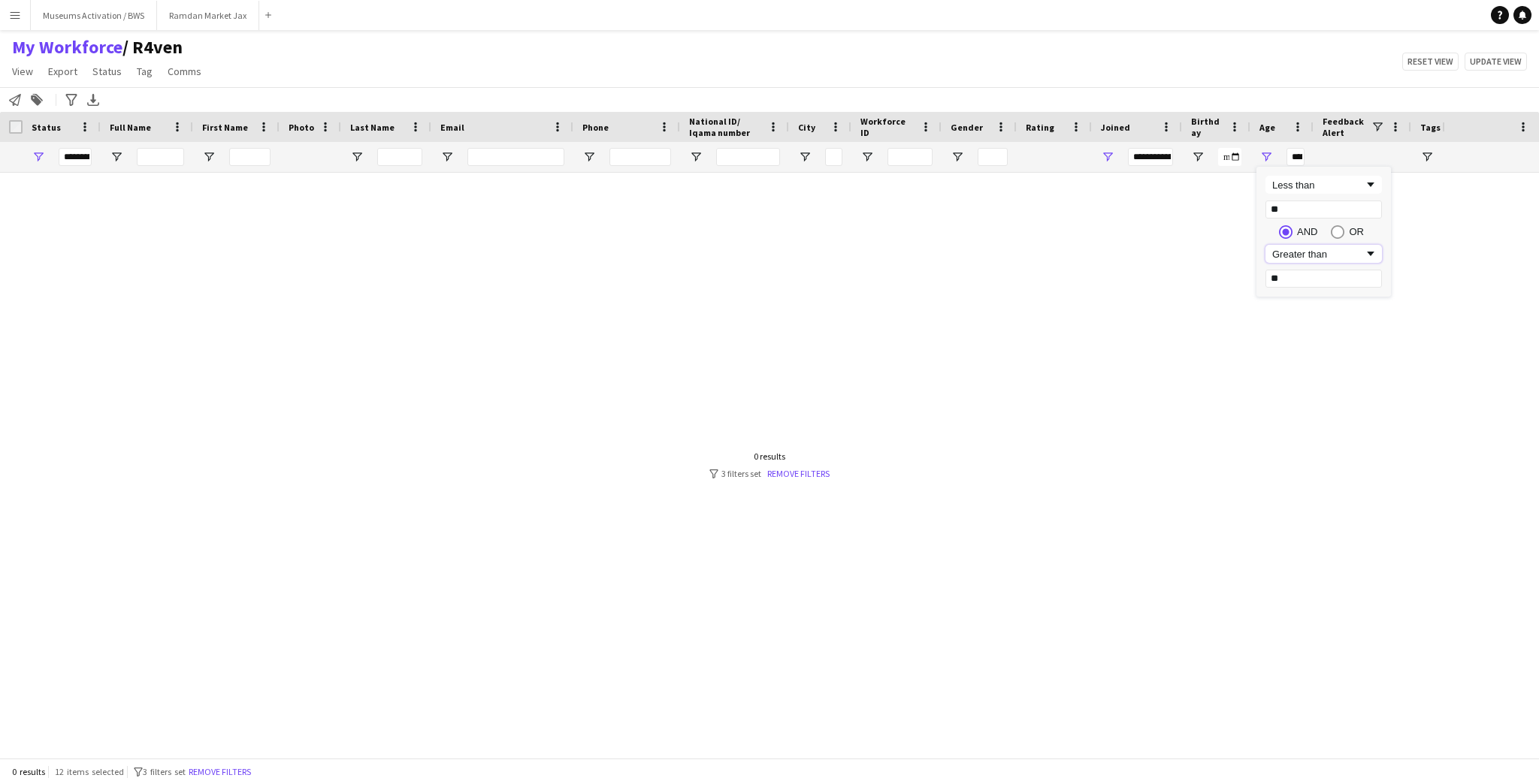
click at [1329, 261] on div "Greater than" at bounding box center [1324, 254] width 116 height 18
click at [1286, 71] on div "My Workforce / R4ven View Views Default view R4ven New view Update view Delete …" at bounding box center [770, 62] width 1539 height 51
click at [1266, 157] on span "Open Filter Menu" at bounding box center [1266, 157] width 13 height 13
click at [1287, 255] on div "Blank" at bounding box center [1318, 254] width 92 height 11
click at [1304, 180] on div "Less than" at bounding box center [1318, 185] width 92 height 11
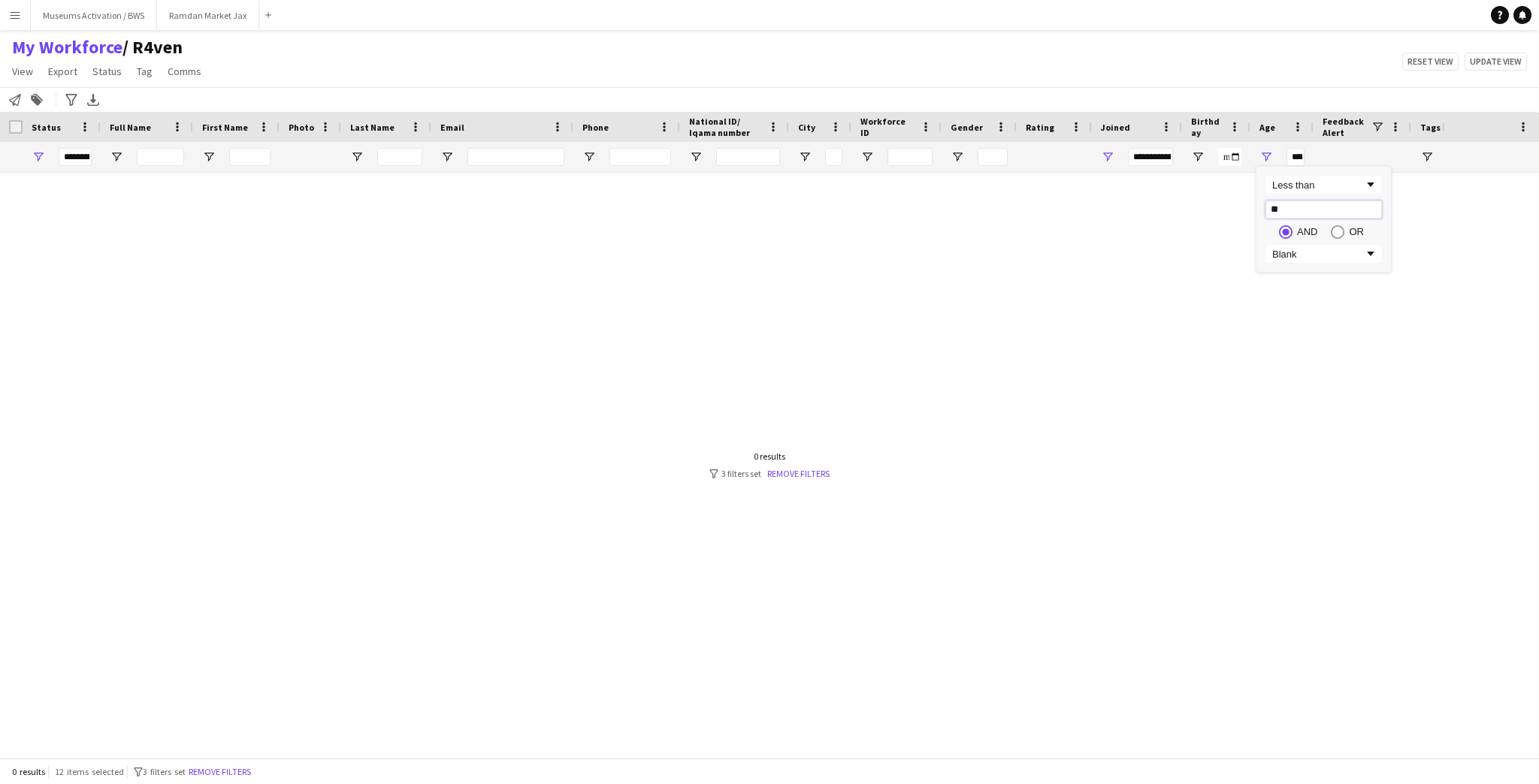
click at [1303, 208] on input "**" at bounding box center [1324, 210] width 116 height 18
click at [1268, 157] on span "Open Filter Menu" at bounding box center [1266, 157] width 13 height 13
click at [1339, 246] on div "Blank" at bounding box center [1324, 254] width 116 height 18
click at [1340, 171] on div "Less than ** AND OR Blank" at bounding box center [1324, 219] width 135 height 105
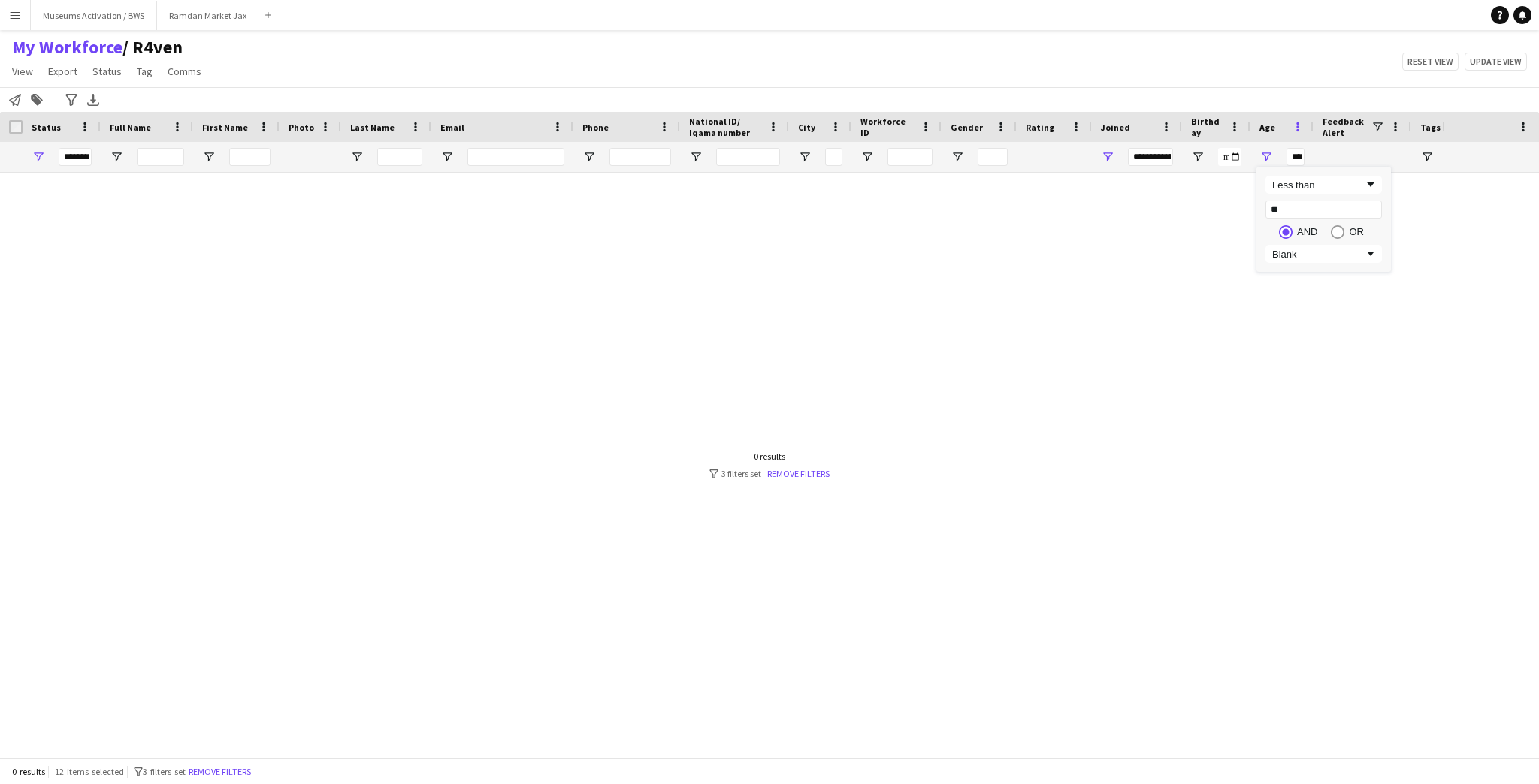
click at [1295, 121] on span at bounding box center [1298, 127] width 13 height 13
click at [1349, 255] on span "Reset Columns" at bounding box center [1375, 256] width 128 height 25
click at [1267, 156] on span "Open Filter Menu" at bounding box center [1266, 157] width 13 height 13
click at [1276, 98] on div "Notify workforce Add to tag Search tags magnifier Add tag Advanced filters Adva…" at bounding box center [770, 99] width 1539 height 25
click at [1267, 150] on span "Open Filter Menu" at bounding box center [1266, 157] width 13 height 13
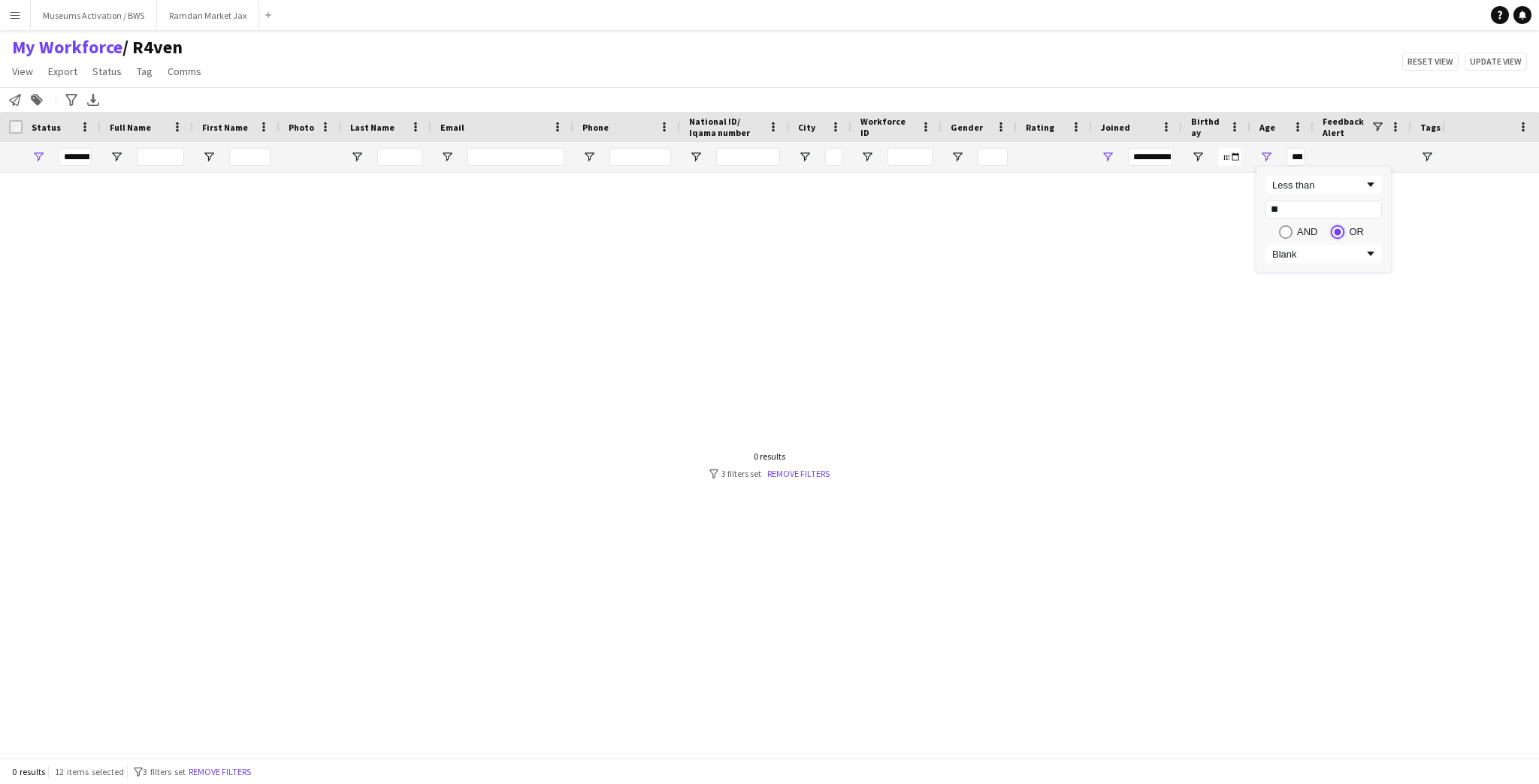
type input "**********"
click at [1294, 228] on div "AND" at bounding box center [1300, 232] width 43 height 13
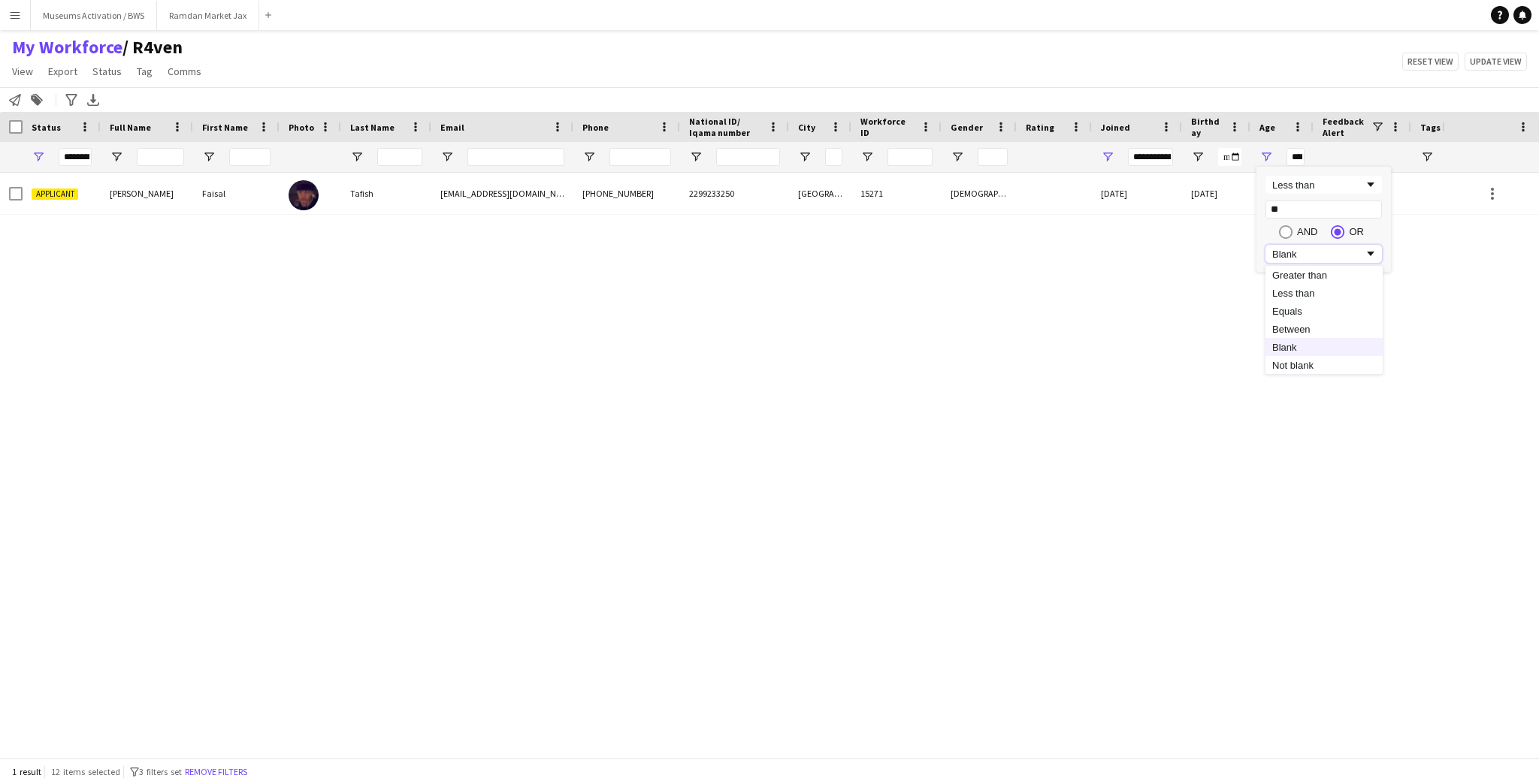
click at [1304, 252] on div "Blank" at bounding box center [1318, 254] width 92 height 11
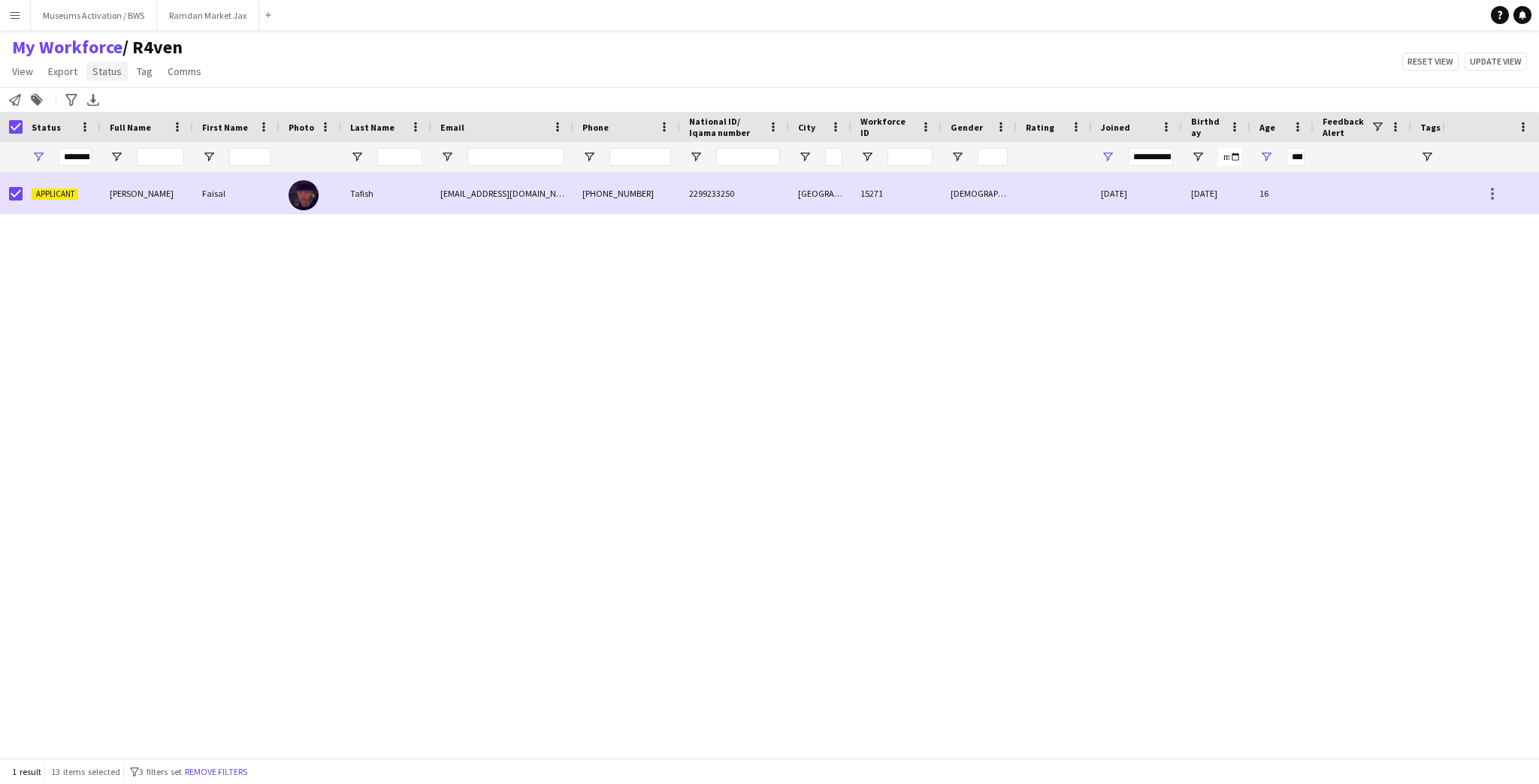
click at [113, 68] on span "Status" at bounding box center [107, 71] width 30 height 13
click at [107, 103] on span "Edit" at bounding box center [107, 103] width 17 height 13
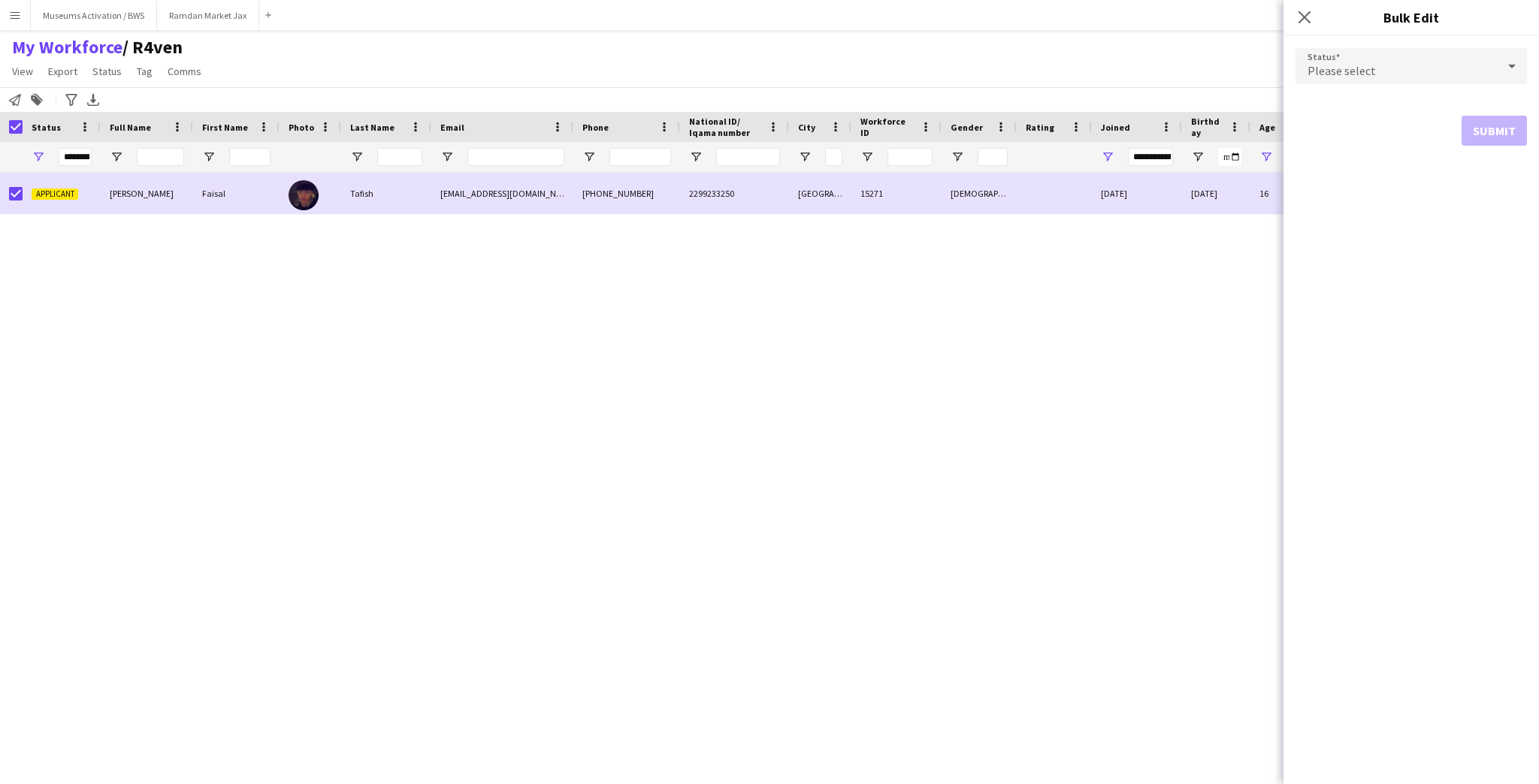
click at [1432, 58] on div "Please select" at bounding box center [1396, 66] width 202 height 36
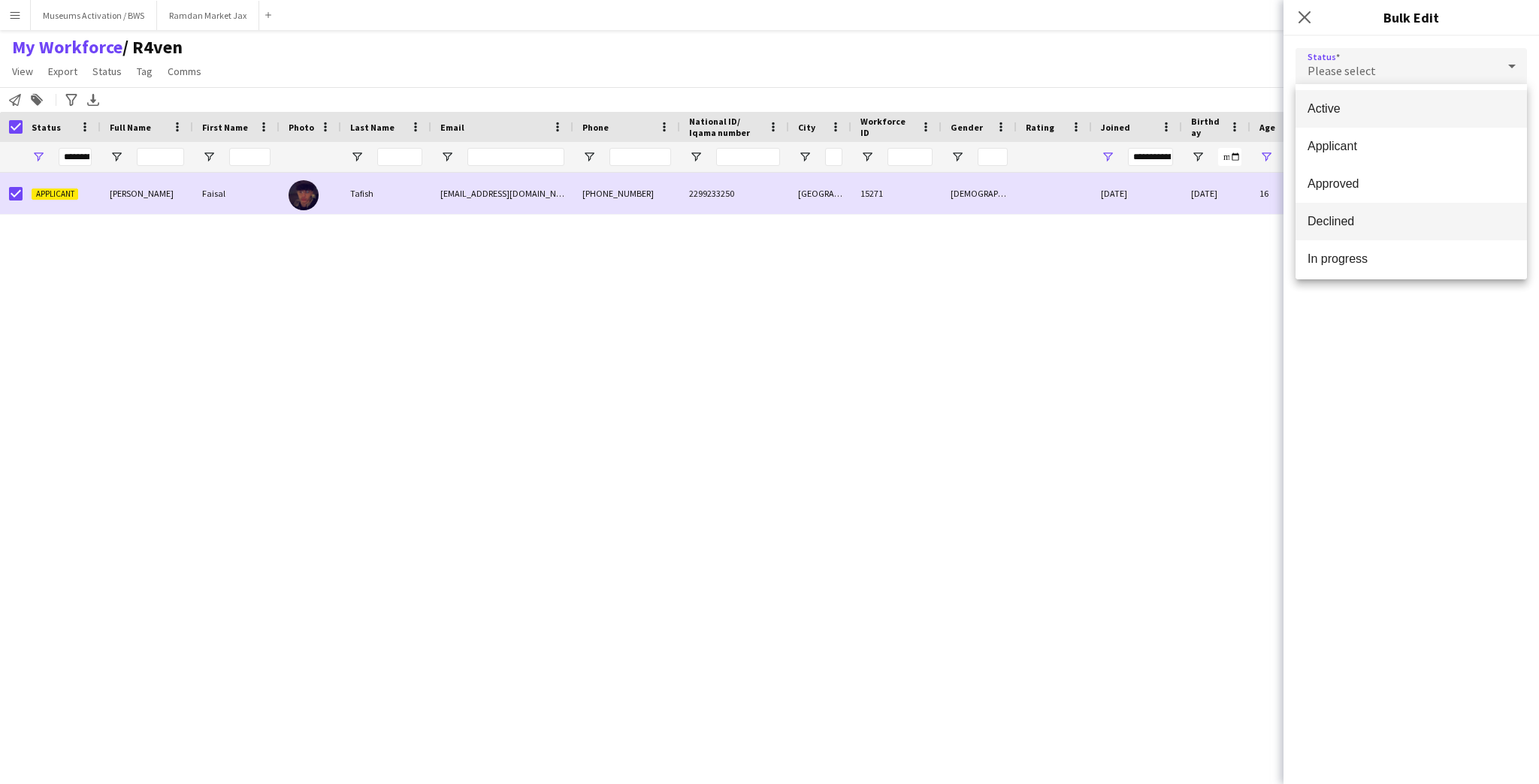
click at [1353, 218] on span "Declined" at bounding box center [1411, 221] width 208 height 14
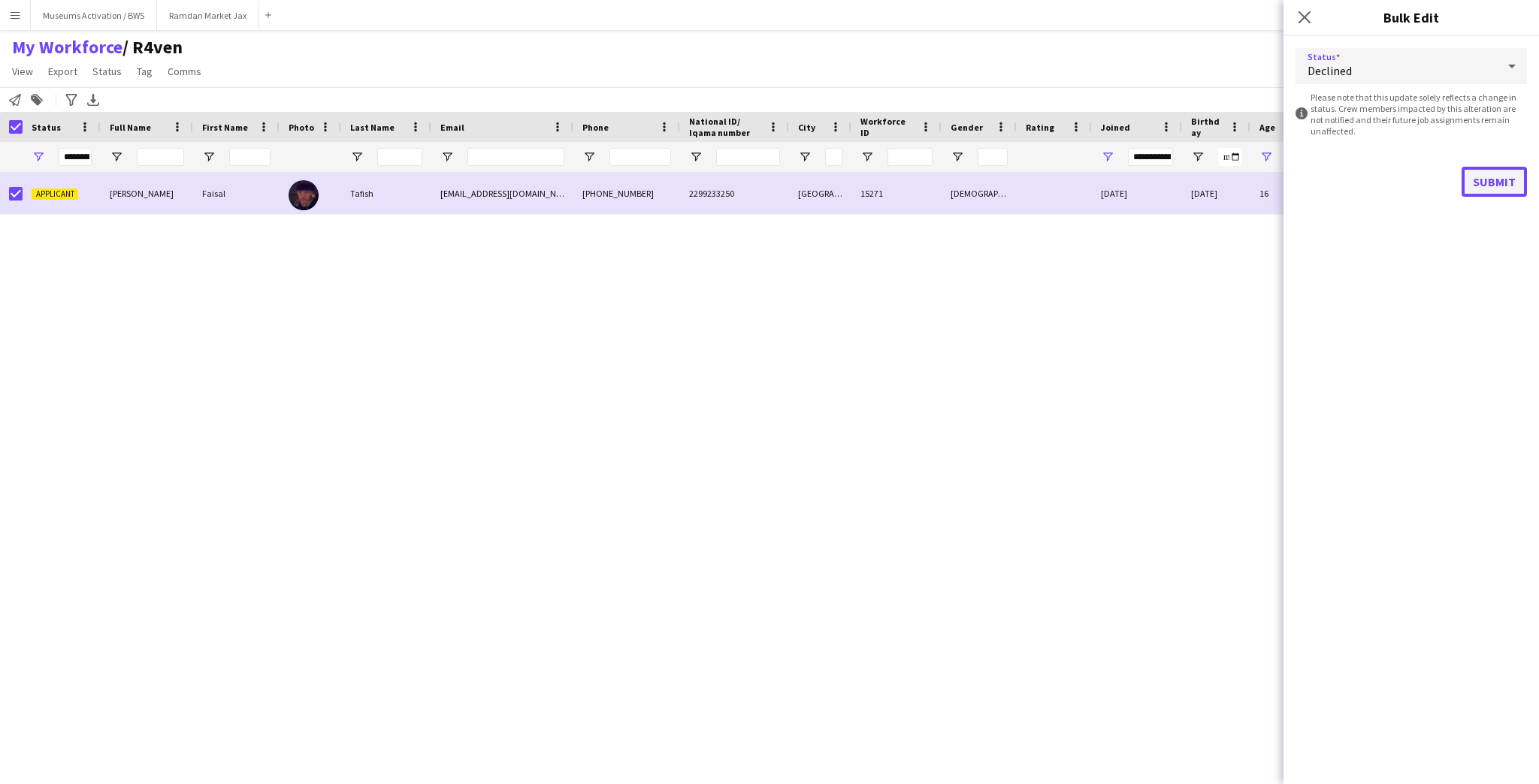
click at [1476, 194] on button "Submit" at bounding box center [1495, 181] width 66 height 30
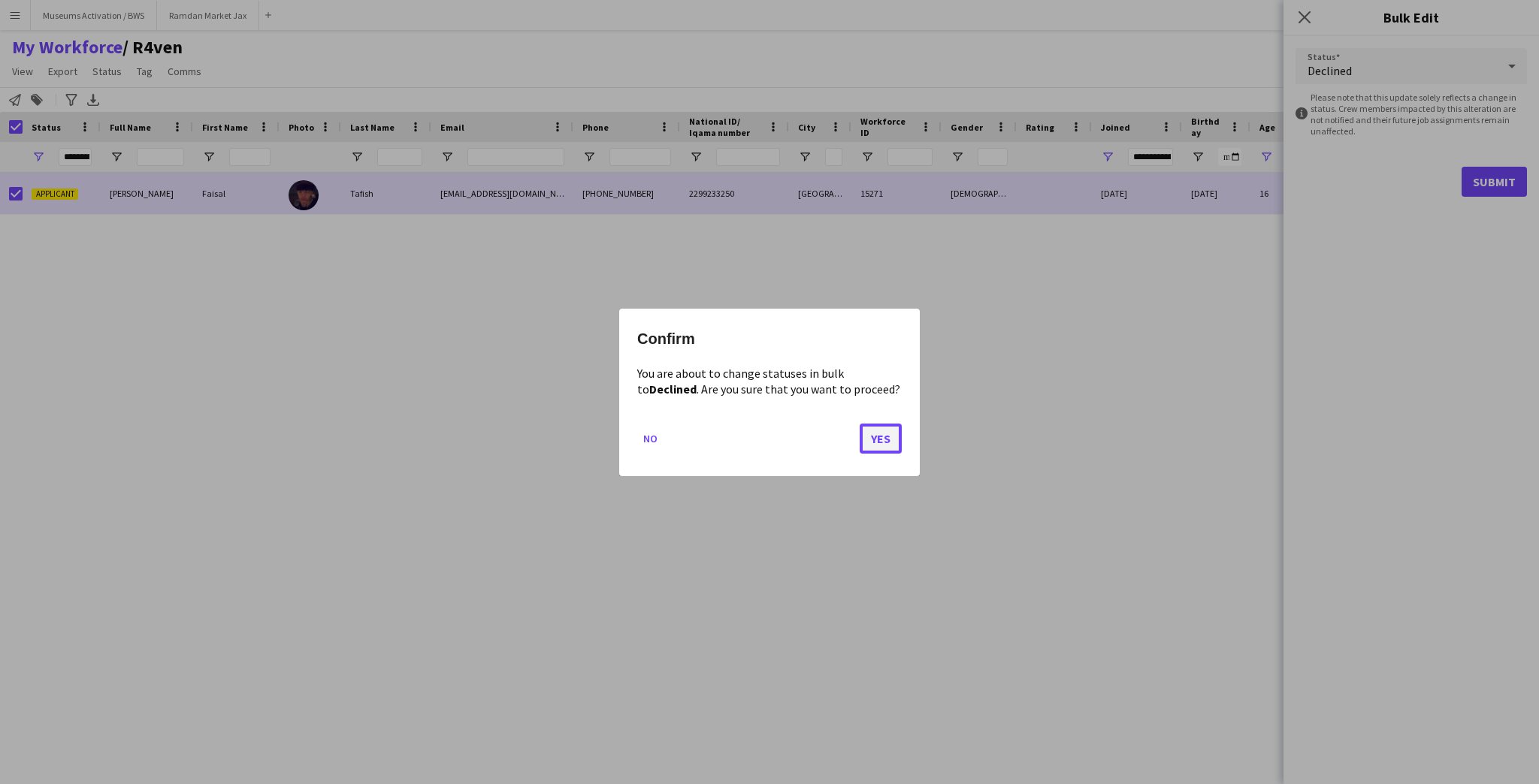
click at [875, 445] on button "Yes" at bounding box center [880, 438] width 42 height 30
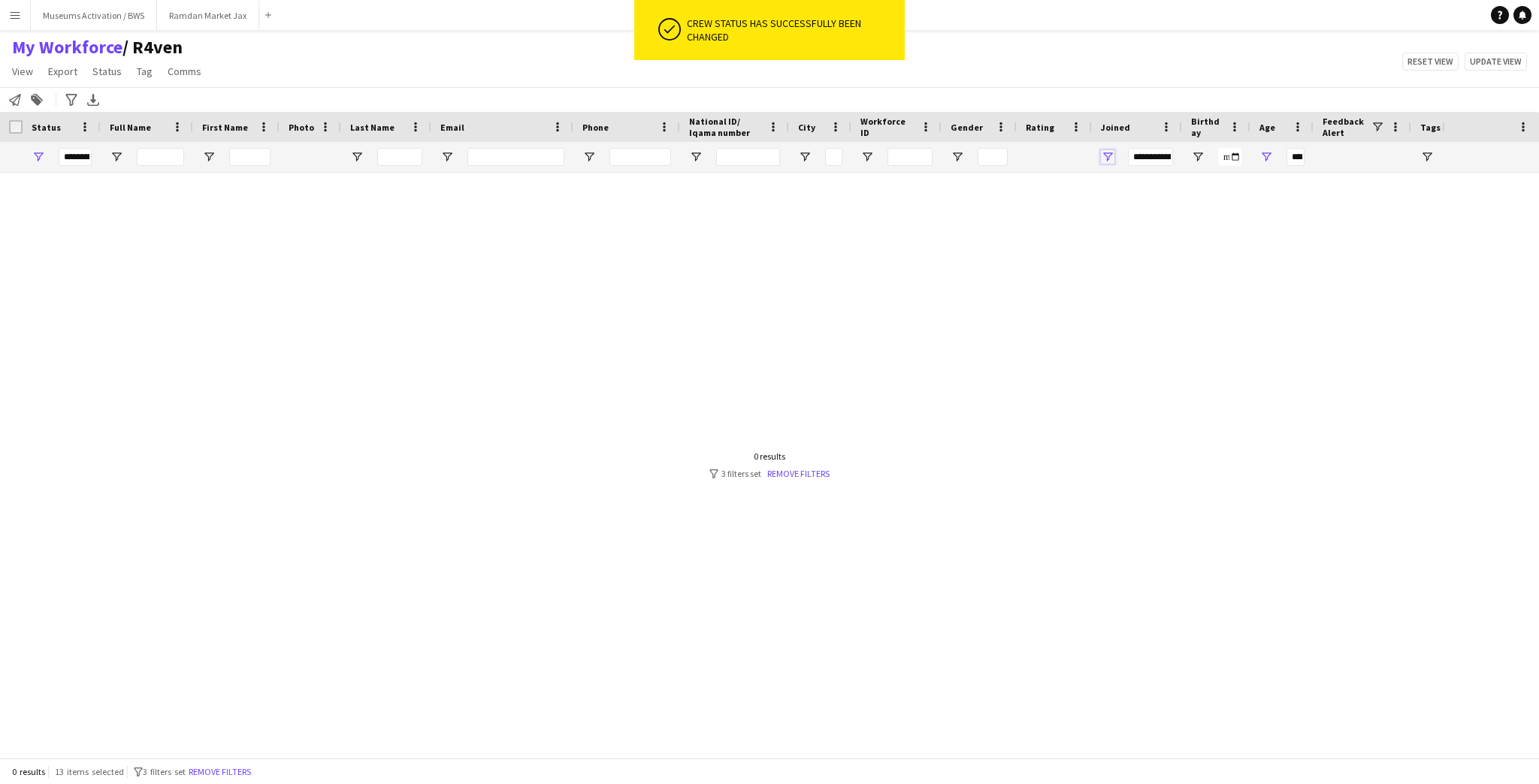
click at [1110, 153] on span "Open Filter Menu" at bounding box center [1107, 157] width 13 height 13
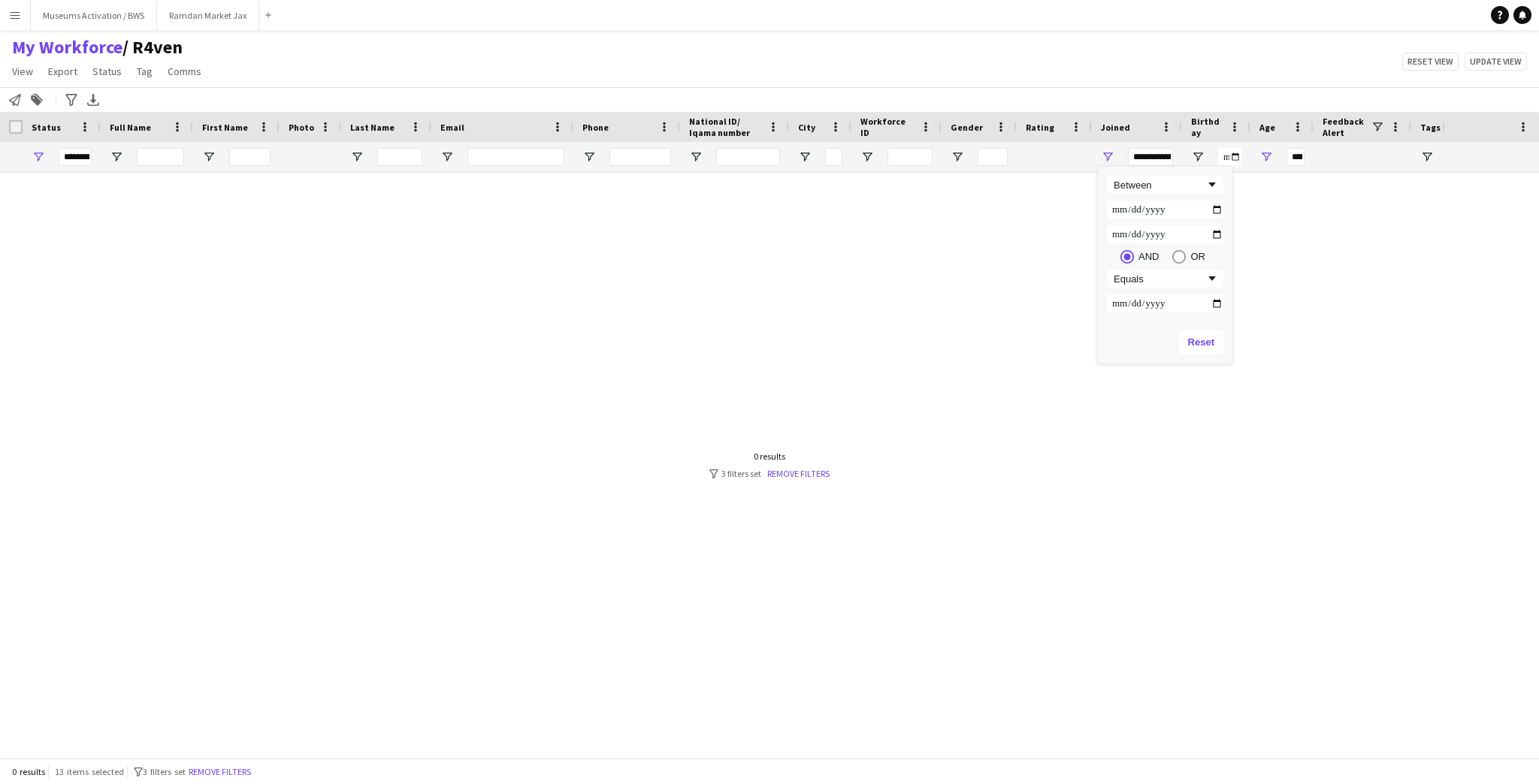
click at [1338, 79] on div "My Workforce / R4ven View Views Default view R4ven New view Update view Delete …" at bounding box center [770, 62] width 1539 height 51
click at [1269, 153] on span "Open Filter Menu" at bounding box center [1266, 157] width 13 height 13
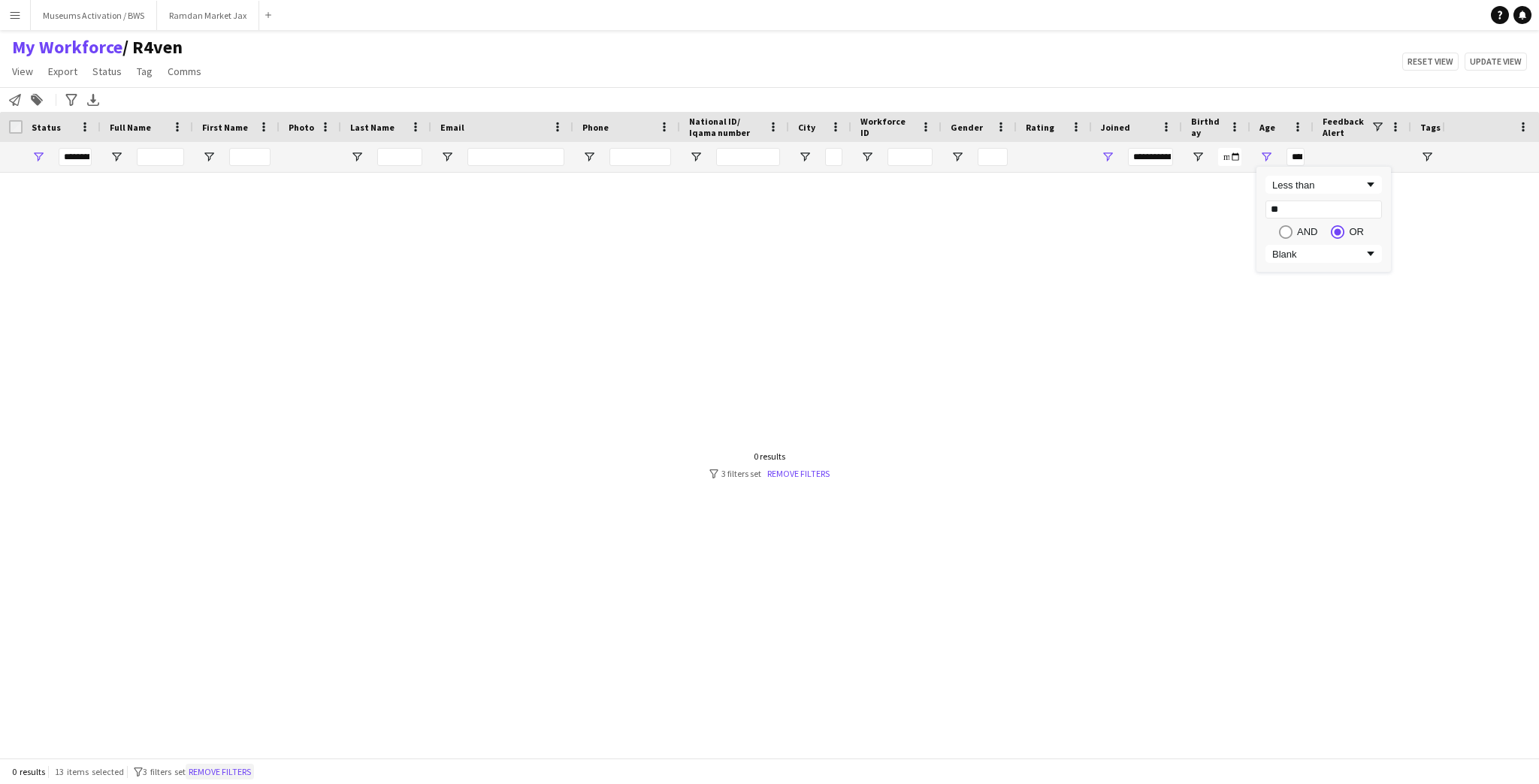
click at [219, 776] on button "Remove filters" at bounding box center [219, 773] width 68 height 16
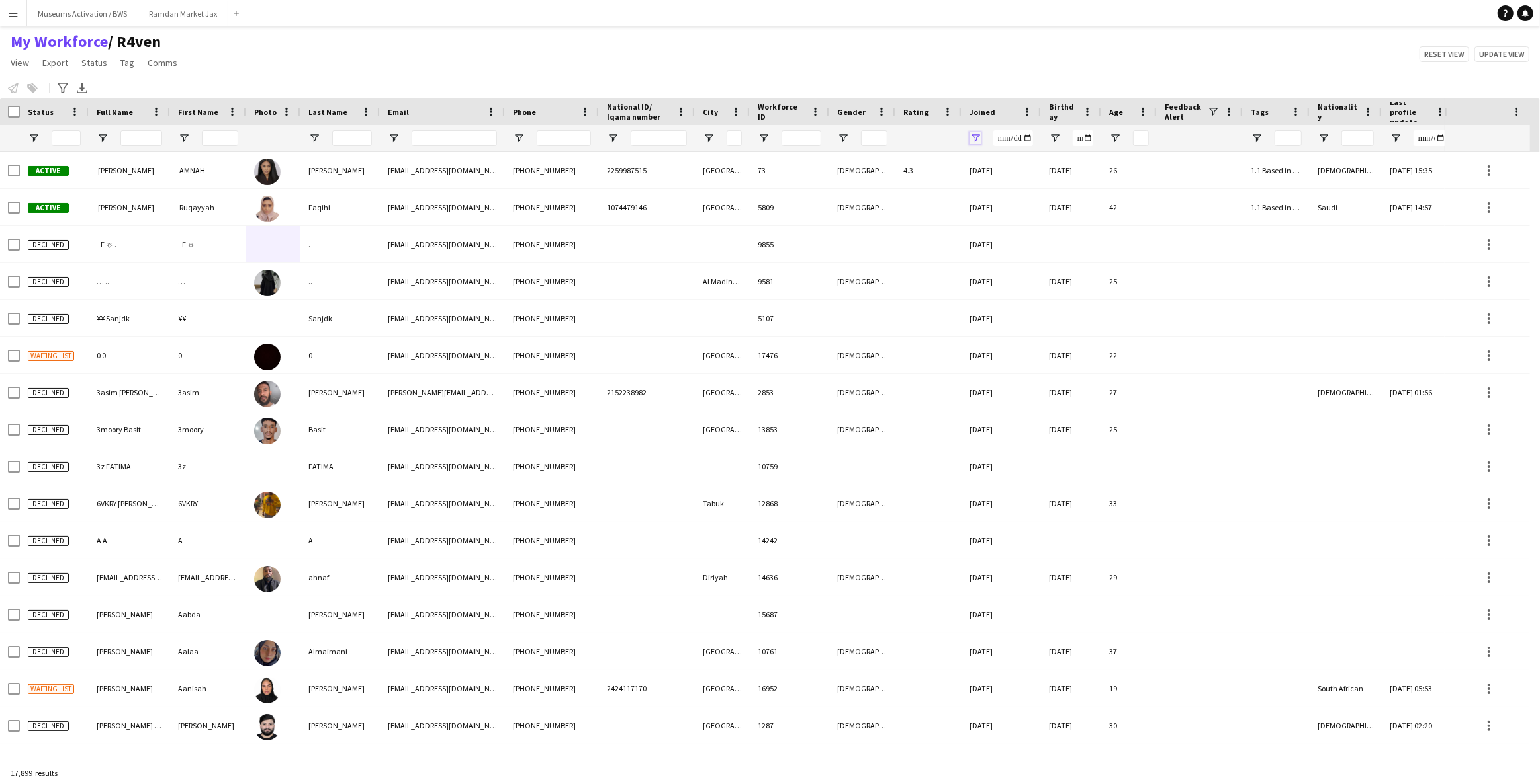
click at [979, 141] on span "Open Filter Menu" at bounding box center [975, 138] width 12 height 12
click at [993, 159] on div "Equals" at bounding box center [1021, 163] width 81 height 10
click at [982, 186] on input "Filter Value" at bounding box center [1026, 185] width 103 height 16
type input "**********"
click at [980, 205] on input "Filter Value" at bounding box center [1026, 206] width 103 height 16
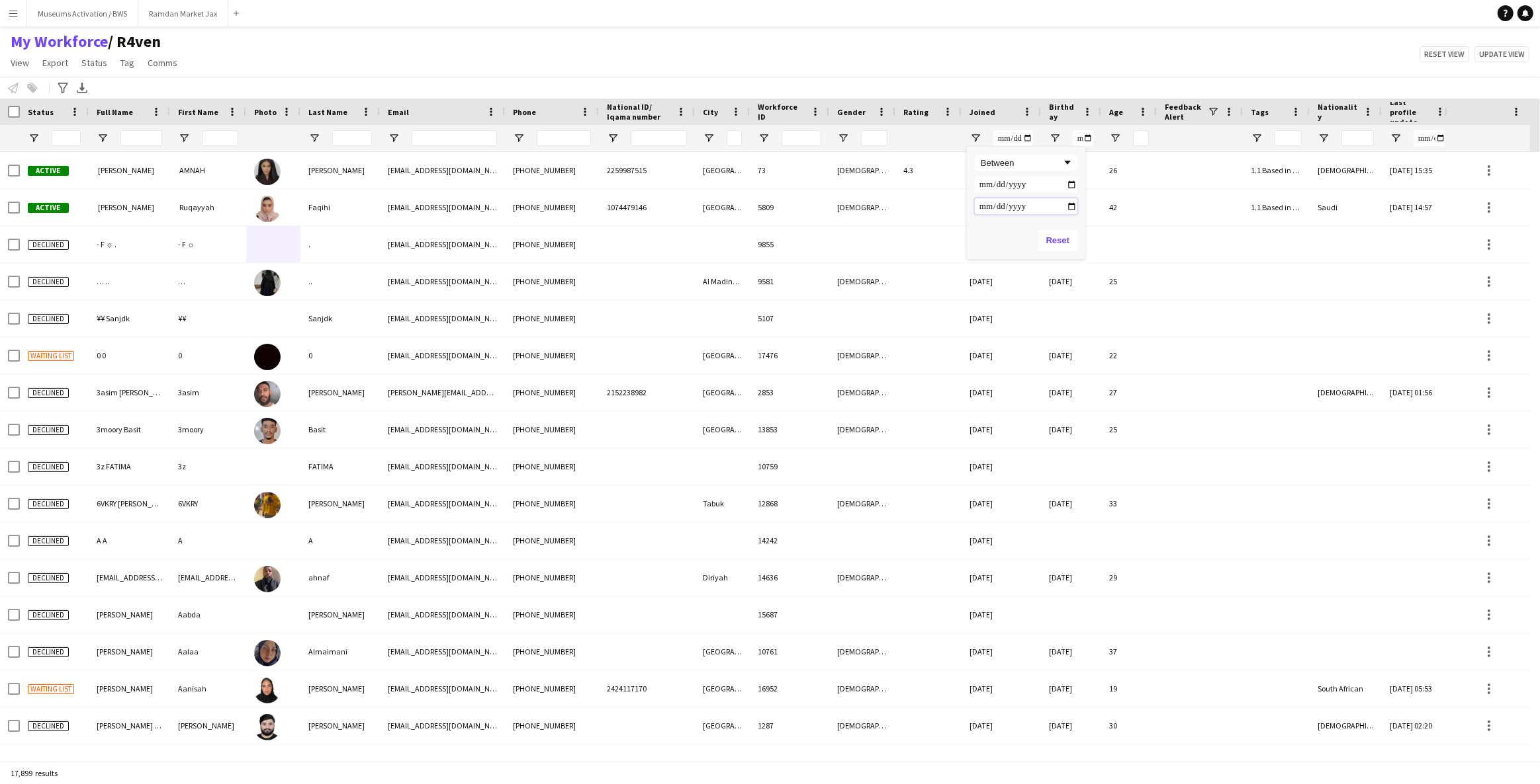
type input "**********"
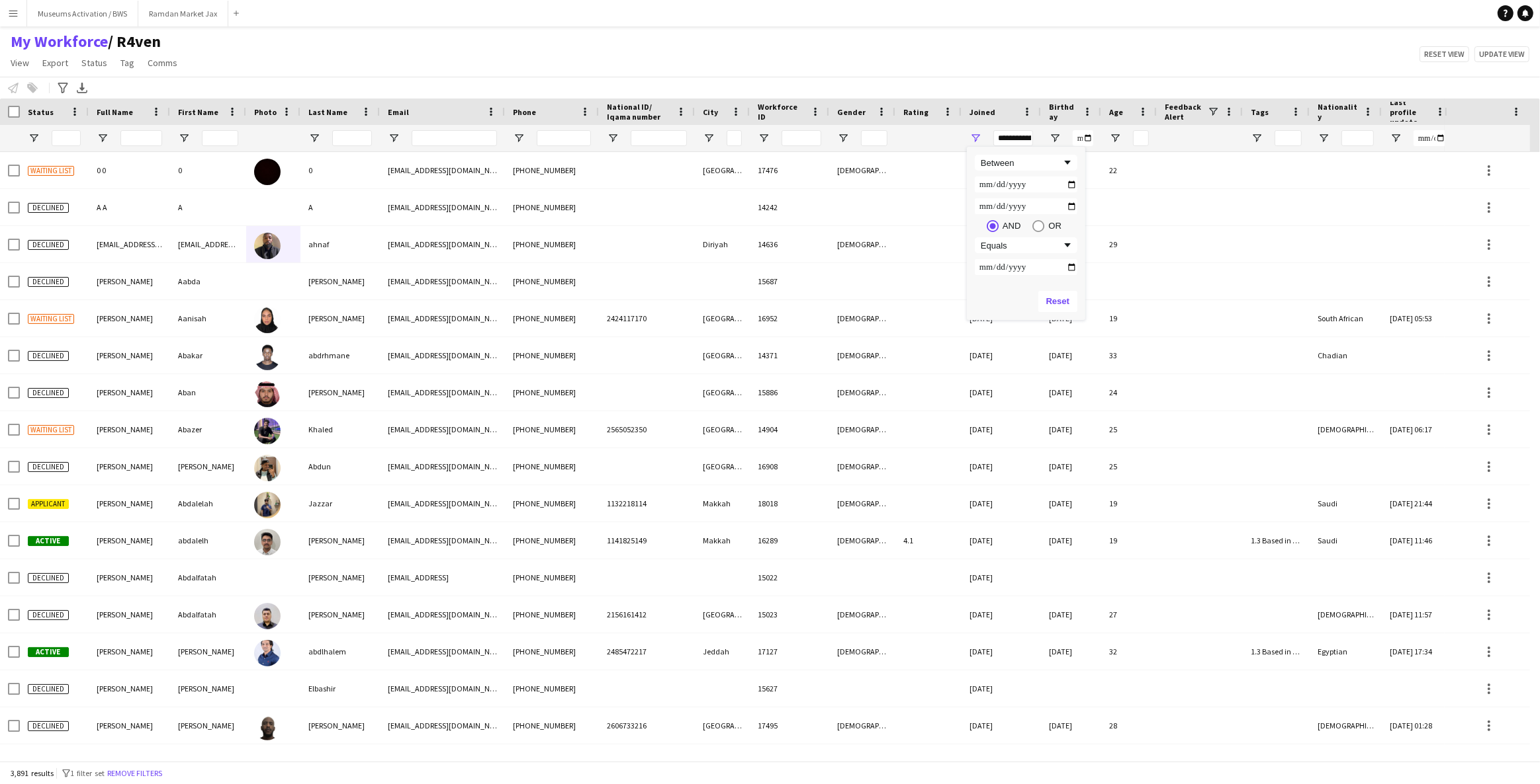
click at [1003, 50] on div "My Workforce / R4ven View Views Default view R4ven New view Update view Delete …" at bounding box center [770, 54] width 1540 height 45
click at [973, 136] on span "Open Filter Menu" at bounding box center [975, 138] width 12 height 12
click at [998, 209] on input "**********" at bounding box center [1026, 206] width 103 height 16
type input "**********"
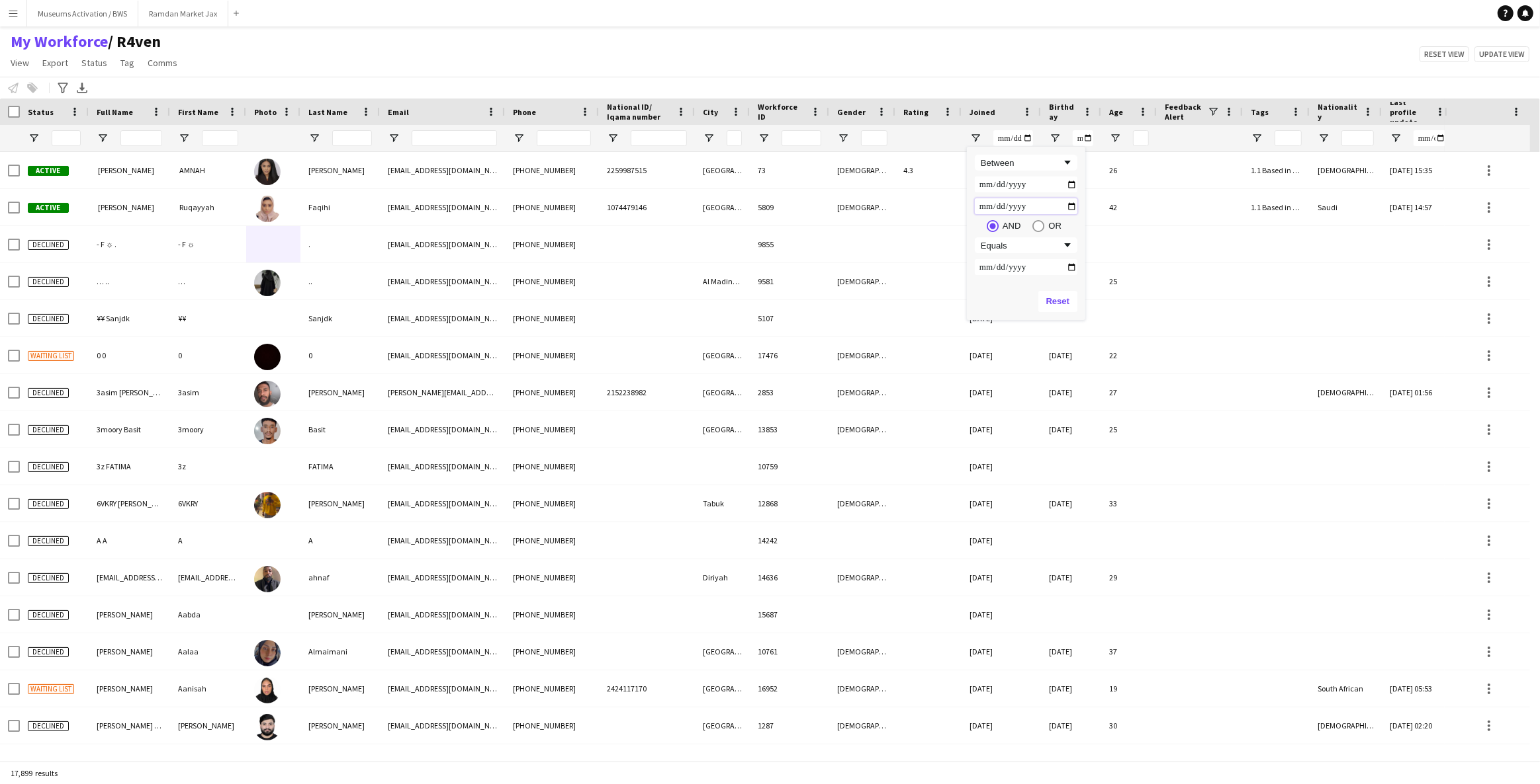
type input "**********"
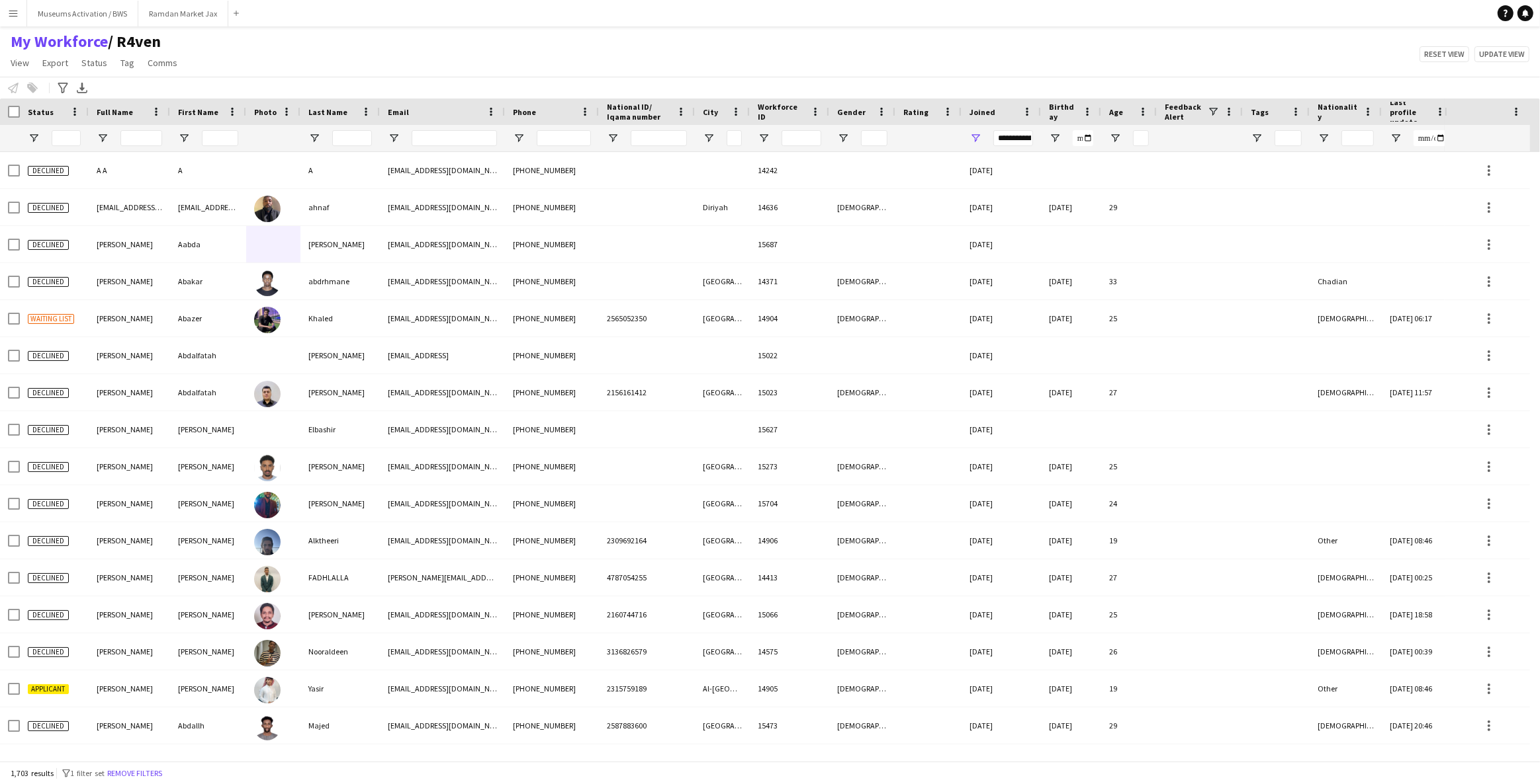
click at [913, 59] on div "My Workforce / R4ven View Views Default view R4ven New view Update view Delete …" at bounding box center [770, 54] width 1540 height 45
click at [33, 137] on span "Open Filter Menu" at bounding box center [33, 138] width 12 height 12
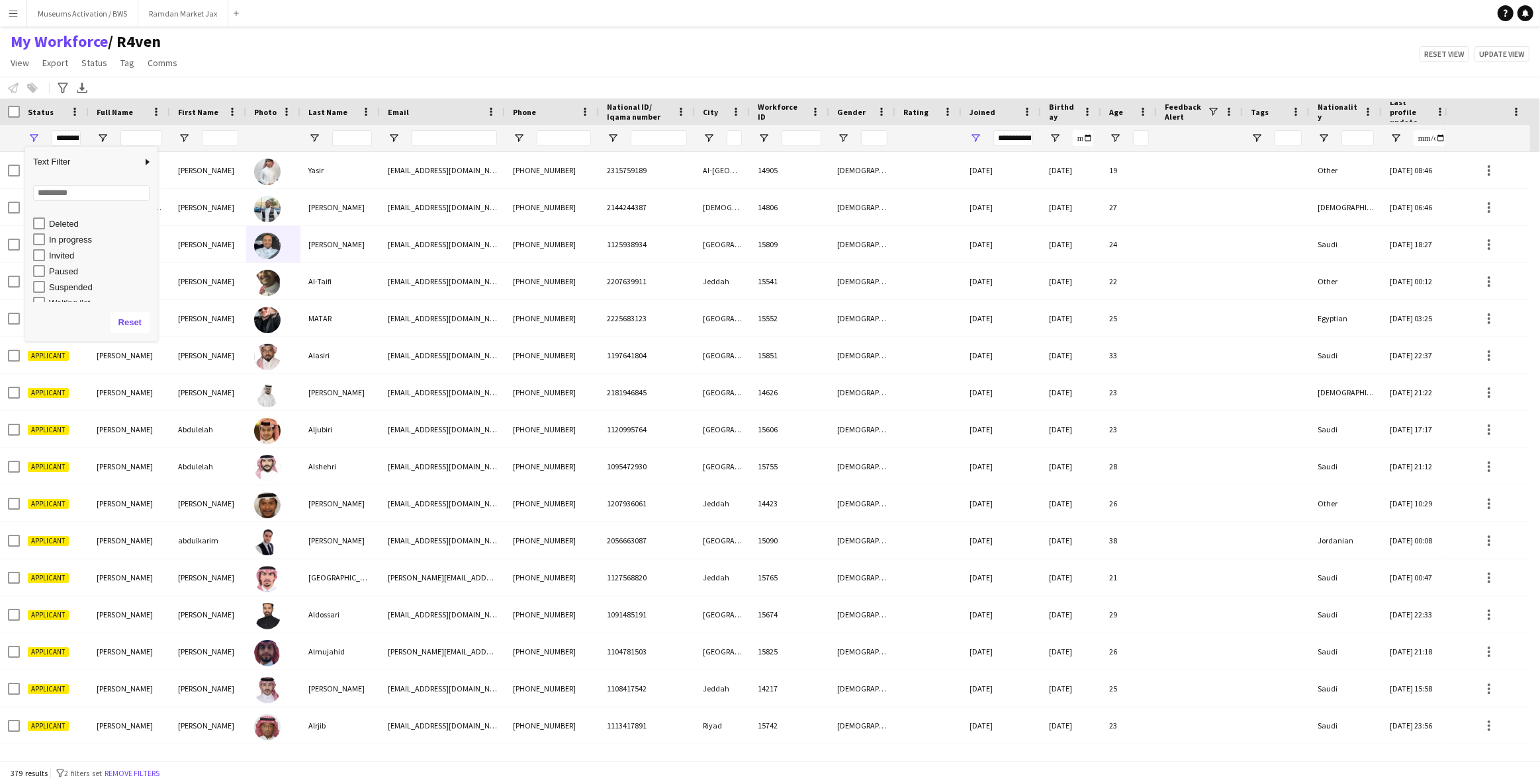
scroll to position [83, 0]
type input "**********"
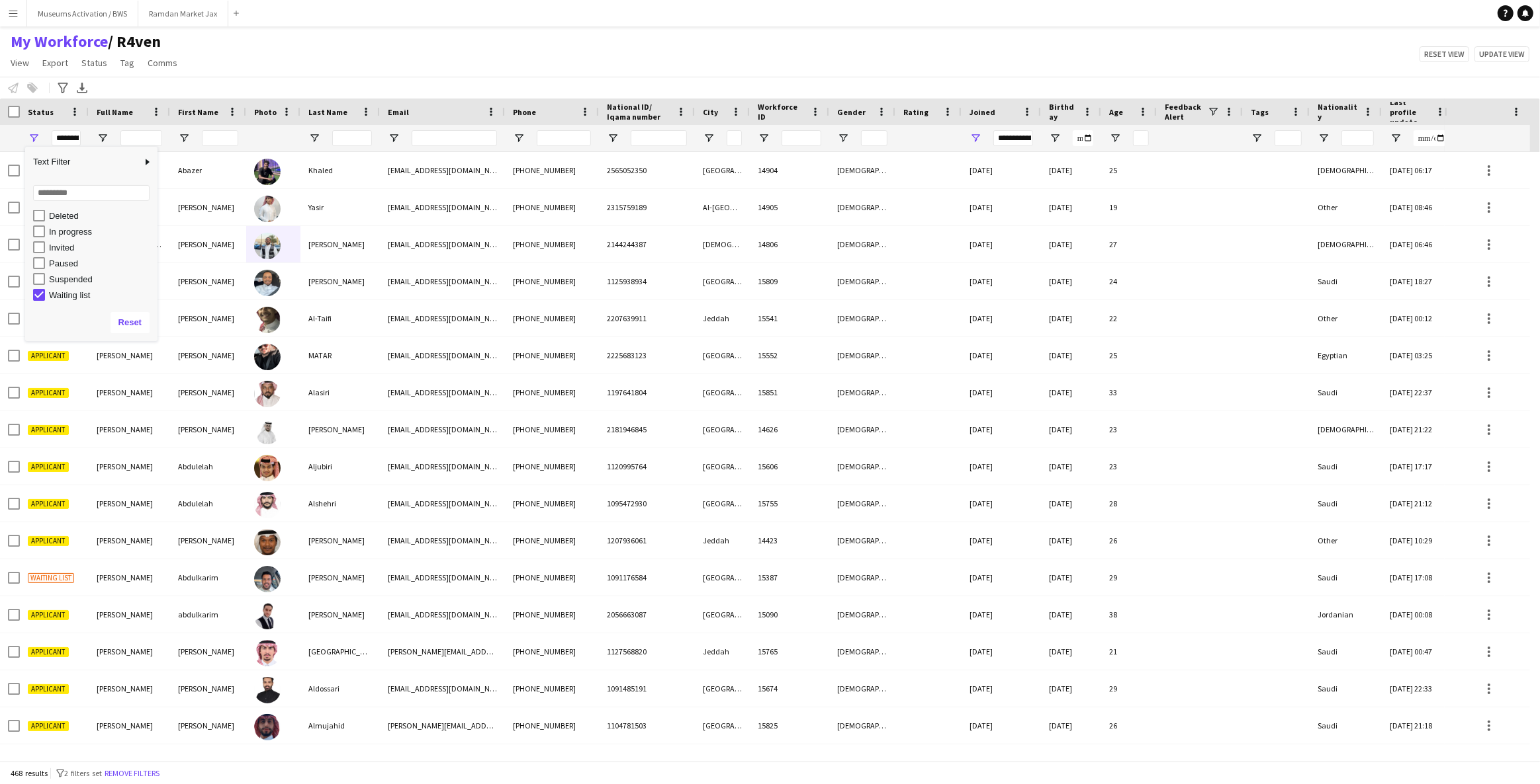
click at [246, 82] on div "Notify workforce Add to tag Select at least one crew to tag him or her. Advance…" at bounding box center [770, 87] width 1540 height 22
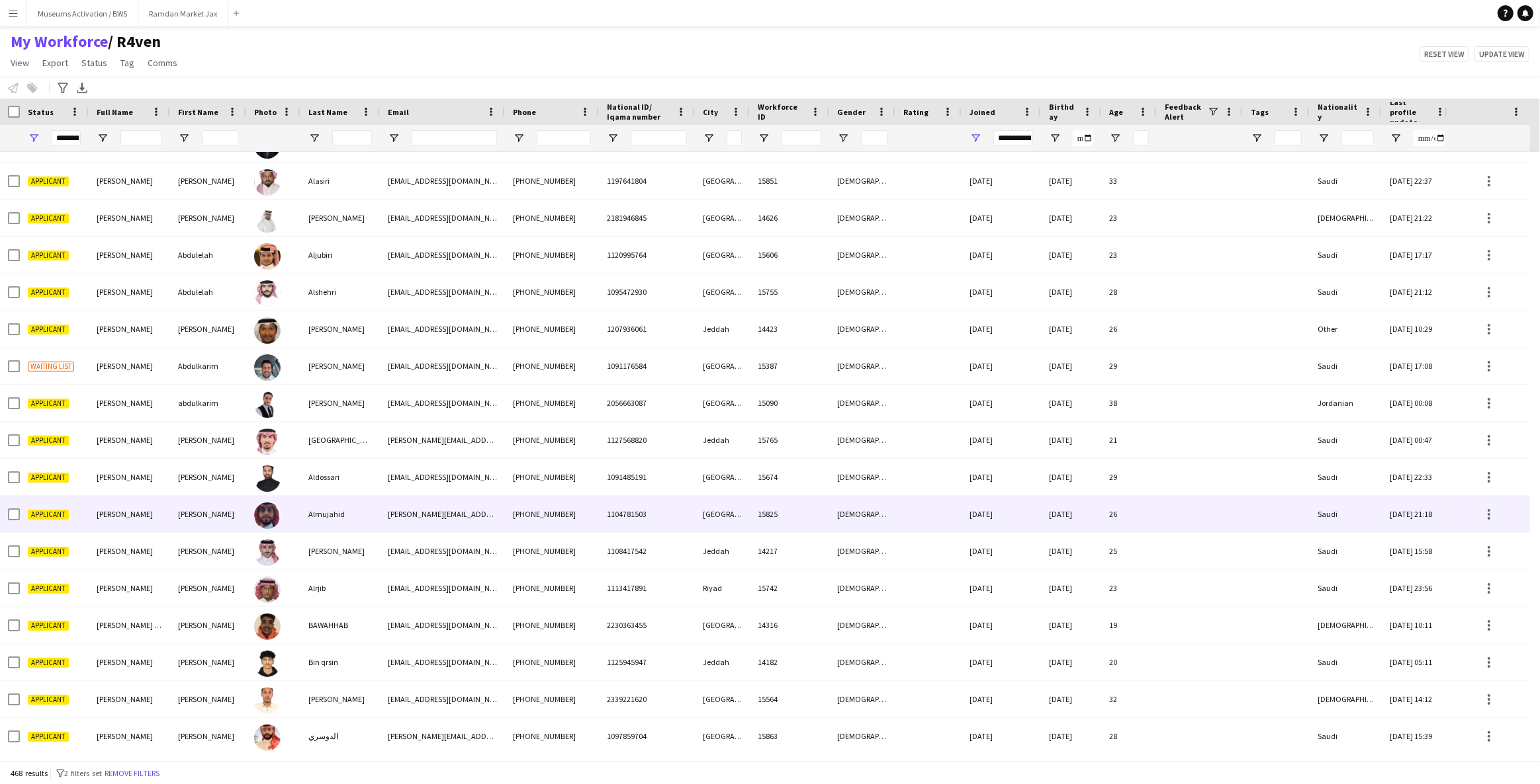
scroll to position [421, 0]
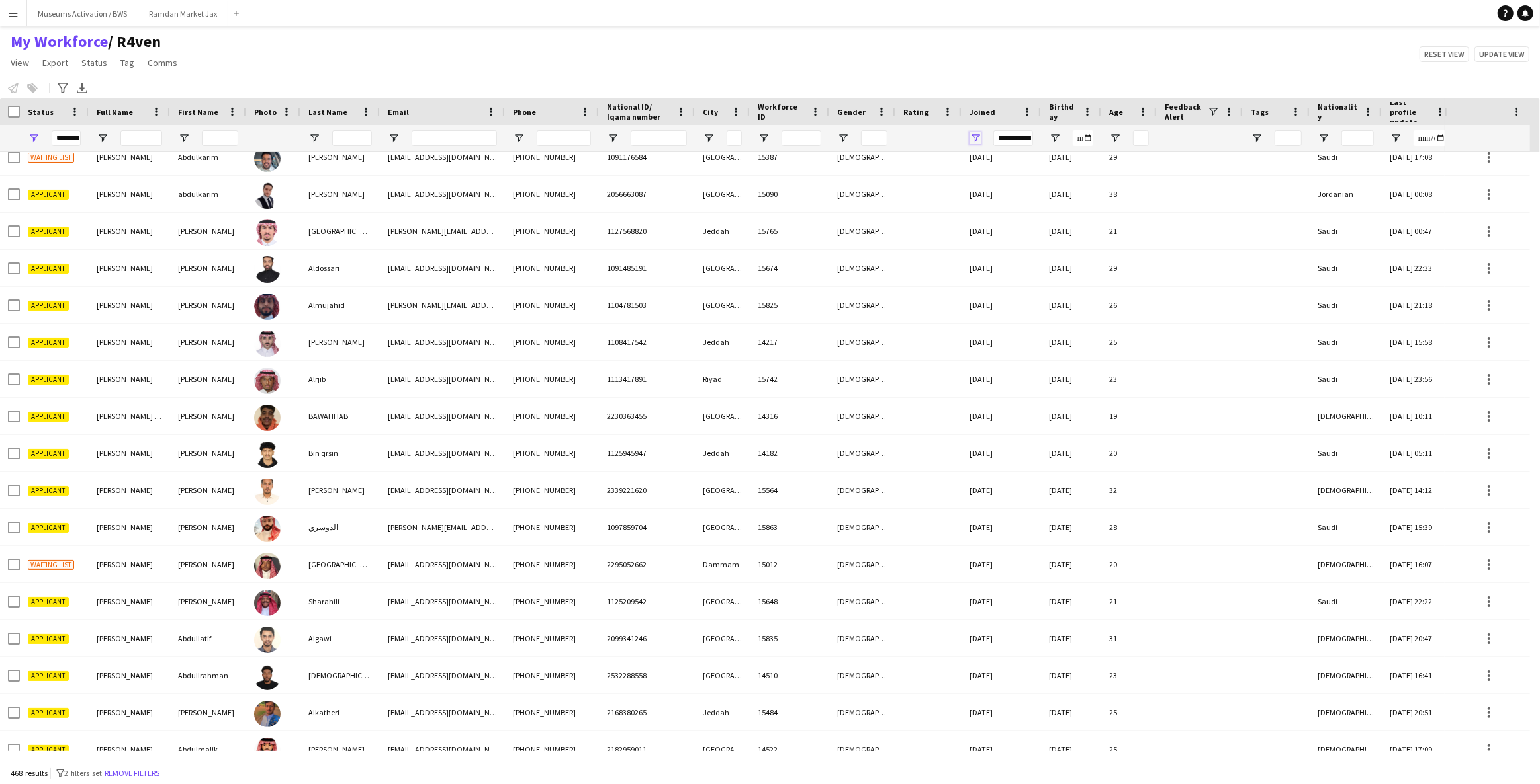
click at [970, 141] on span "Open Filter Menu" at bounding box center [975, 138] width 12 height 12
click at [1005, 59] on div "My Workforce / R4ven View Views Default view R4ven New view Update view Delete …" at bounding box center [770, 54] width 1540 height 45
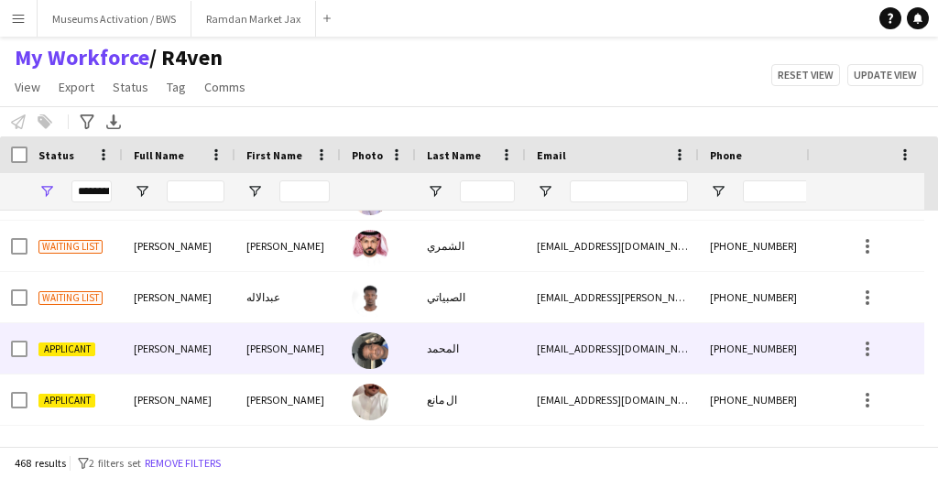
scroll to position [23206, 0]
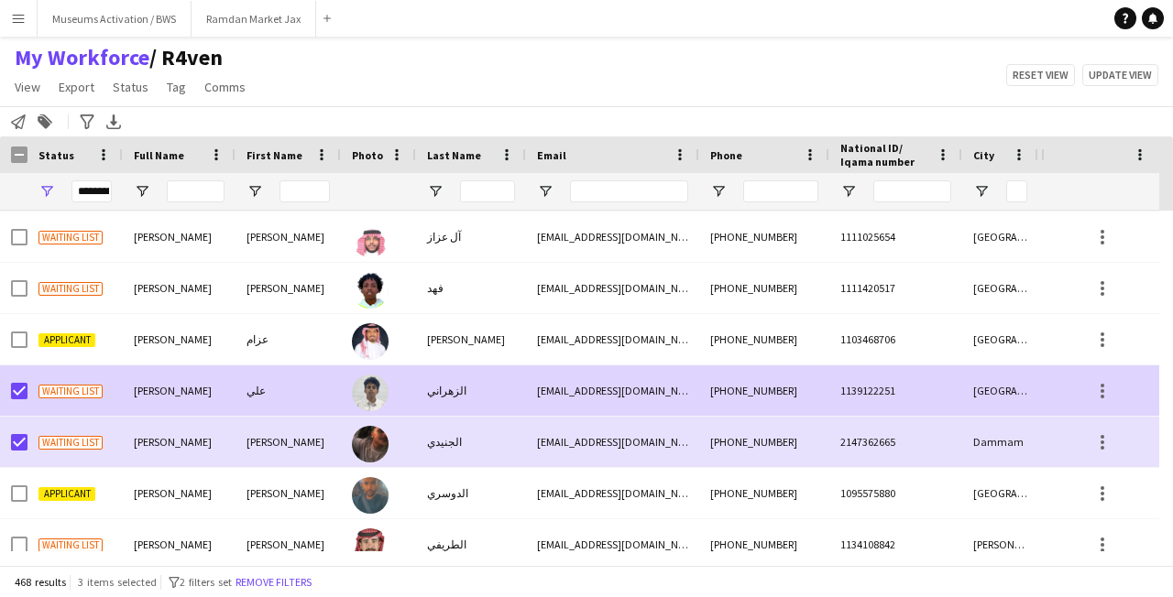
click at [176, 388] on span "[PERSON_NAME]" at bounding box center [173, 391] width 78 height 14
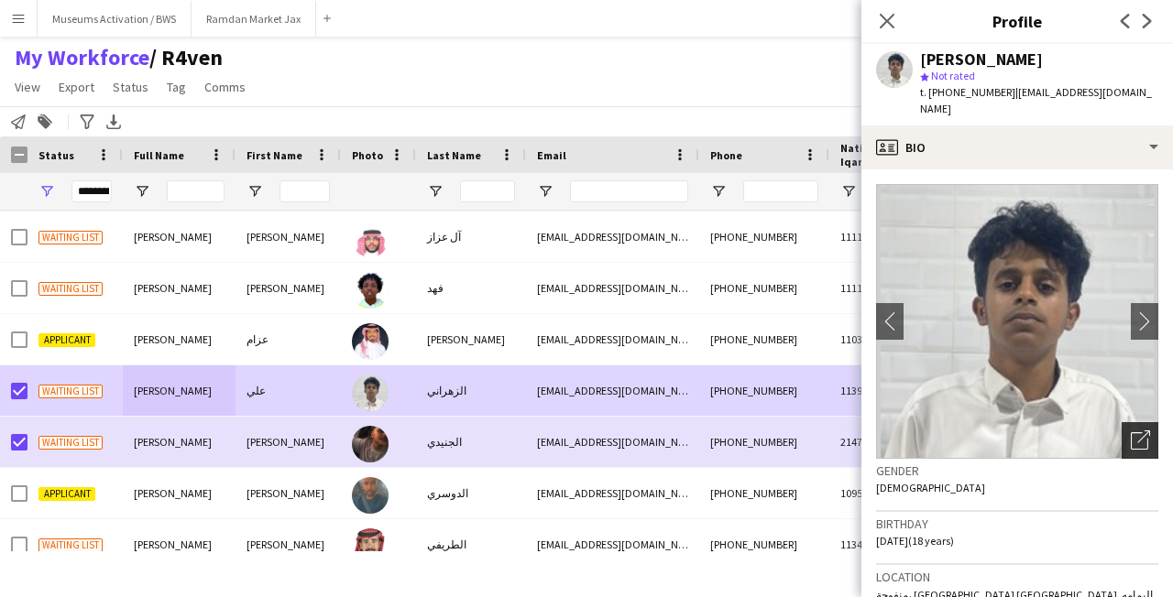
click at [1129, 422] on div "Open photos pop-in" at bounding box center [1139, 440] width 37 height 37
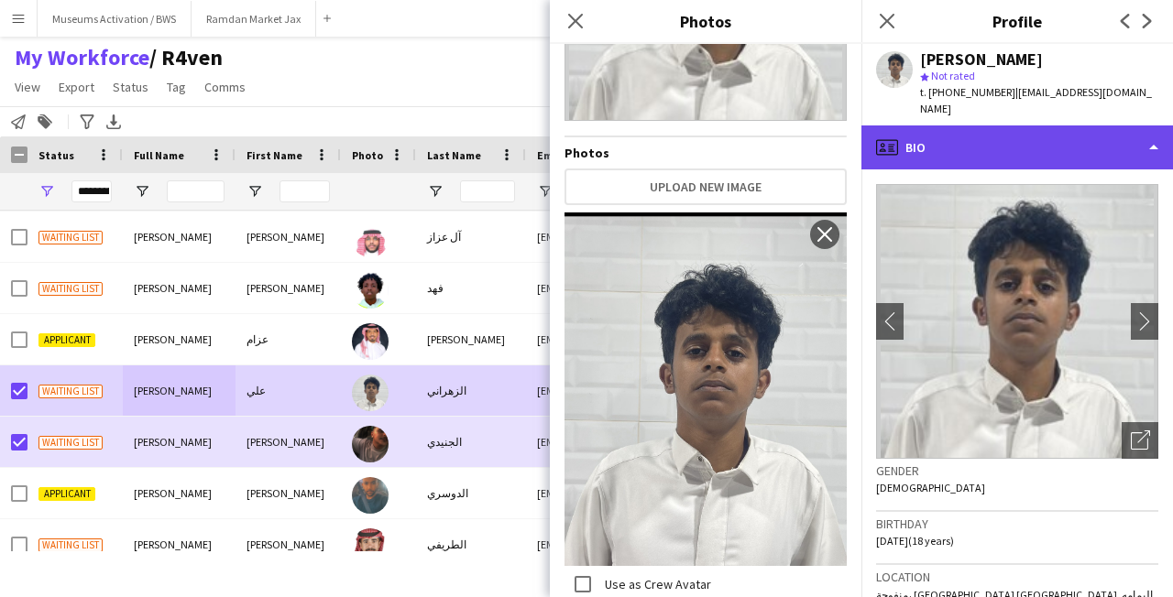
click at [1036, 128] on div "profile Bio" at bounding box center [1016, 148] width 311 height 44
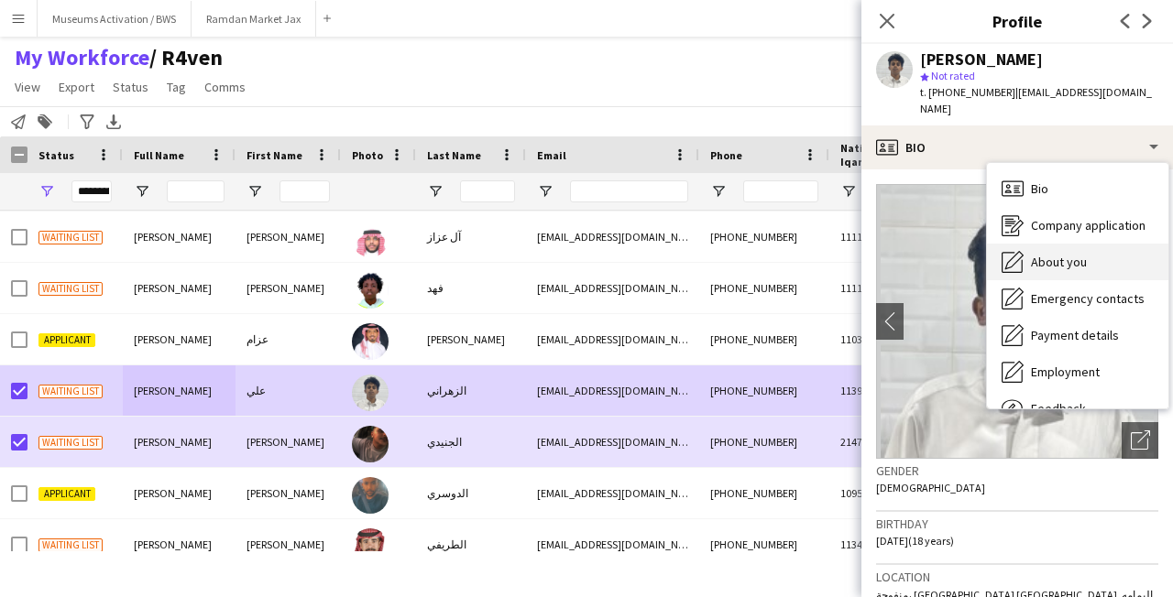
click at [1039, 254] on span "About you" at bounding box center [1059, 262] width 56 height 16
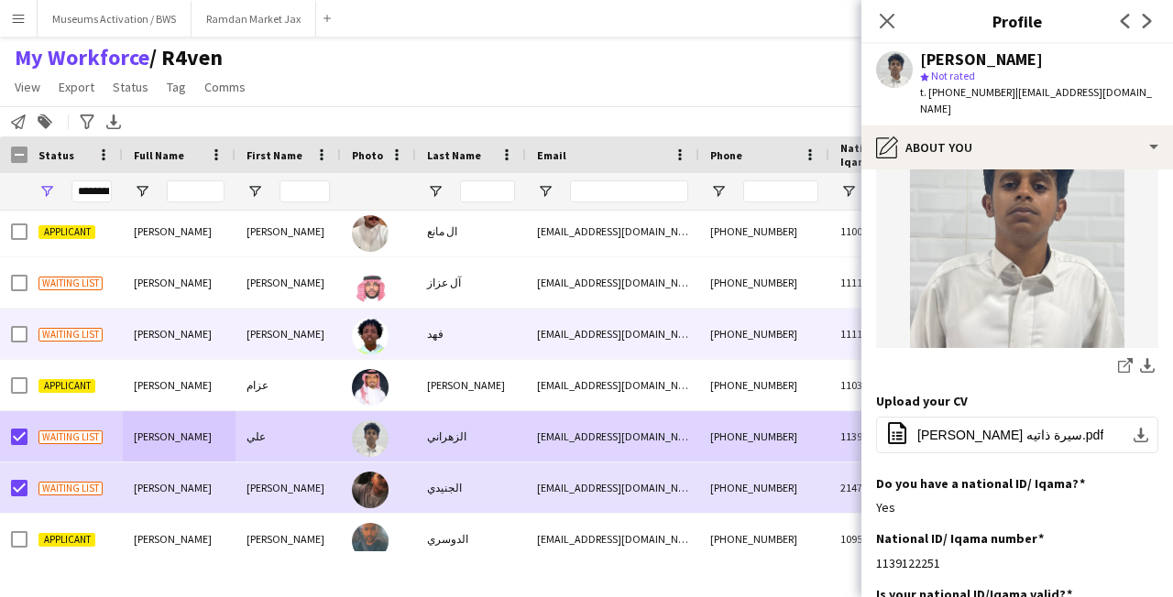
click at [72, 335] on span "Waiting list" at bounding box center [70, 335] width 64 height 14
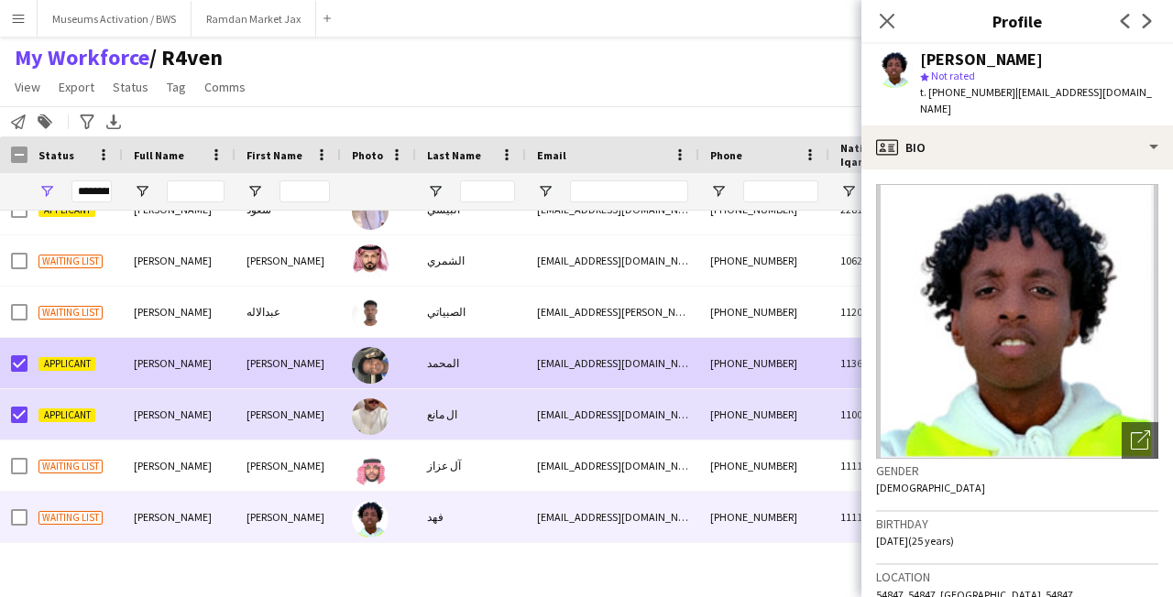
click at [187, 377] on div "[PERSON_NAME]" at bounding box center [179, 363] width 113 height 50
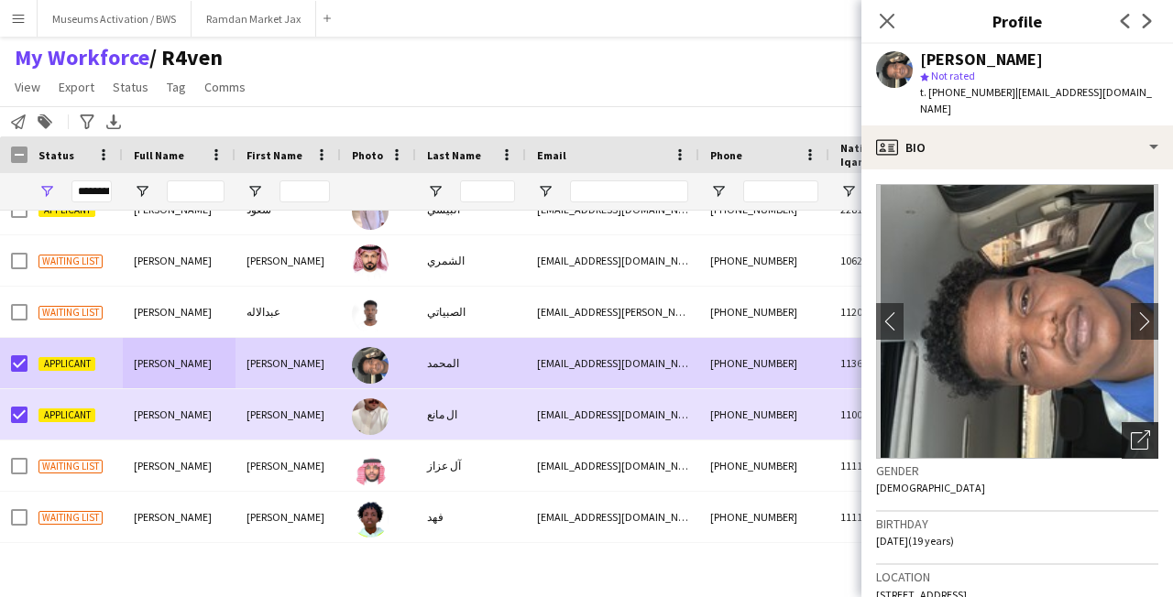
click at [1137, 431] on icon "Open photos pop-in" at bounding box center [1139, 440] width 19 height 19
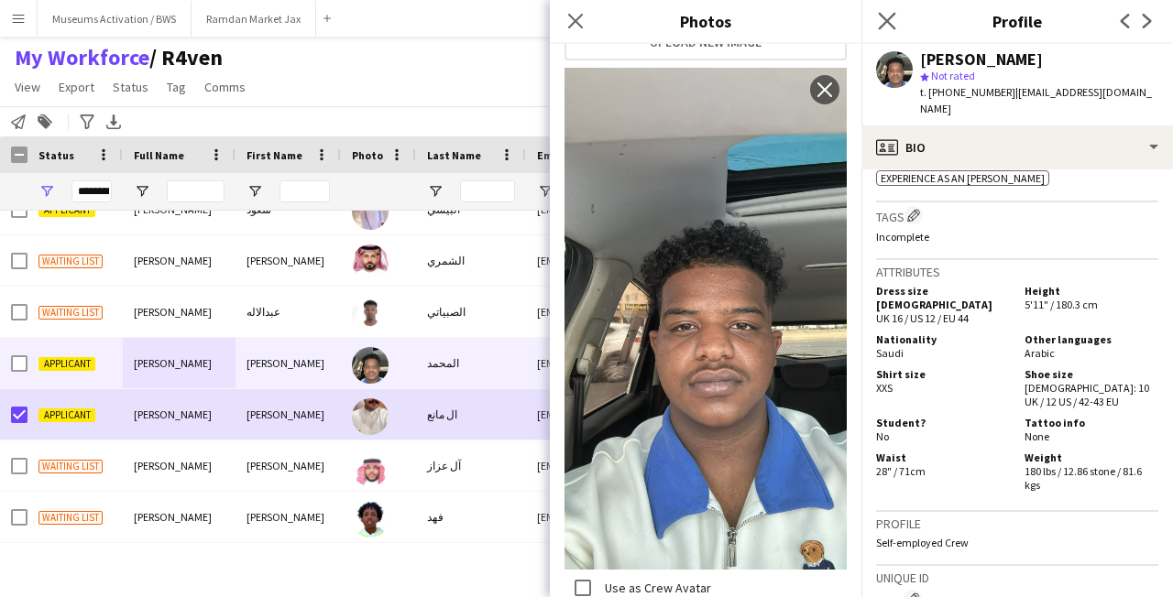
click at [890, 30] on app-icon "Close pop-in" at bounding box center [887, 21] width 27 height 27
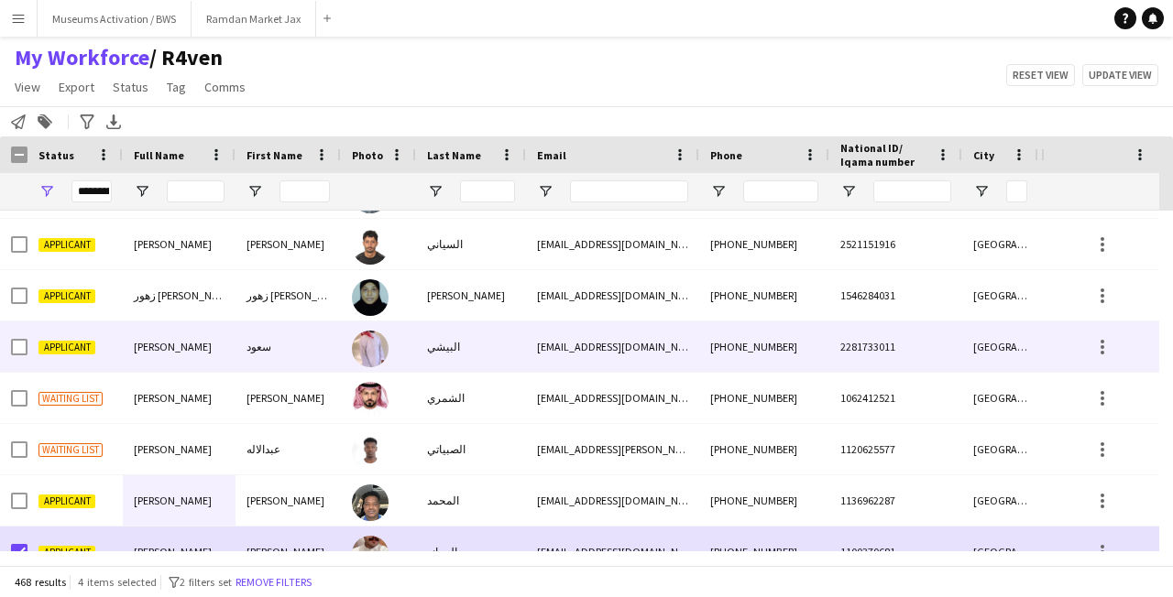
click at [155, 358] on div "[PERSON_NAME]" at bounding box center [179, 347] width 113 height 50
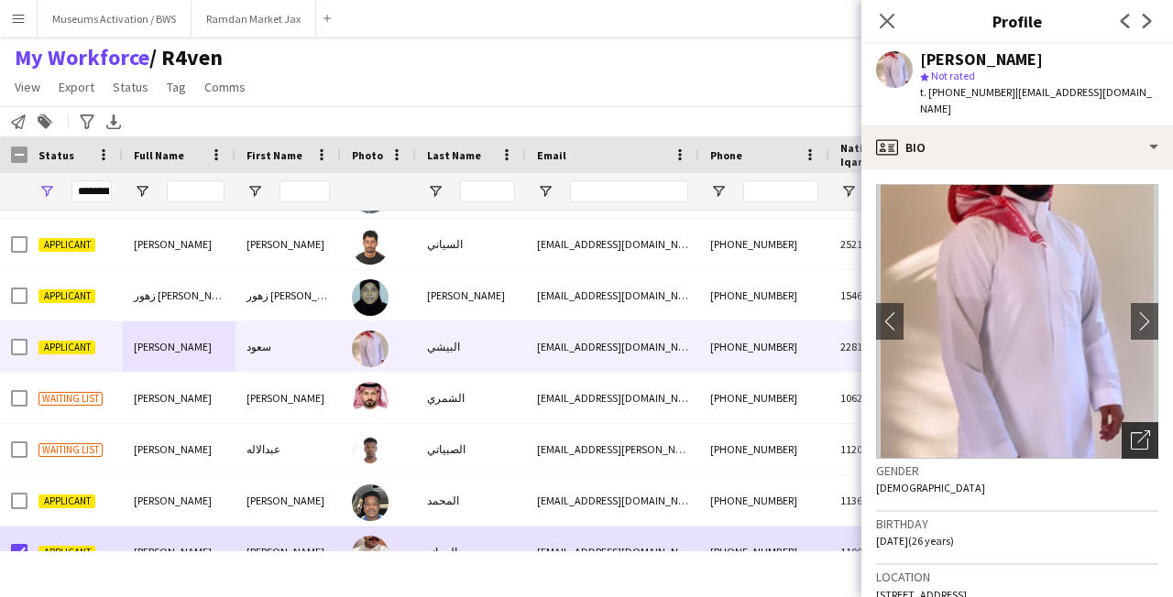
click at [1130, 431] on icon "Open photos pop-in" at bounding box center [1139, 440] width 19 height 19
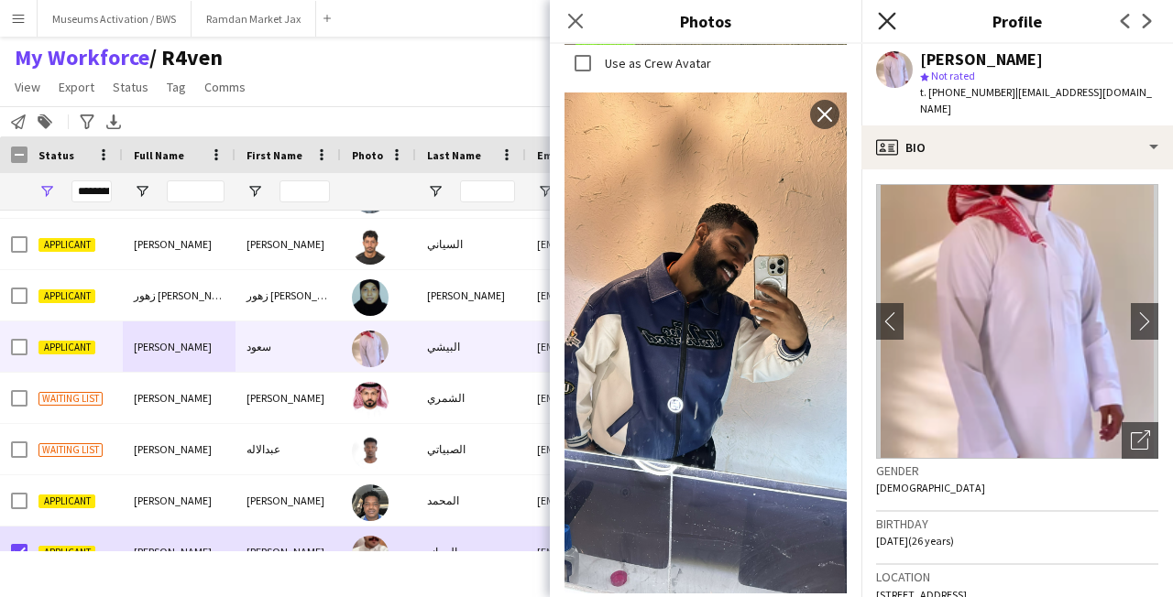
click at [879, 22] on icon "Close pop-in" at bounding box center [886, 20] width 17 height 17
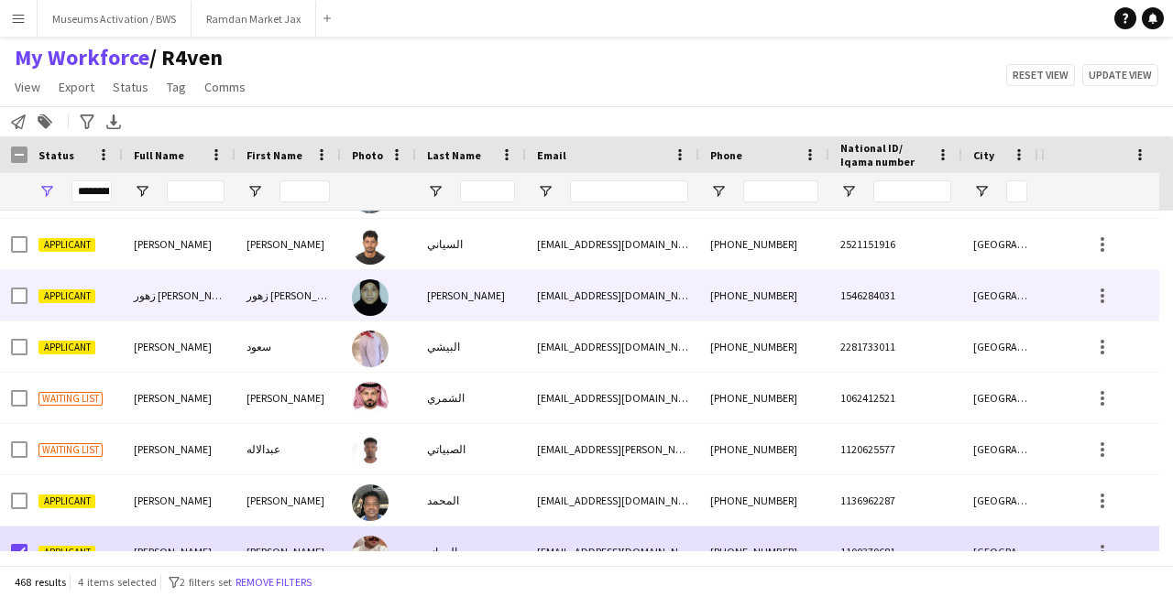
click at [323, 308] on div "زهور [PERSON_NAME]" at bounding box center [287, 295] width 105 height 50
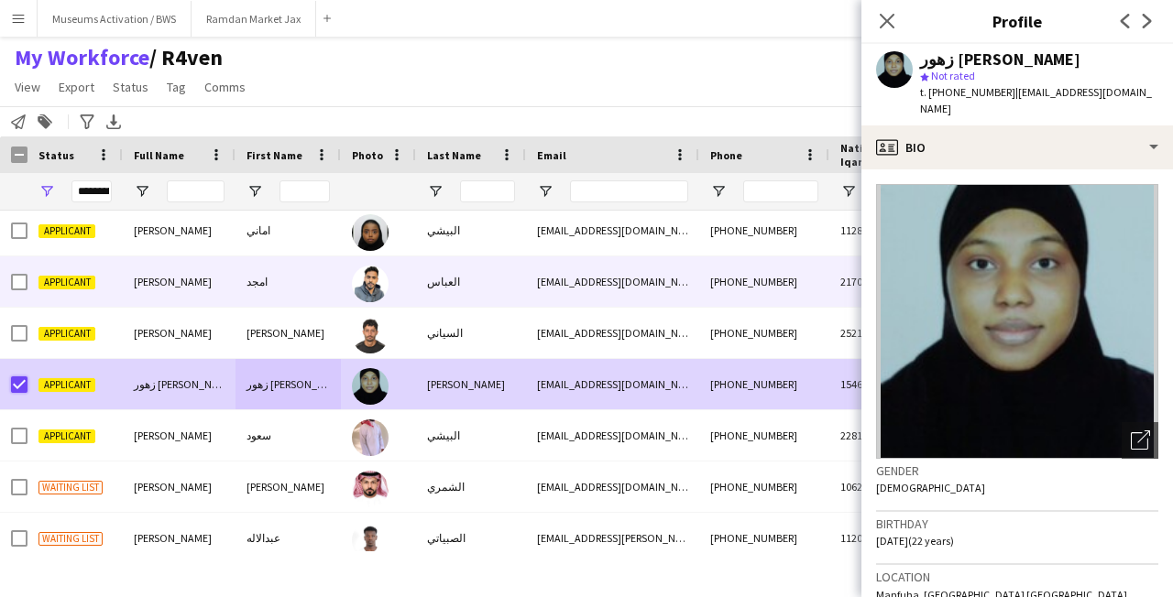
scroll to position [22934, 0]
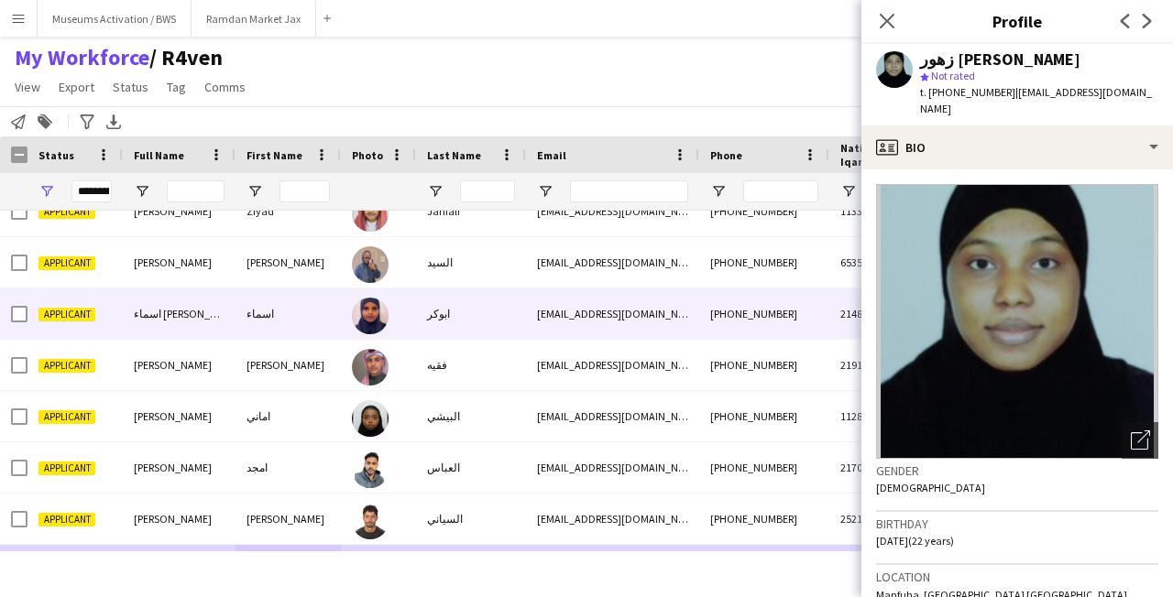
click at [123, 324] on div "اسماء [PERSON_NAME]" at bounding box center [179, 314] width 113 height 50
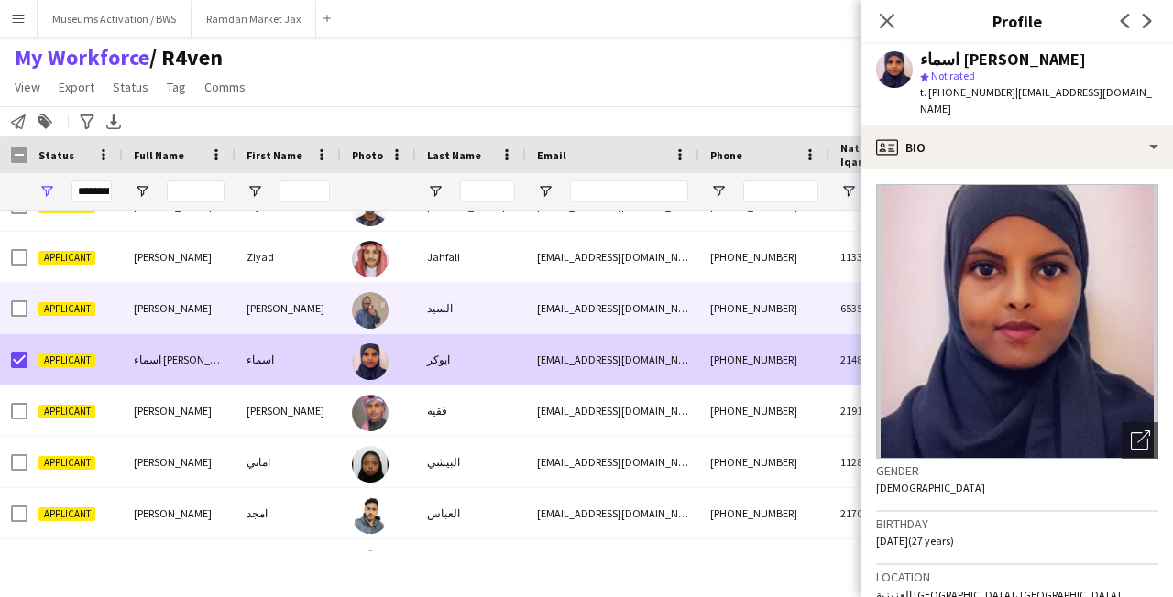
click at [76, 305] on span "Applicant" at bounding box center [66, 309] width 57 height 14
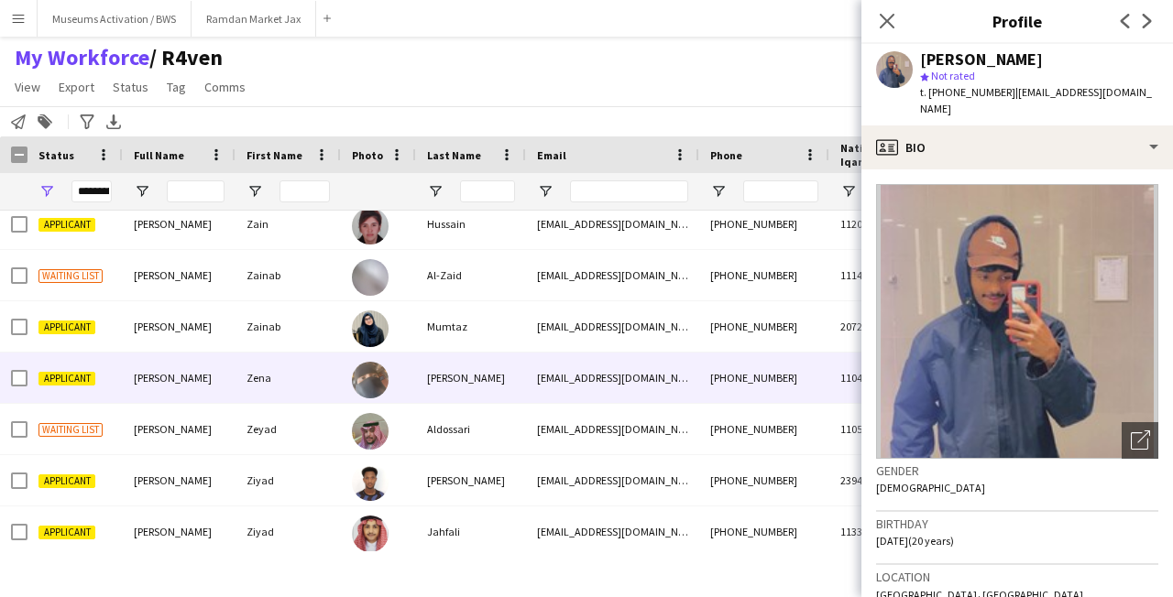
click at [332, 382] on div "Zena" at bounding box center [287, 378] width 105 height 50
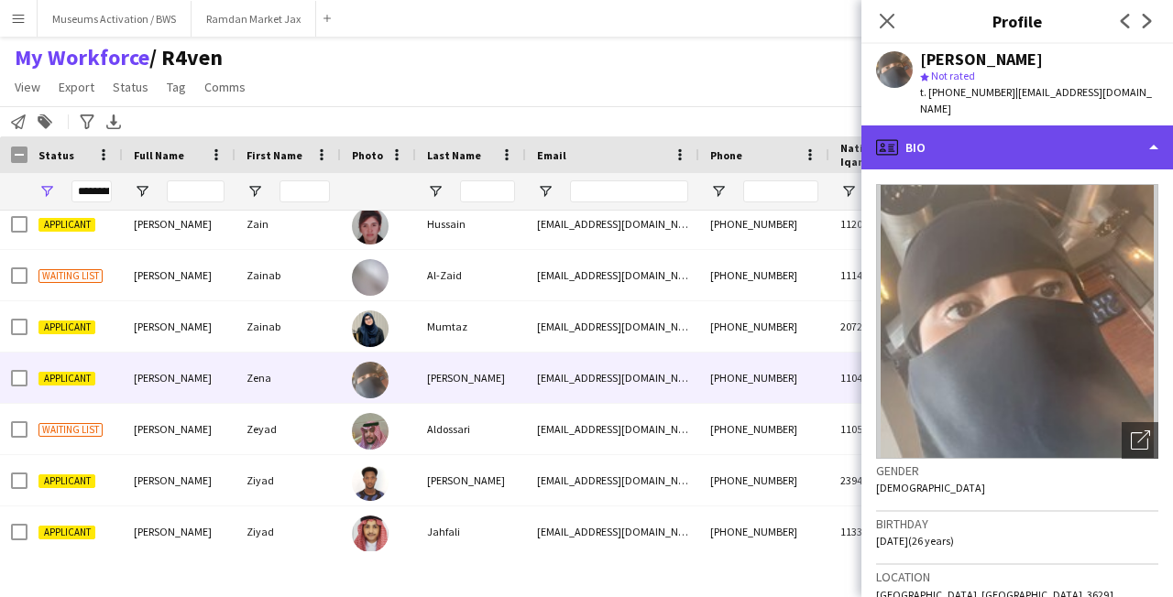
click at [1053, 128] on div "profile Bio" at bounding box center [1016, 148] width 311 height 44
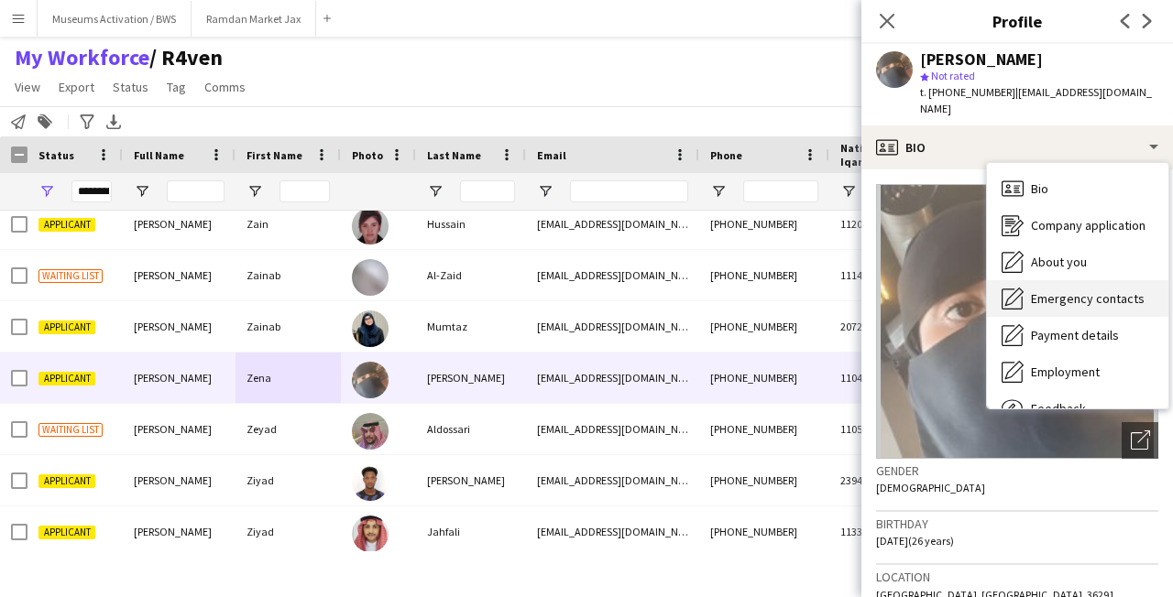
click at [1037, 280] on div "Emergency contacts Emergency contacts" at bounding box center [1077, 298] width 181 height 37
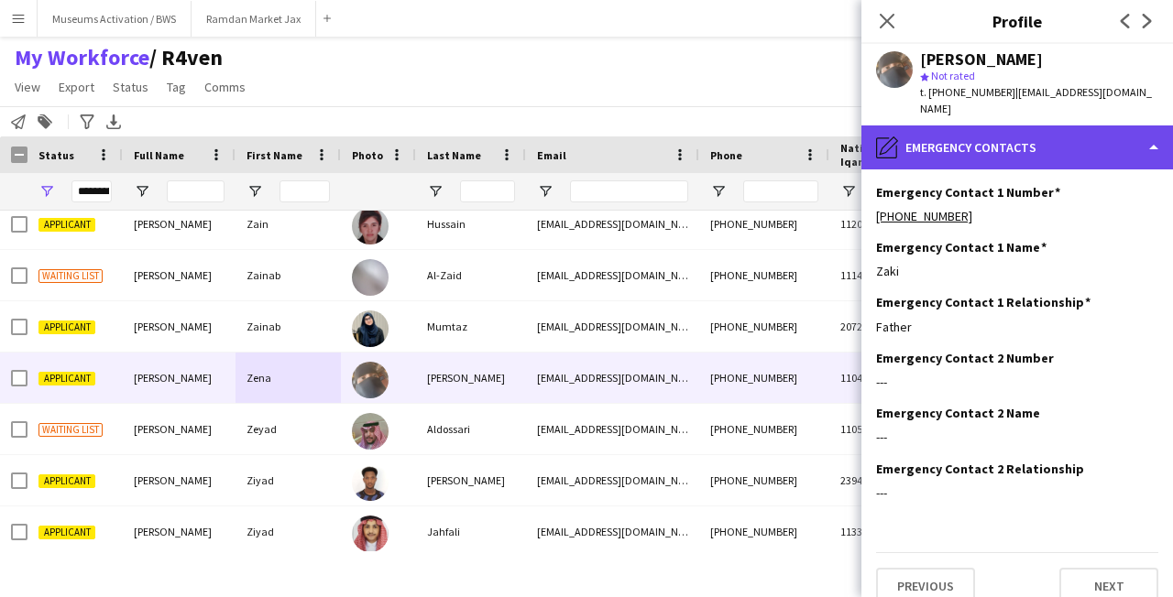
click at [1027, 139] on div "pencil4 Emergency contacts" at bounding box center [1016, 148] width 311 height 44
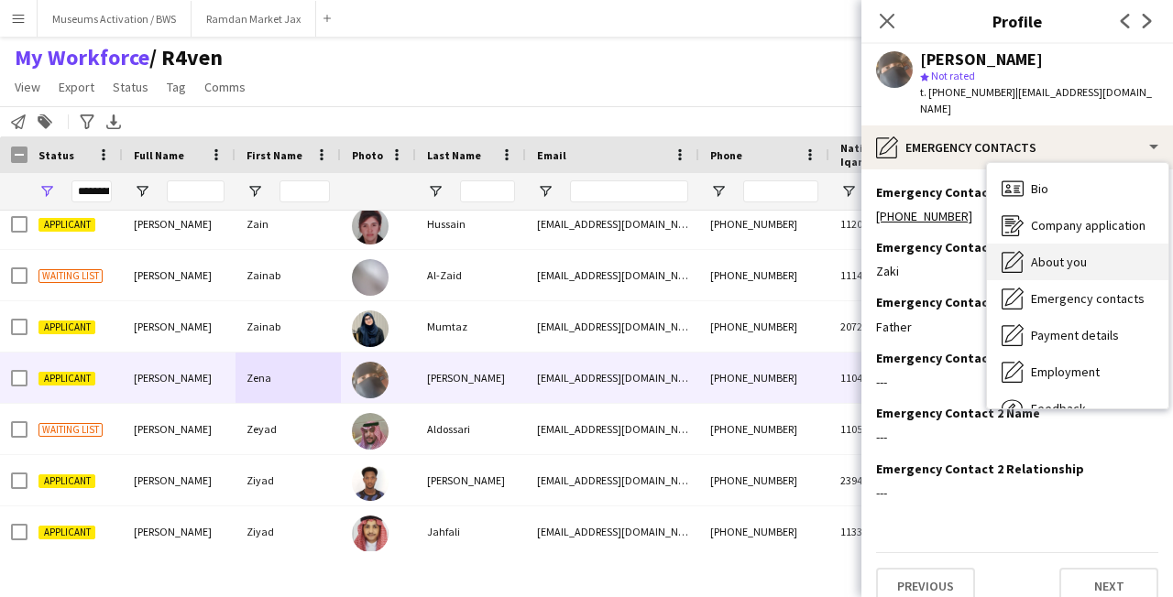
click at [1021, 252] on icon "About you" at bounding box center [1012, 262] width 22 height 22
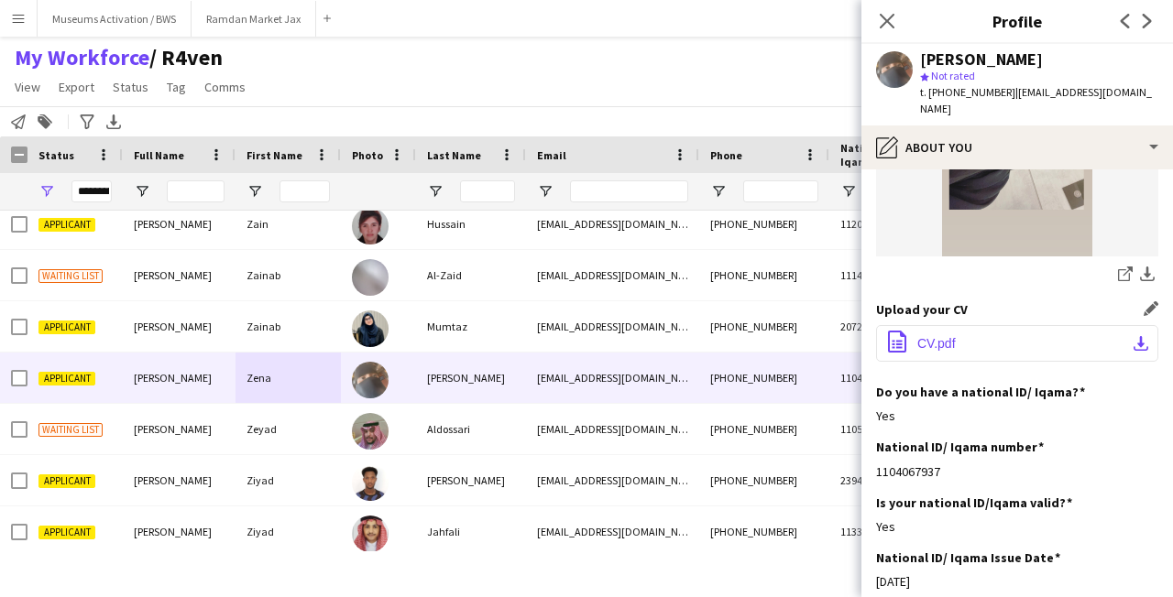
click at [987, 332] on button "office-file-sheet CV.pdf download-bottom" at bounding box center [1017, 343] width 282 height 37
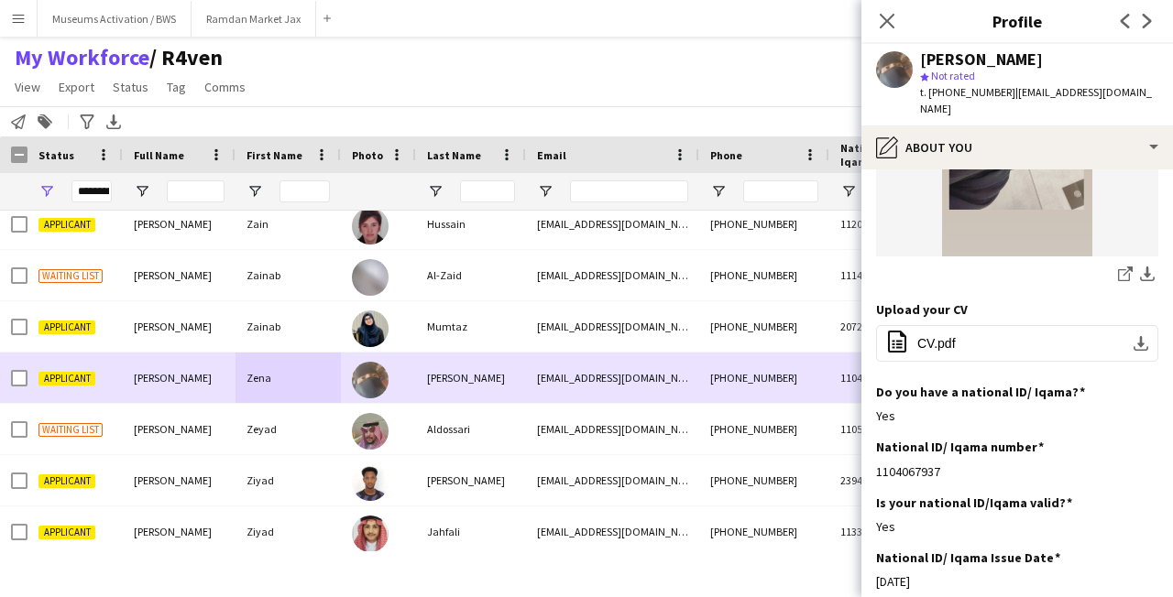
click at [409, 380] on div at bounding box center [378, 378] width 75 height 50
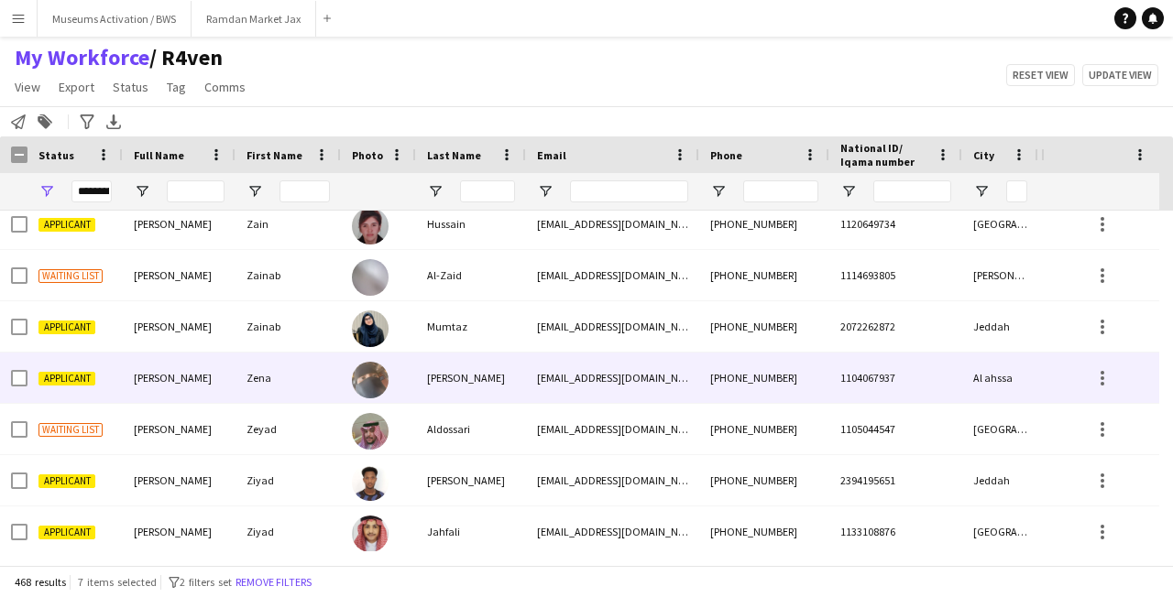
click at [395, 387] on div at bounding box center [378, 378] width 75 height 50
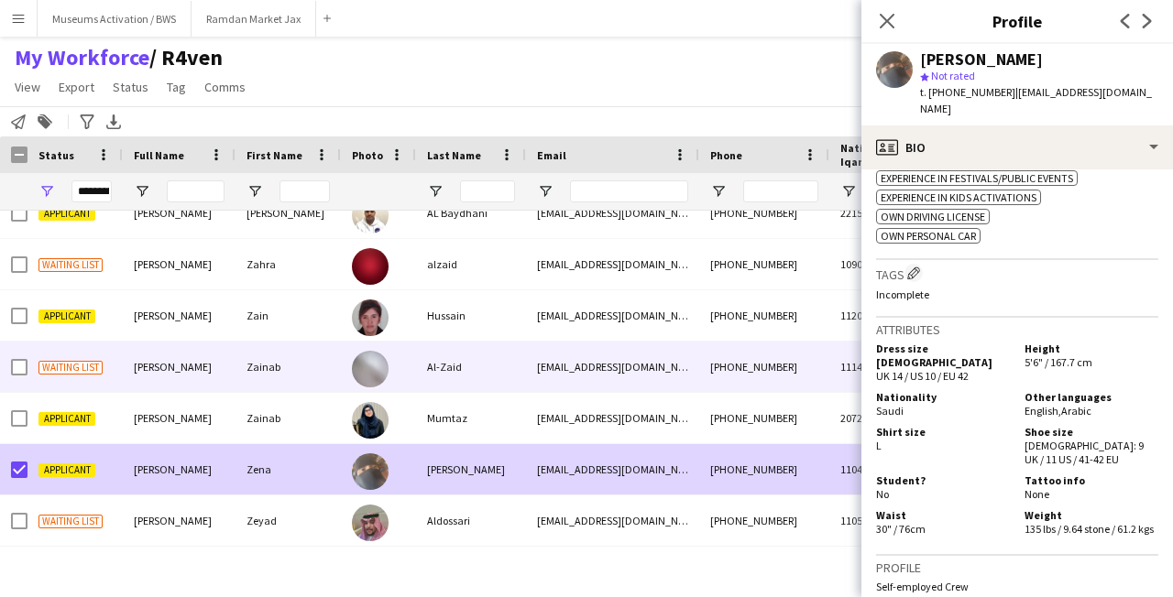
click at [199, 349] on div "[PERSON_NAME]" at bounding box center [179, 367] width 113 height 50
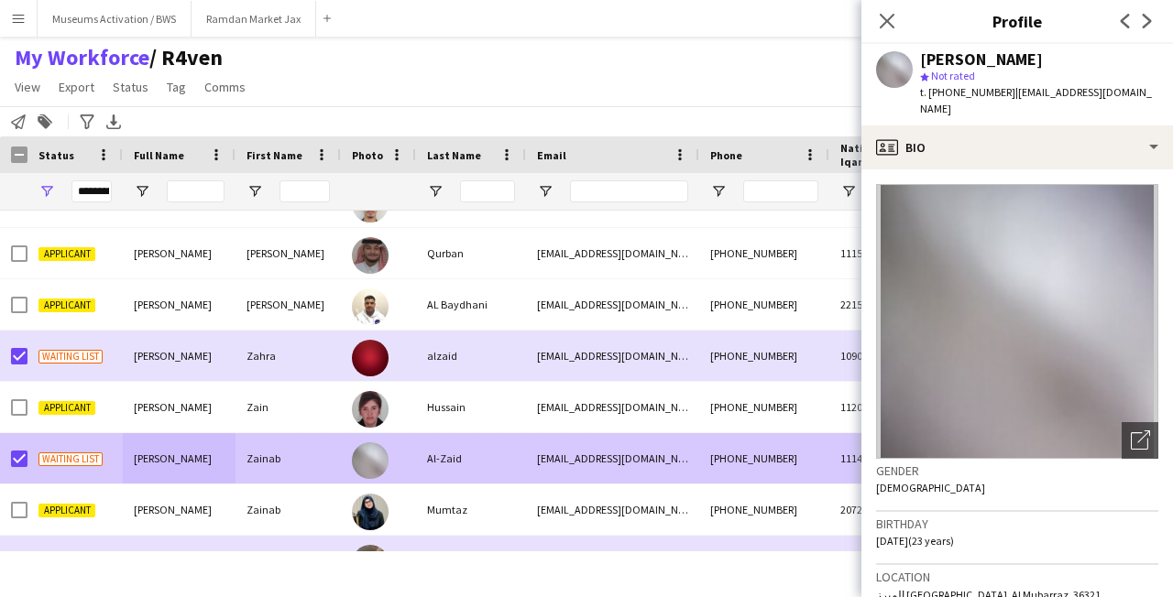
click at [274, 461] on div "Zainab" at bounding box center [287, 458] width 105 height 50
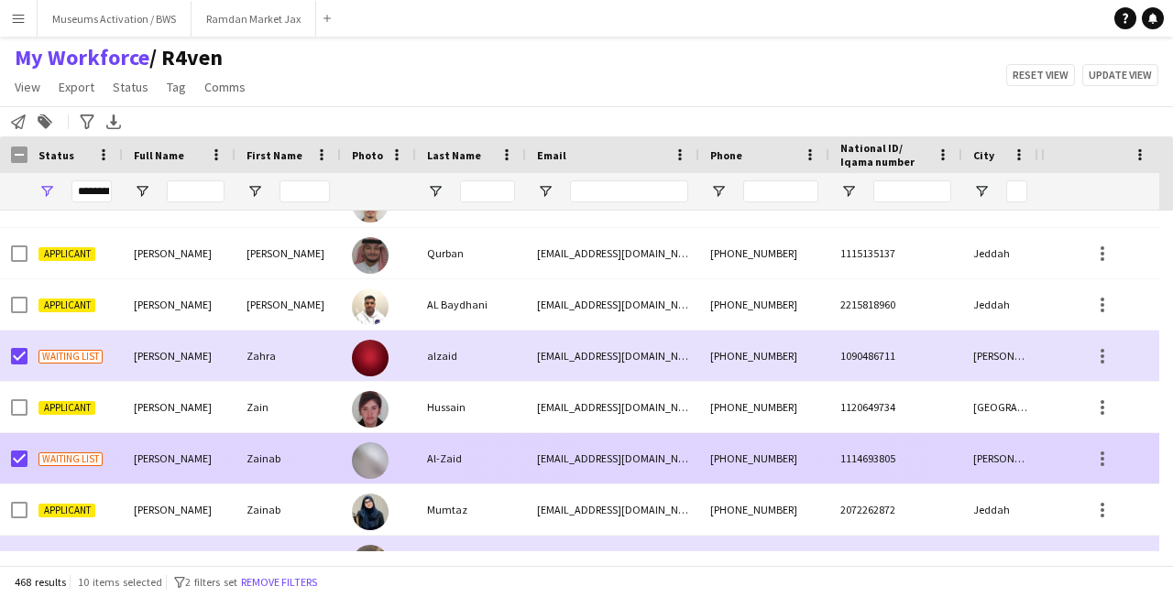
click at [607, 460] on div "[EMAIL_ADDRESS][DOMAIN_NAME]" at bounding box center [612, 458] width 173 height 50
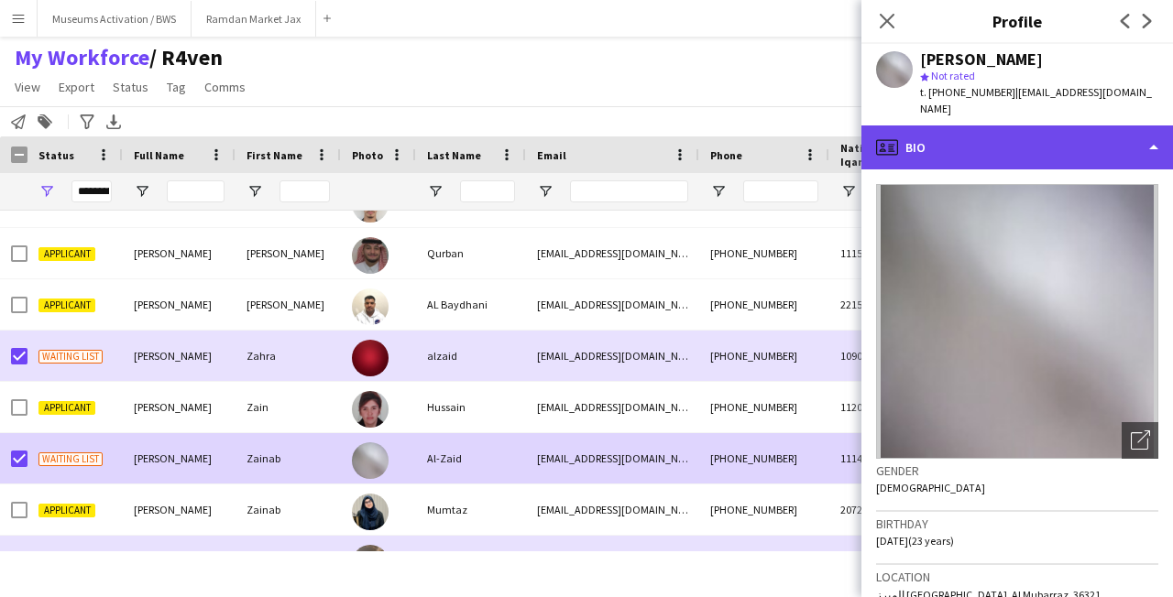
click at [1023, 147] on div "profile Bio" at bounding box center [1016, 148] width 311 height 44
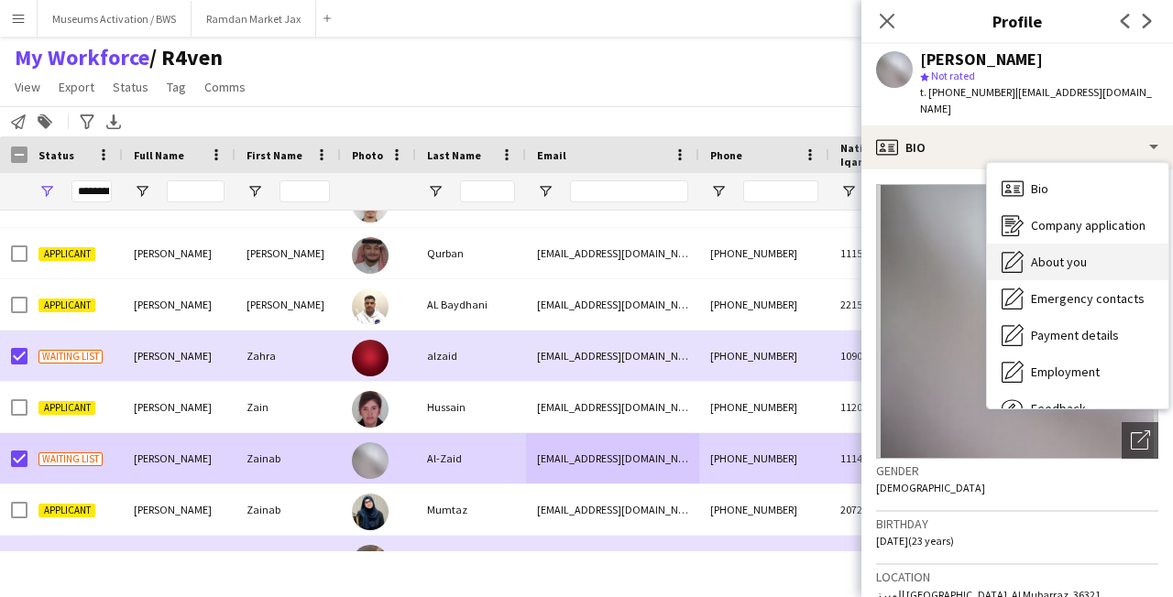
click at [1060, 257] on div "About you About you" at bounding box center [1077, 262] width 181 height 37
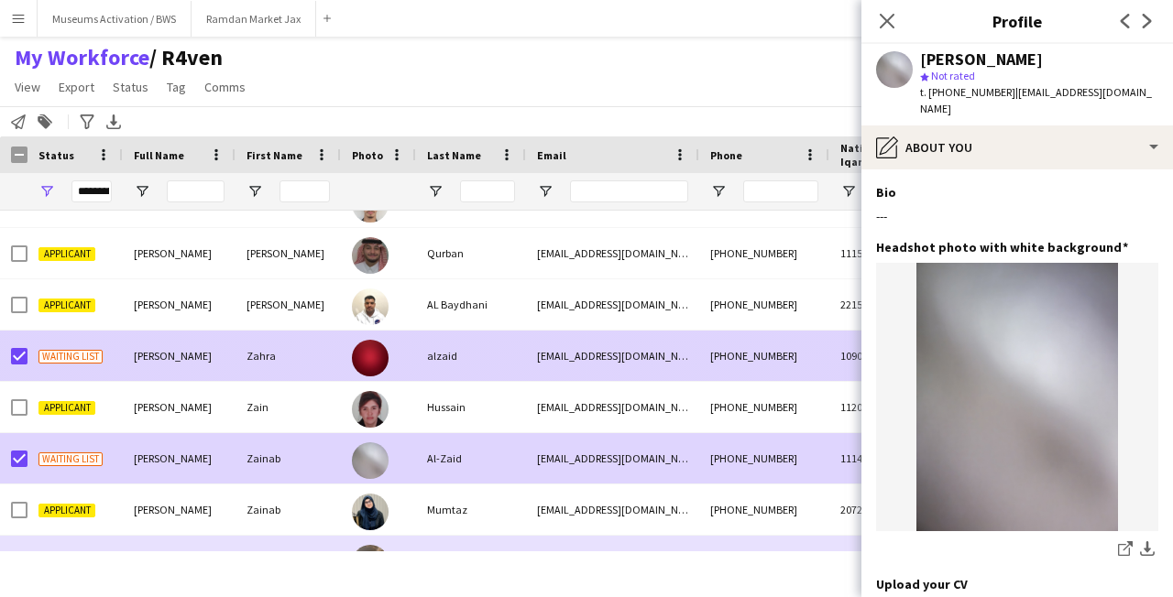
click at [501, 367] on div "alzaid" at bounding box center [471, 356] width 110 height 50
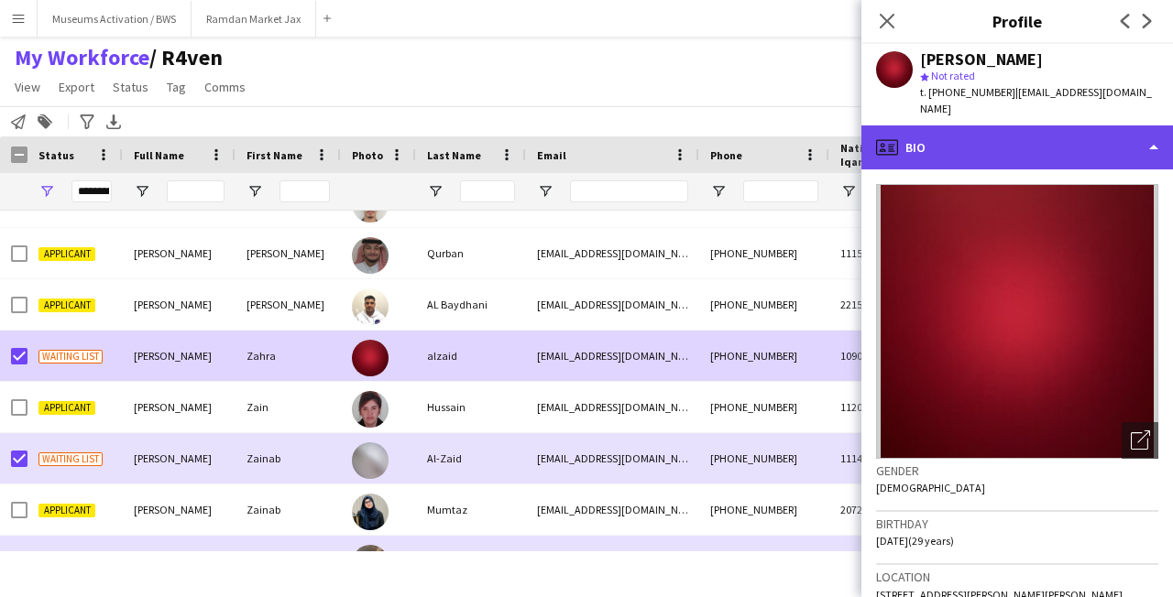
click at [967, 129] on div "profile Bio" at bounding box center [1016, 148] width 311 height 44
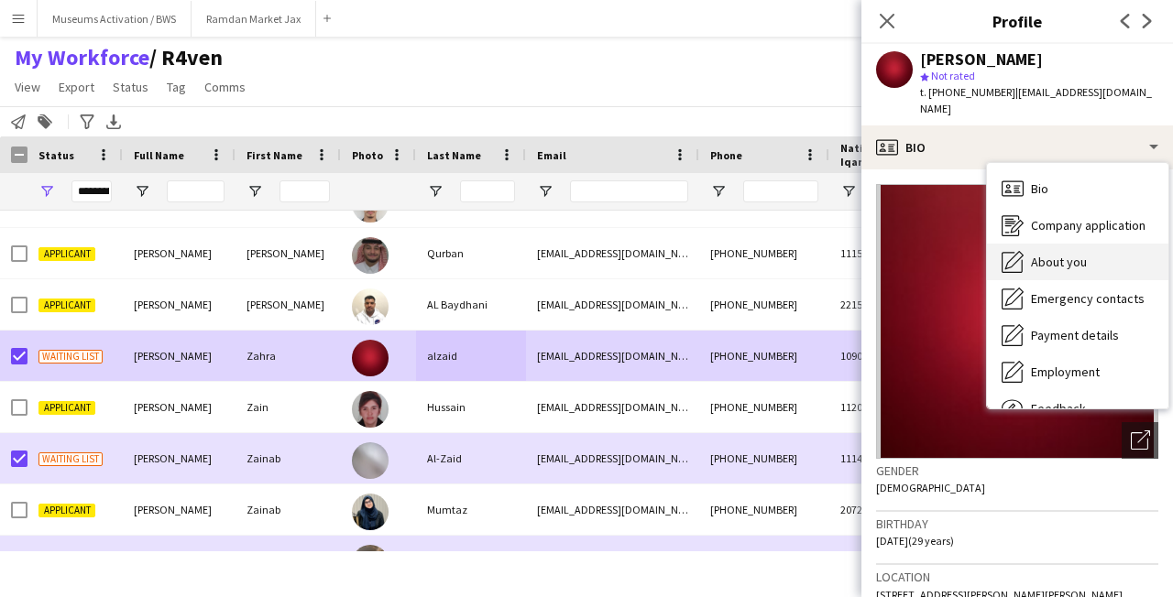
click at [1019, 263] on icon "About you" at bounding box center [1012, 262] width 22 height 22
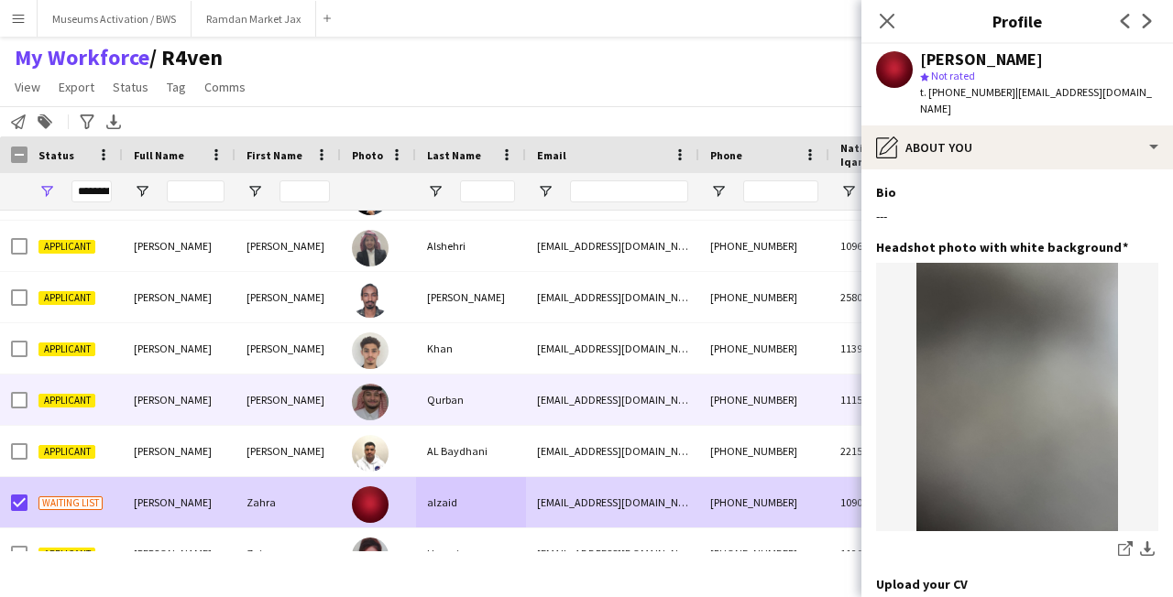
scroll to position [22064, 0]
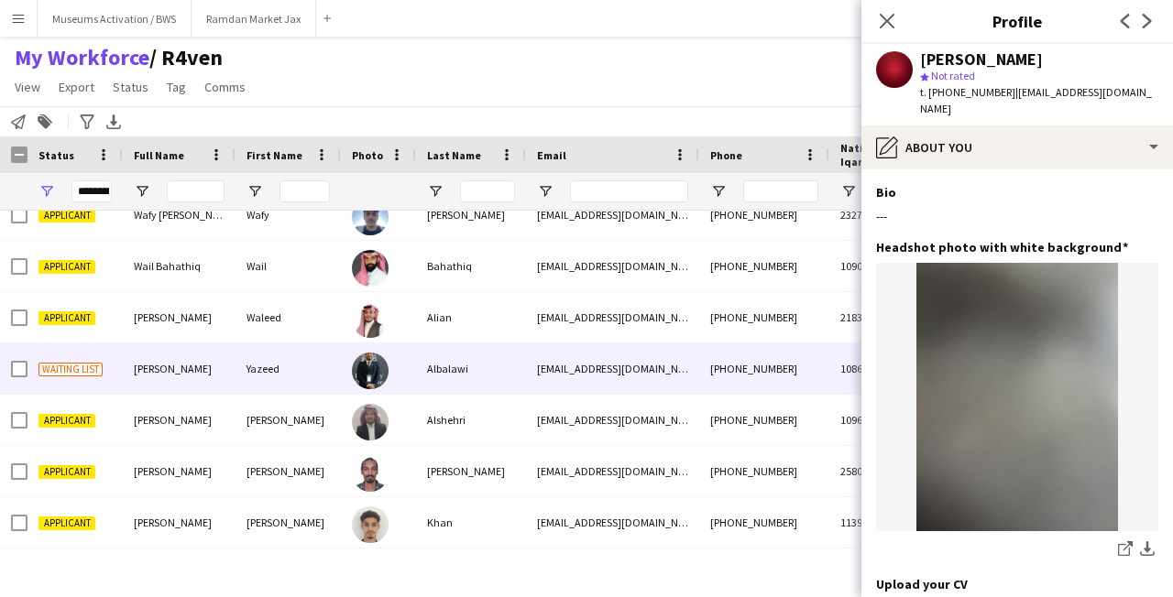
click at [332, 374] on div "Yazeed" at bounding box center [287, 369] width 105 height 50
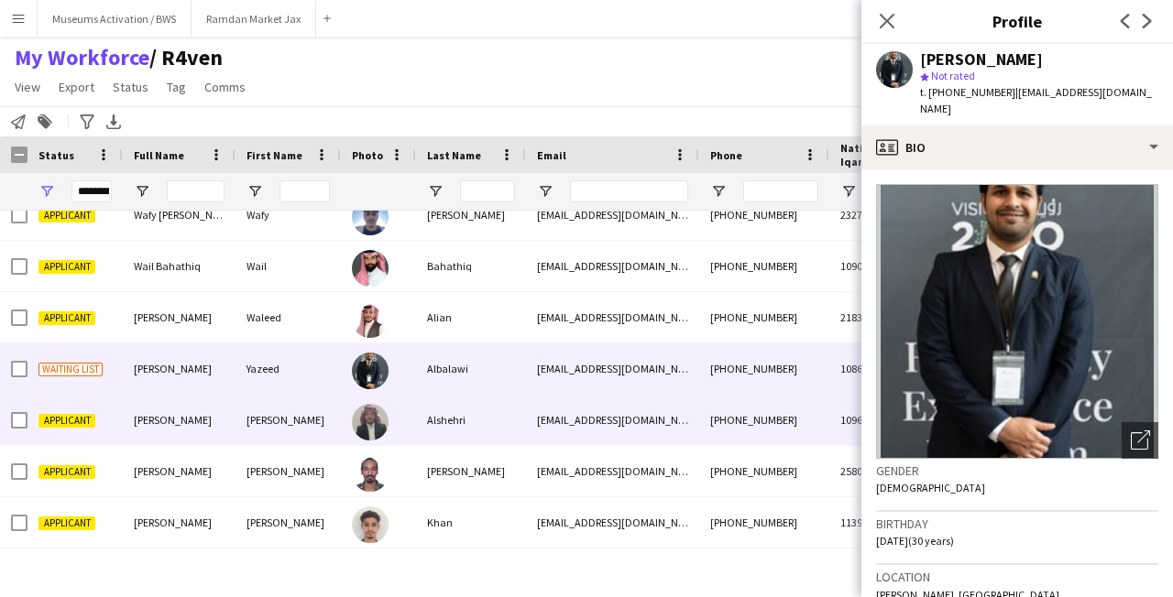
click at [357, 406] on div at bounding box center [370, 421] width 37 height 51
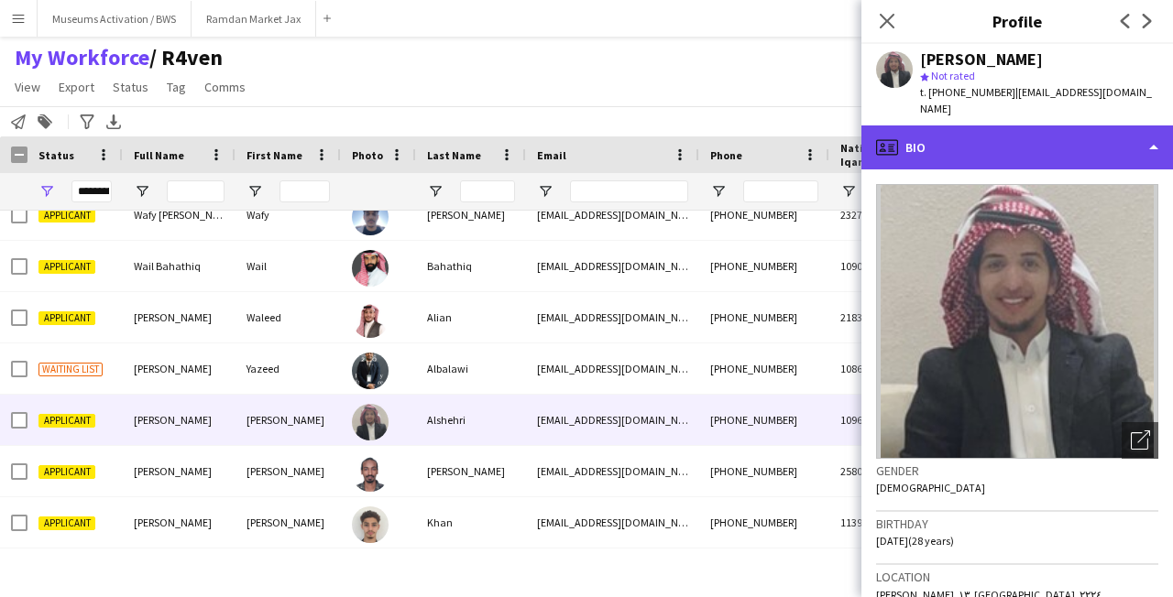
click at [1040, 134] on div "profile Bio" at bounding box center [1016, 148] width 311 height 44
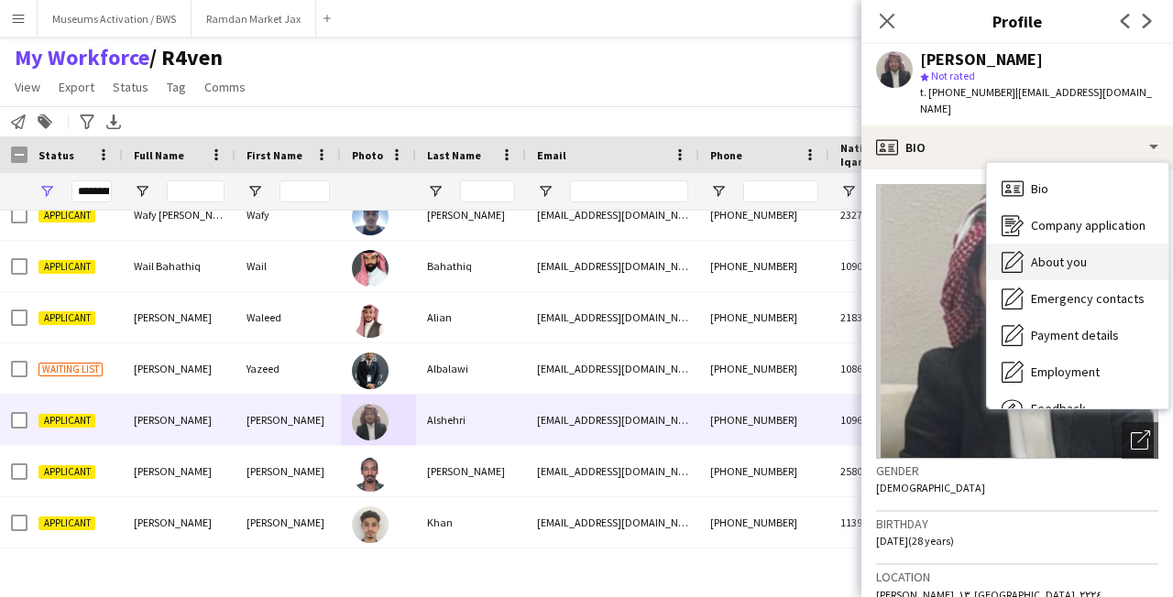
click at [1032, 254] on span "About you" at bounding box center [1059, 262] width 56 height 16
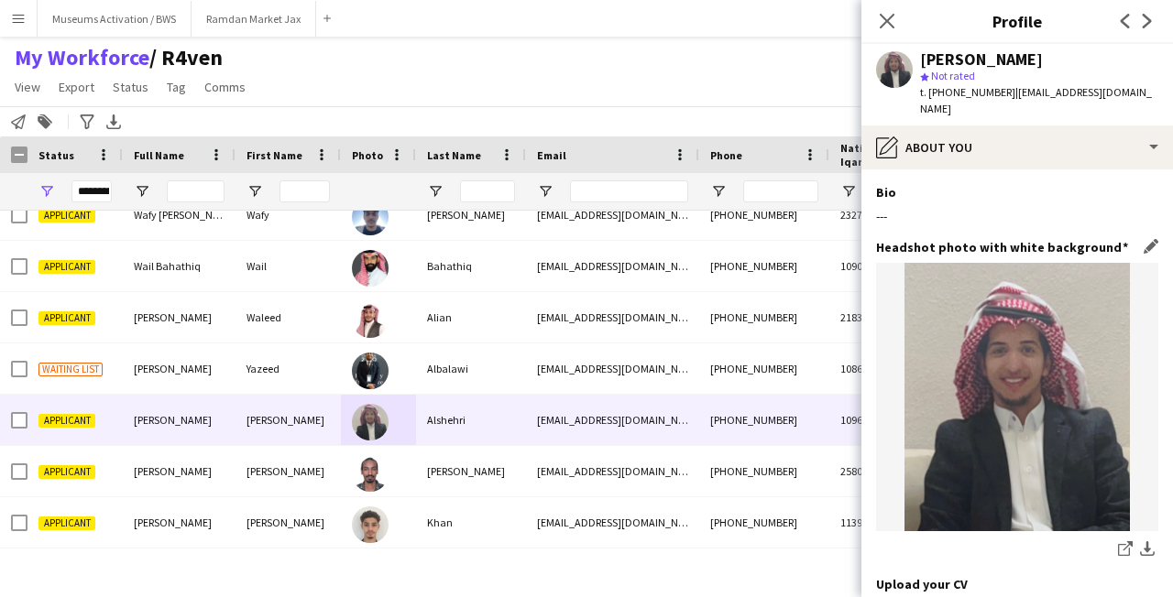
click at [1024, 239] on h3 "Headshot photo with white background" at bounding box center [1002, 247] width 252 height 16
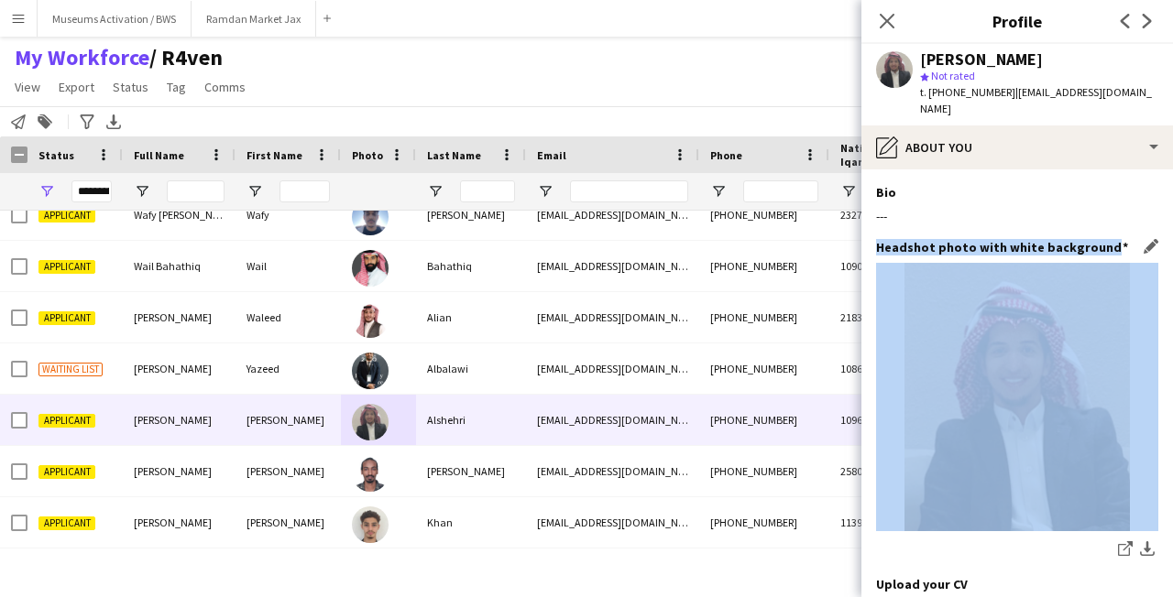
click at [1024, 239] on h3 "Headshot photo with white background" at bounding box center [1002, 247] width 252 height 16
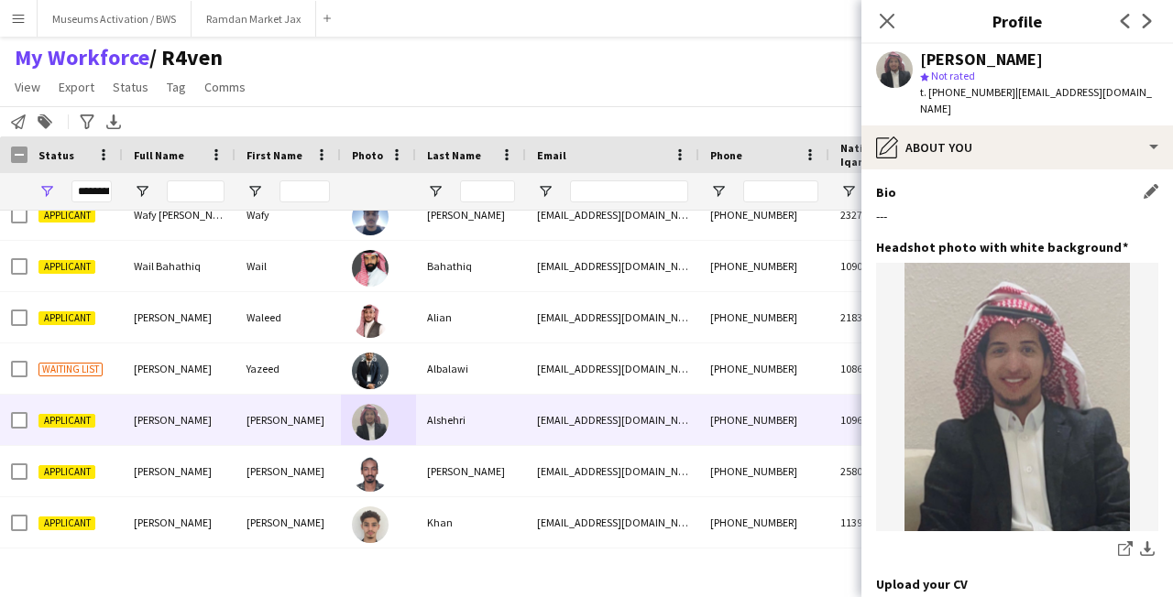
click at [1041, 211] on div "Bio Edit this field ---" at bounding box center [1017, 211] width 282 height 55
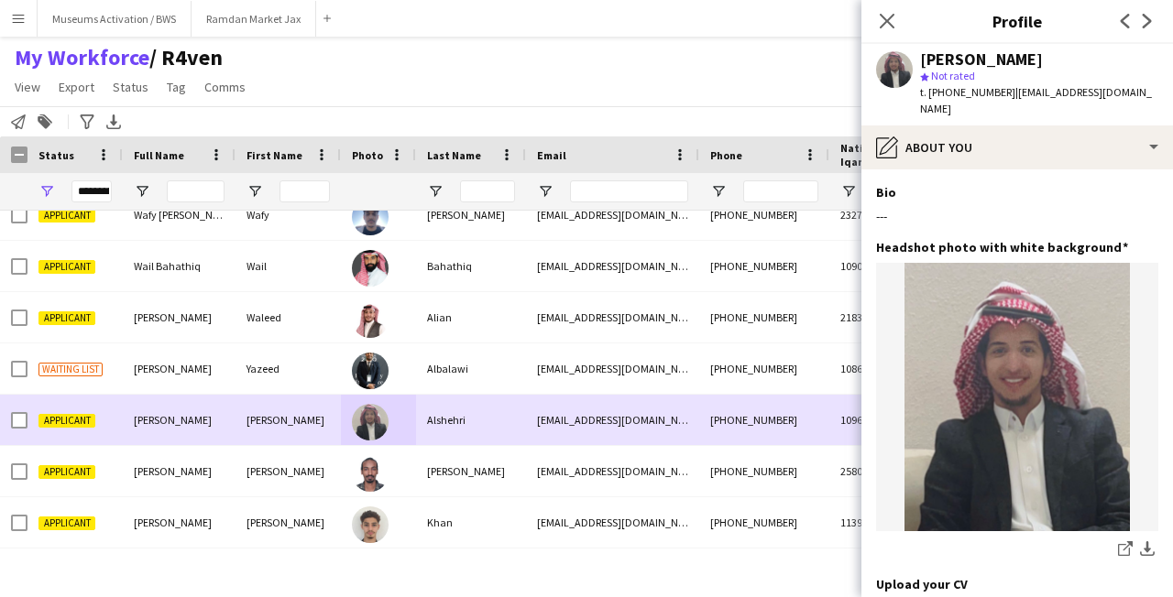
click at [509, 431] on div "Alshehri" at bounding box center [471, 420] width 110 height 50
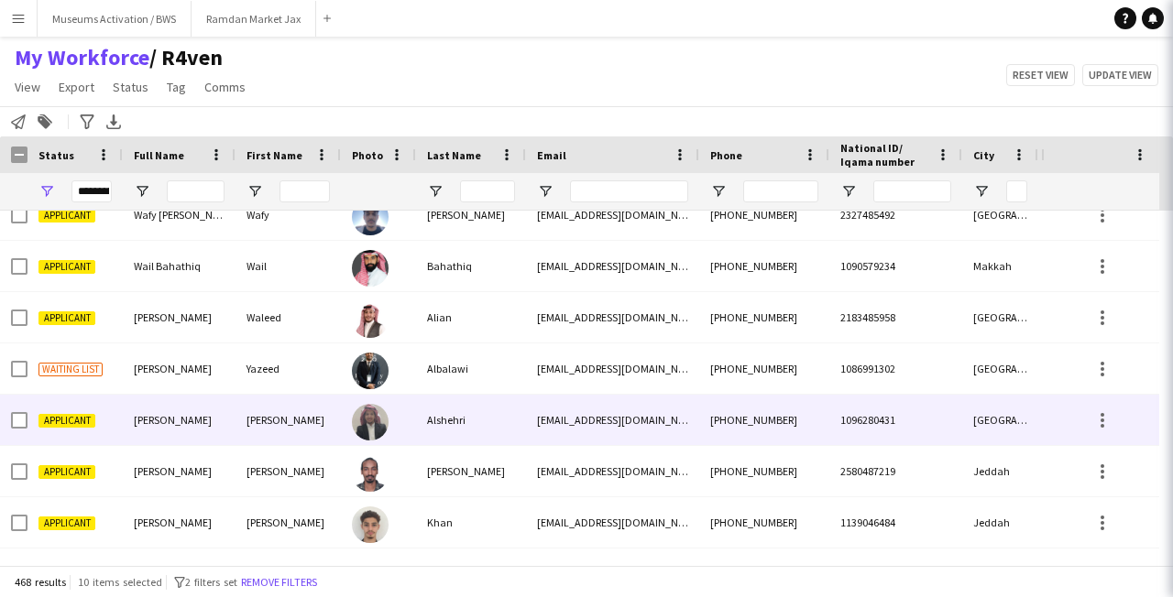
click at [480, 407] on div "Alshehri" at bounding box center [471, 420] width 110 height 50
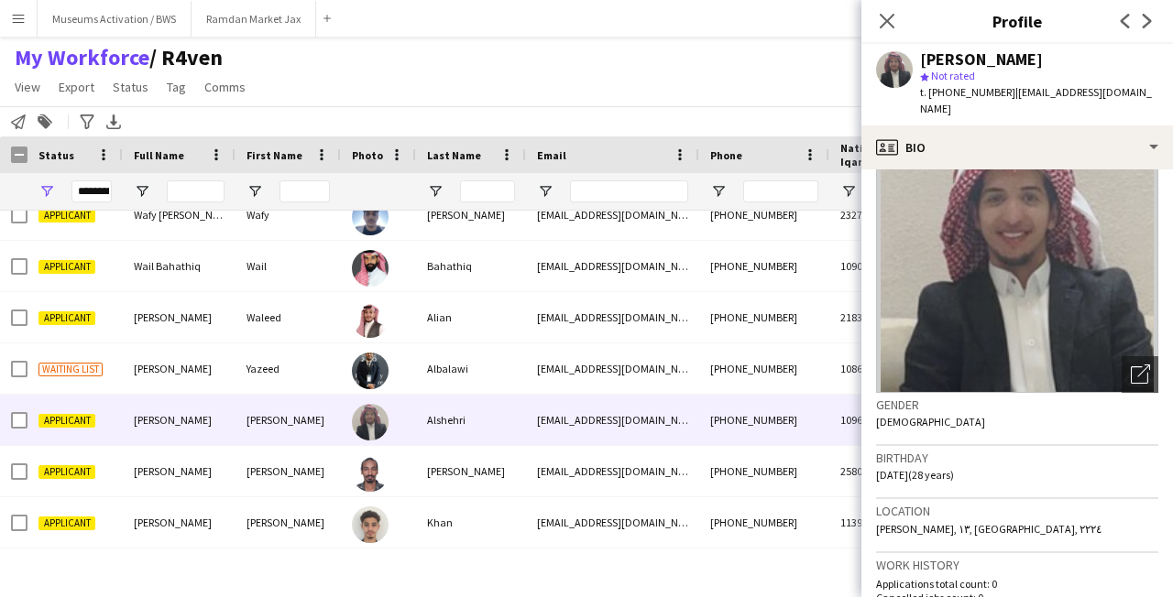
scroll to position [0, 0]
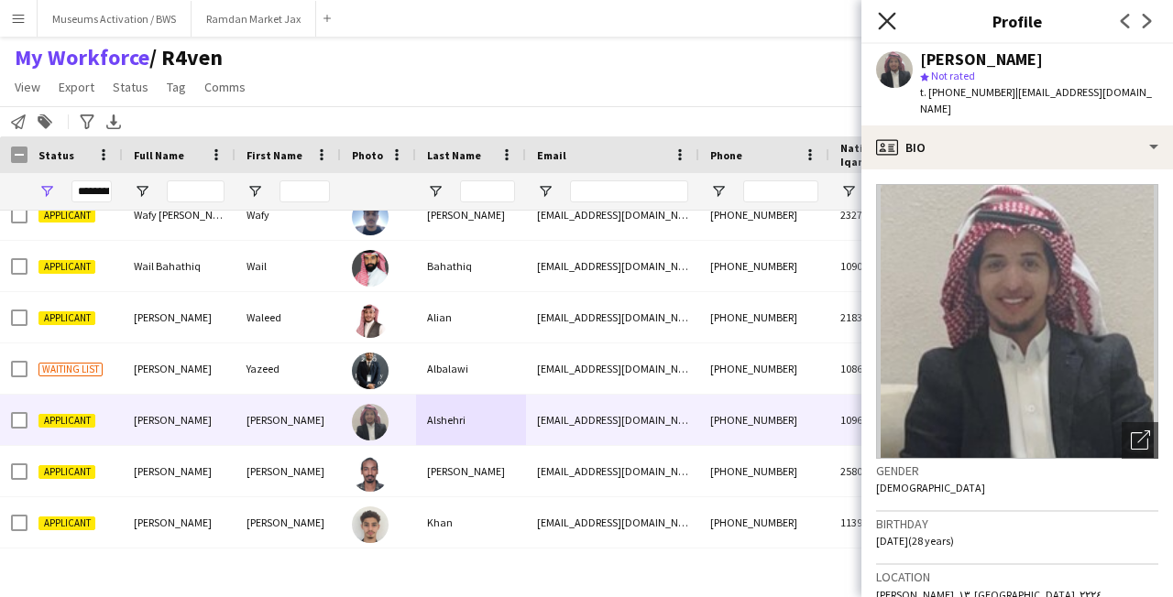
click at [891, 20] on icon "Close pop-in" at bounding box center [886, 20] width 17 height 17
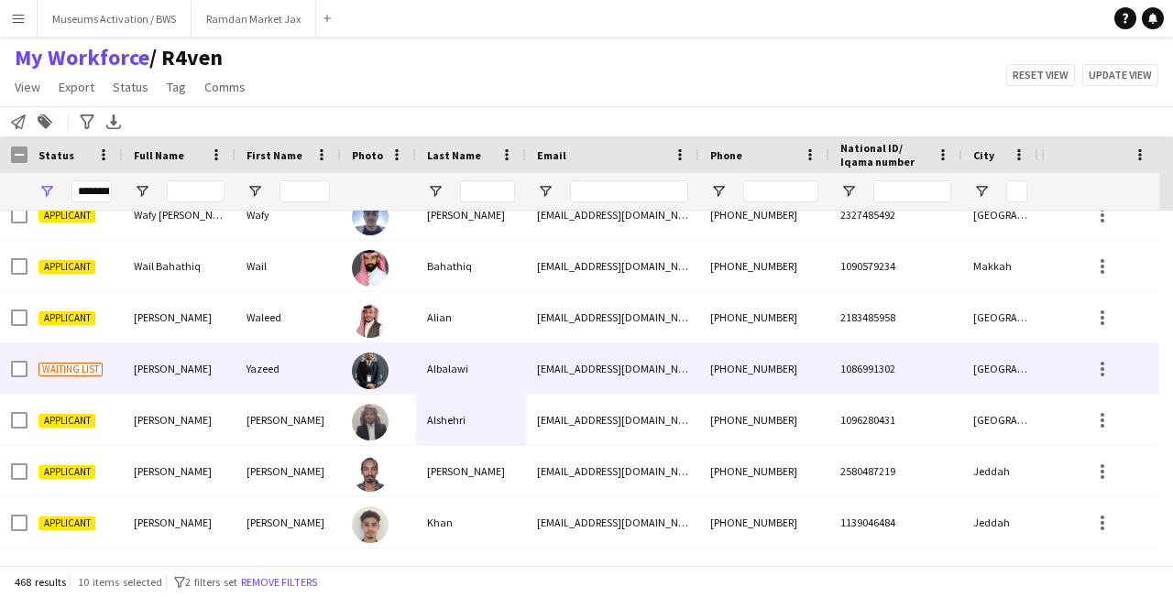
scroll to position [21835, 0]
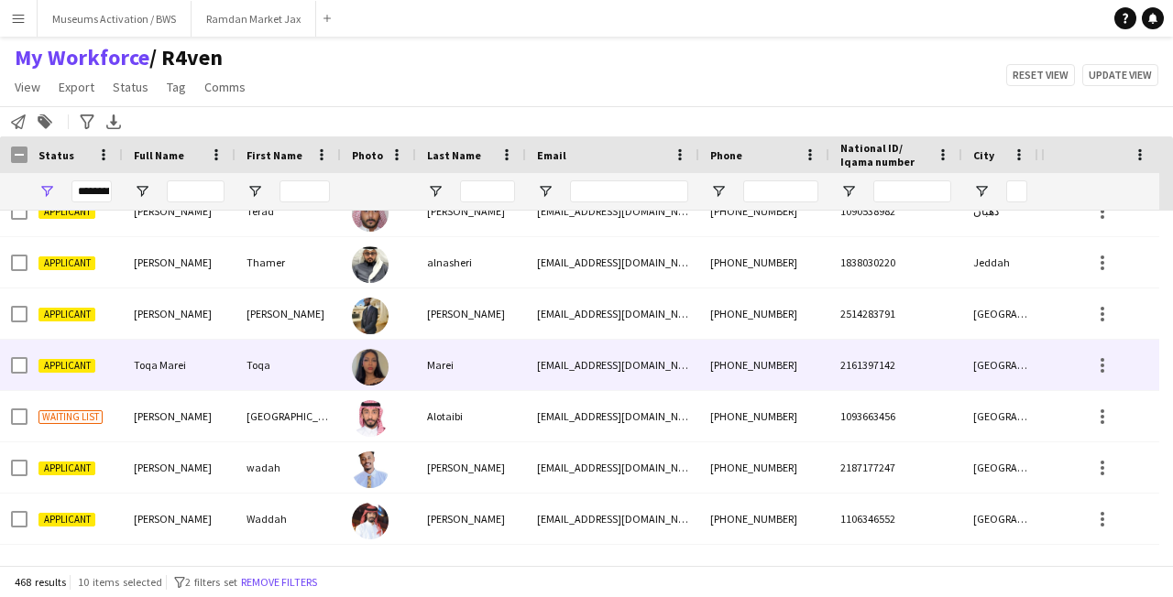
click at [292, 366] on div "Toqa" at bounding box center [287, 365] width 105 height 50
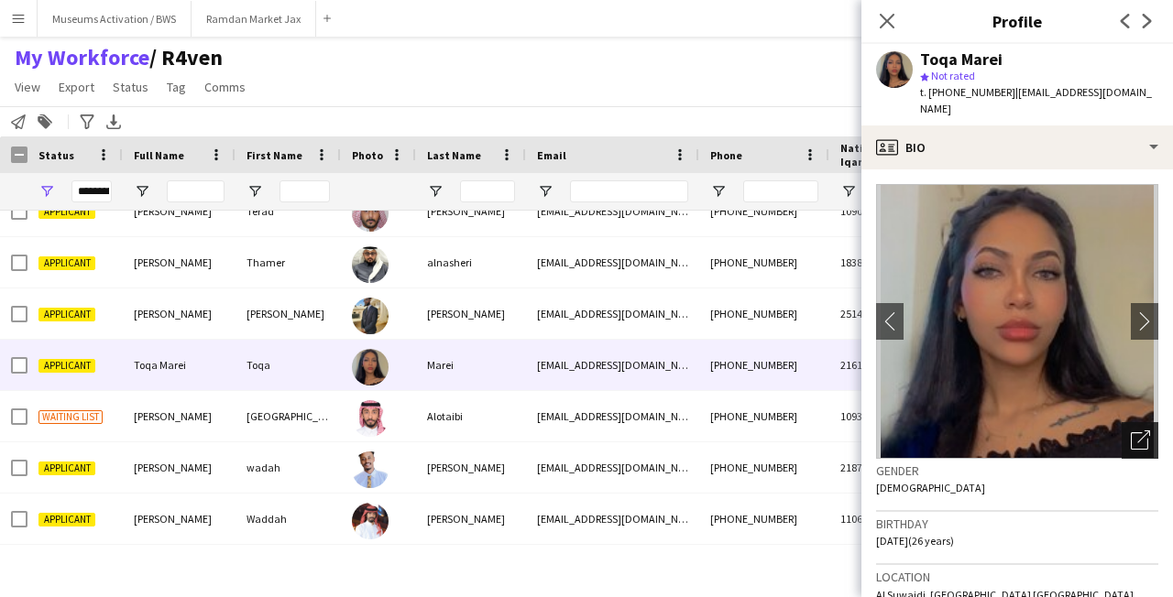
click at [1133, 431] on icon "Open photos pop-in" at bounding box center [1139, 440] width 19 height 19
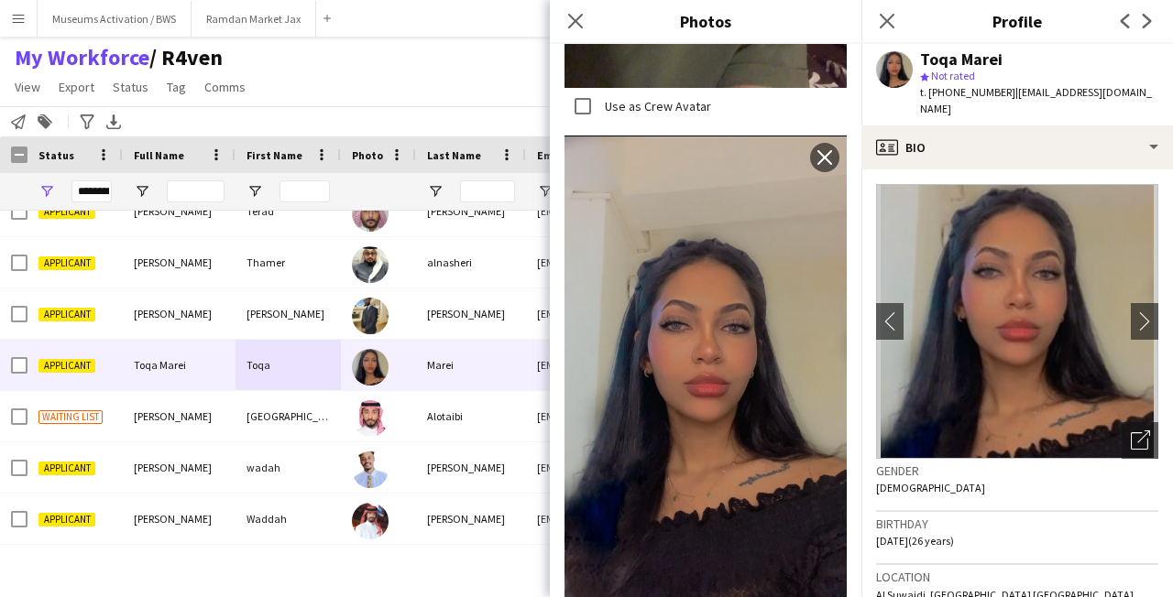
click at [889, 27] on icon "Close pop-in" at bounding box center [886, 21] width 15 height 15
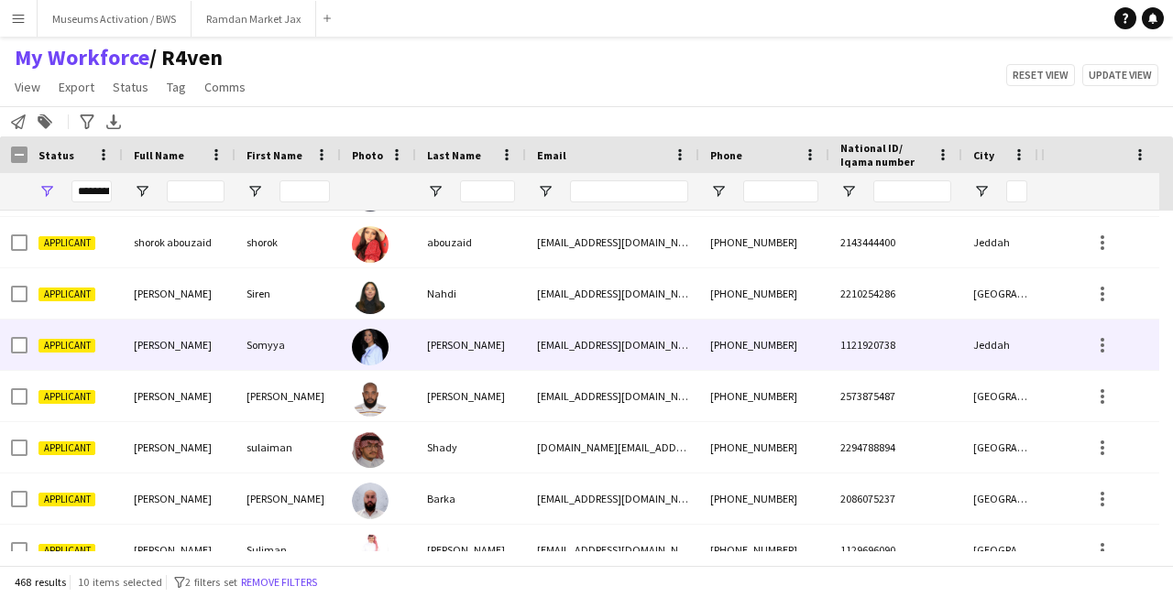
click at [383, 337] on img at bounding box center [370, 347] width 37 height 37
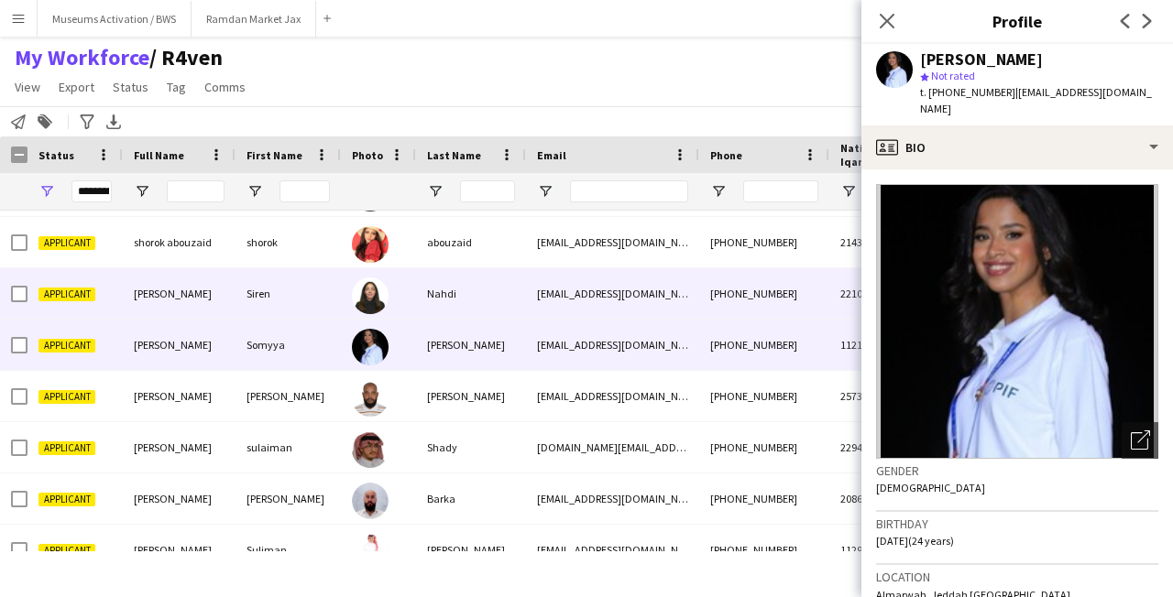
click at [398, 285] on div at bounding box center [378, 293] width 75 height 50
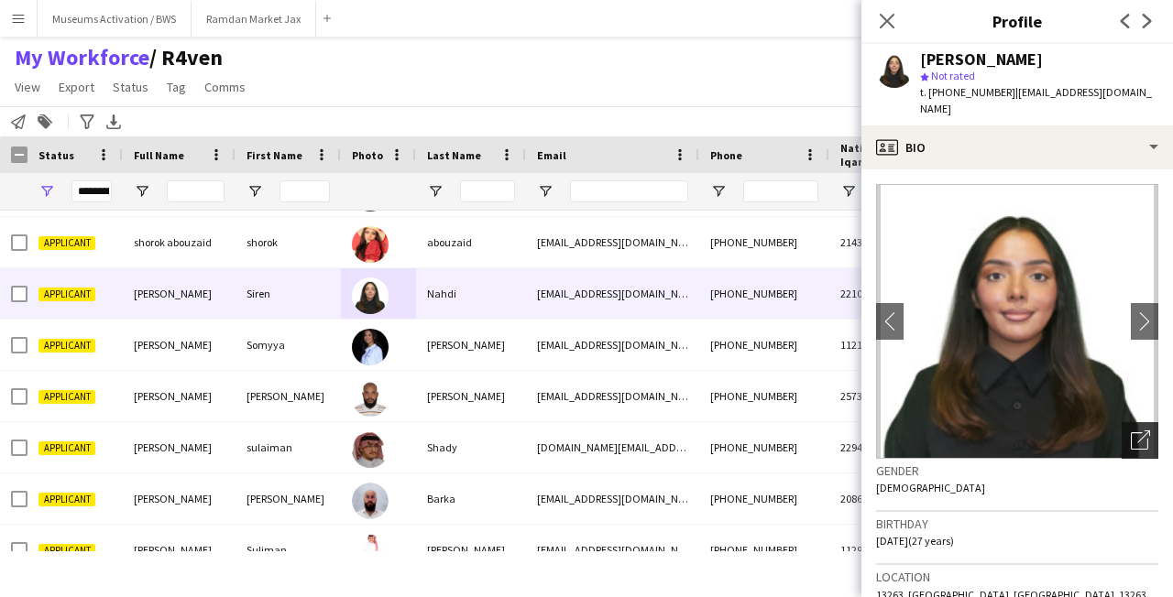
click at [1130, 432] on icon at bounding box center [1138, 440] width 17 height 17
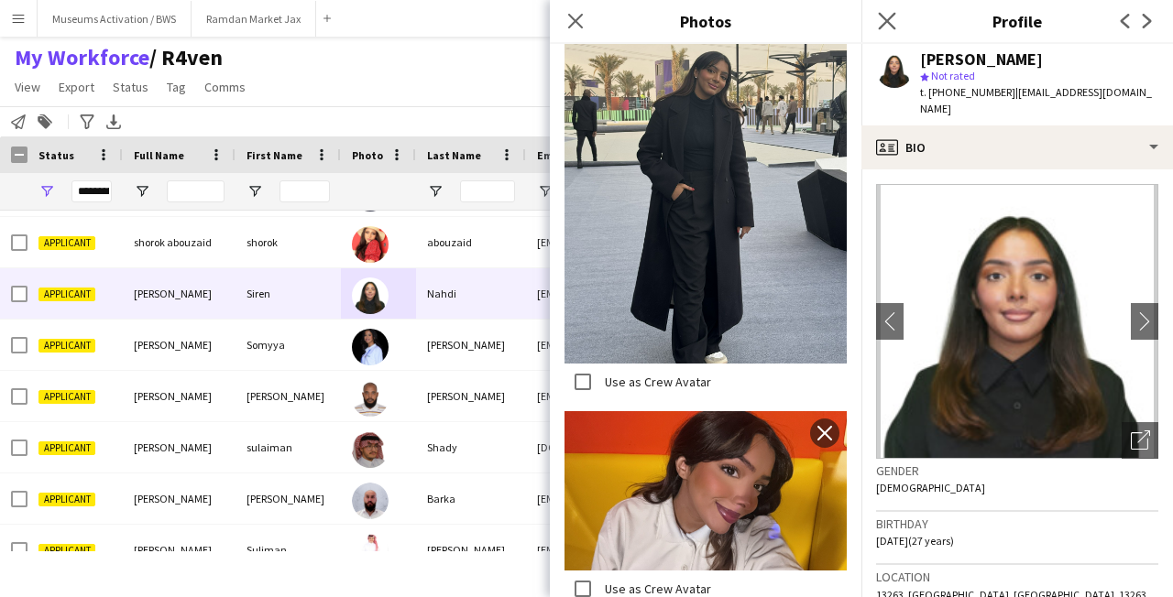
click at [880, 11] on app-icon "Close pop-in" at bounding box center [887, 21] width 27 height 27
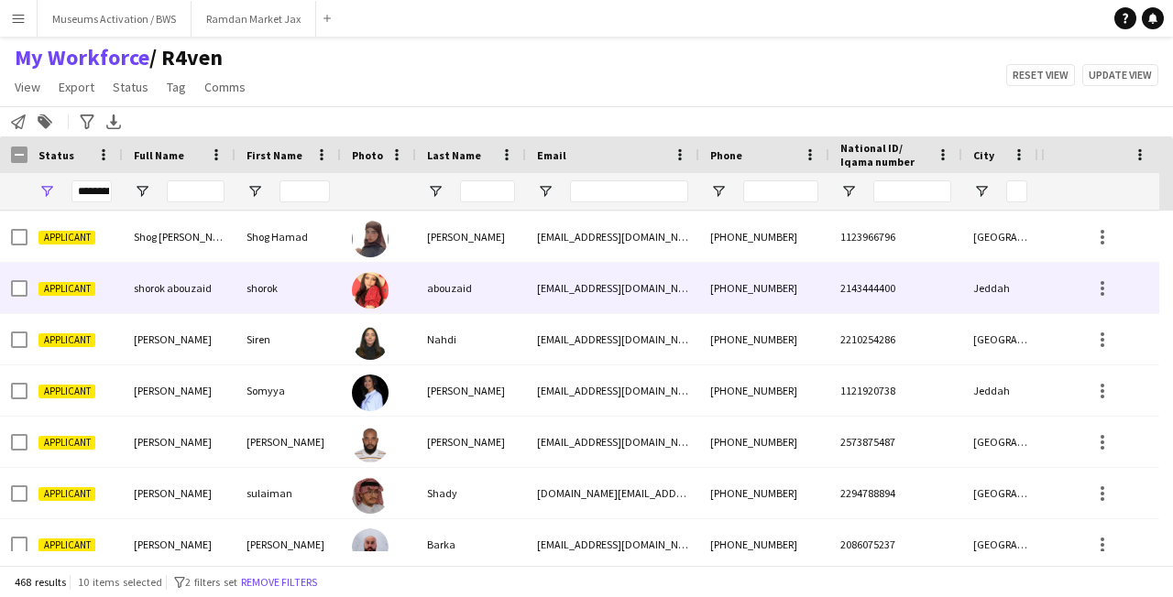
click at [329, 298] on div "shorok" at bounding box center [287, 288] width 105 height 50
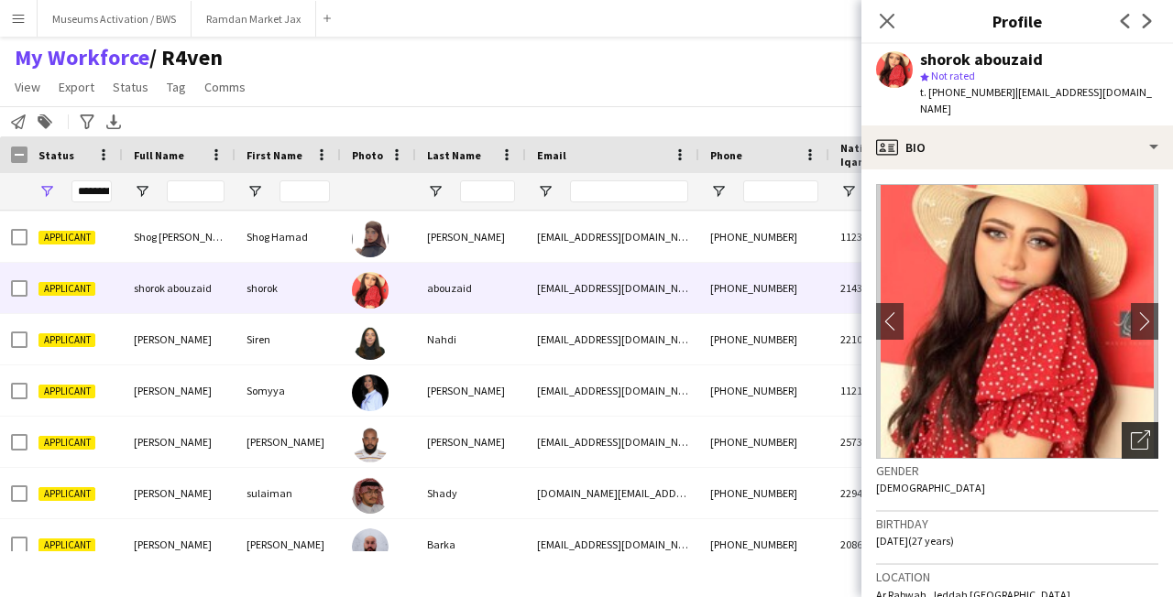
click at [1136, 431] on icon "Open photos pop-in" at bounding box center [1139, 440] width 19 height 19
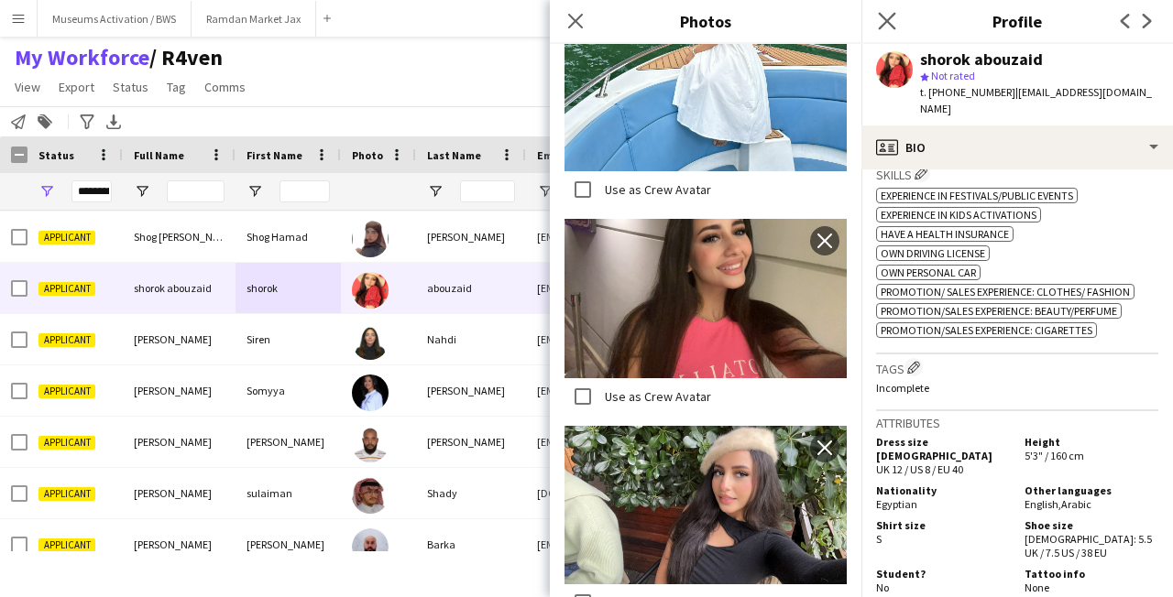
click at [892, 11] on app-icon "Close pop-in" at bounding box center [887, 21] width 27 height 27
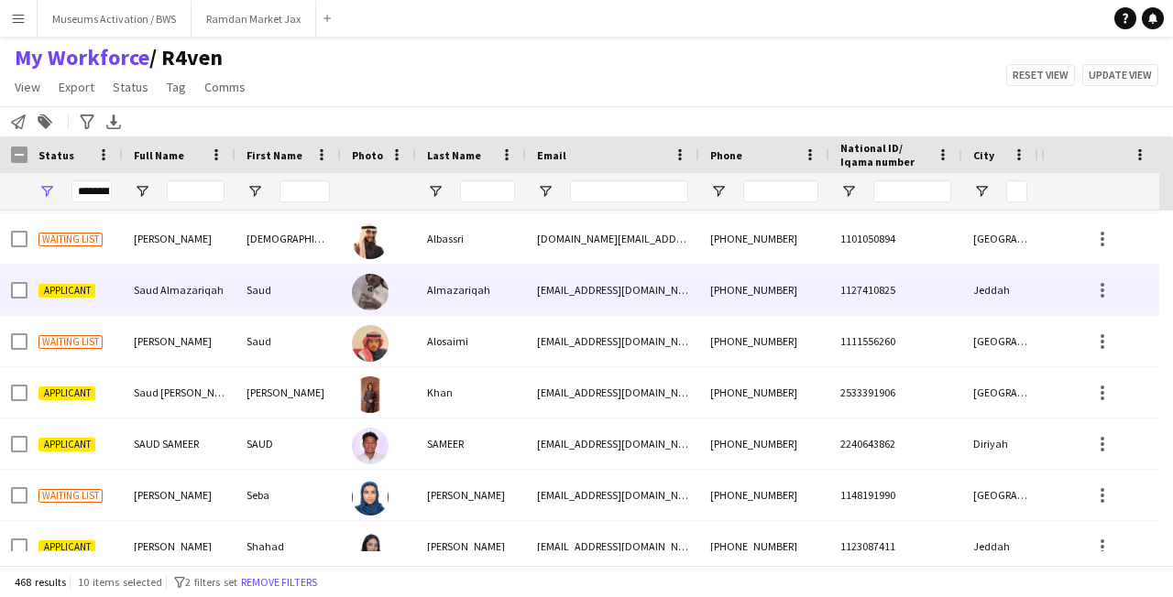
click at [388, 304] on div at bounding box center [378, 290] width 75 height 50
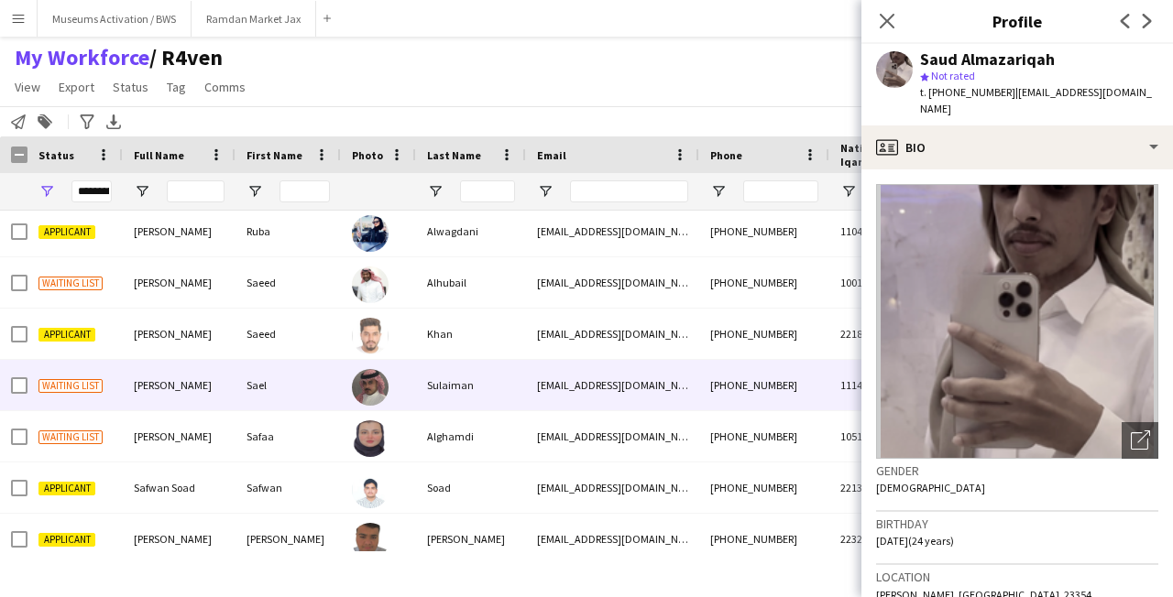
click at [400, 373] on div at bounding box center [378, 385] width 75 height 50
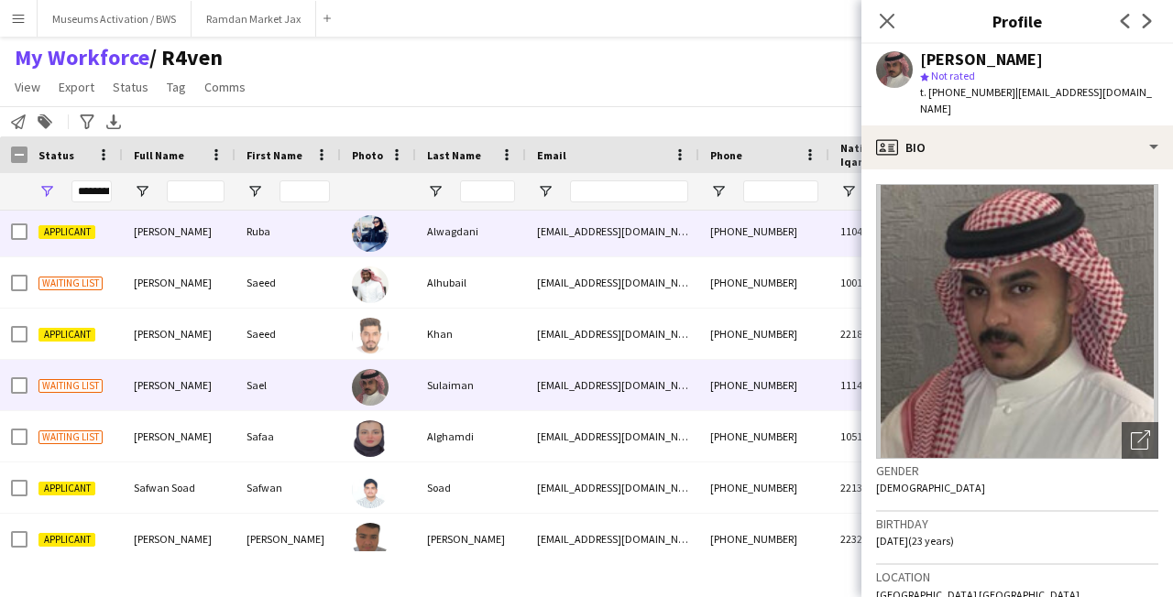
click at [409, 245] on div at bounding box center [378, 231] width 75 height 50
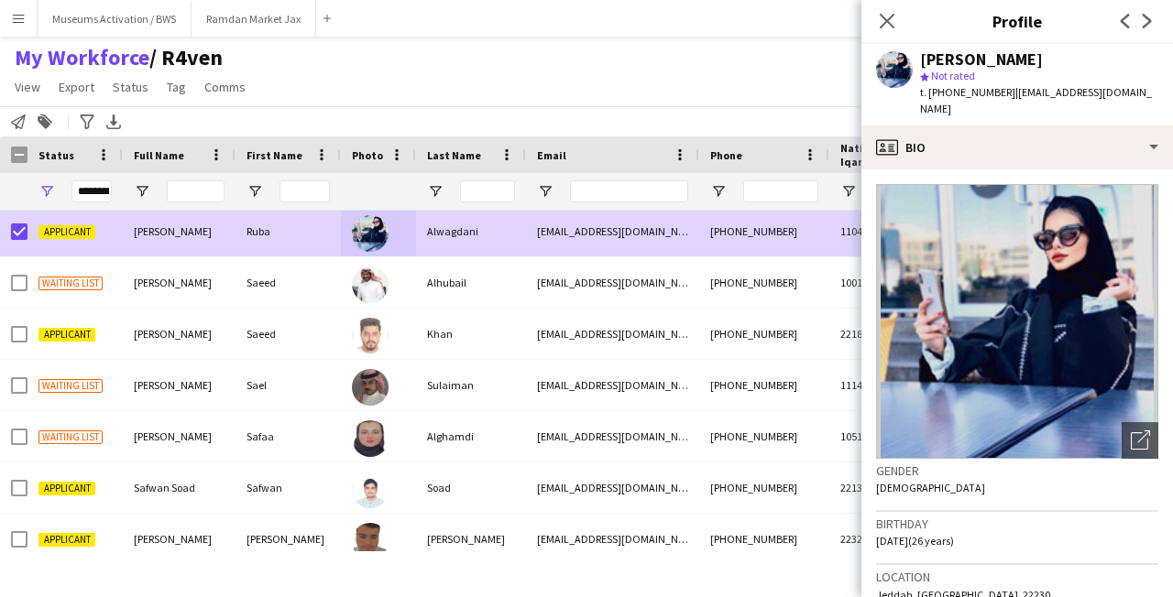
click at [1056, 106] on div "[PERSON_NAME] star Not rated t. [PHONE_NUMBER] | [EMAIL_ADDRESS][DOMAIN_NAME]" at bounding box center [1016, 85] width 311 height 82
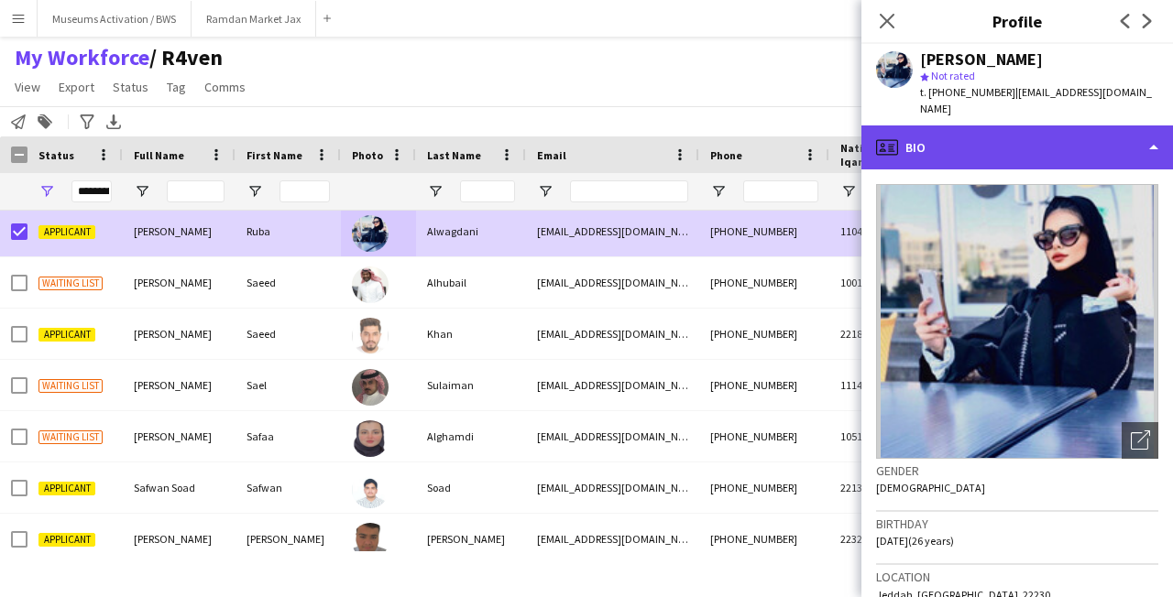
click at [1055, 126] on div "profile Bio" at bounding box center [1016, 148] width 311 height 44
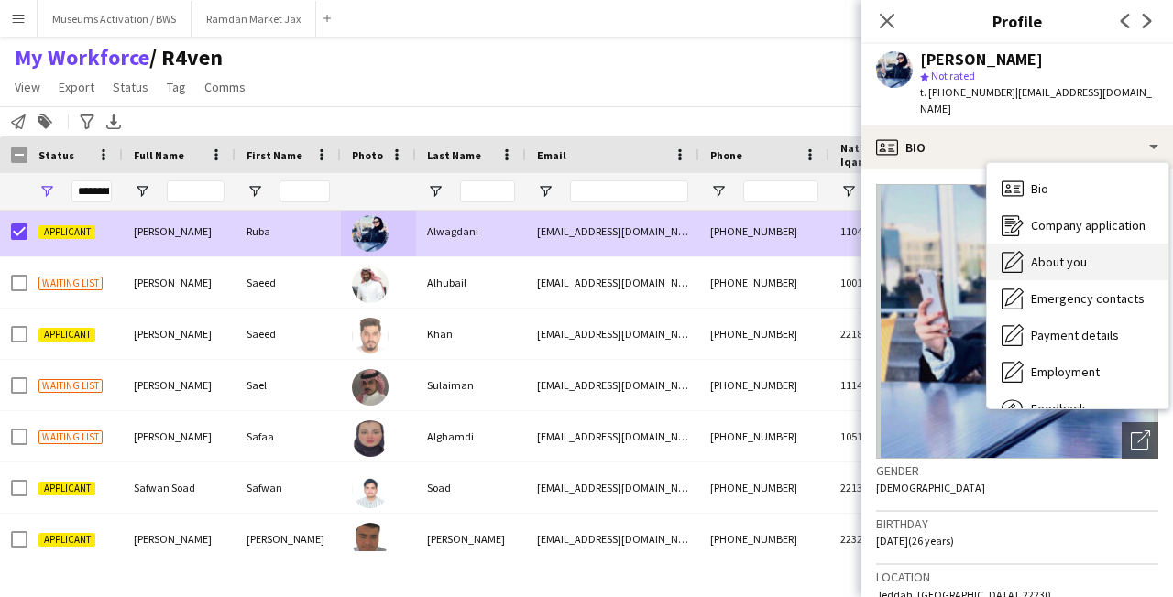
click at [1064, 254] on span "About you" at bounding box center [1059, 262] width 56 height 16
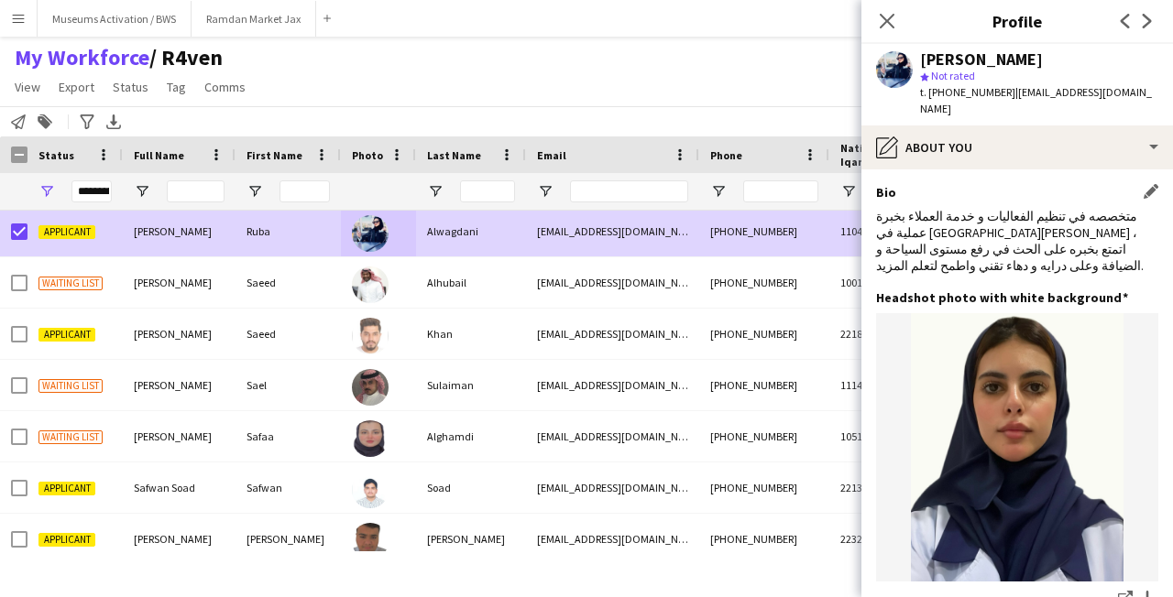
click at [1024, 226] on div "متخصصه في تنظيم الفعاليات و خدمة العملاء بخبرة عملية في [GEOGRAPHIC_DATA][PERSO…" at bounding box center [1017, 241] width 282 height 67
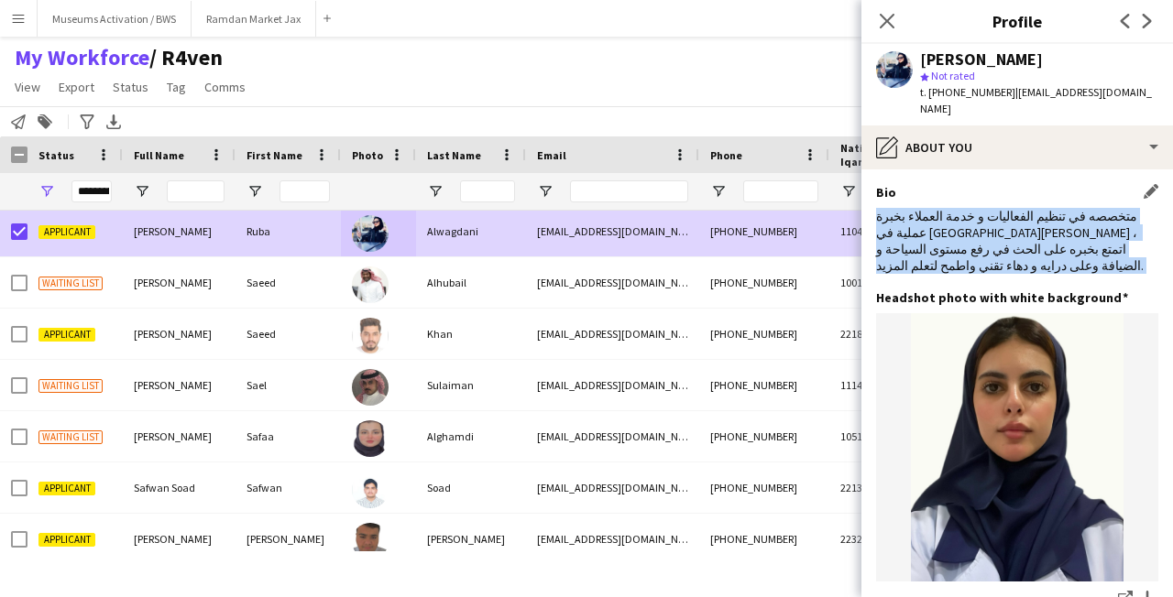
click at [1024, 226] on div "متخصصه في تنظيم الفعاليات و خدمة العملاء بخبرة عملية في [GEOGRAPHIC_DATA][PERSO…" at bounding box center [1017, 241] width 282 height 67
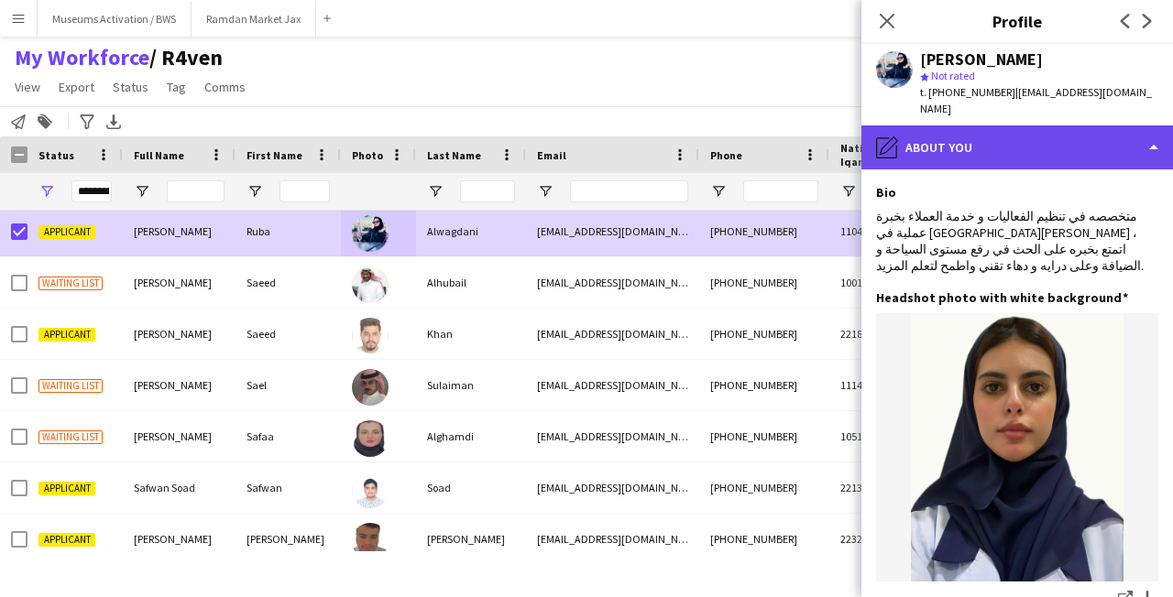
click at [952, 142] on div "pencil4 About you" at bounding box center [1016, 148] width 311 height 44
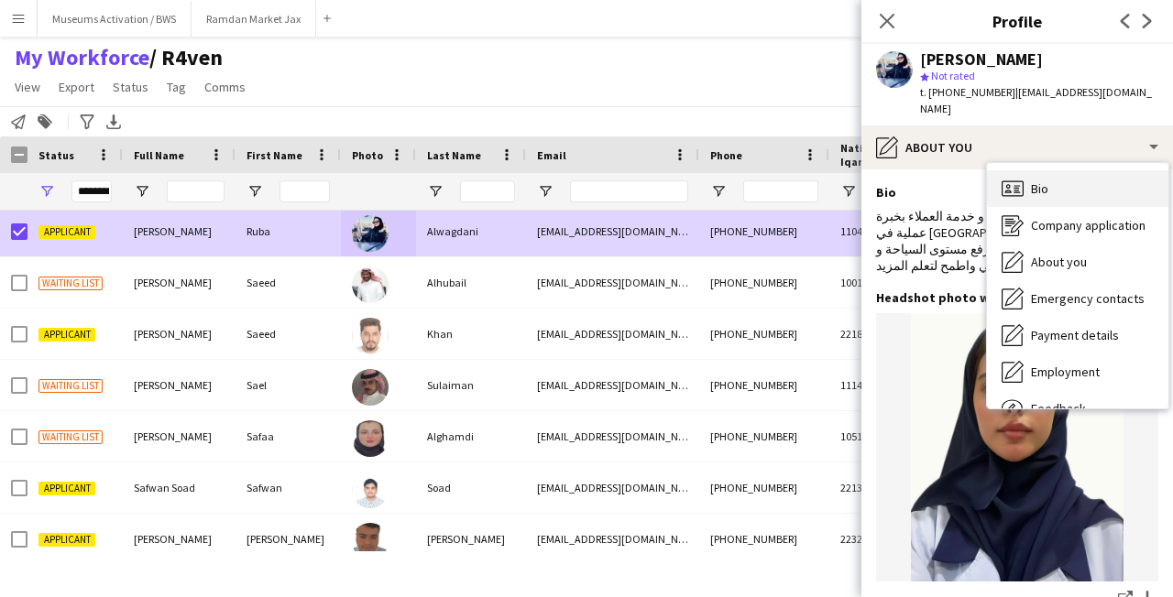
click at [1054, 174] on div "Bio Bio" at bounding box center [1077, 188] width 181 height 37
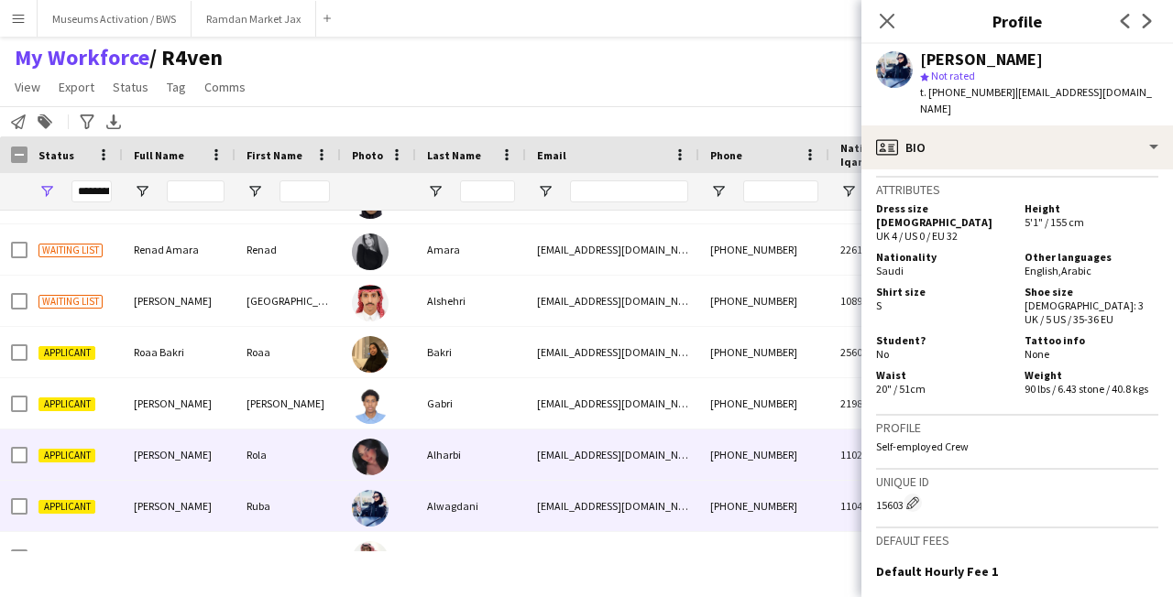
click at [198, 458] on div "[PERSON_NAME]" at bounding box center [179, 455] width 113 height 50
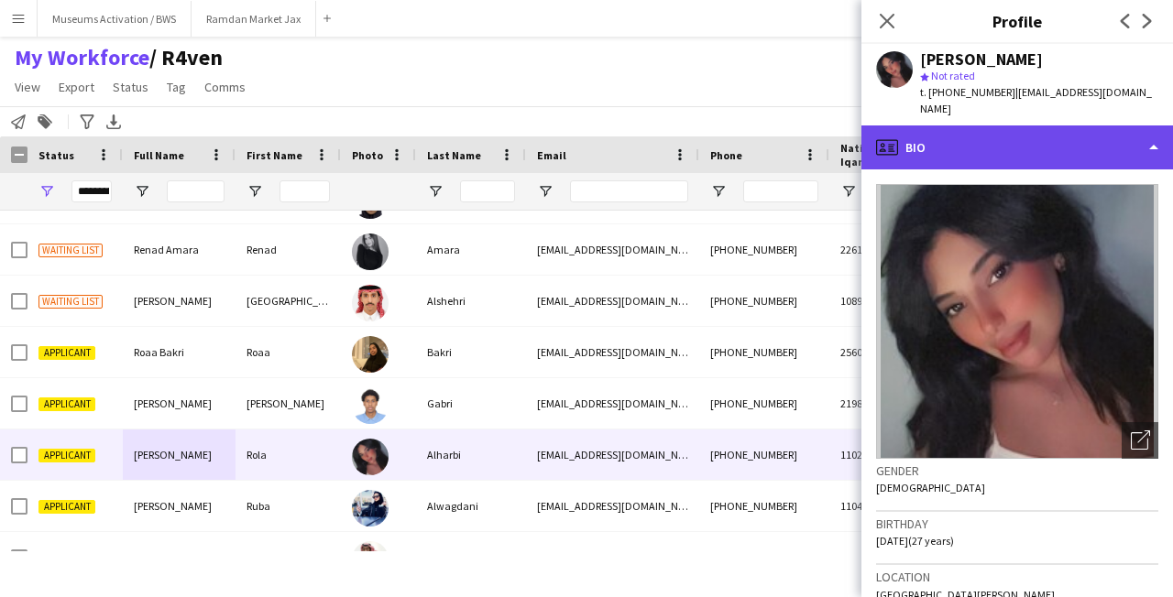
click at [997, 141] on div "profile Bio" at bounding box center [1016, 148] width 311 height 44
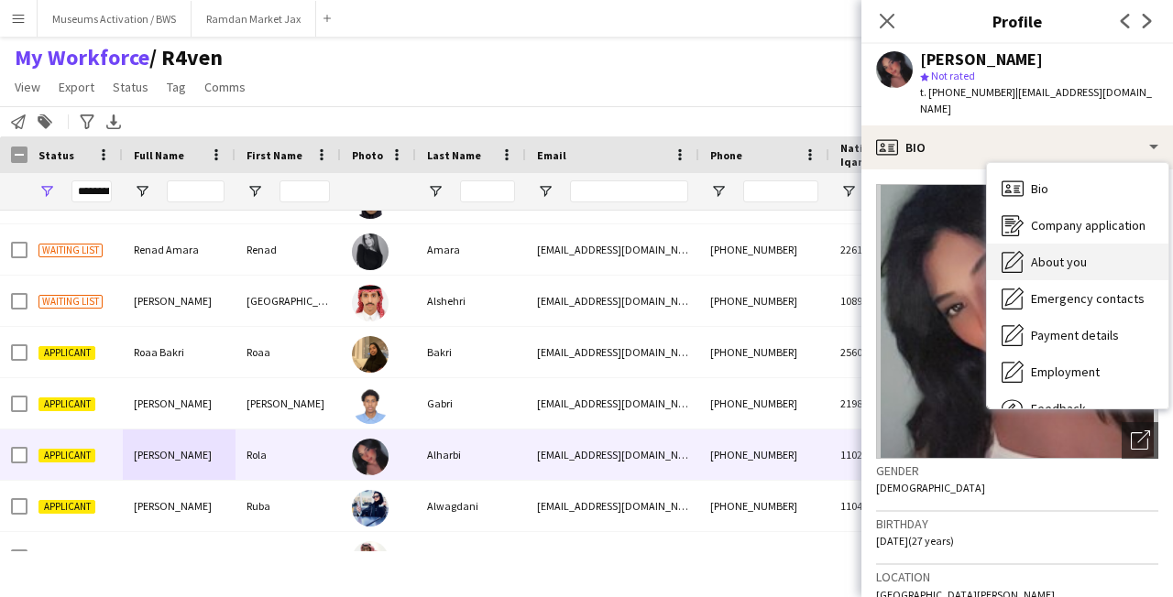
click at [1017, 251] on icon "About you" at bounding box center [1012, 262] width 22 height 22
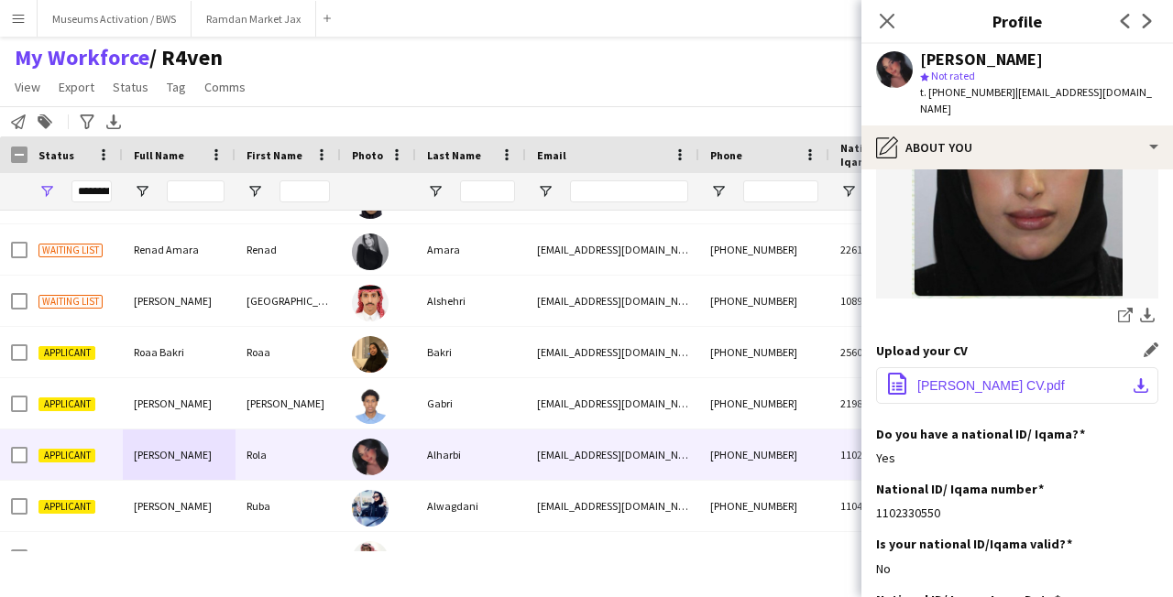
click at [963, 378] on span "[PERSON_NAME] CV.pdf" at bounding box center [990, 385] width 147 height 15
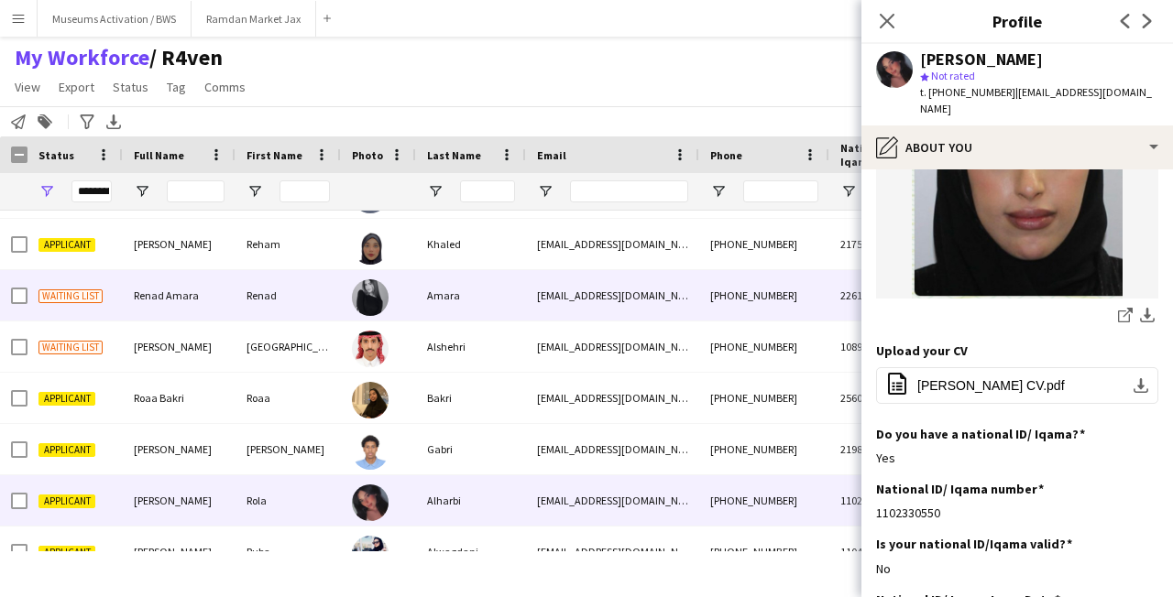
click at [289, 313] on div "Renad" at bounding box center [287, 295] width 105 height 50
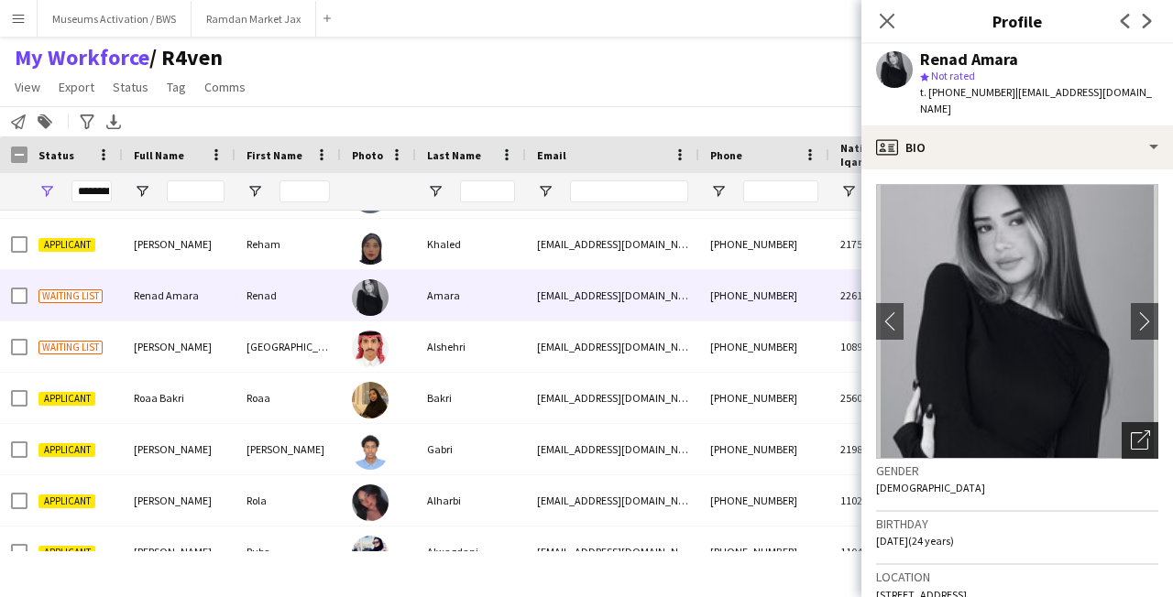
click at [1130, 431] on icon "Open photos pop-in" at bounding box center [1139, 440] width 19 height 19
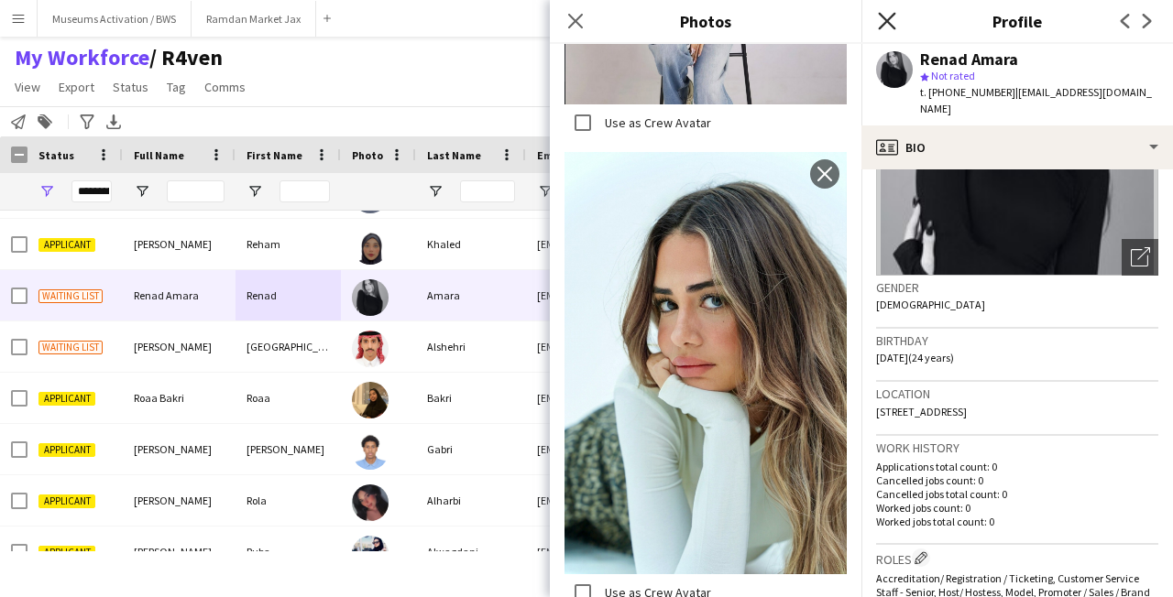
click at [891, 18] on icon "Close pop-in" at bounding box center [886, 20] width 17 height 17
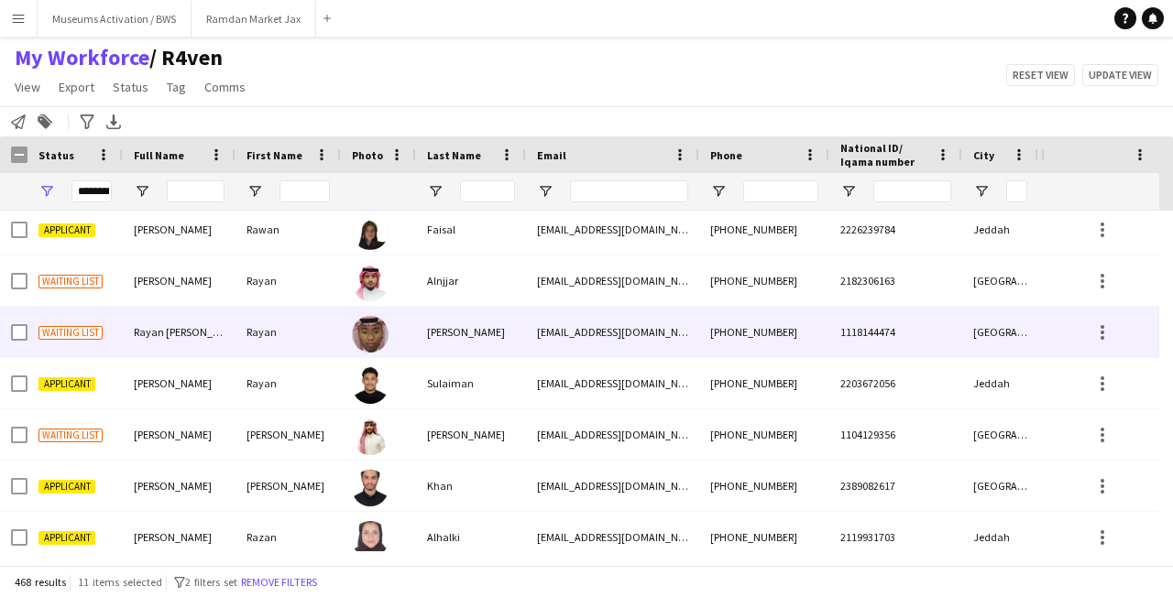
click at [226, 328] on span "Rayan [PERSON_NAME]" at bounding box center [189, 332] width 110 height 14
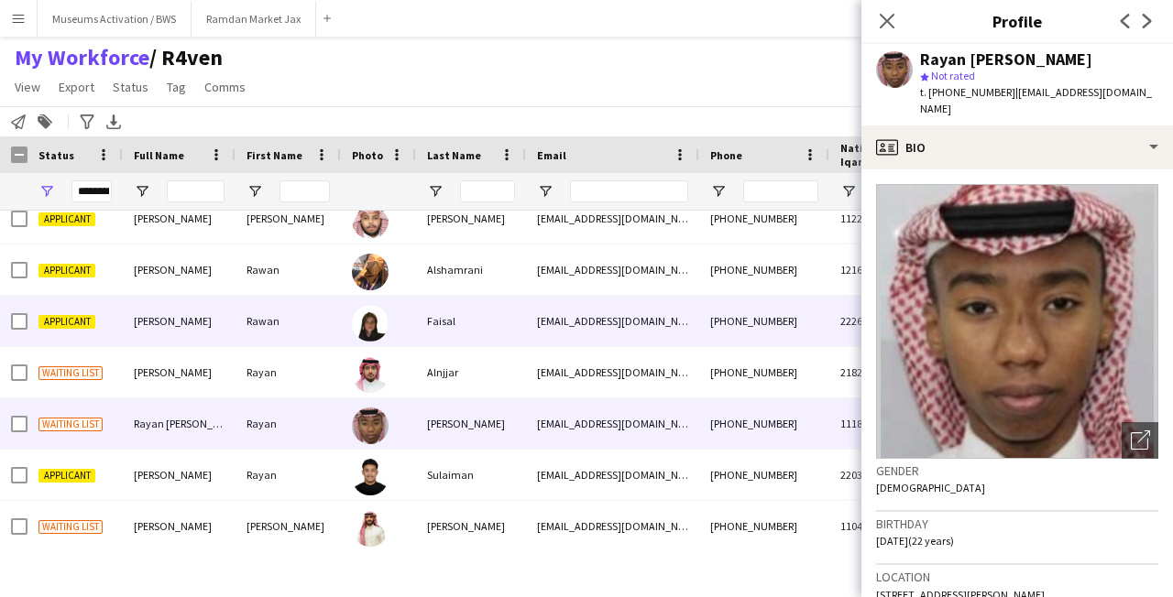
click at [389, 334] on div at bounding box center [378, 321] width 75 height 50
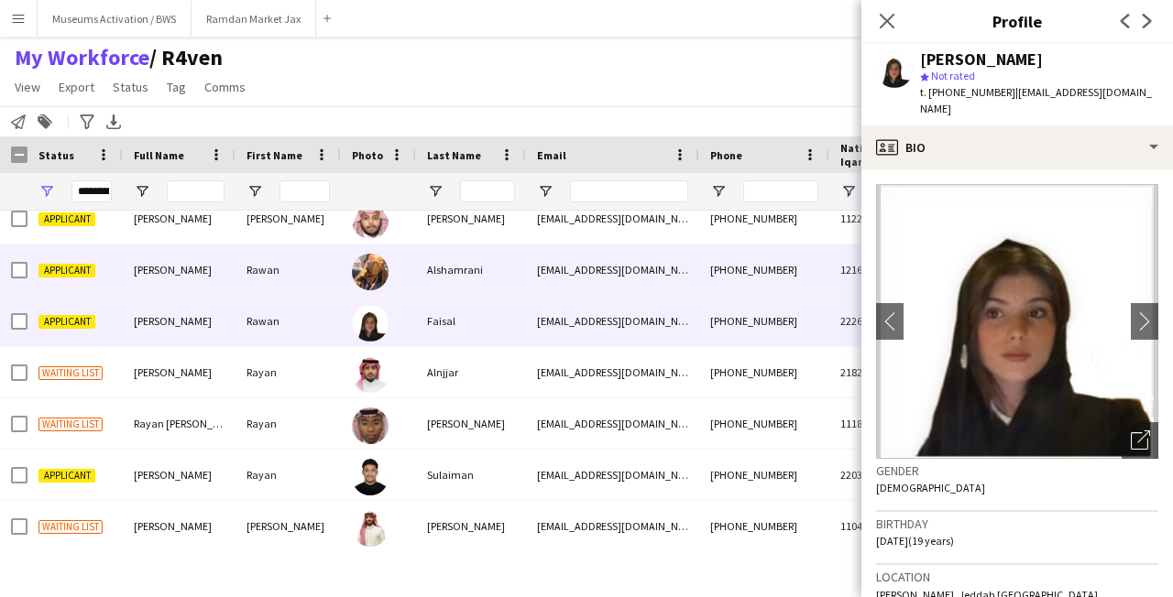
click at [398, 281] on div at bounding box center [378, 270] width 75 height 50
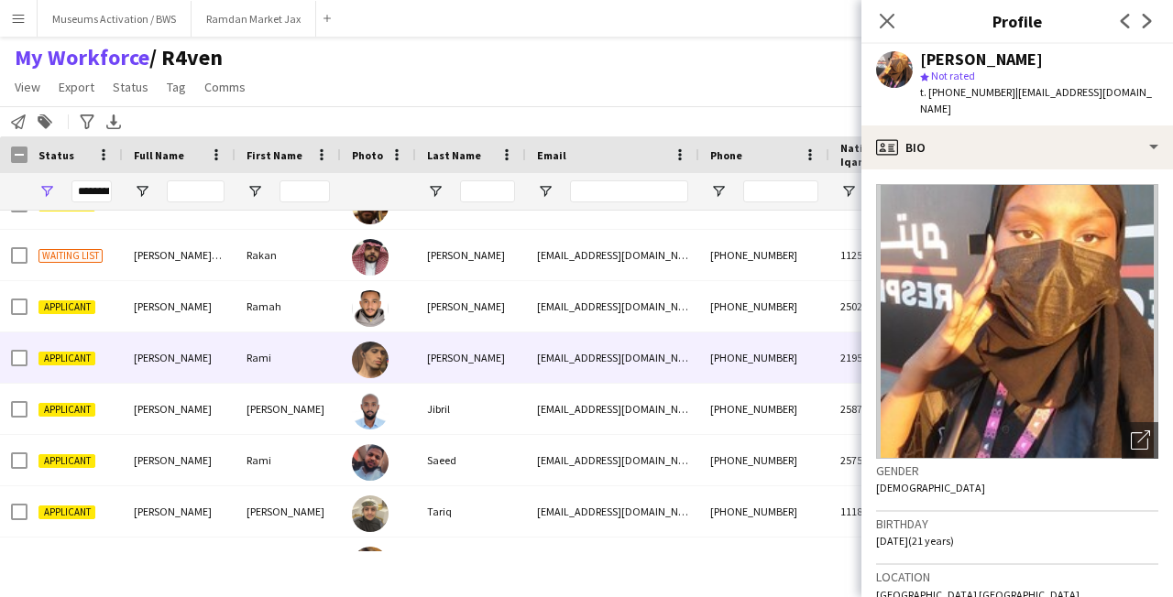
click at [396, 364] on div at bounding box center [378, 358] width 75 height 50
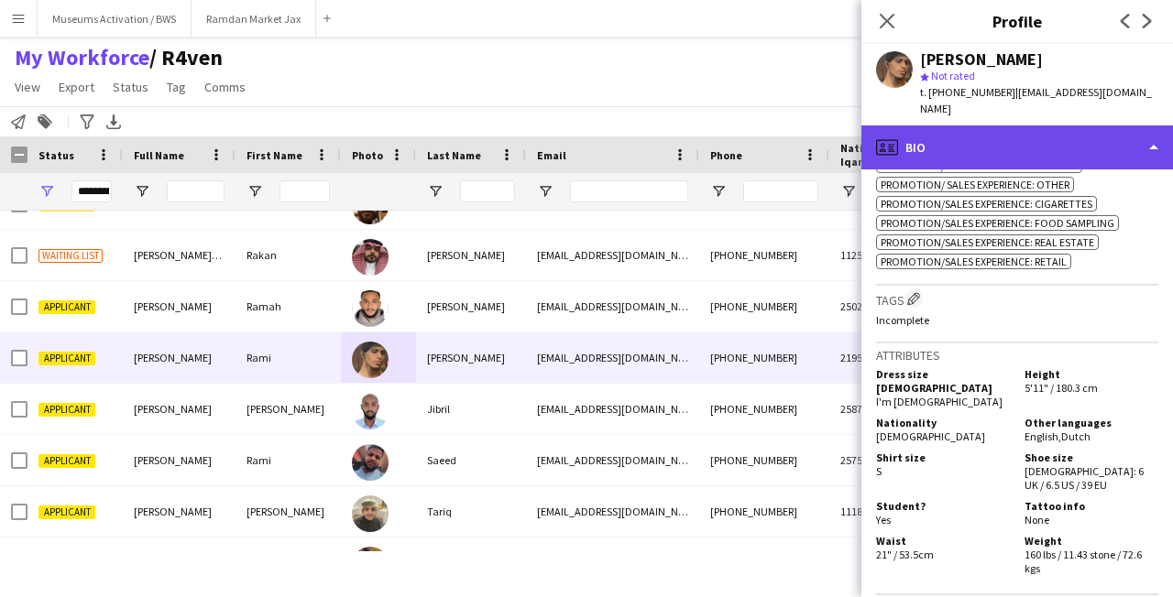
click at [903, 138] on div "profile Bio" at bounding box center [1016, 148] width 311 height 44
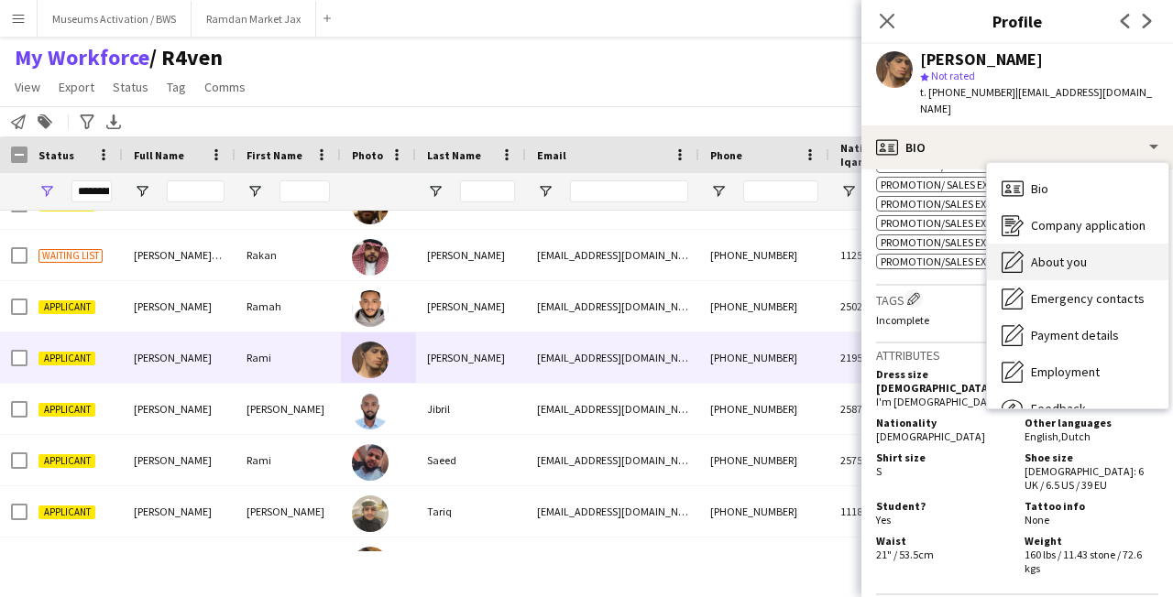
click at [1020, 251] on icon "About you" at bounding box center [1012, 262] width 22 height 22
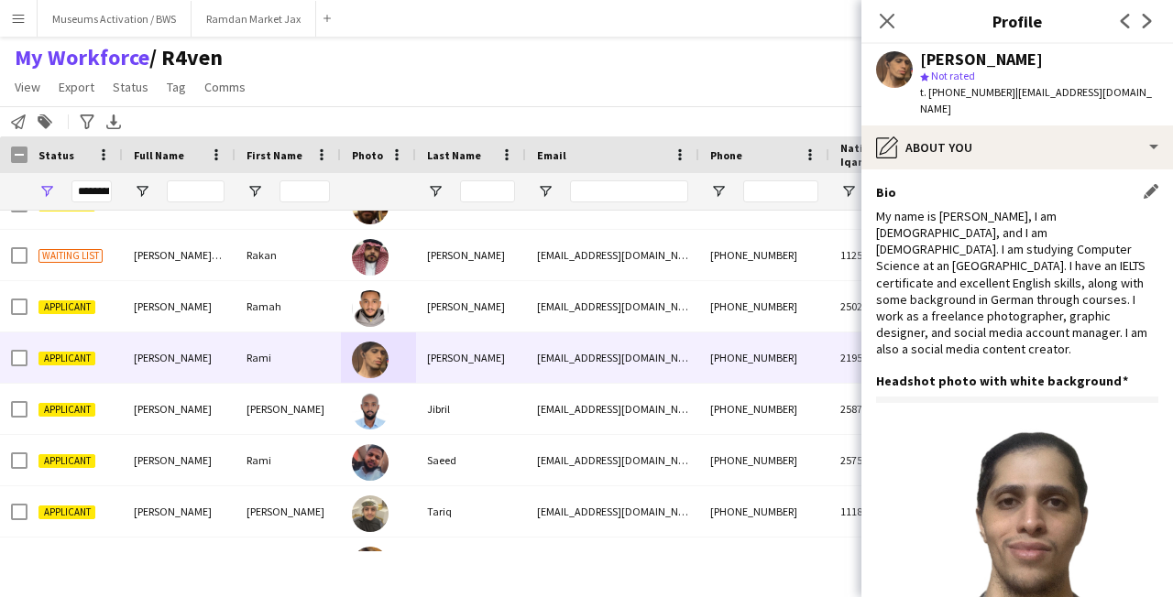
click at [1005, 233] on div "‏My name is [PERSON_NAME], I am [DEMOGRAPHIC_DATA], and I am [DEMOGRAPHIC_DATA]…" at bounding box center [1017, 283] width 282 height 150
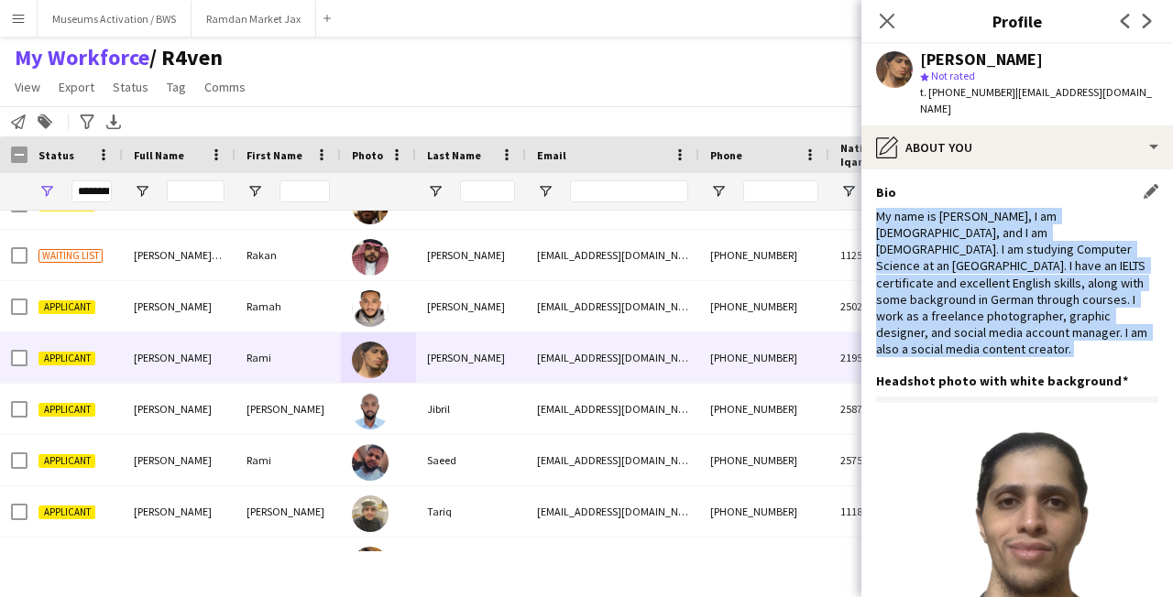
click at [1005, 233] on div "‏My name is [PERSON_NAME], I am [DEMOGRAPHIC_DATA], and I am [DEMOGRAPHIC_DATA]…" at bounding box center [1017, 283] width 282 height 150
click at [1007, 244] on div "‏My name is [PERSON_NAME], I am [DEMOGRAPHIC_DATA], and I am [DEMOGRAPHIC_DATA]…" at bounding box center [1017, 283] width 282 height 150
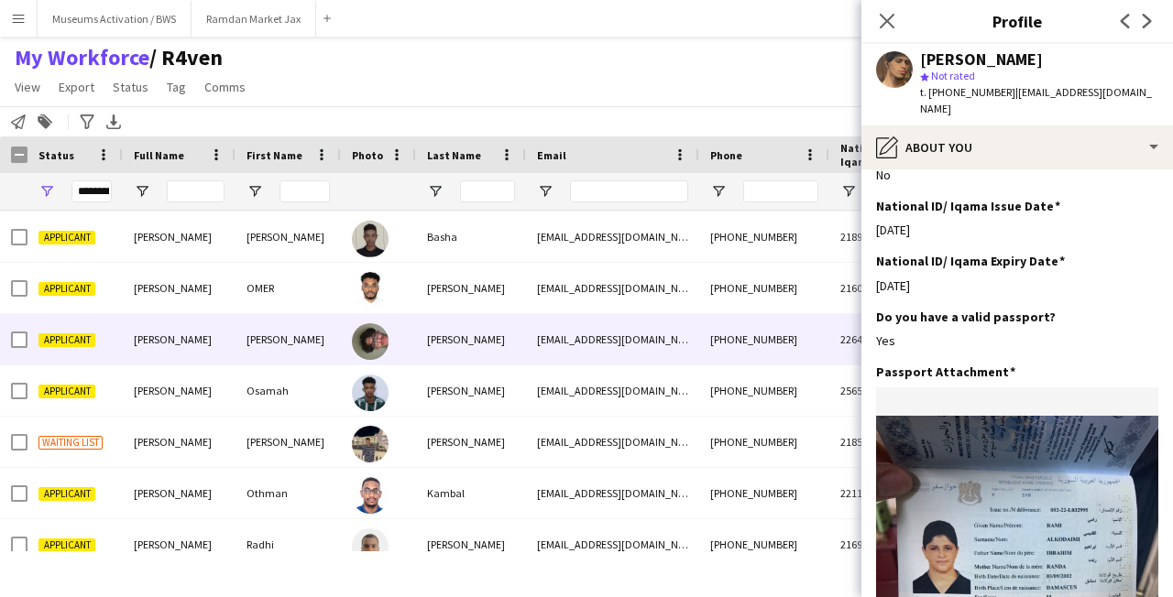
click at [333, 344] on div "[PERSON_NAME]" at bounding box center [287, 339] width 105 height 50
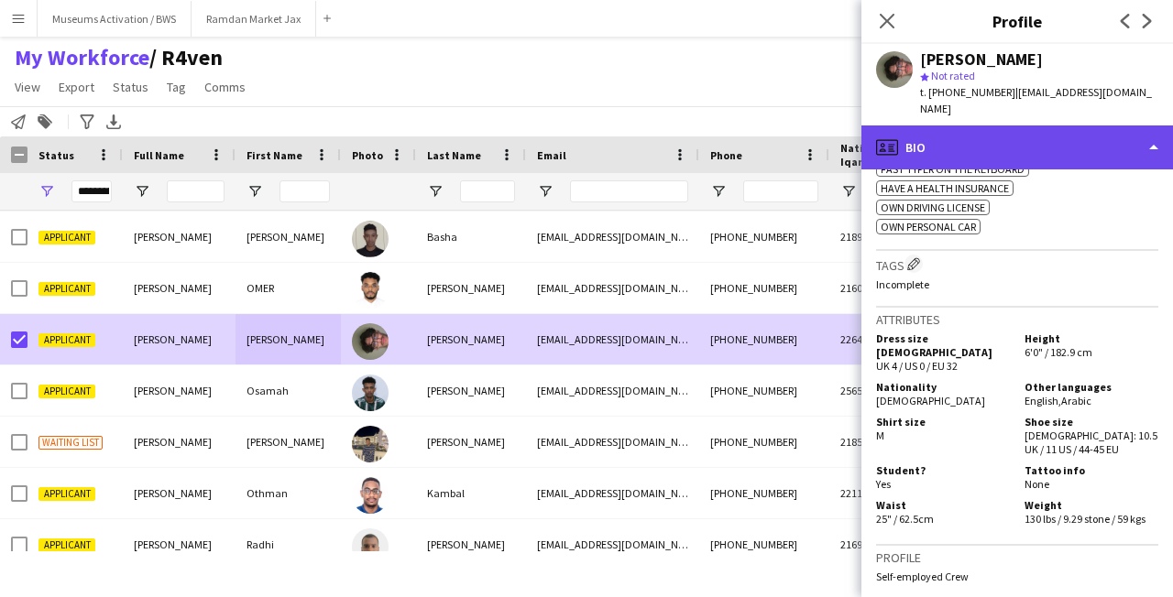
click at [1005, 142] on div "profile Bio" at bounding box center [1016, 148] width 311 height 44
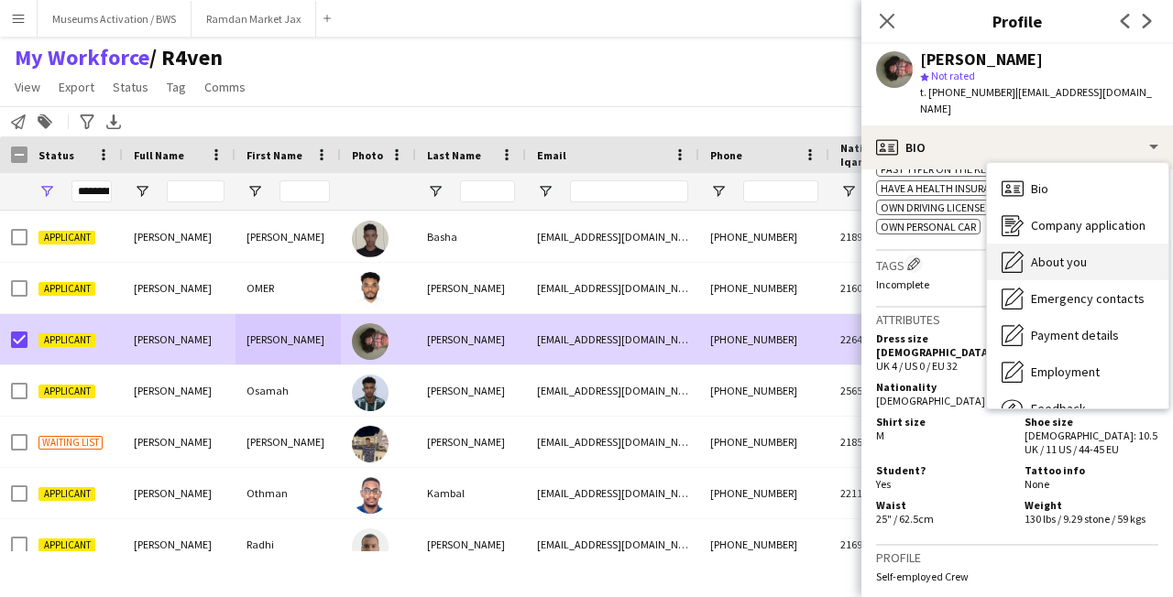
click at [1028, 248] on div "About you About you" at bounding box center [1077, 262] width 181 height 37
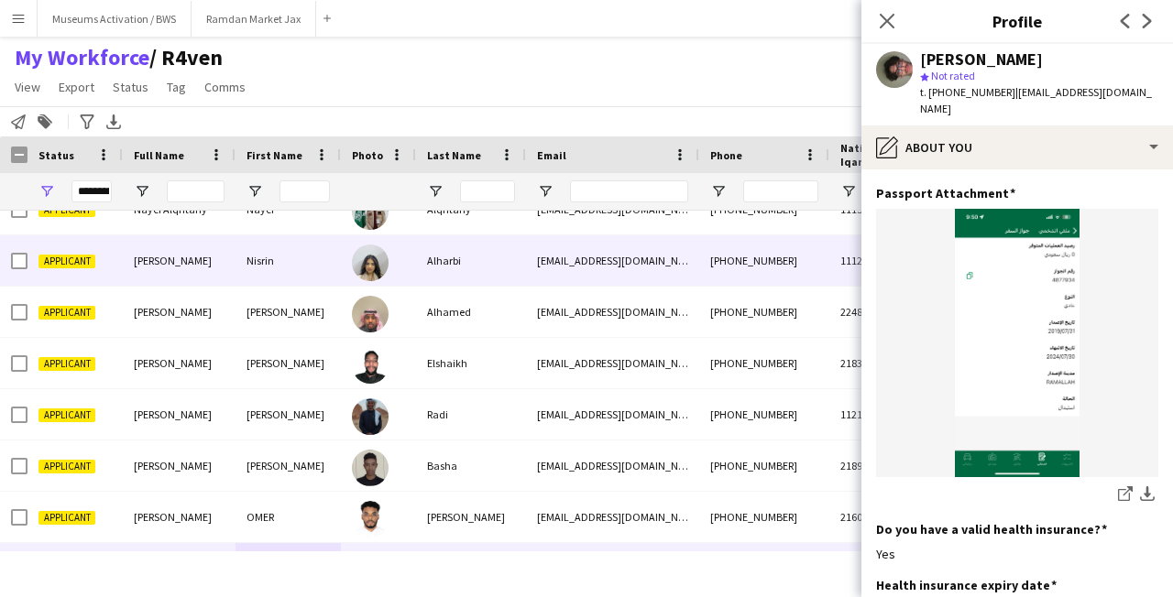
click at [197, 282] on div "[PERSON_NAME]" at bounding box center [179, 260] width 113 height 50
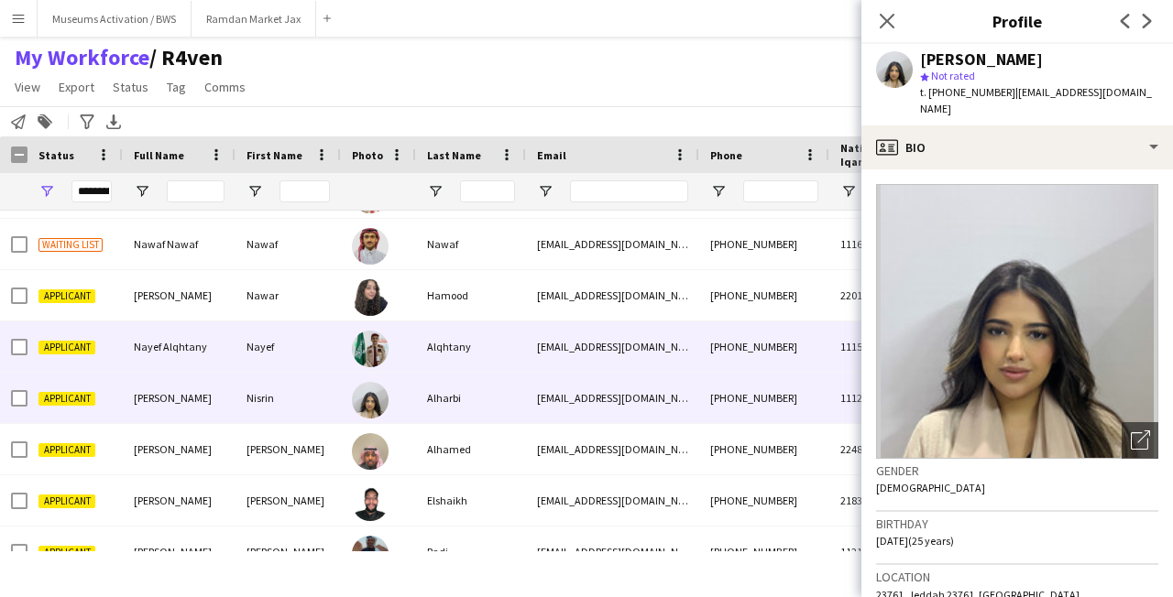
click at [289, 363] on div "Nayef" at bounding box center [287, 347] width 105 height 50
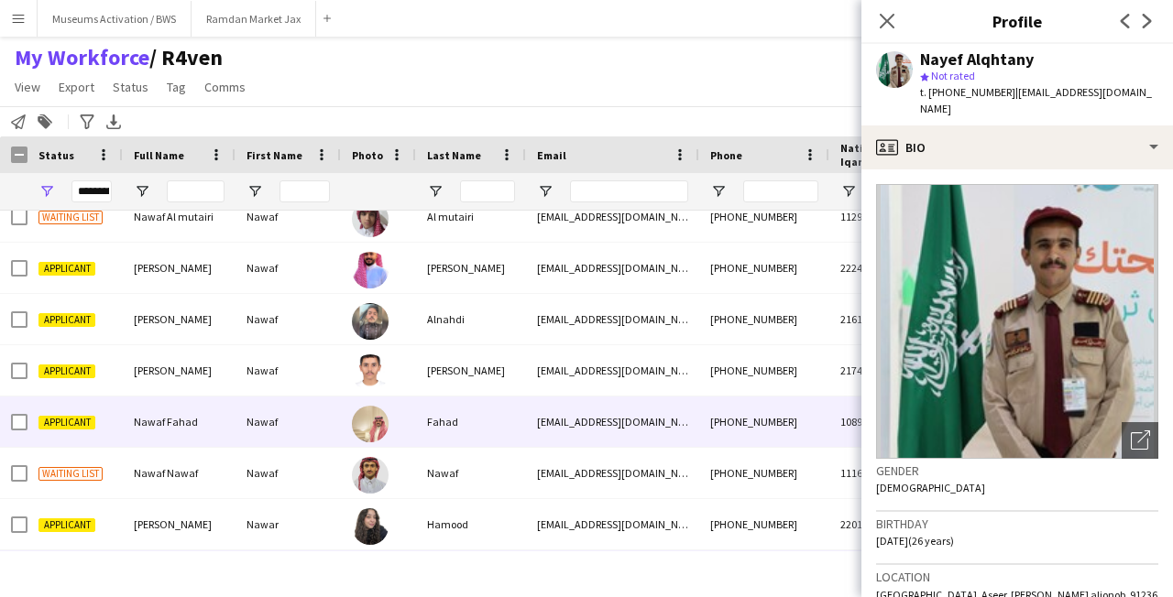
click at [291, 430] on div "Nawaf" at bounding box center [287, 422] width 105 height 50
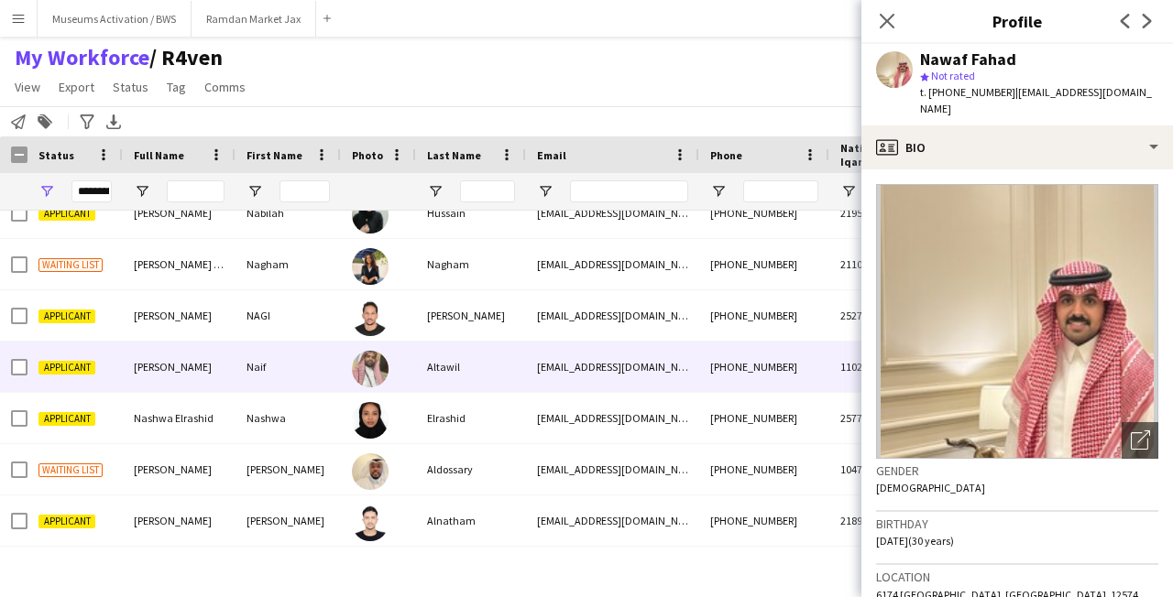
click at [292, 364] on div "Naif" at bounding box center [287, 367] width 105 height 50
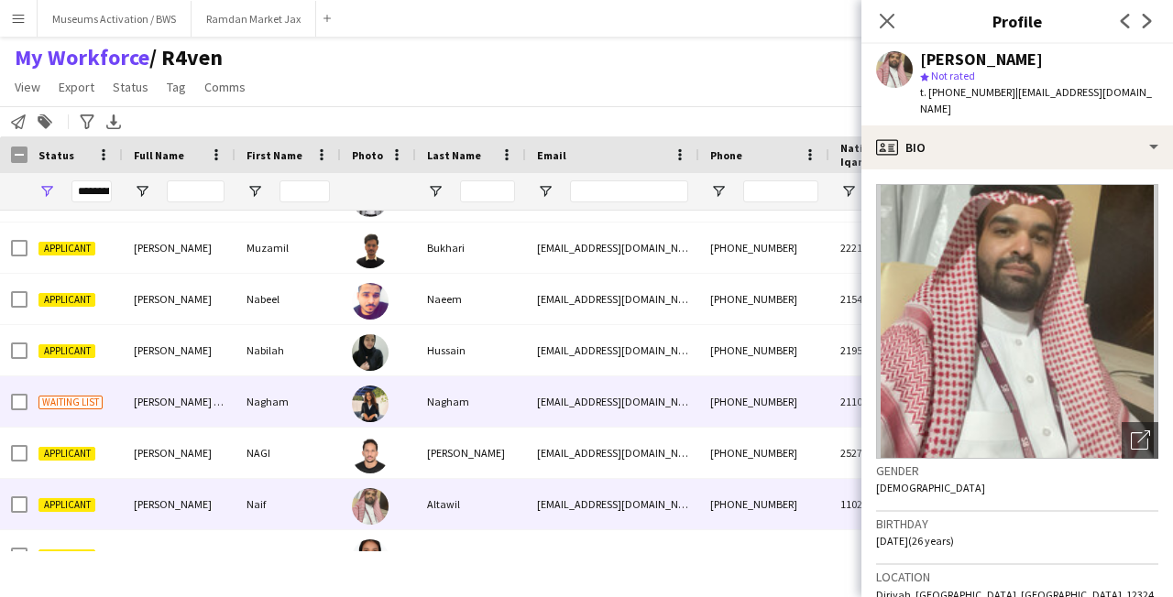
click at [291, 393] on div "Nagham" at bounding box center [287, 402] width 105 height 50
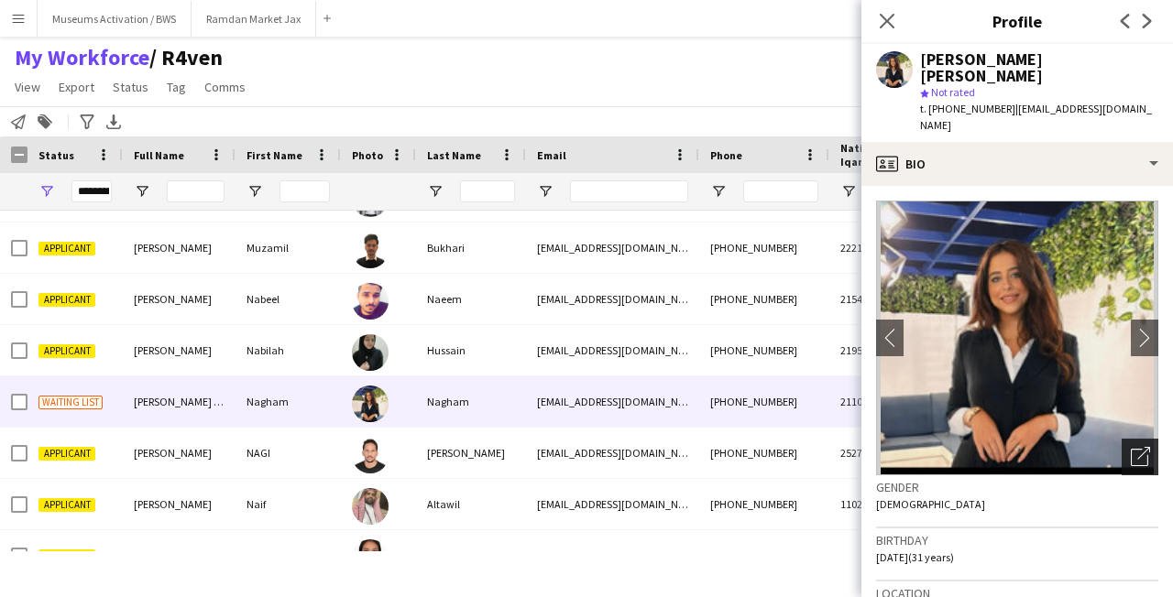
click at [1130, 447] on icon "Open photos pop-in" at bounding box center [1139, 456] width 19 height 19
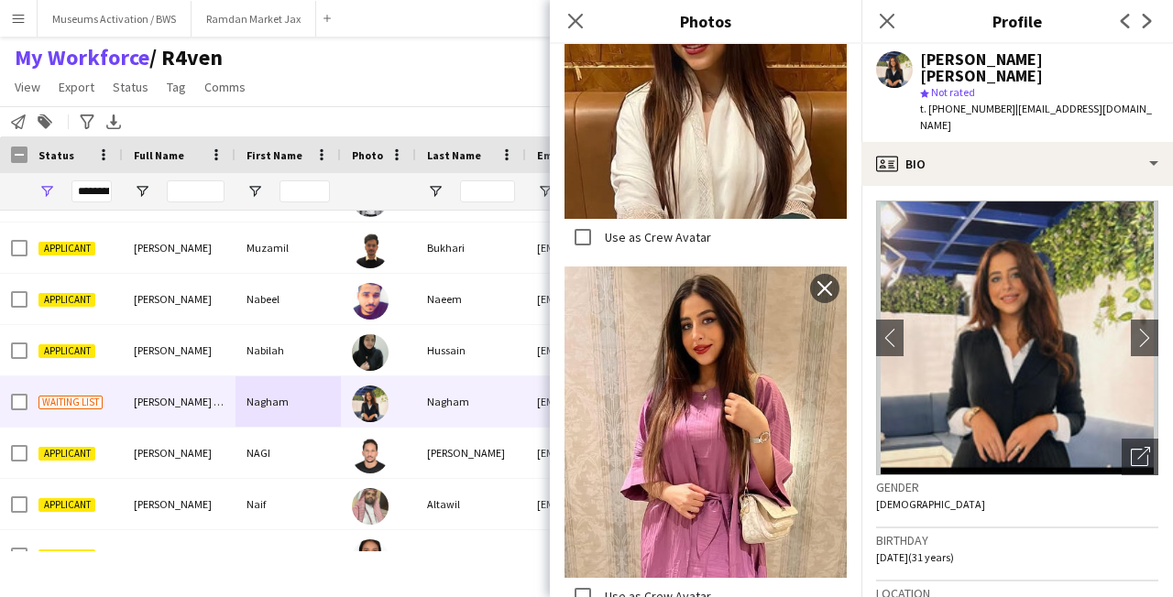
click at [871, 462] on app-crew-profile-bio "chevron-left chevron-right Open photos pop-in Gender [DEMOGRAPHIC_DATA] Birthda…" at bounding box center [1016, 391] width 311 height 411
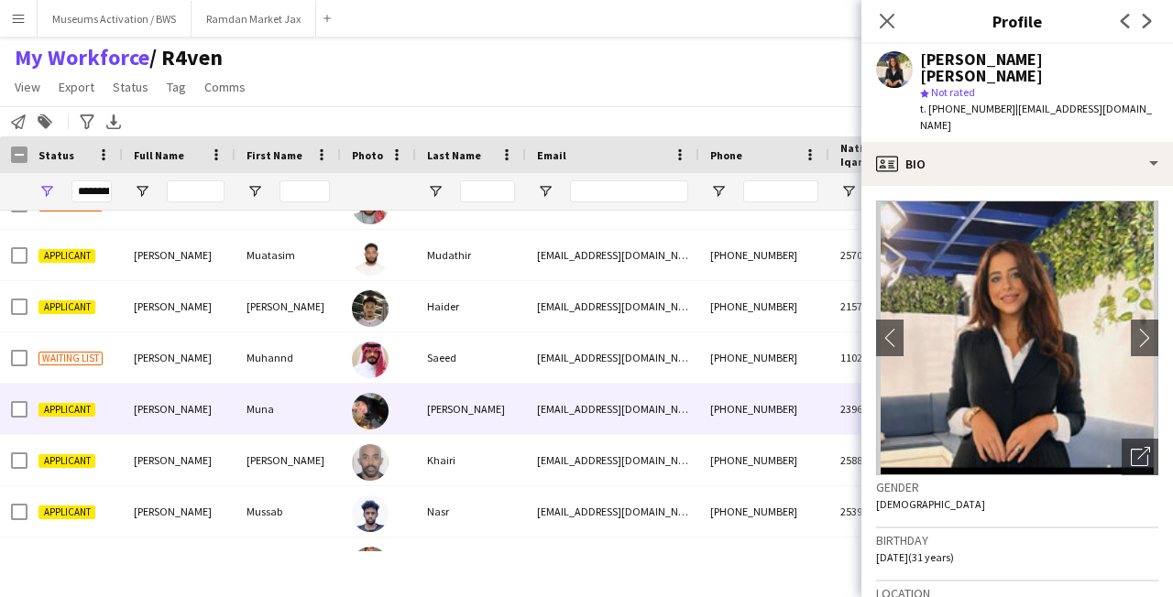
click at [390, 415] on div at bounding box center [378, 409] width 75 height 50
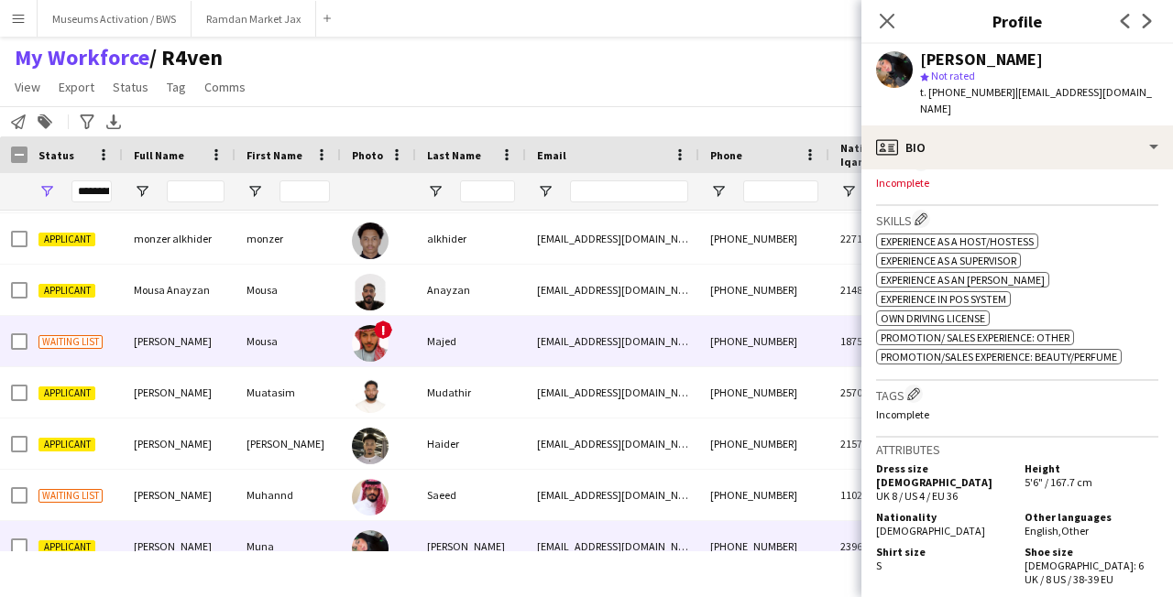
click at [431, 334] on div "Majed" at bounding box center [471, 341] width 110 height 50
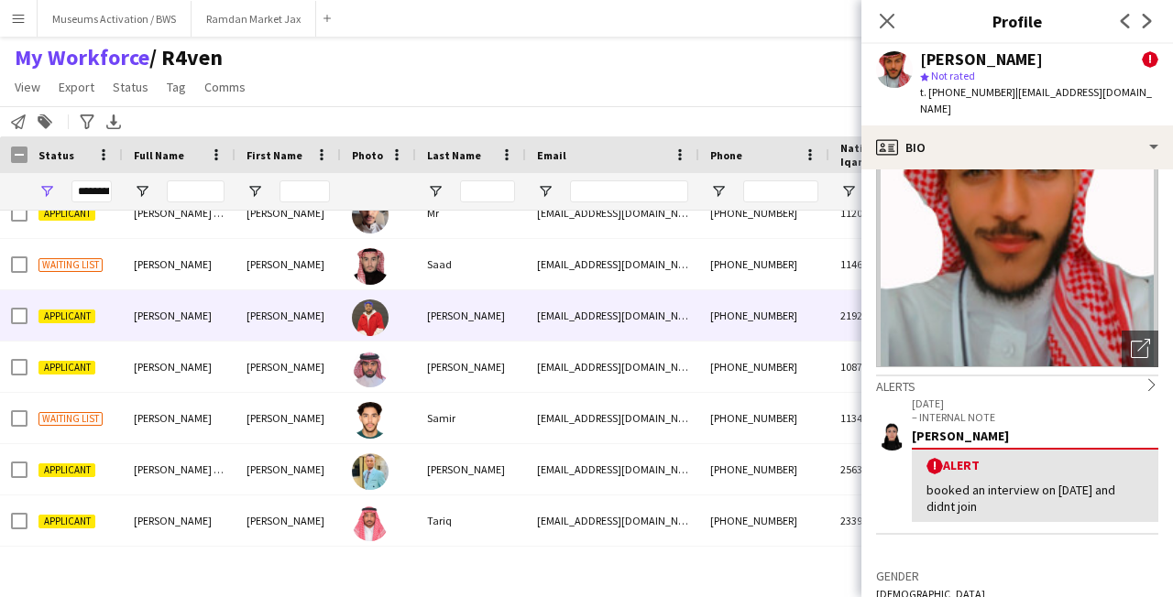
click at [255, 327] on div "[PERSON_NAME]" at bounding box center [287, 315] width 105 height 50
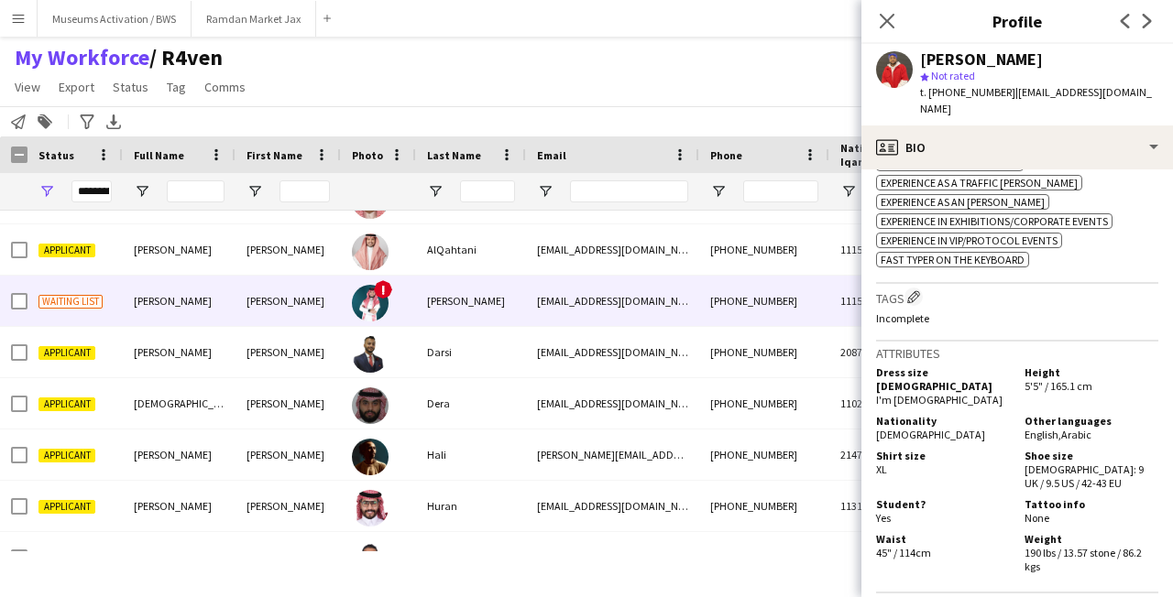
click at [347, 311] on div "!" at bounding box center [378, 301] width 75 height 50
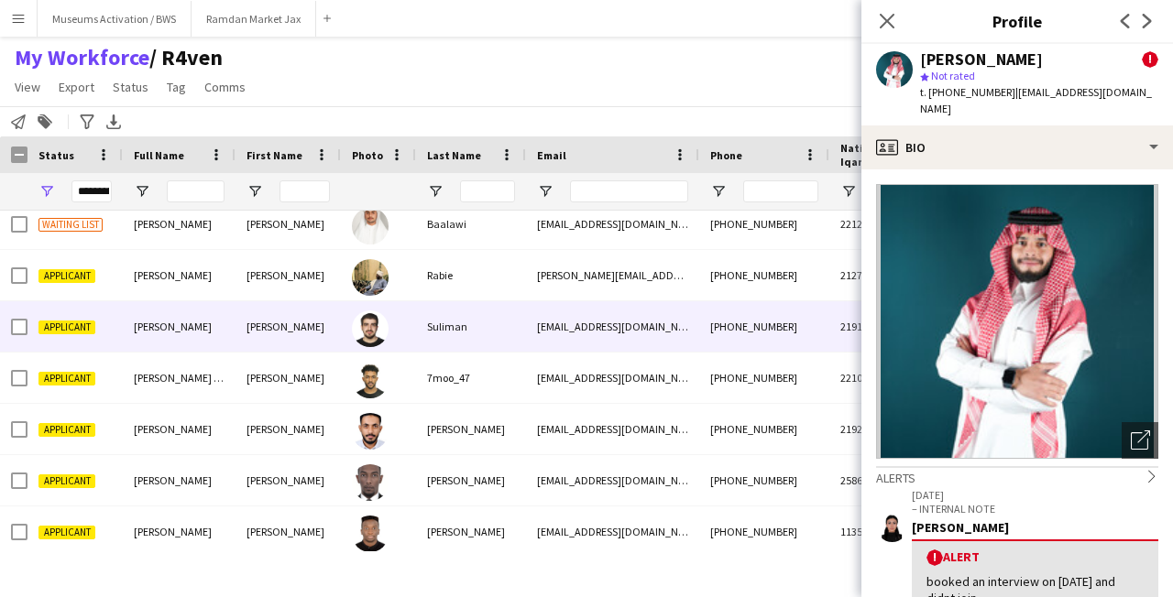
click at [351, 281] on div at bounding box center [378, 275] width 75 height 50
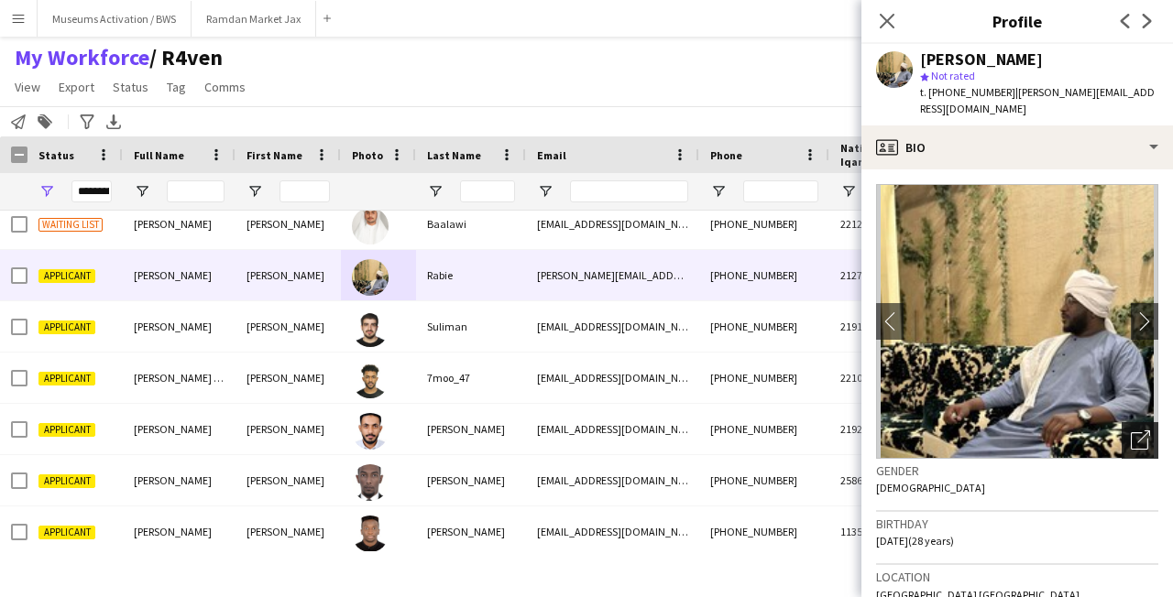
click at [1145, 431] on div "Open photos pop-in" at bounding box center [1139, 440] width 37 height 37
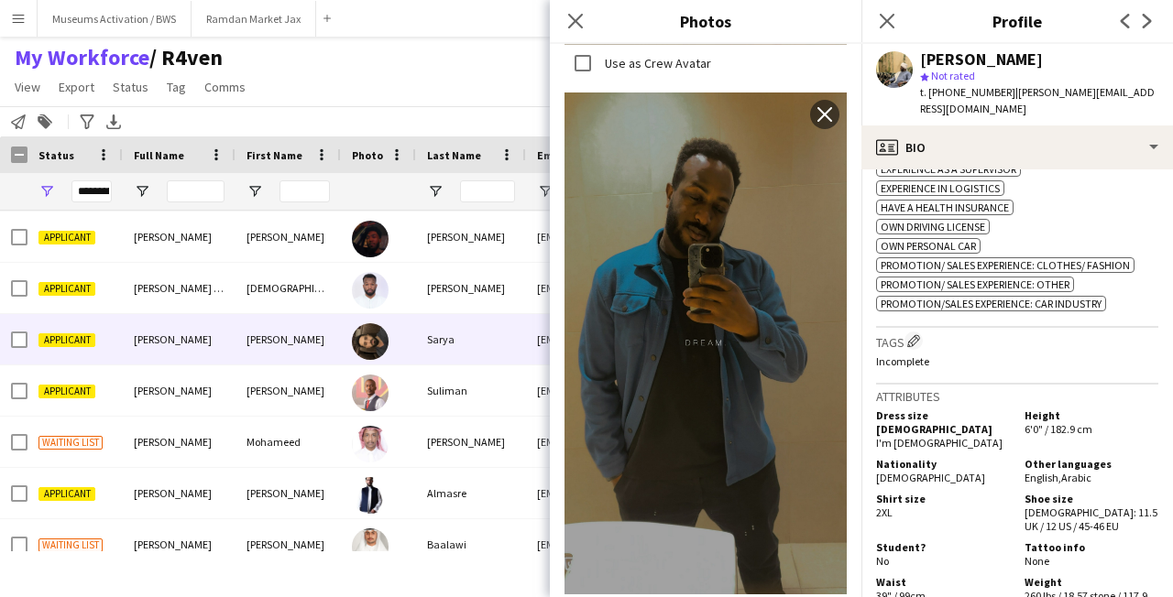
click at [323, 333] on div "[PERSON_NAME]" at bounding box center [287, 339] width 105 height 50
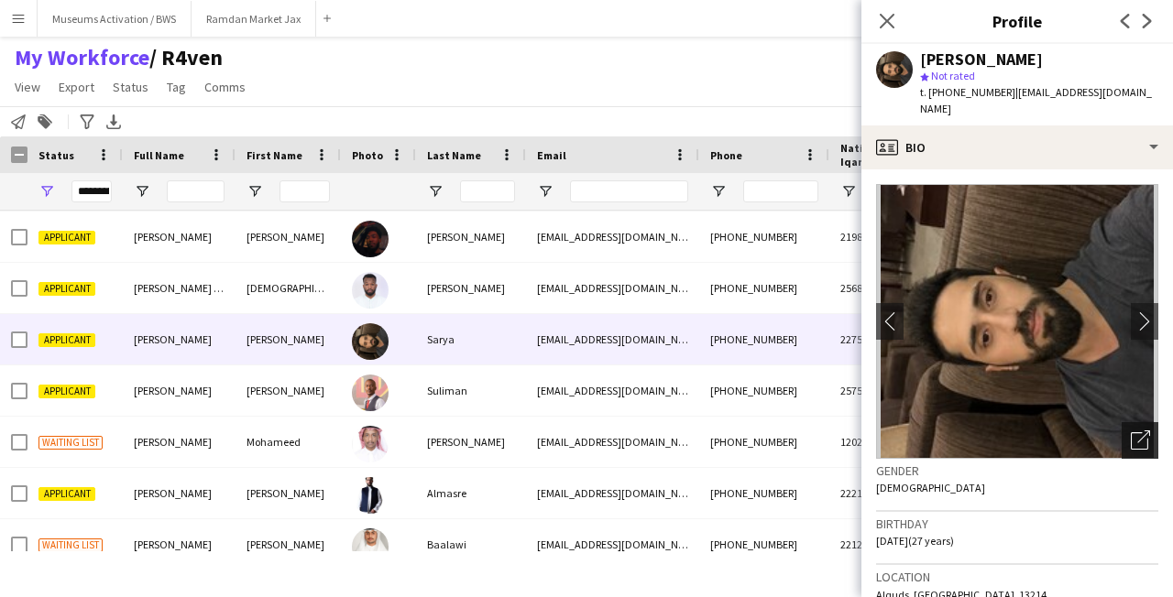
click at [1130, 431] on icon "Open photos pop-in" at bounding box center [1139, 440] width 19 height 19
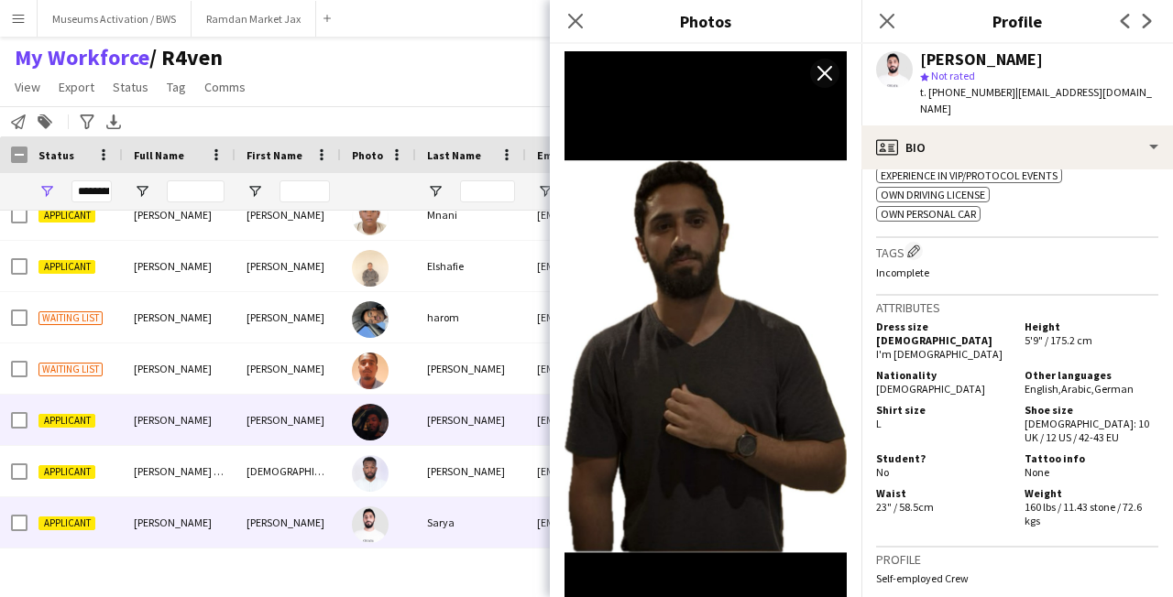
click at [277, 432] on div "[PERSON_NAME]" at bounding box center [287, 420] width 105 height 50
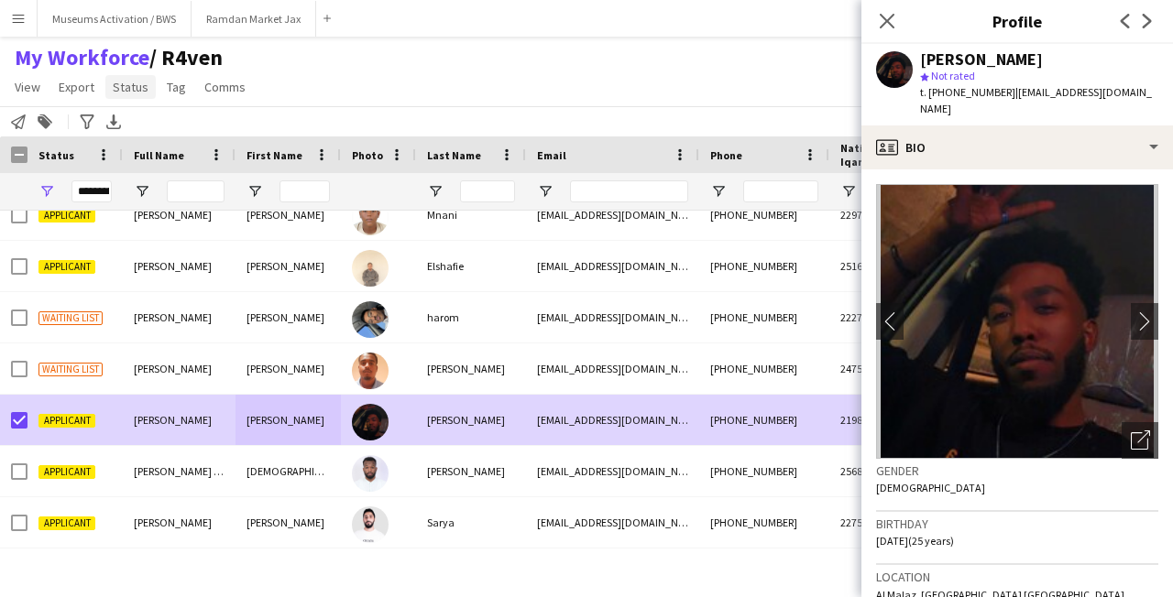
click at [138, 86] on span "Status" at bounding box center [131, 87] width 36 height 16
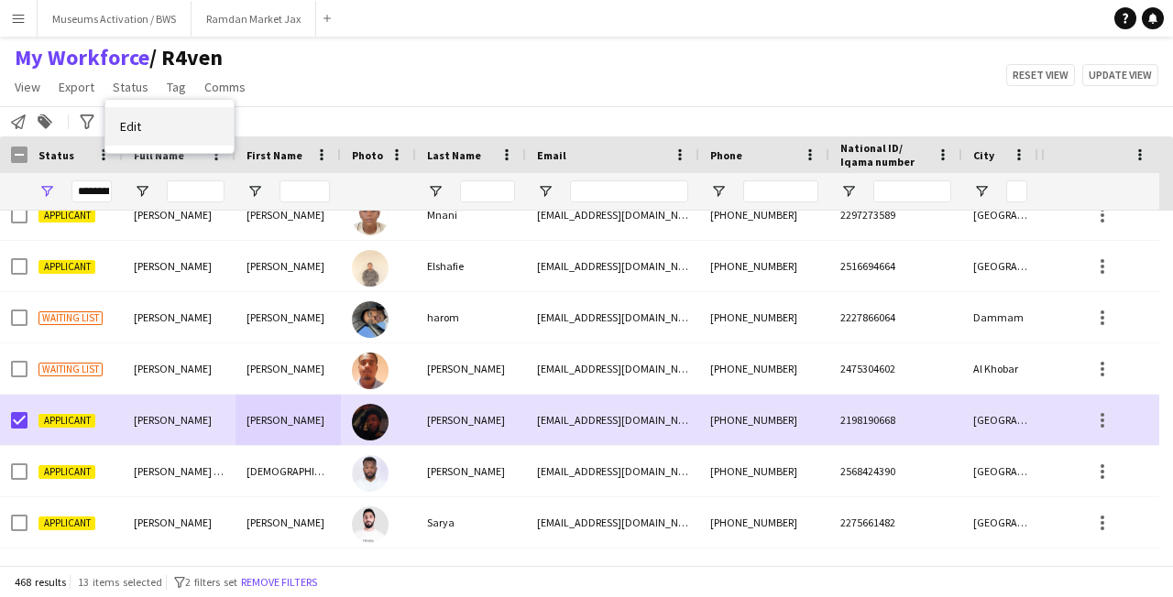
click at [214, 125] on link "Edit" at bounding box center [169, 126] width 128 height 38
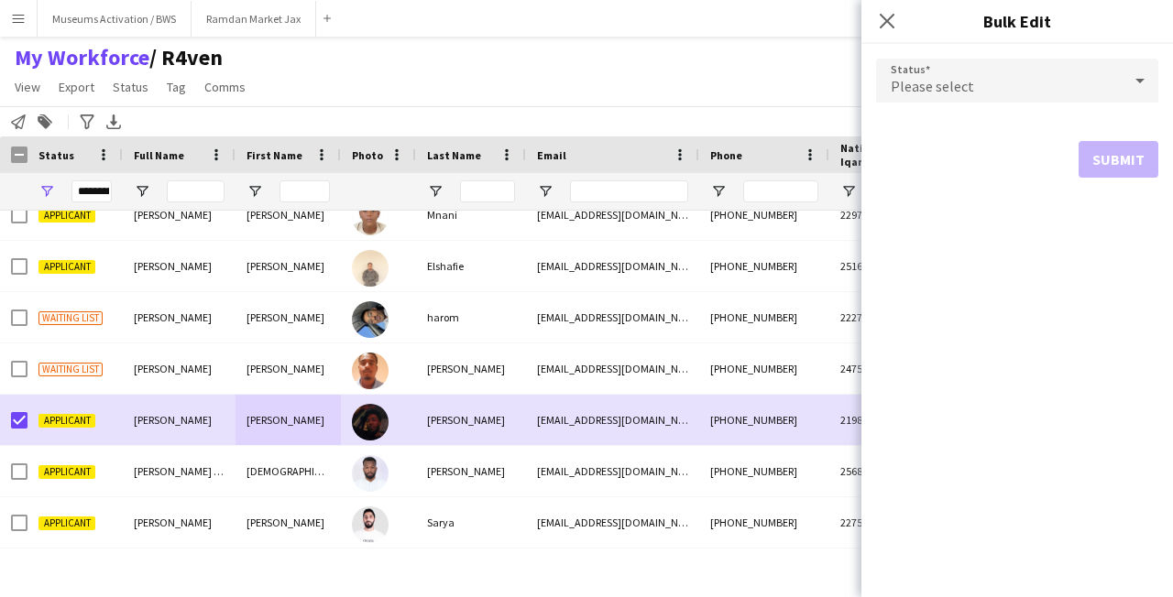
click at [1068, 64] on div "Please select" at bounding box center [999, 81] width 246 height 44
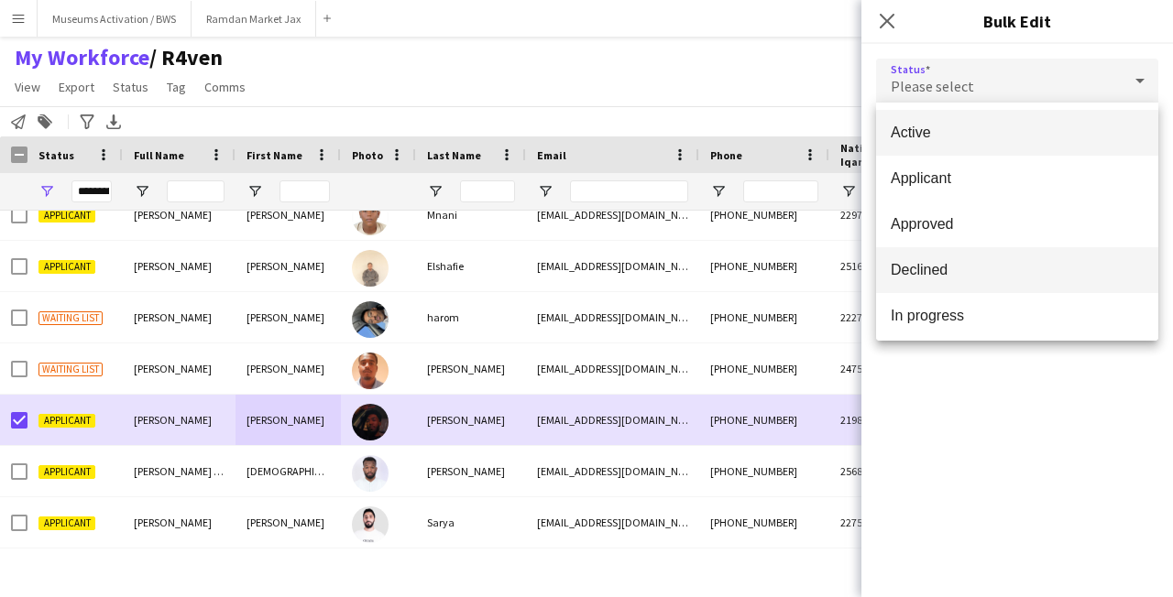
click at [1010, 265] on span "Declined" at bounding box center [1016, 269] width 253 height 17
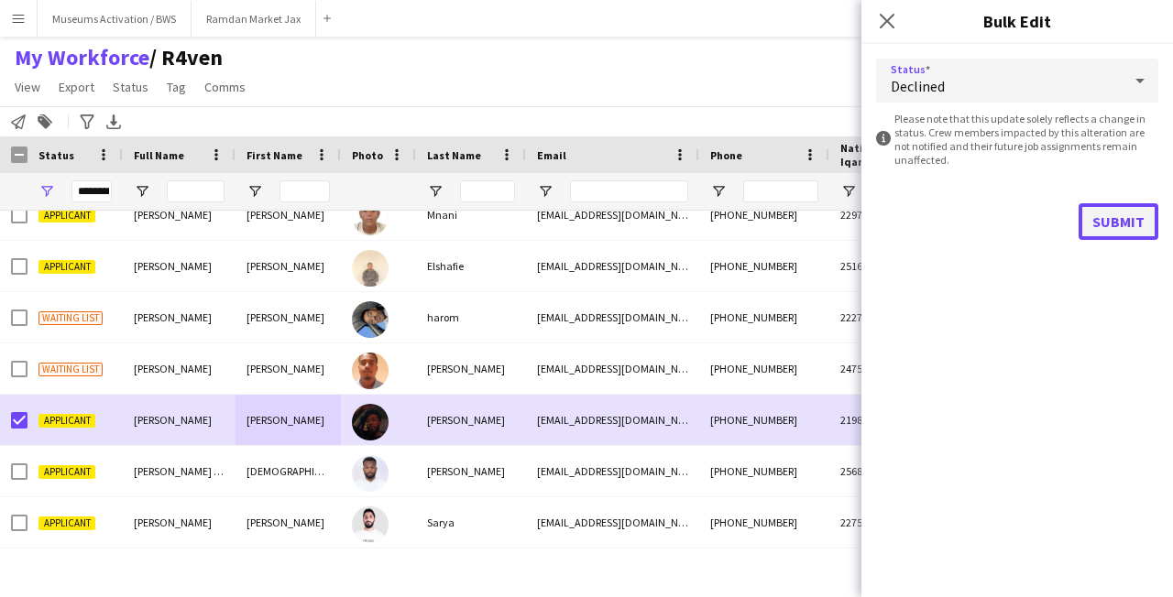
click at [1097, 224] on button "Submit" at bounding box center [1118, 221] width 80 height 37
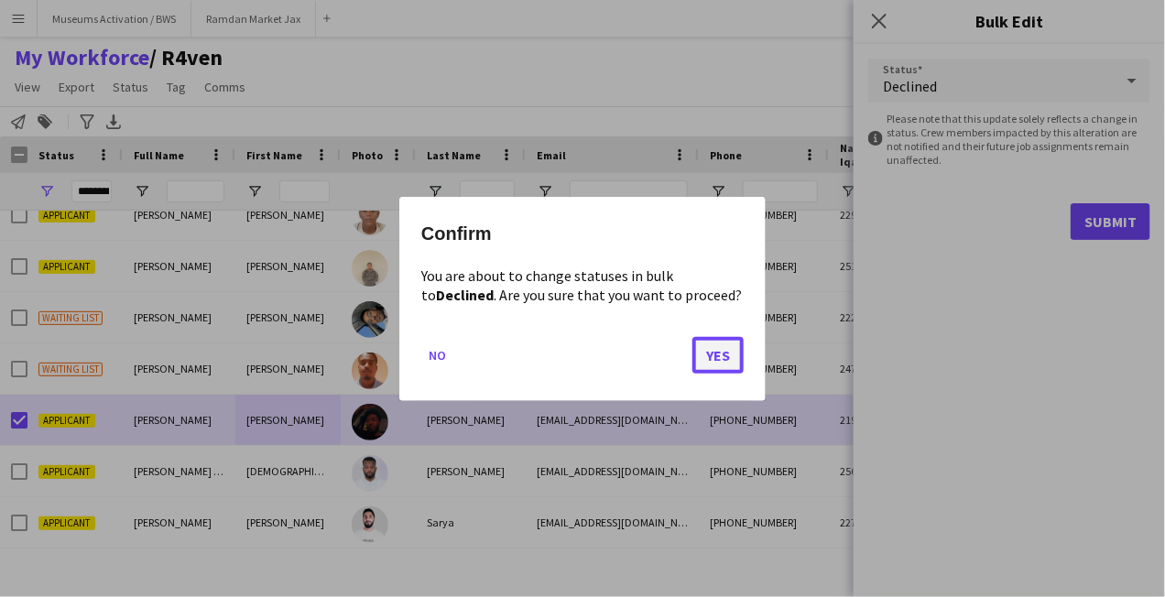
click at [728, 359] on button "Yes" at bounding box center [718, 354] width 51 height 37
